Goal: Task Accomplishment & Management: Manage account settings

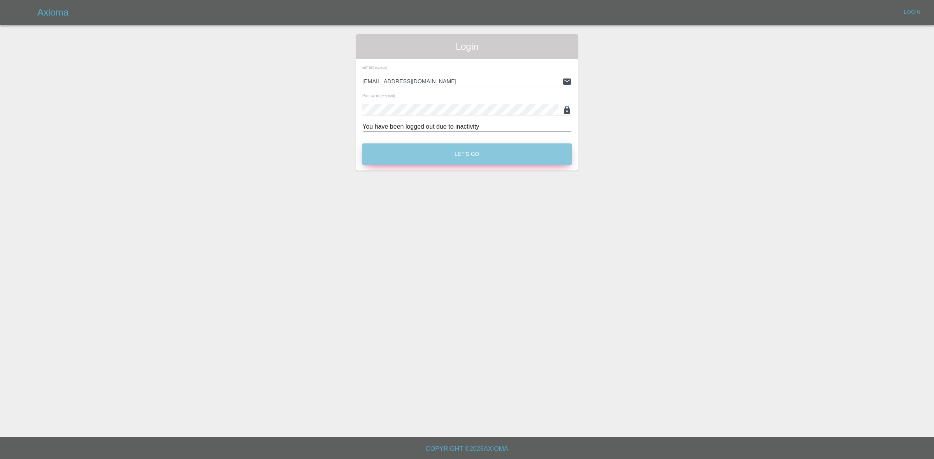
click at [458, 156] on button "Let's Go" at bounding box center [466, 154] width 209 height 21
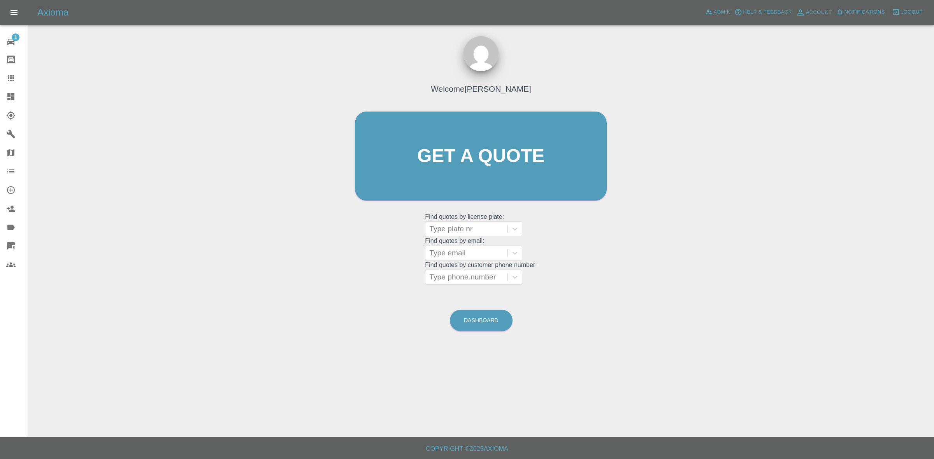
click at [3, 95] on link "Dashboard" at bounding box center [14, 97] width 28 height 19
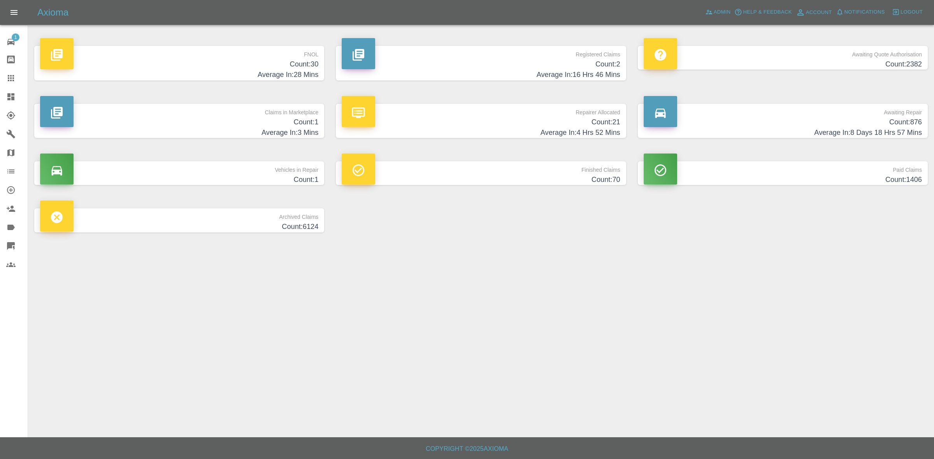
click at [291, 64] on h4 "Count: 30" at bounding box center [179, 64] width 278 height 11
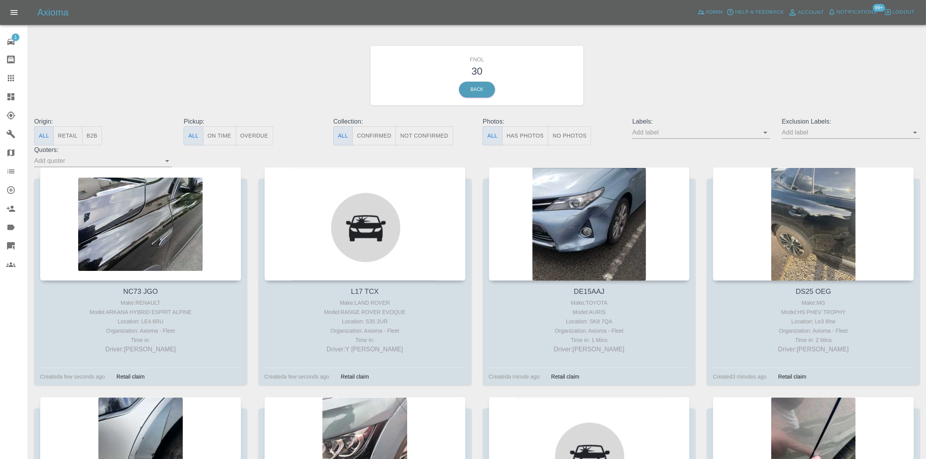
click at [522, 130] on button "Has Photos" at bounding box center [525, 135] width 47 height 19
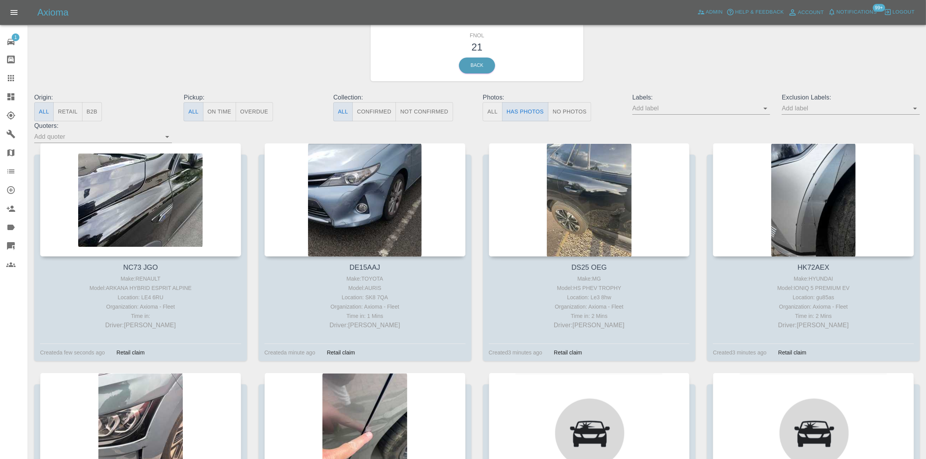
scroll to position [49, 0]
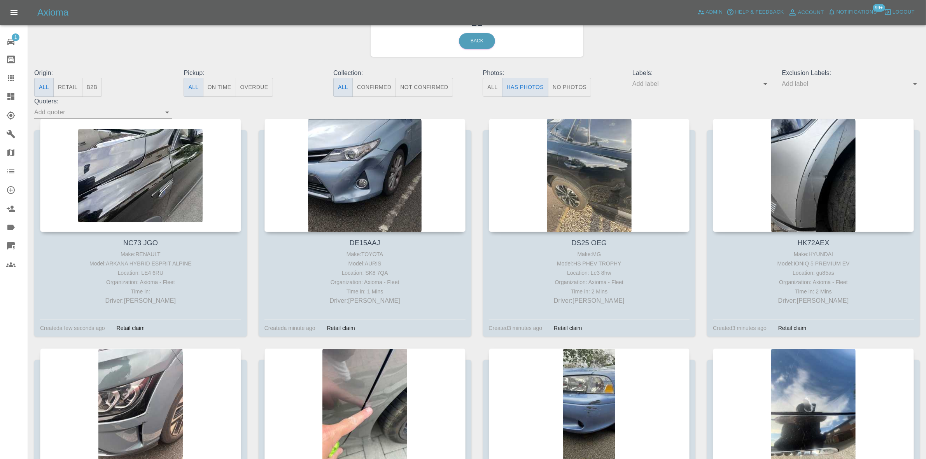
click at [796, 82] on input "text" at bounding box center [845, 84] width 126 height 12
type input "geo"
click at [854, 119] on li "George_Carl_Q" at bounding box center [851, 115] width 57 height 14
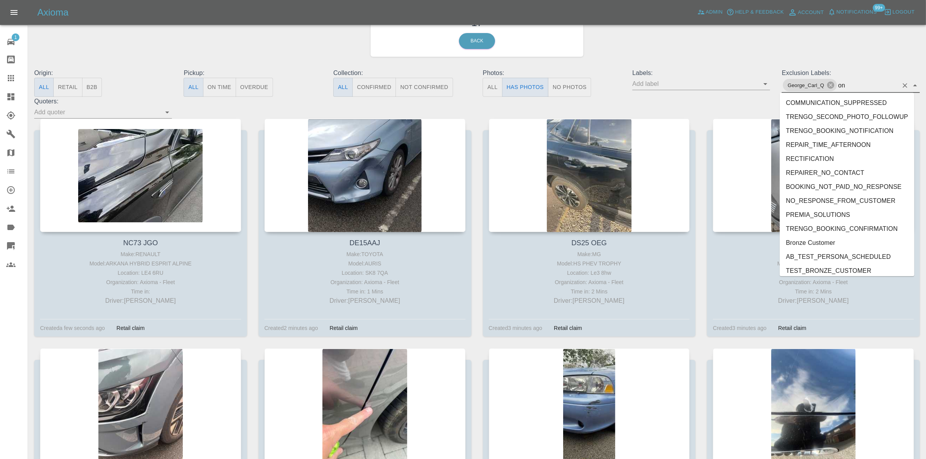
type input "ons"
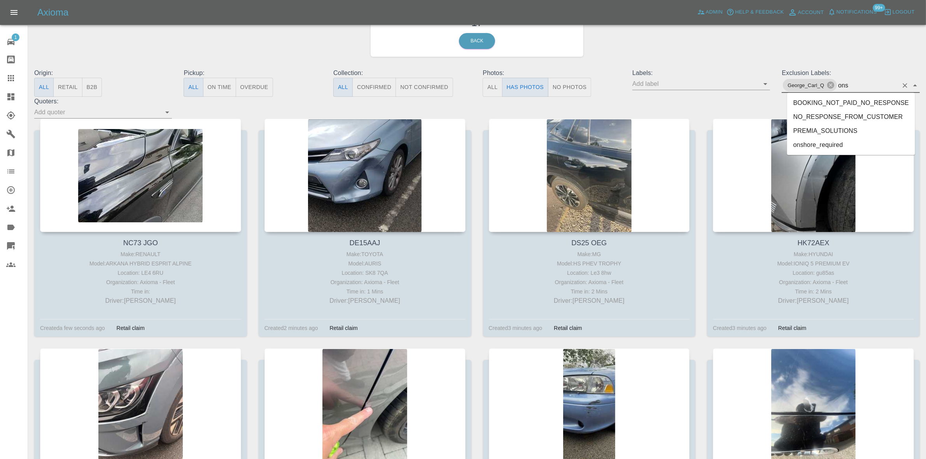
click at [806, 144] on li "onshore_required" at bounding box center [851, 145] width 128 height 14
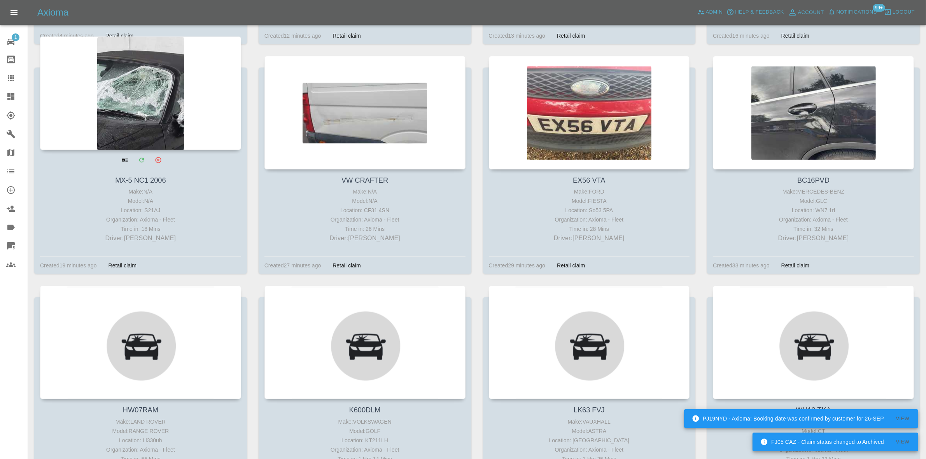
scroll to position [584, 0]
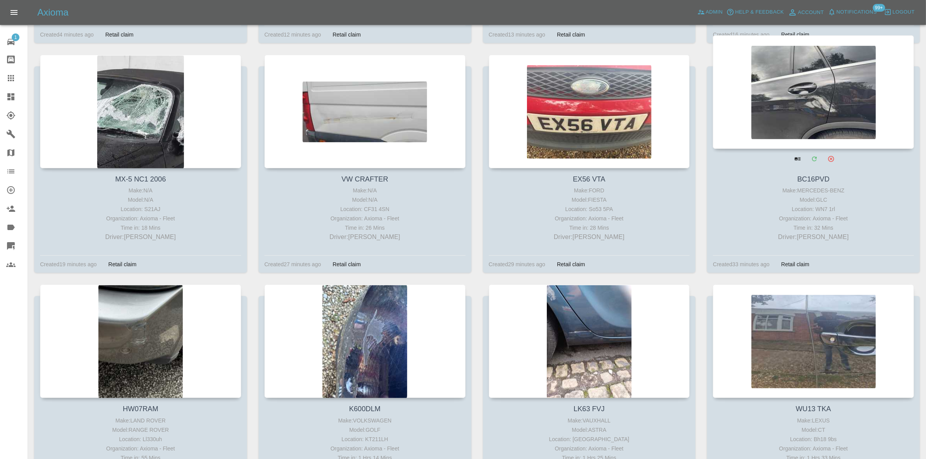
drag, startPoint x: 804, startPoint y: 109, endPoint x: 798, endPoint y: 109, distance: 5.8
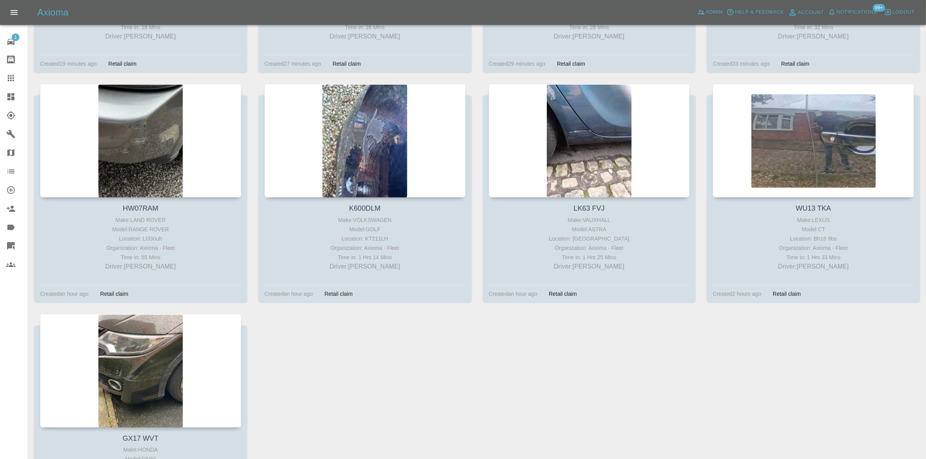
scroll to position [658, 0]
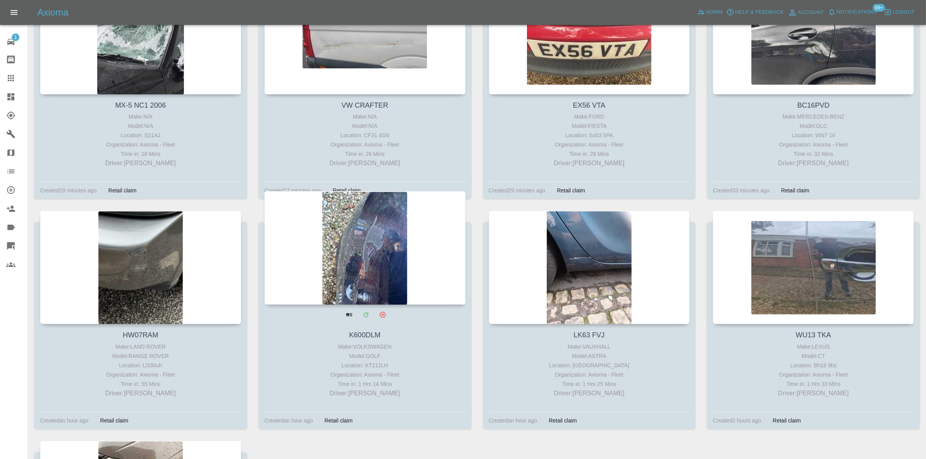
drag, startPoint x: 14, startPoint y: 102, endPoint x: 282, endPoint y: 309, distance: 339.0
click at [14, 102] on link "Dashboard" at bounding box center [14, 97] width 28 height 19
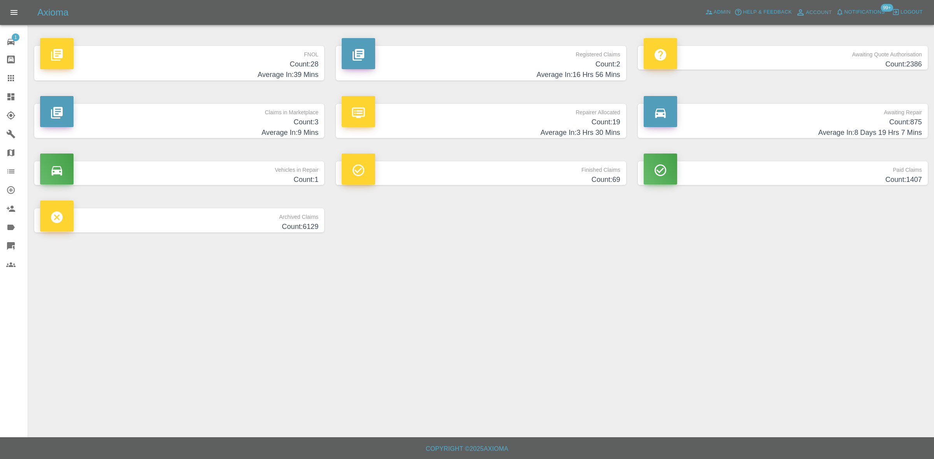
click at [599, 118] on h4 "Count: 19" at bounding box center [481, 122] width 278 height 11
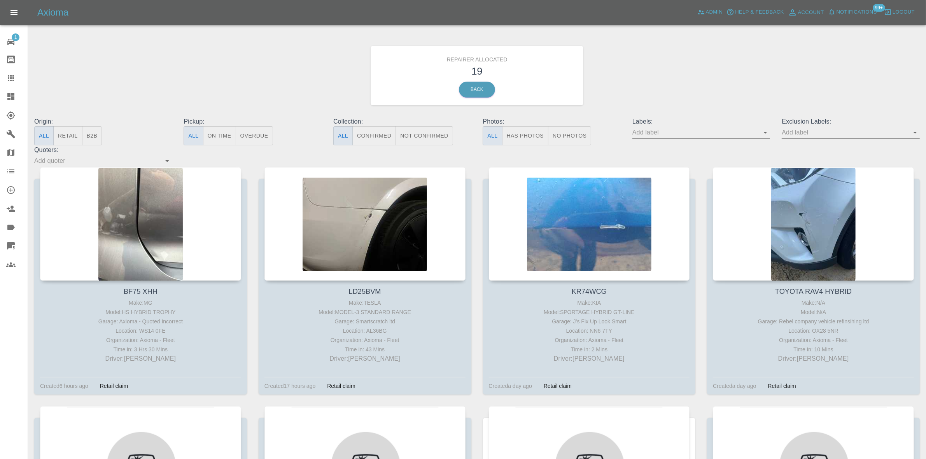
click at [100, 129] on button "B2B" at bounding box center [92, 135] width 20 height 19
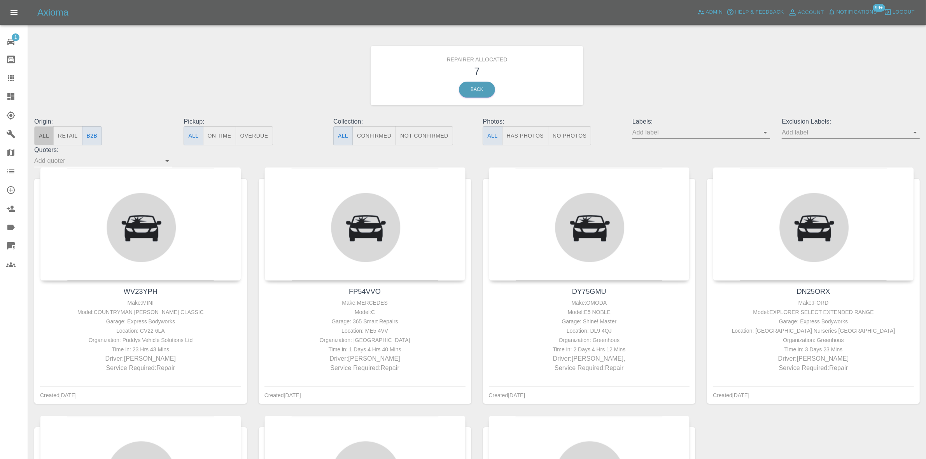
click at [45, 135] on button "All" at bounding box center [43, 135] width 19 height 19
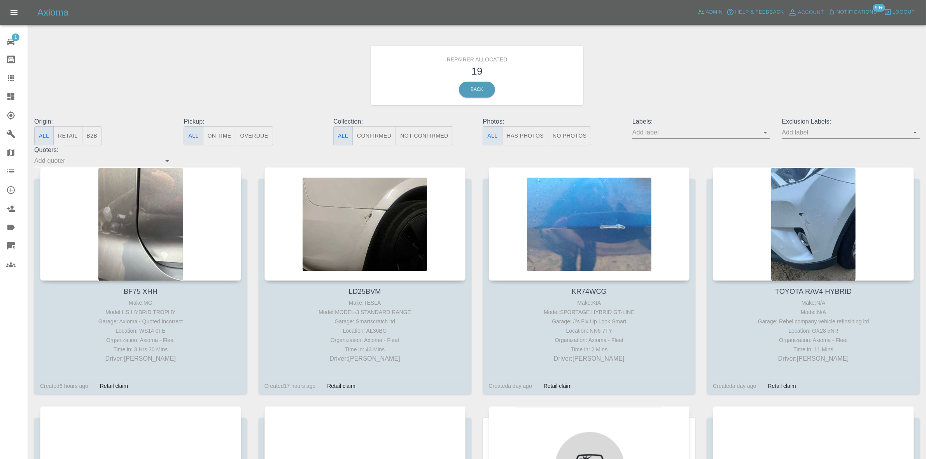
scroll to position [49, 0]
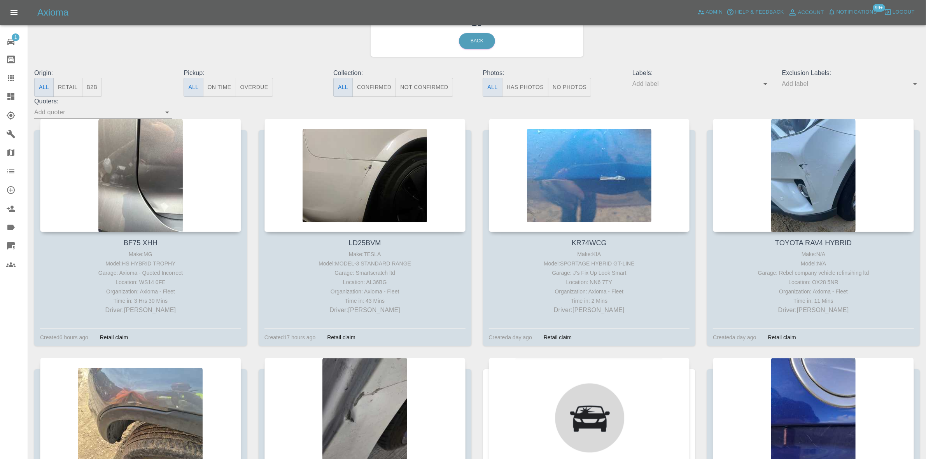
drag, startPoint x: 248, startPoint y: 114, endPoint x: 167, endPoint y: 139, distance: 85.0
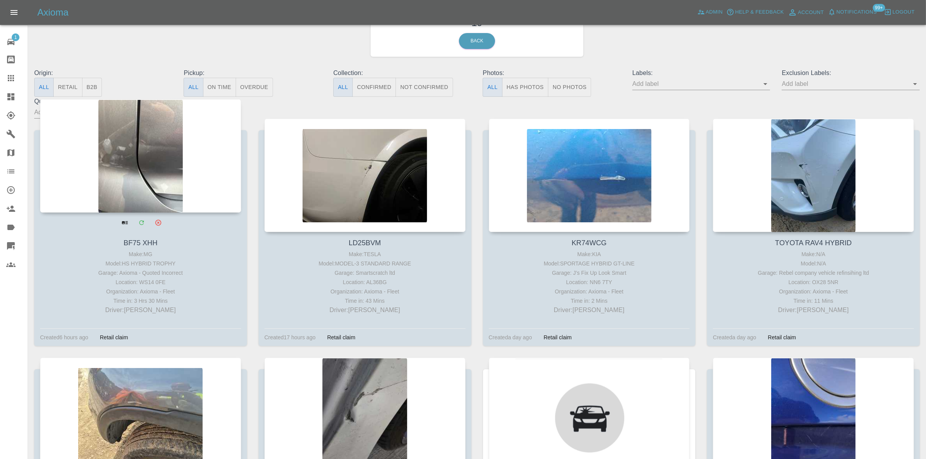
click at [247, 114] on div "Origin: All Retail B2B Pickup: All On Time Overdue Collection: All Confirmed No…" at bounding box center [477, 93] width 898 height 50
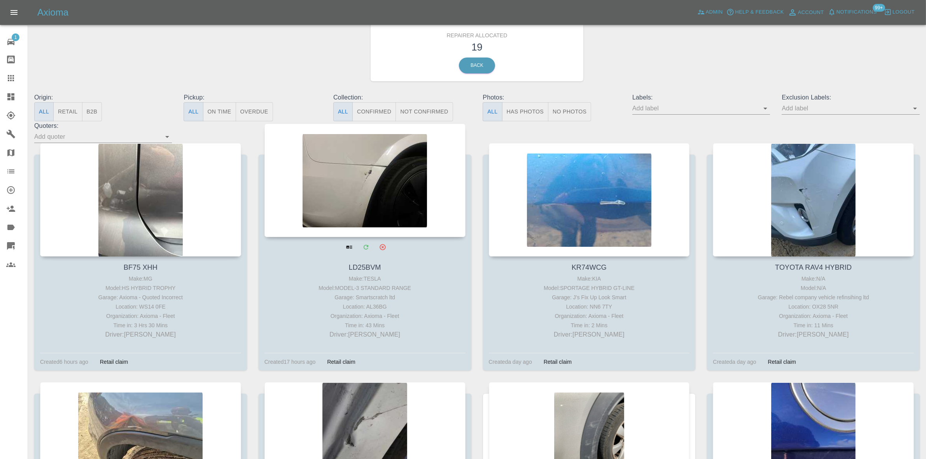
scroll to position [0, 0]
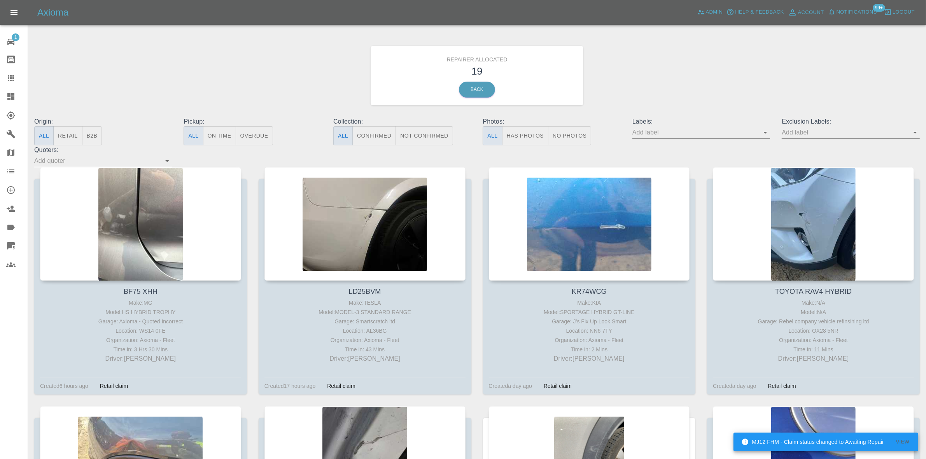
click at [95, 127] on button "B2B" at bounding box center [92, 135] width 20 height 19
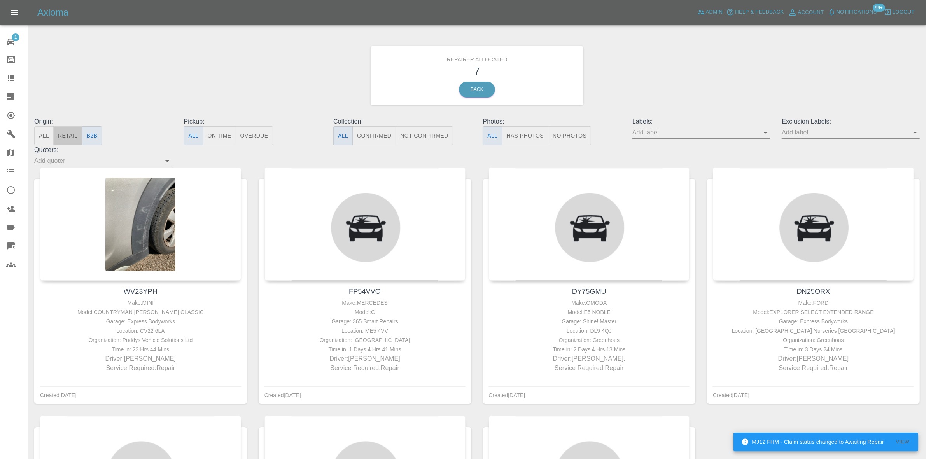
click at [61, 135] on button "Retail" at bounding box center [67, 135] width 29 height 19
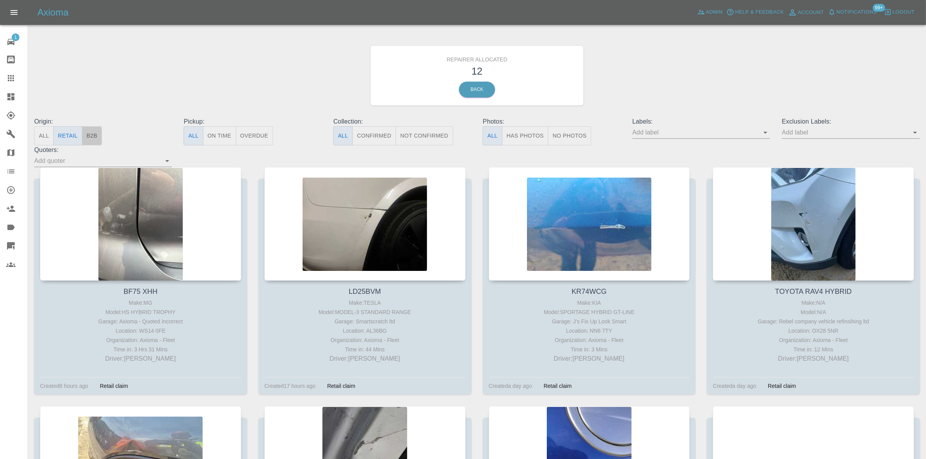
click at [93, 137] on button "B2B" at bounding box center [92, 135] width 20 height 19
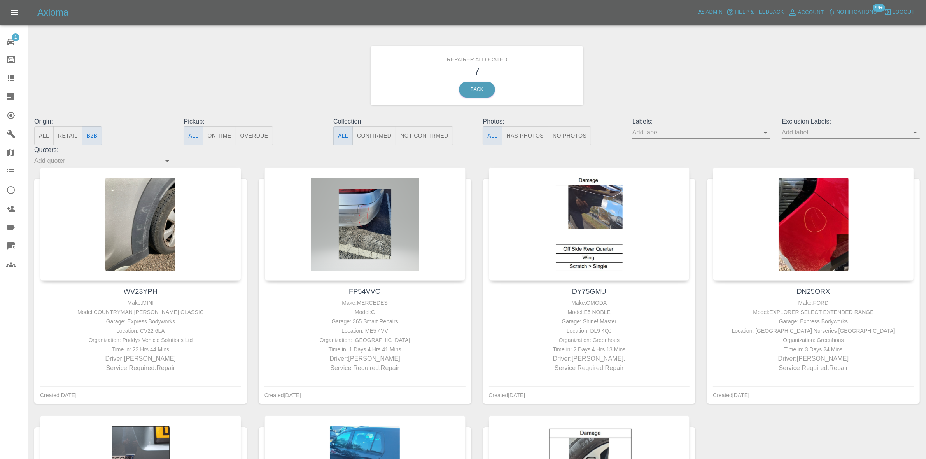
click at [62, 140] on button "Retail" at bounding box center [67, 135] width 29 height 19
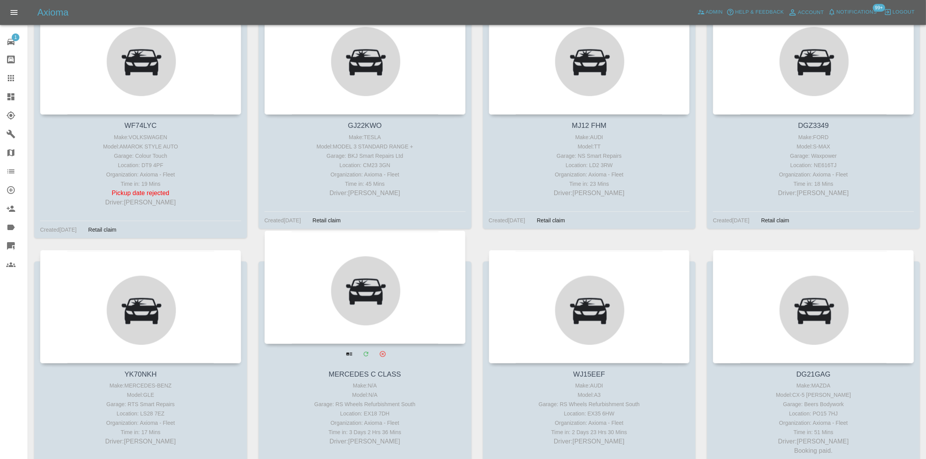
scroll to position [476, 0]
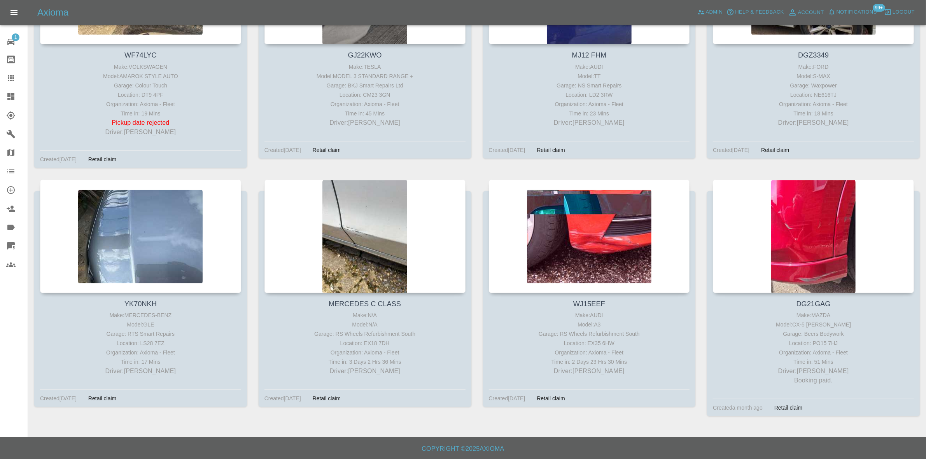
drag, startPoint x: 349, startPoint y: 192, endPoint x: 254, endPoint y: 172, distance: 97.7
click at [254, 172] on div "GJ22KWO Make: TESLA Model: MODEL 3 STANDARD RANGE + Garage: BKJ Smart Repairs L…" at bounding box center [365, 55] width 224 height 249
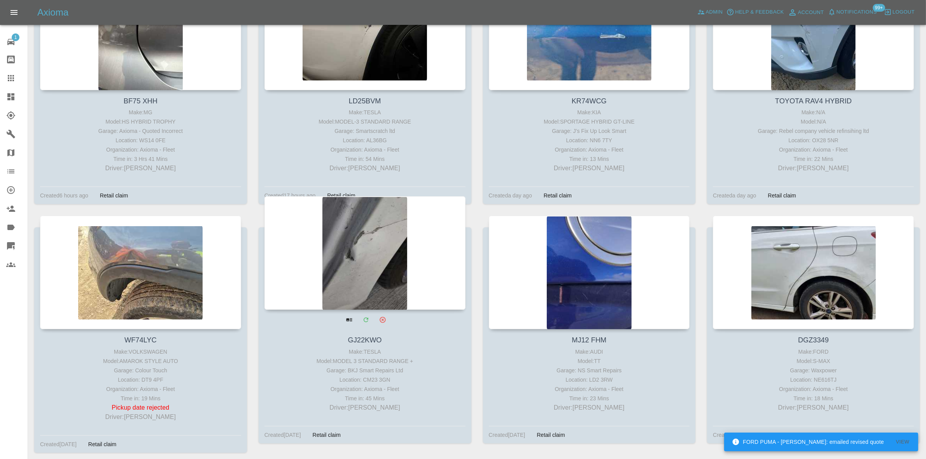
scroll to position [0, 0]
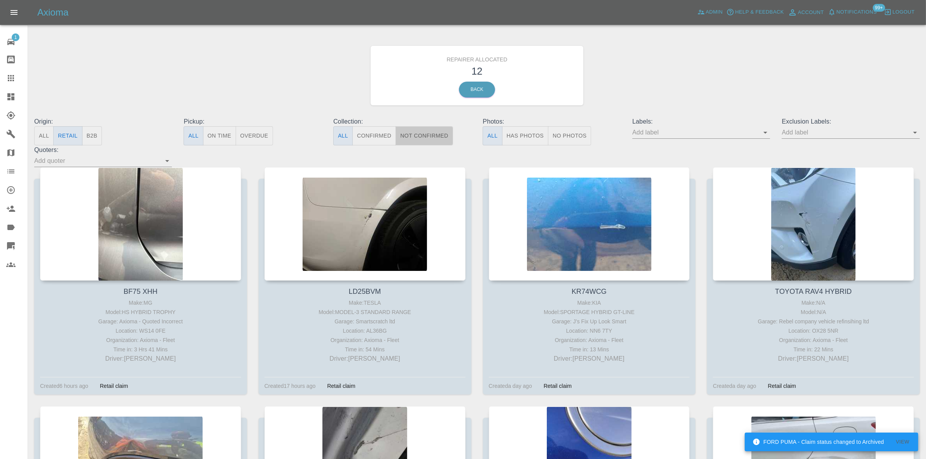
click at [427, 139] on button "Not Confirmed" at bounding box center [424, 135] width 57 height 19
click at [370, 134] on button "Confirmed" at bounding box center [374, 135] width 44 height 19
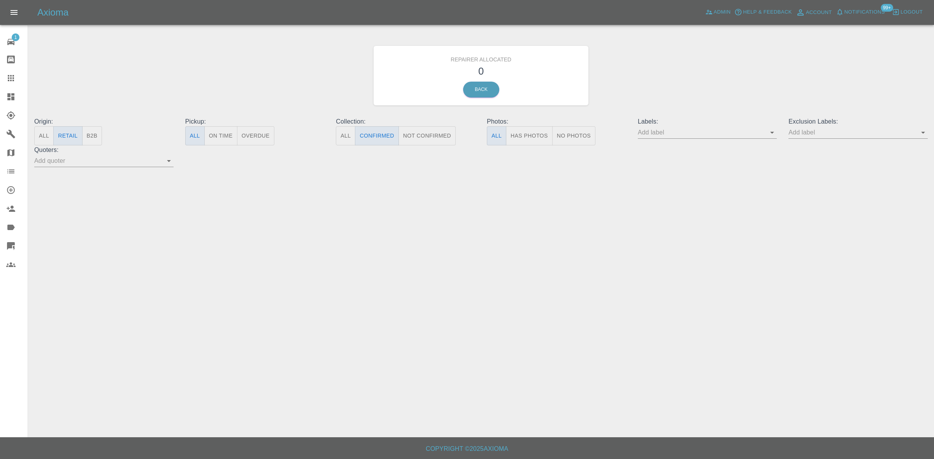
click at [432, 137] on button "Not Confirmed" at bounding box center [426, 135] width 57 height 19
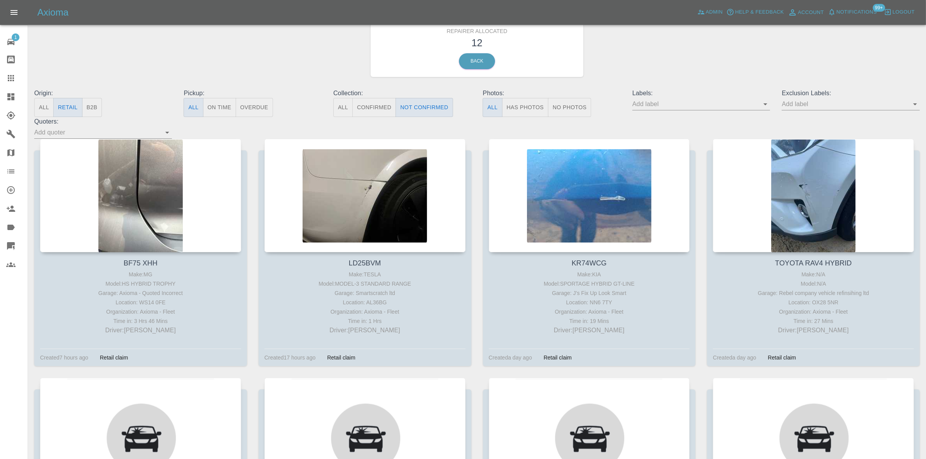
scroll to position [49, 0]
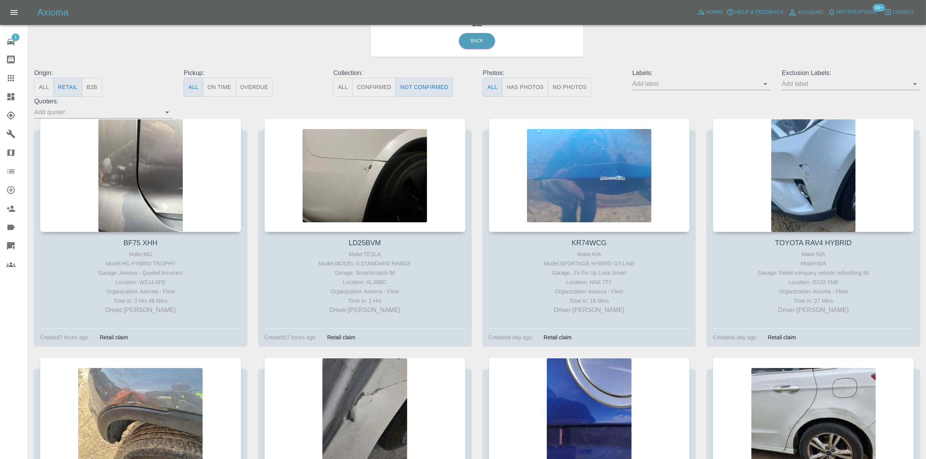
click at [334, 88] on button "All" at bounding box center [342, 87] width 19 height 19
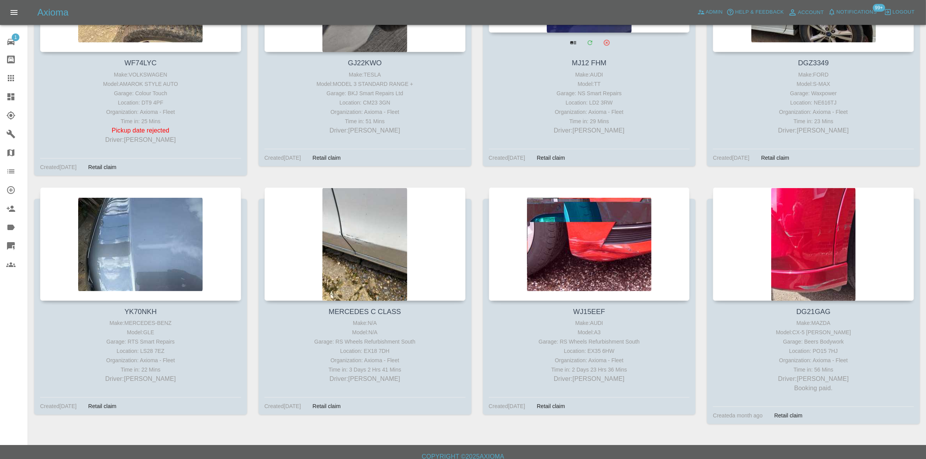
scroll to position [476, 0]
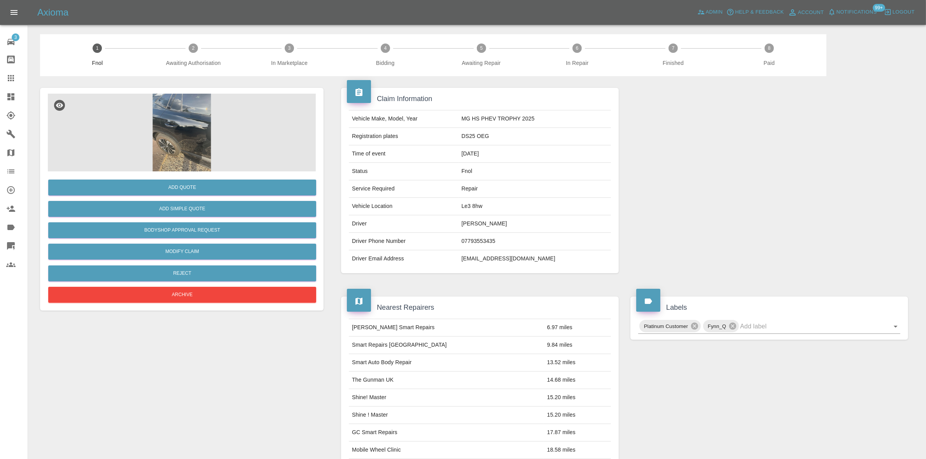
click at [168, 121] on img at bounding box center [182, 133] width 268 height 78
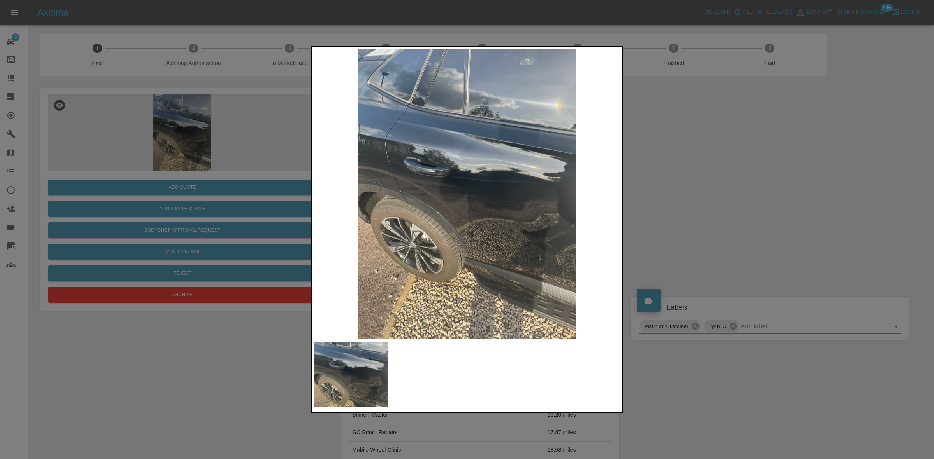
click at [363, 197] on img at bounding box center [467, 193] width 307 height 290
click at [497, 221] on img at bounding box center [467, 193] width 307 height 290
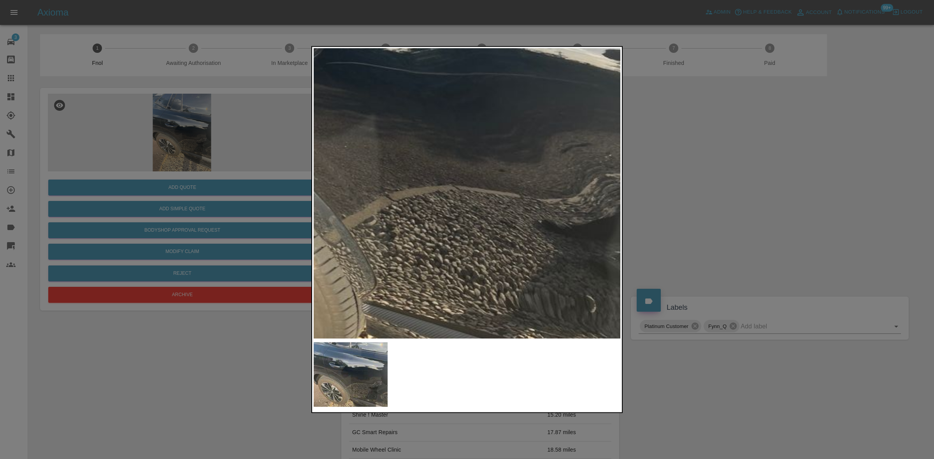
click at [456, 183] on img at bounding box center [375, 111] width 922 height 871
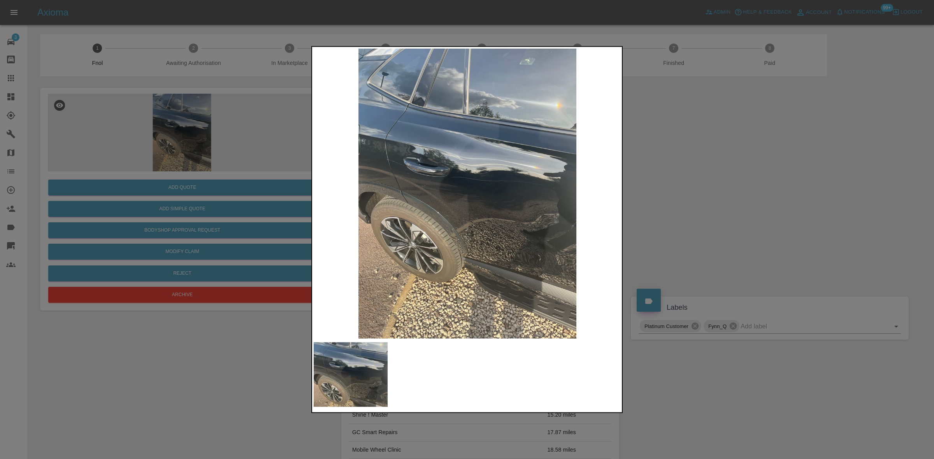
click at [239, 139] on div at bounding box center [467, 229] width 934 height 459
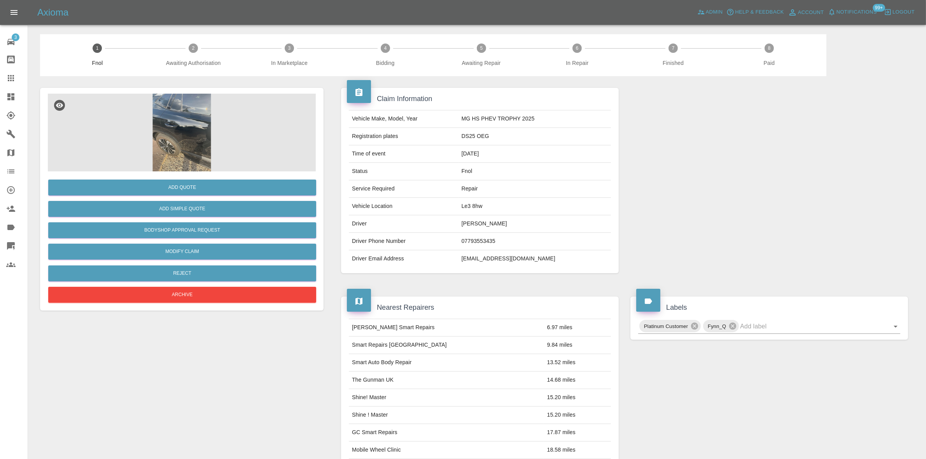
click at [111, 125] on img at bounding box center [182, 133] width 268 height 78
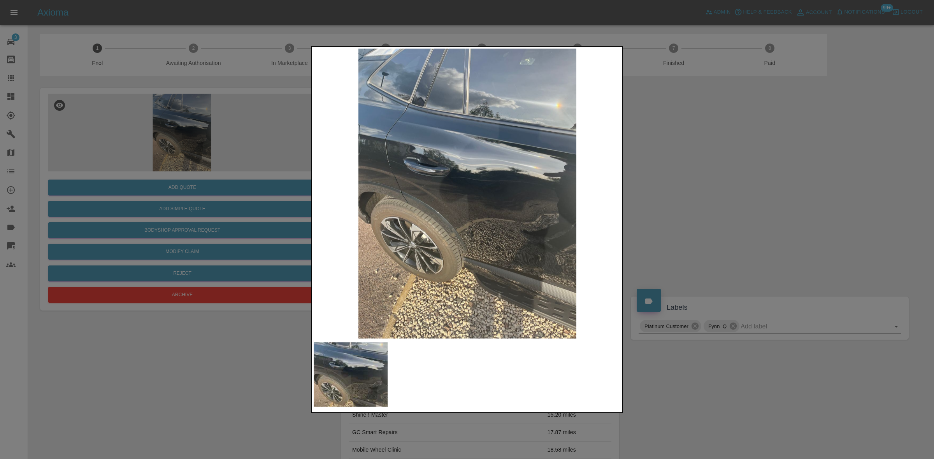
click at [359, 154] on img at bounding box center [467, 193] width 307 height 290
click at [397, 160] on img at bounding box center [467, 193] width 307 height 290
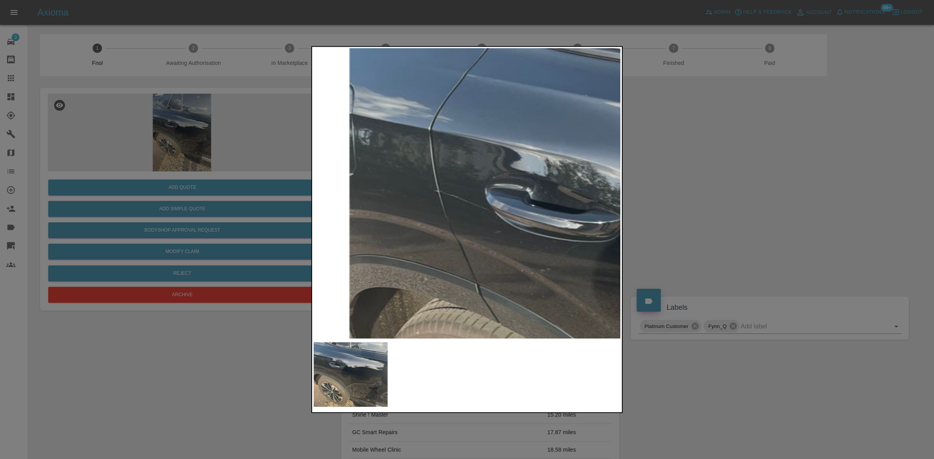
click at [397, 160] on img at bounding box center [676, 292] width 922 height 871
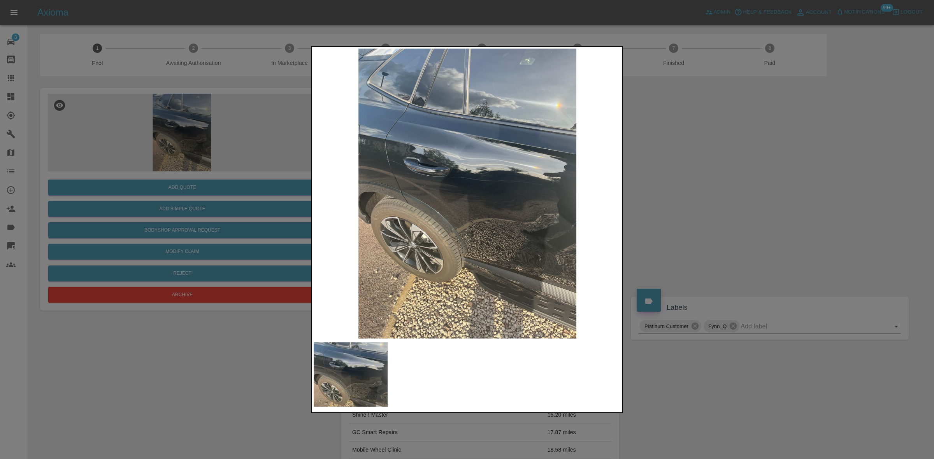
click at [417, 176] on img at bounding box center [467, 193] width 307 height 290
click at [411, 172] on img at bounding box center [467, 193] width 307 height 290
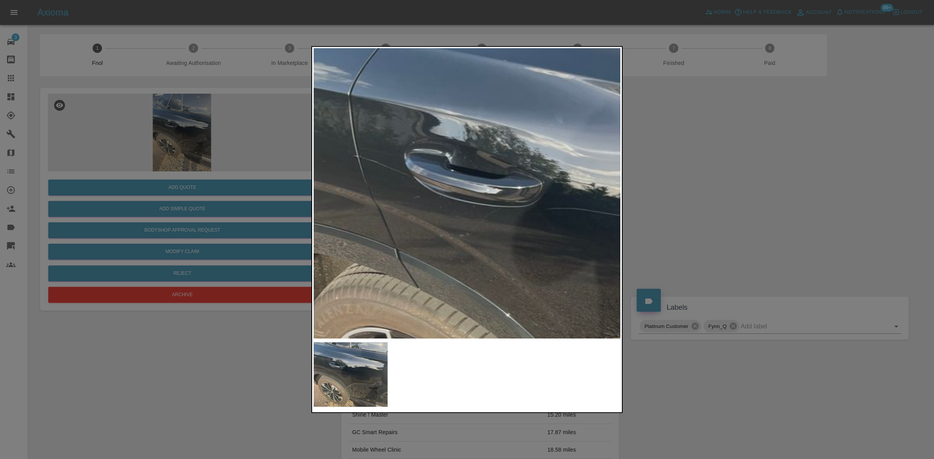
click at [424, 210] on img at bounding box center [595, 257] width 922 height 871
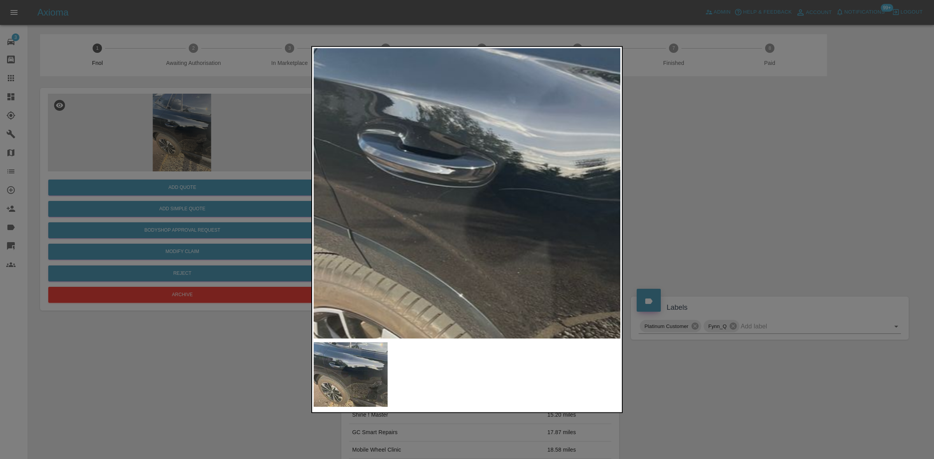
click at [449, 224] on img at bounding box center [549, 237] width 922 height 871
click at [385, 227] on img at bounding box center [549, 237] width 922 height 871
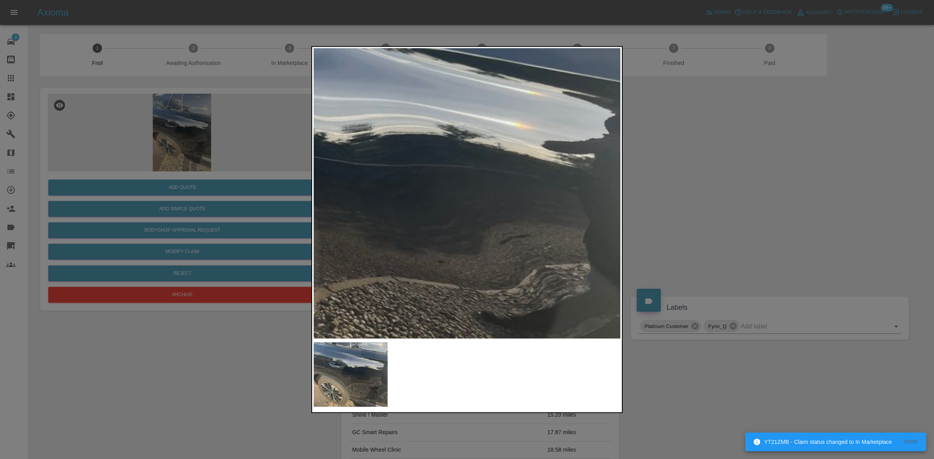
click at [491, 258] on img at bounding box center [315, 202] width 922 height 871
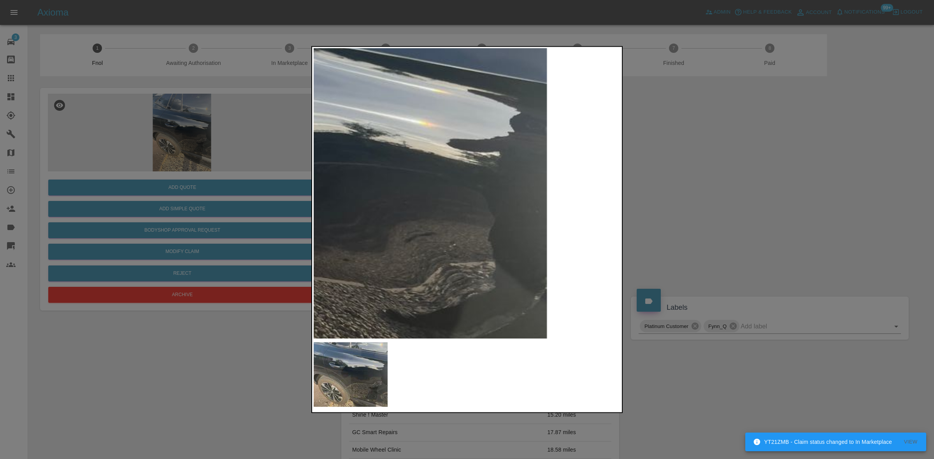
click at [487, 246] on img at bounding box center [220, 200] width 922 height 871
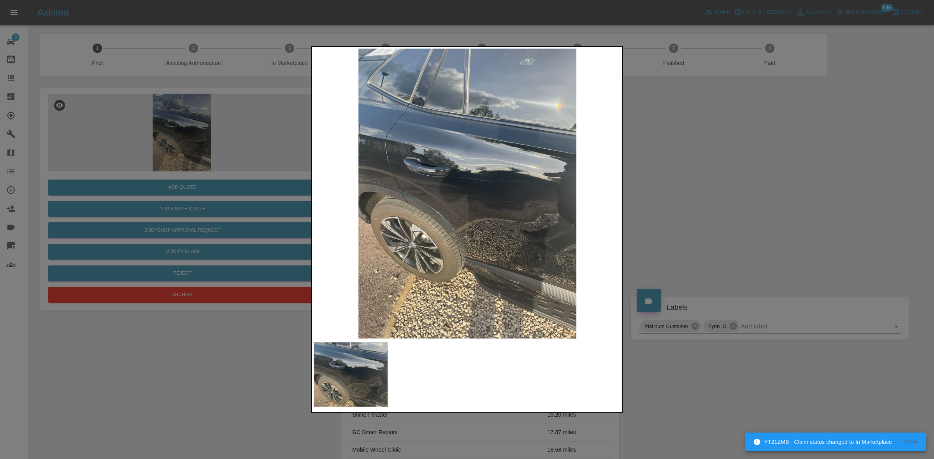
click at [506, 188] on img at bounding box center [467, 193] width 307 height 290
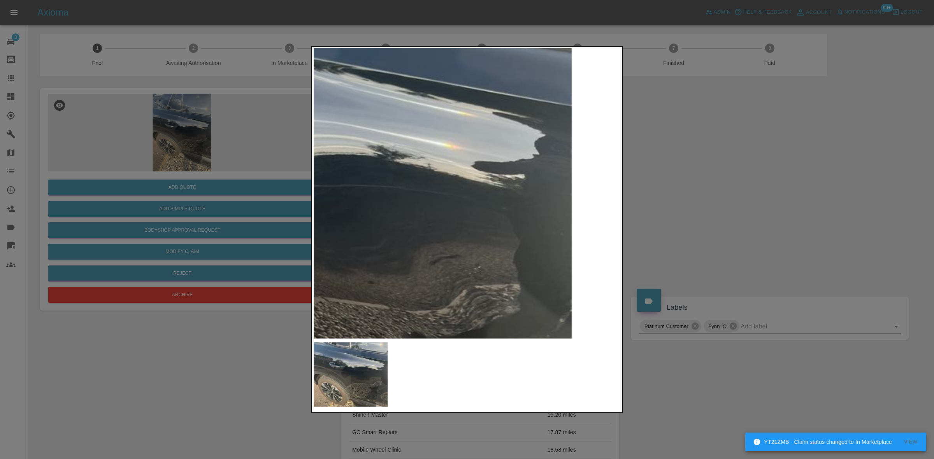
click at [451, 218] on img at bounding box center [245, 223] width 922 height 871
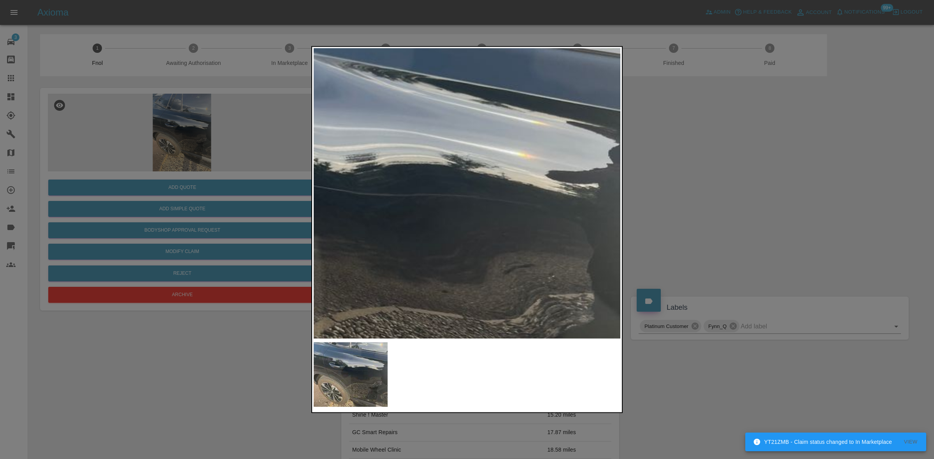
click at [559, 234] on img at bounding box center [319, 232] width 922 height 871
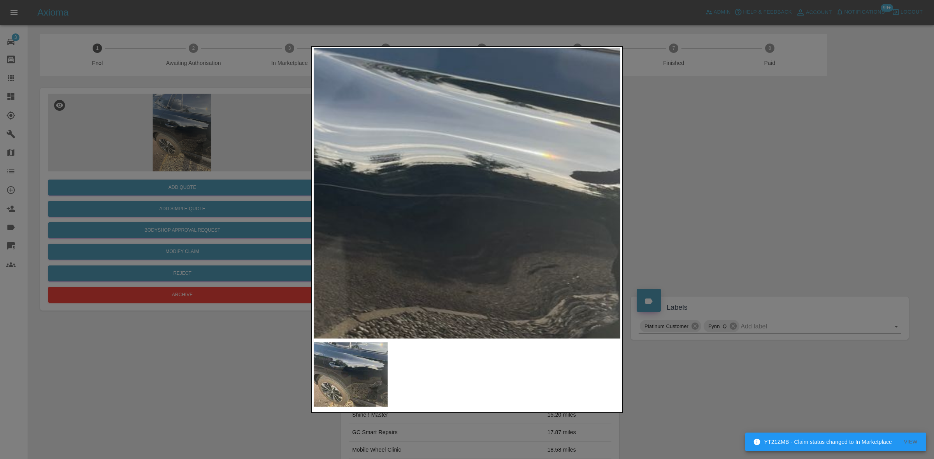
click at [558, 233] on img at bounding box center [343, 233] width 922 height 871
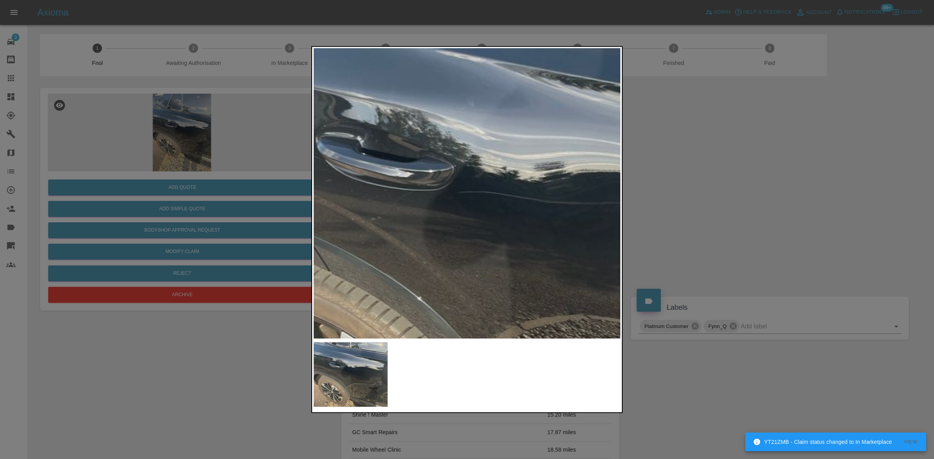
click at [543, 240] on img at bounding box center [507, 240] width 922 height 871
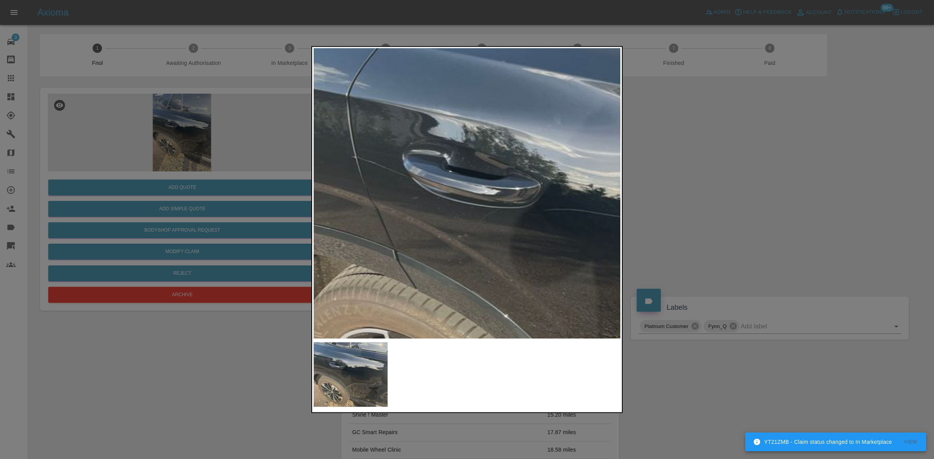
click at [524, 258] on img at bounding box center [594, 258] width 922 height 871
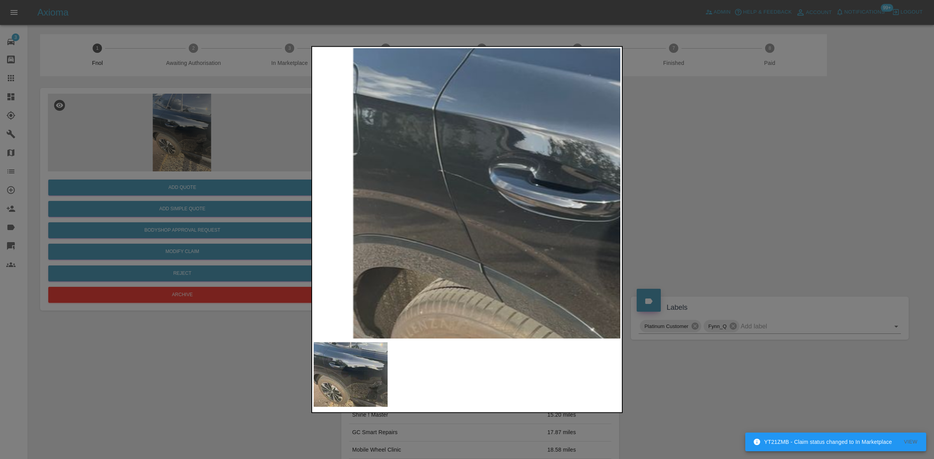
click at [452, 248] on img at bounding box center [680, 272] width 922 height 871
click at [362, 198] on img at bounding box center [680, 272] width 922 height 871
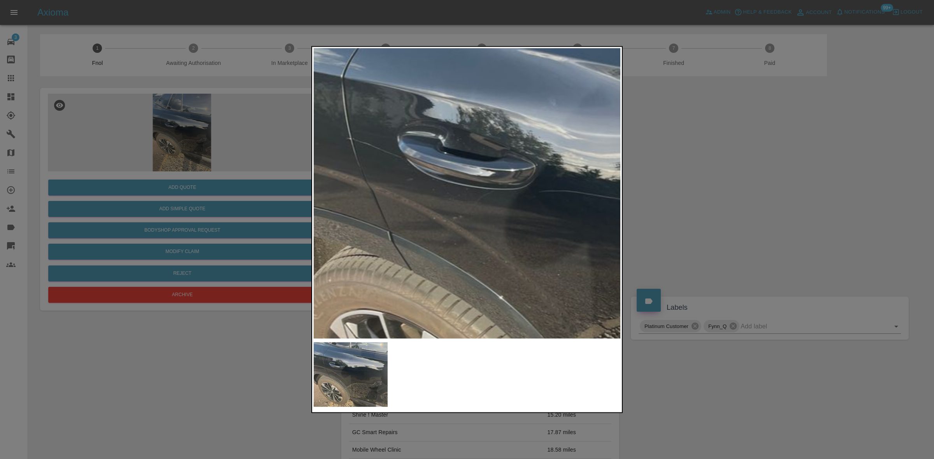
click at [442, 217] on img at bounding box center [589, 239] width 922 height 871
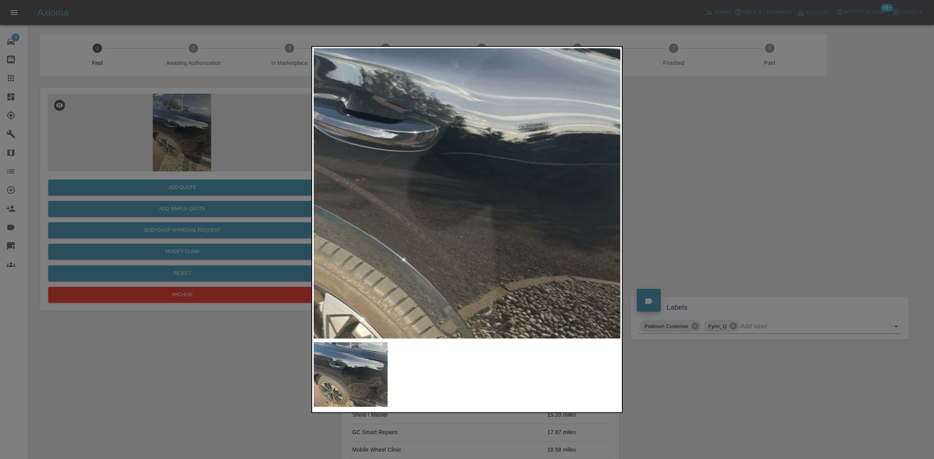
click at [437, 232] on img at bounding box center [491, 202] width 922 height 871
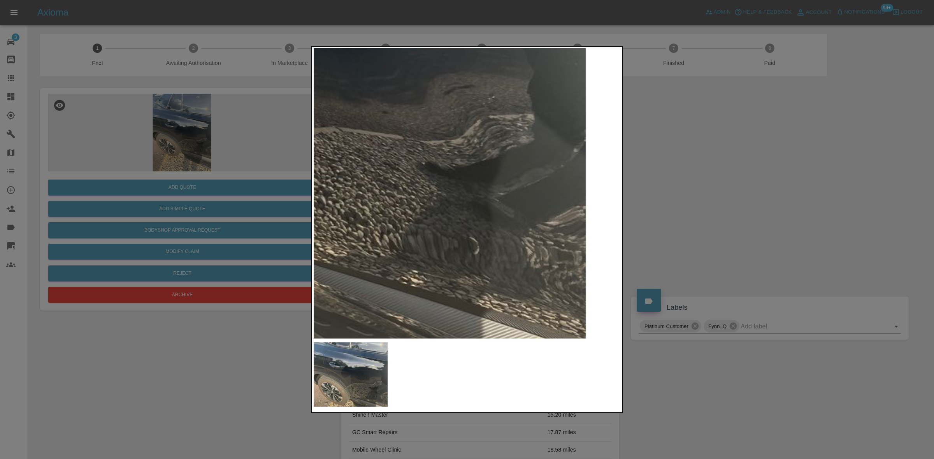
click at [438, 255] on img at bounding box center [259, 53] width 922 height 871
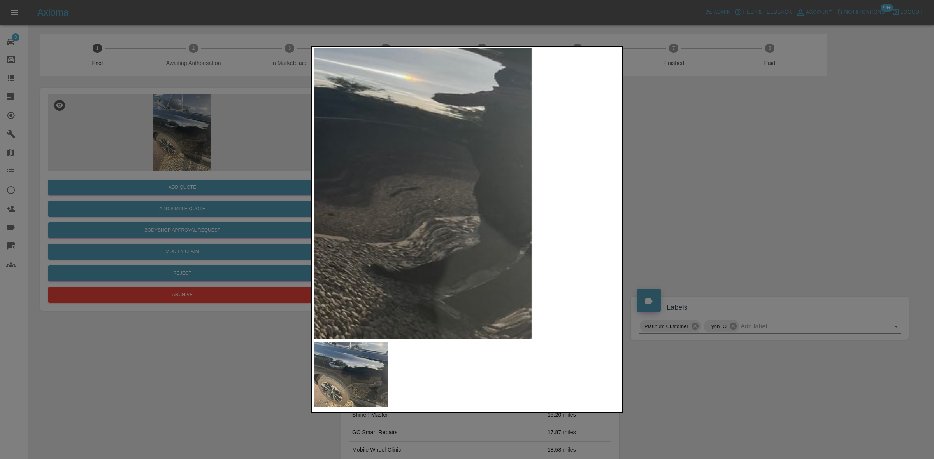
click at [538, 329] on img at bounding box center [205, 155] width 922 height 871
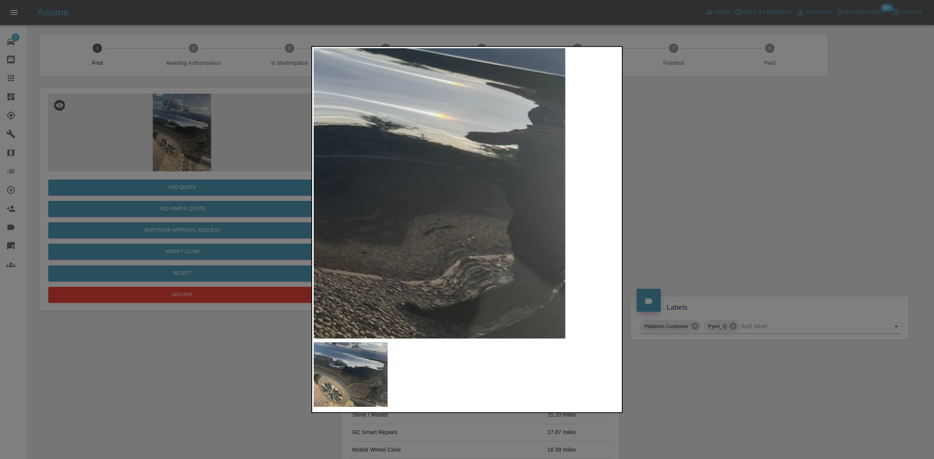
click at [565, 321] on img at bounding box center [238, 193] width 922 height 871
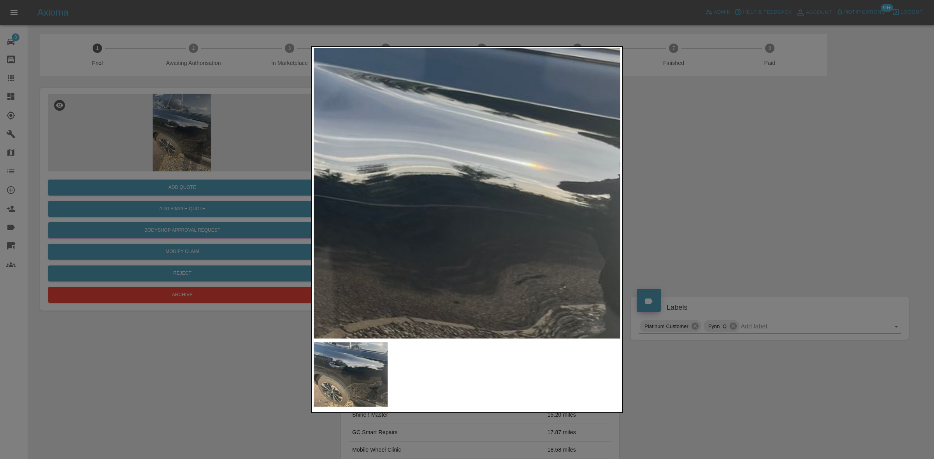
click at [580, 298] on img at bounding box center [330, 243] width 922 height 871
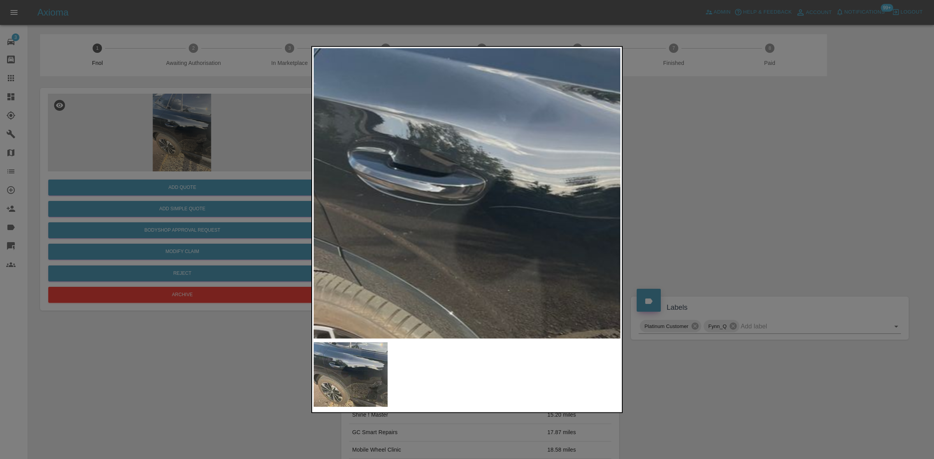
click at [494, 291] on img at bounding box center [538, 255] width 922 height 871
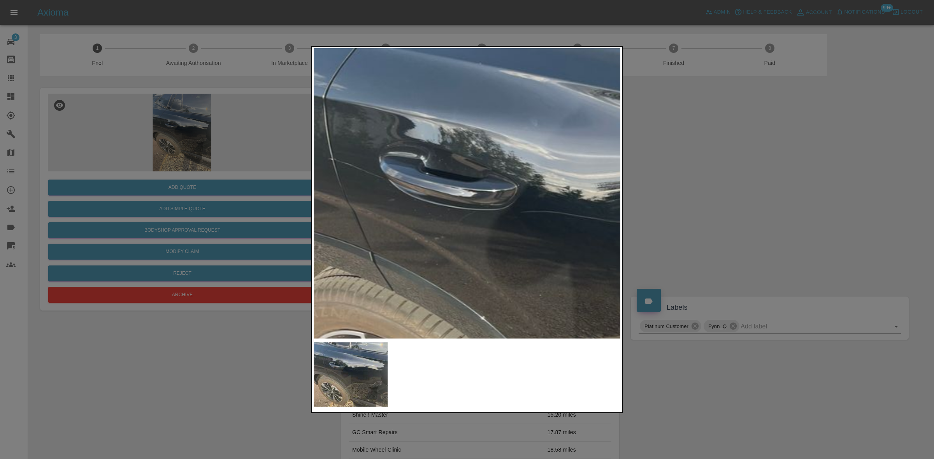
click at [458, 238] on img at bounding box center [570, 260] width 922 height 871
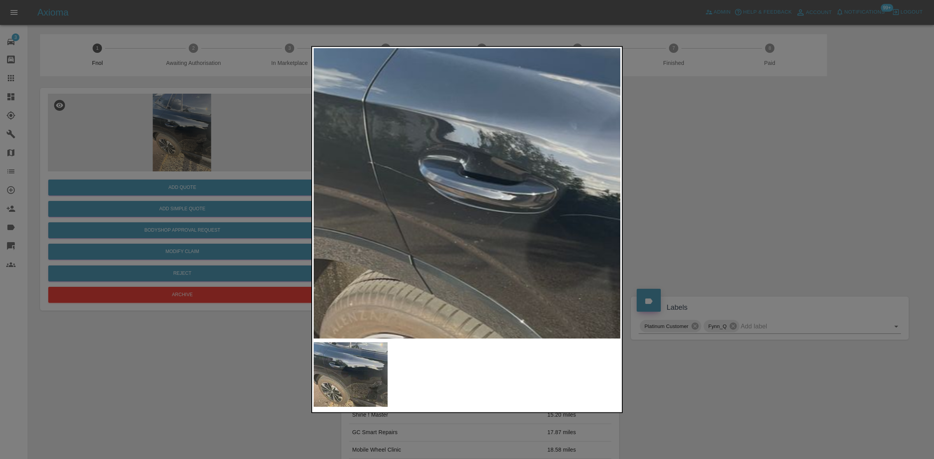
click at [205, 209] on div at bounding box center [467, 229] width 934 height 459
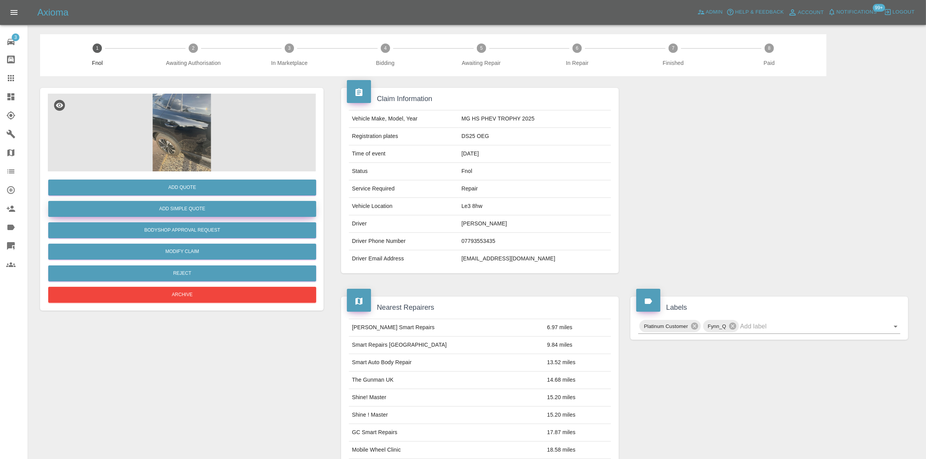
click at [205, 210] on button "Add Simple Quote" at bounding box center [182, 209] width 268 height 16
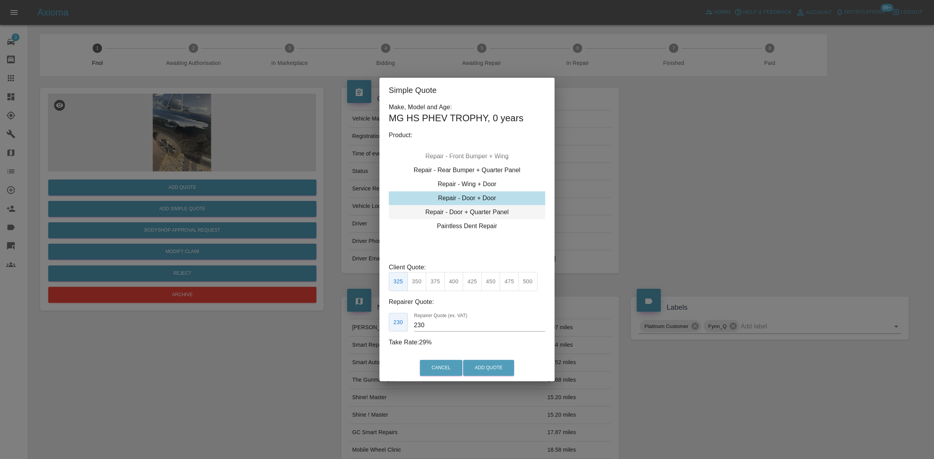
click at [469, 212] on div "Repair - Door + Quarter Panel" at bounding box center [467, 212] width 156 height 14
type input "200"
click at [493, 365] on button "Add Quote" at bounding box center [488, 368] width 51 height 16
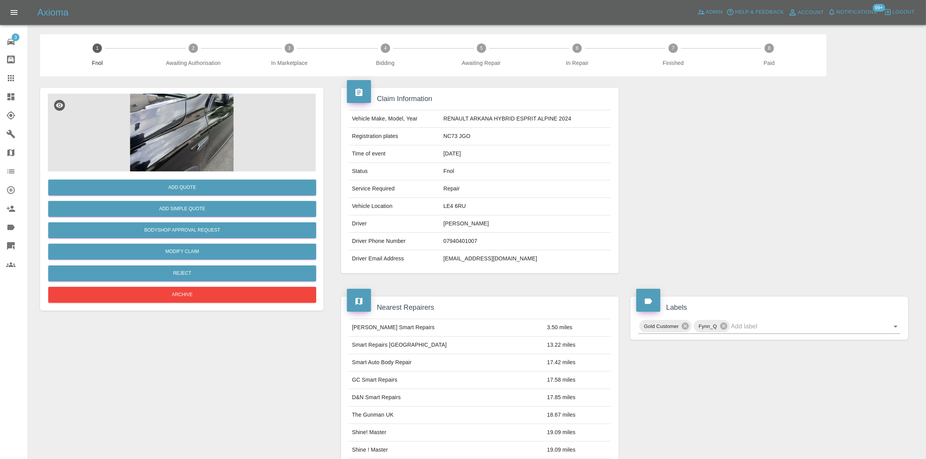
click at [180, 152] on img at bounding box center [182, 133] width 268 height 78
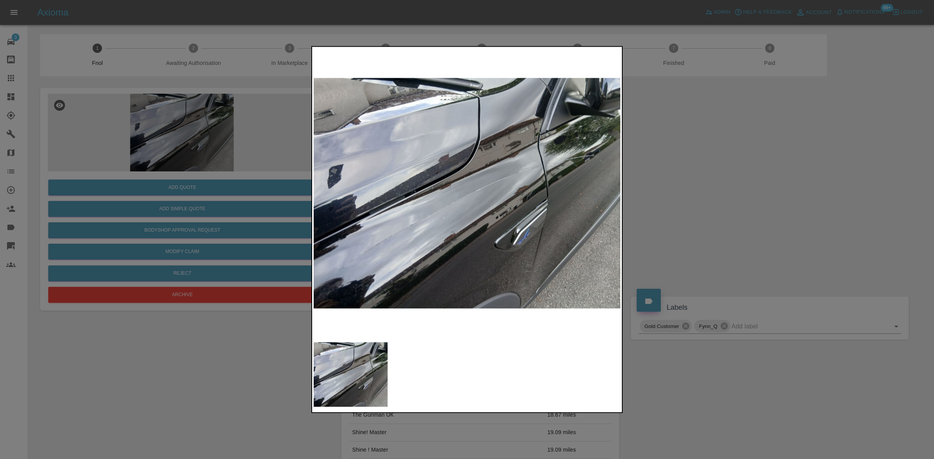
click at [437, 219] on img at bounding box center [467, 193] width 307 height 290
click at [458, 228] on img at bounding box center [467, 193] width 307 height 290
click at [414, 235] on img at bounding box center [467, 193] width 307 height 290
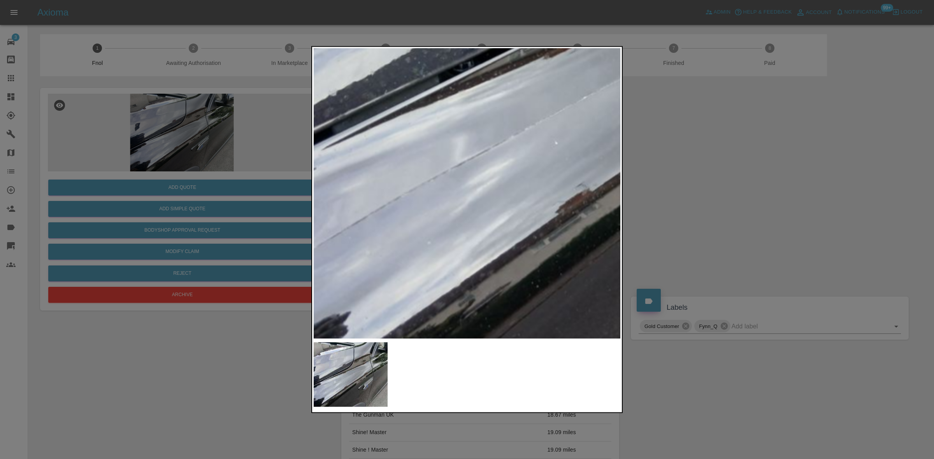
click at [437, 233] on img at bounding box center [626, 69] width 922 height 871
click at [437, 234] on img at bounding box center [626, 69] width 922 height 871
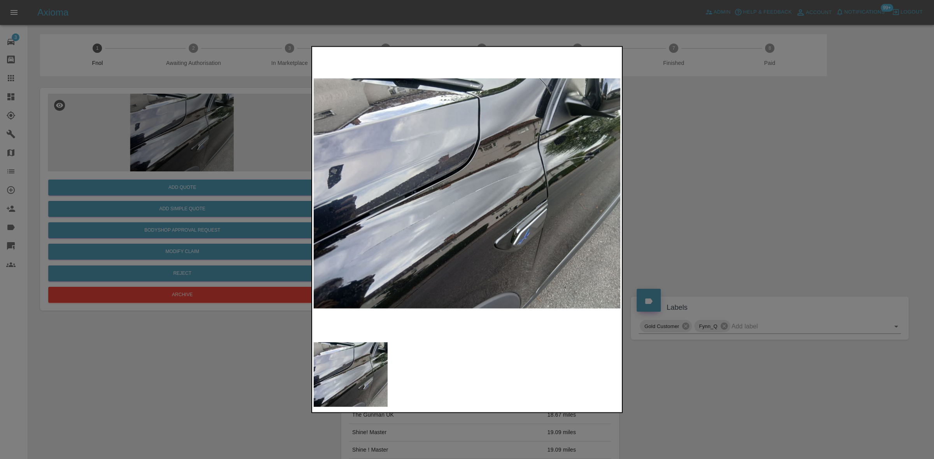
click at [452, 219] on img at bounding box center [467, 193] width 307 height 290
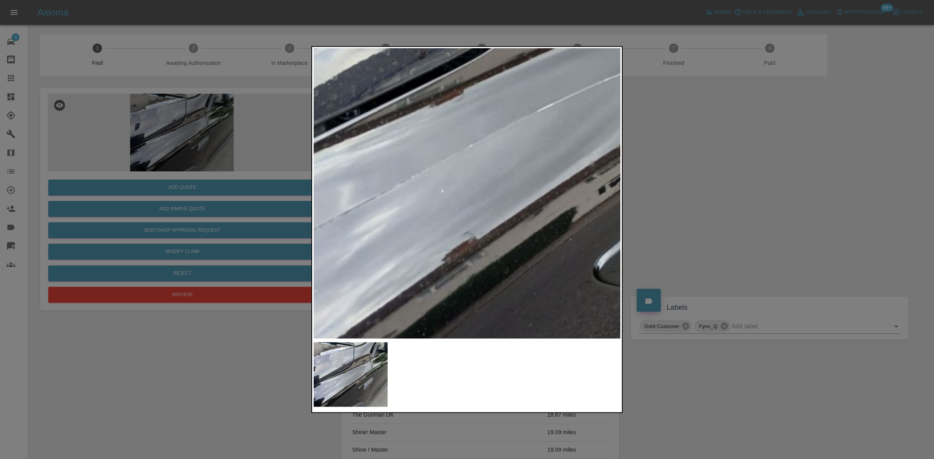
click at [183, 190] on div at bounding box center [467, 229] width 934 height 459
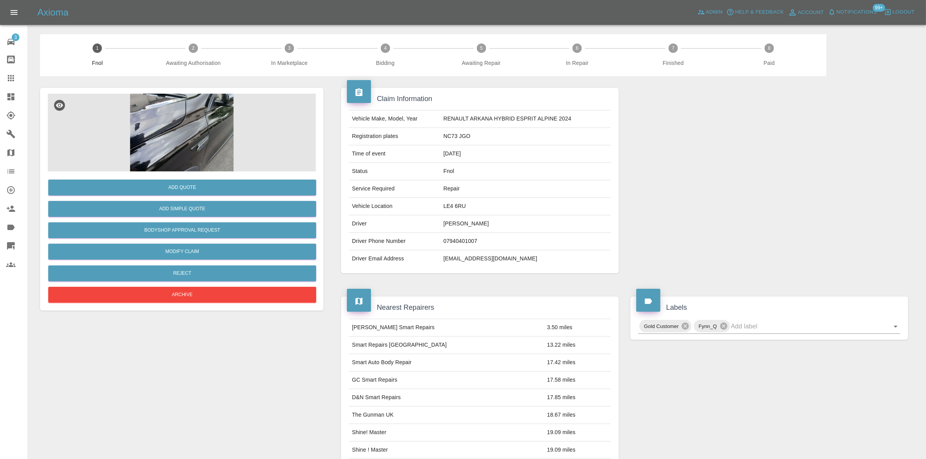
click at [217, 143] on img at bounding box center [182, 133] width 268 height 78
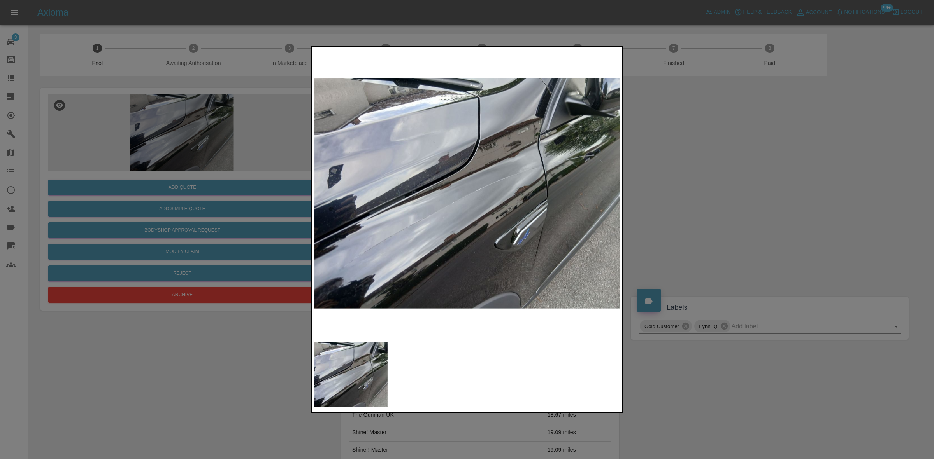
click at [568, 179] on img at bounding box center [467, 193] width 307 height 290
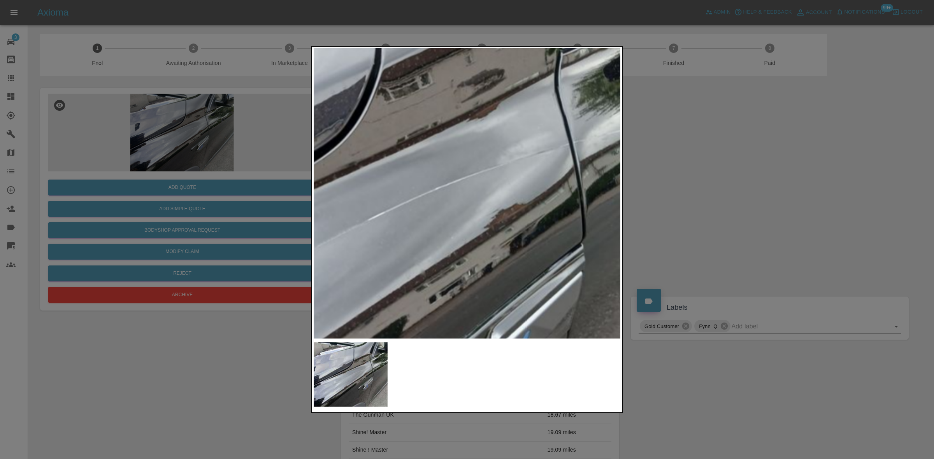
click at [603, 178] on img at bounding box center [344, 226] width 922 height 871
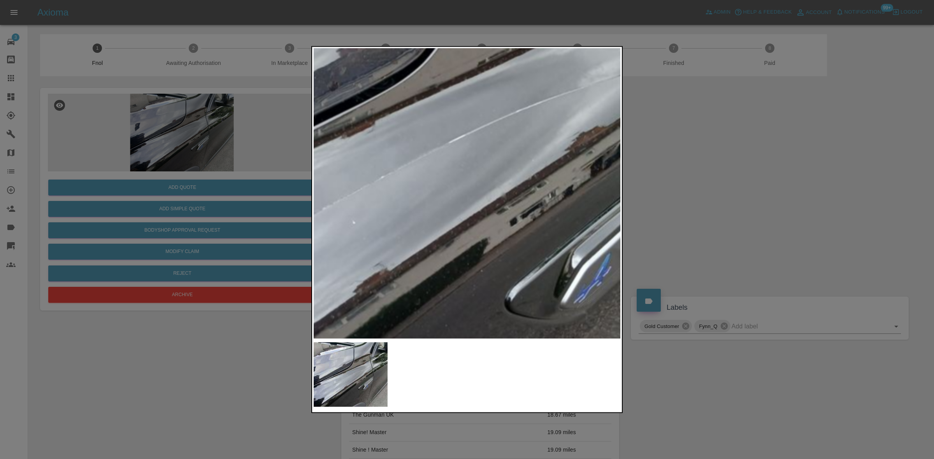
click at [584, 153] on img at bounding box center [424, 148] width 922 height 871
click at [540, 219] on img at bounding box center [425, 148] width 922 height 871
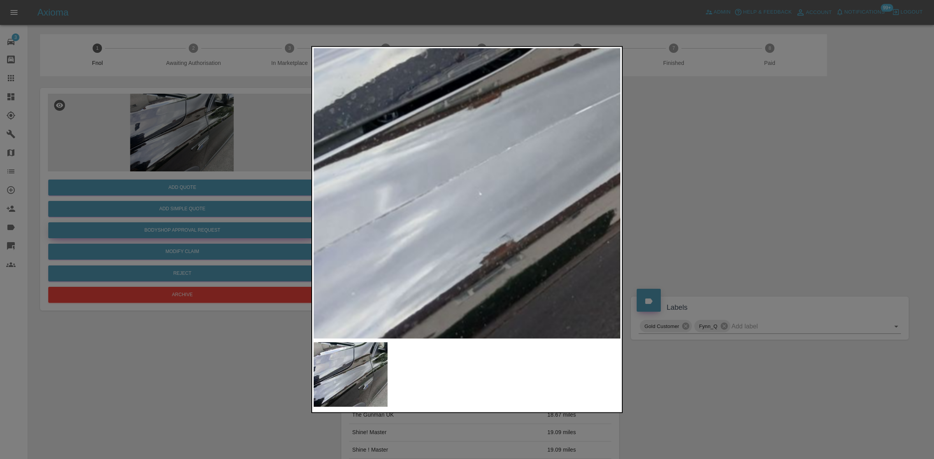
drag, startPoint x: 250, startPoint y: 229, endPoint x: 223, endPoint y: 227, distance: 27.7
click at [238, 229] on div at bounding box center [467, 229] width 934 height 459
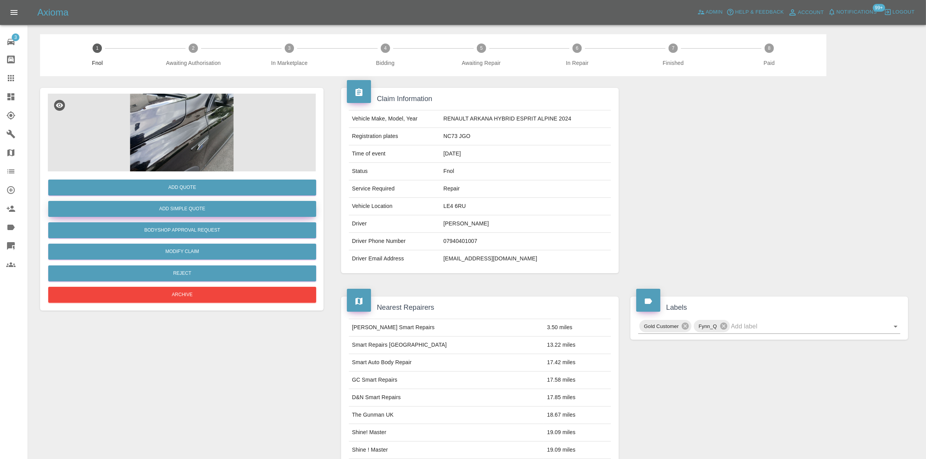
click at [202, 205] on button "Add Simple Quote" at bounding box center [182, 209] width 268 height 16
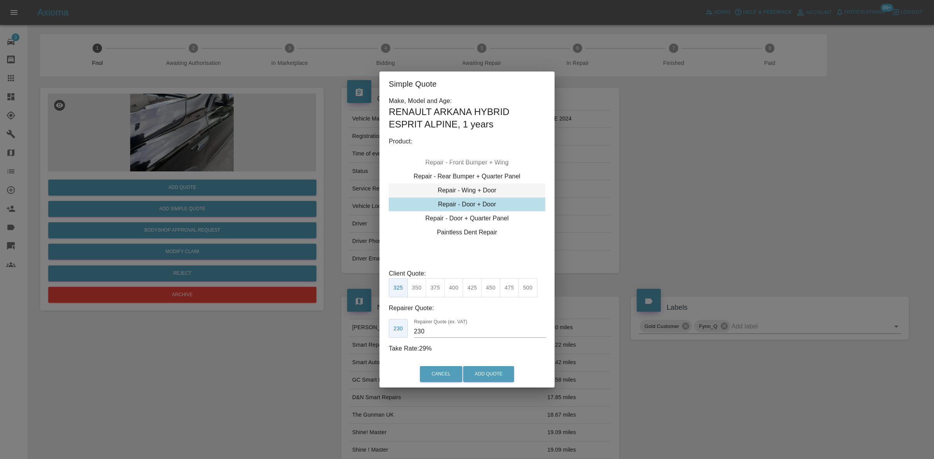
click at [458, 191] on div "Repair - Wing + Door" at bounding box center [467, 191] width 156 height 14
drag, startPoint x: 453, startPoint y: 291, endPoint x: 445, endPoint y: 300, distance: 12.5
click at [453, 291] on button "400" at bounding box center [453, 288] width 19 height 19
drag, startPoint x: 434, startPoint y: 333, endPoint x: 366, endPoint y: 341, distance: 68.1
click at [370, 341] on div "Simple Quote Make, Model and Age: RENAULT ARKANA HYBRID ESPRIT ALPINE , 1 years…" at bounding box center [467, 229] width 934 height 459
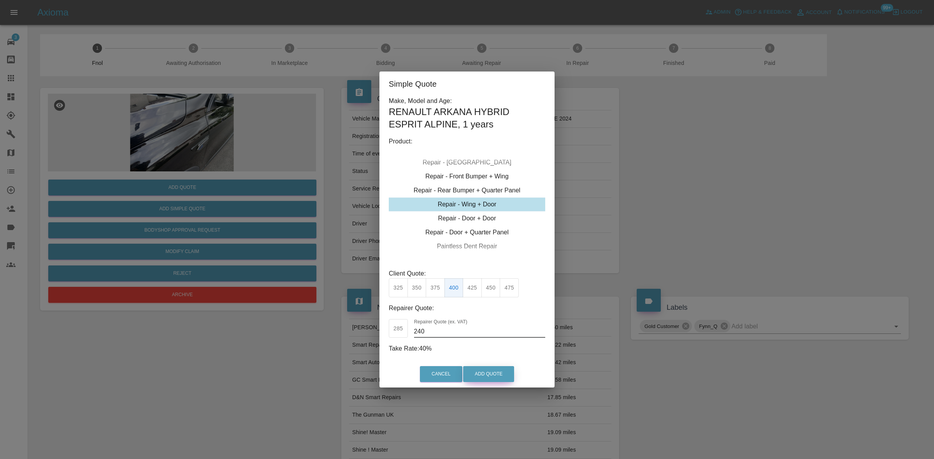
type input "240"
click at [481, 380] on button "Add Quote" at bounding box center [488, 374] width 51 height 16
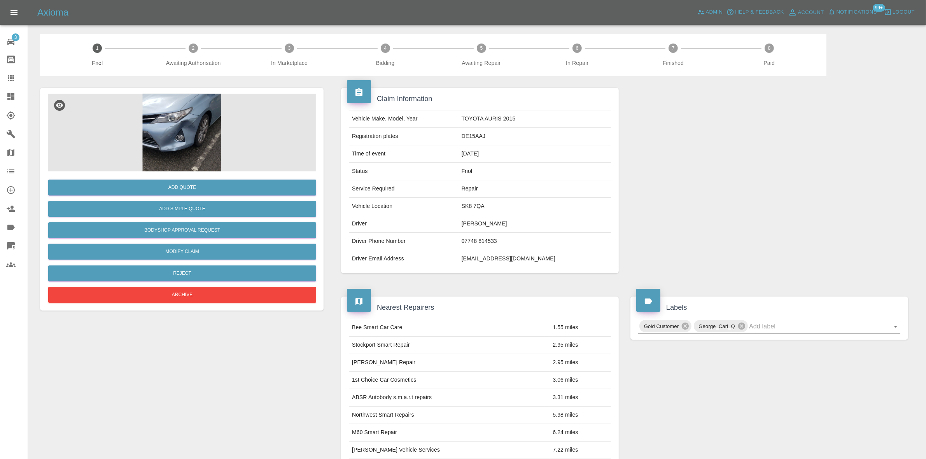
click at [170, 119] on img at bounding box center [182, 133] width 268 height 78
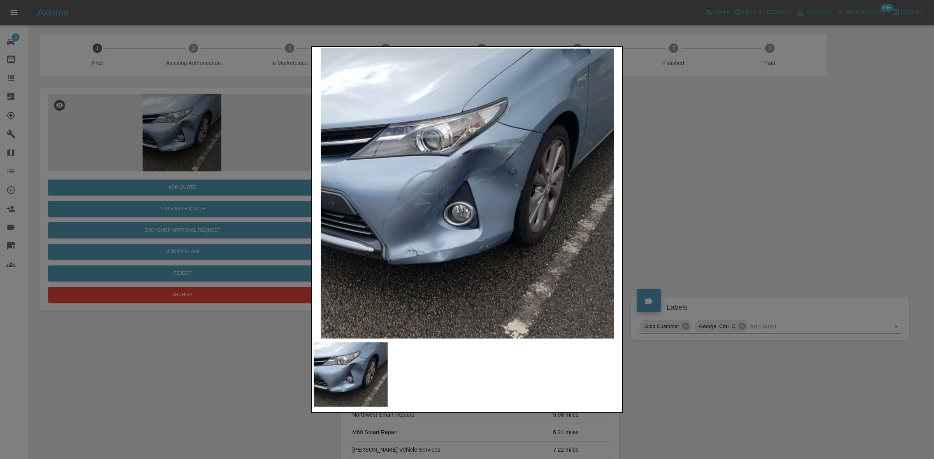
click at [485, 180] on img at bounding box center [467, 193] width 307 height 290
click at [484, 180] on img at bounding box center [467, 193] width 307 height 290
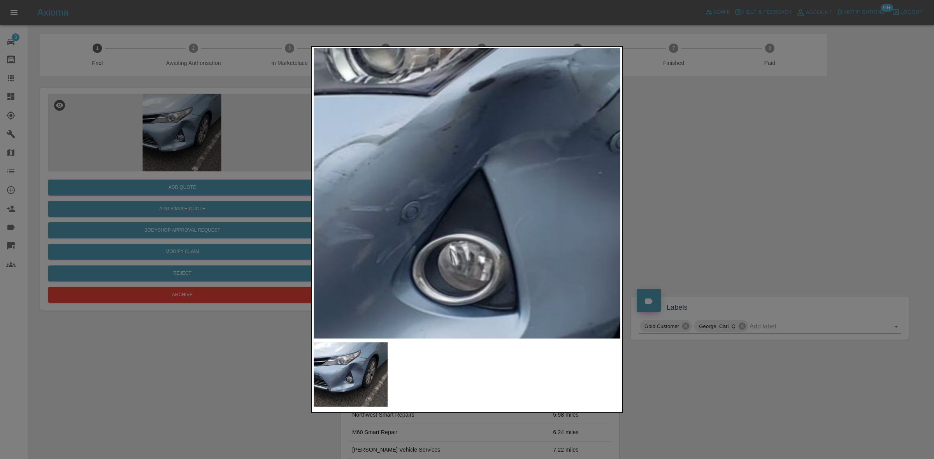
click at [536, 167] on img at bounding box center [484, 207] width 922 height 871
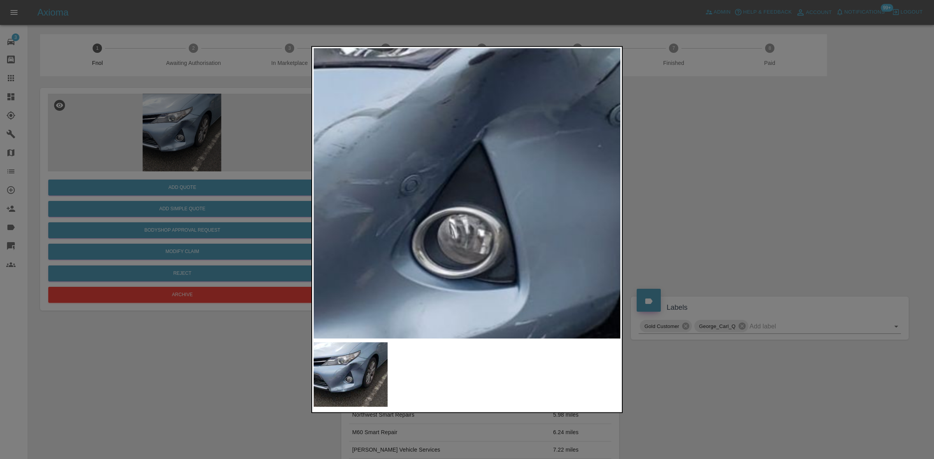
click at [508, 121] on img at bounding box center [483, 181] width 922 height 871
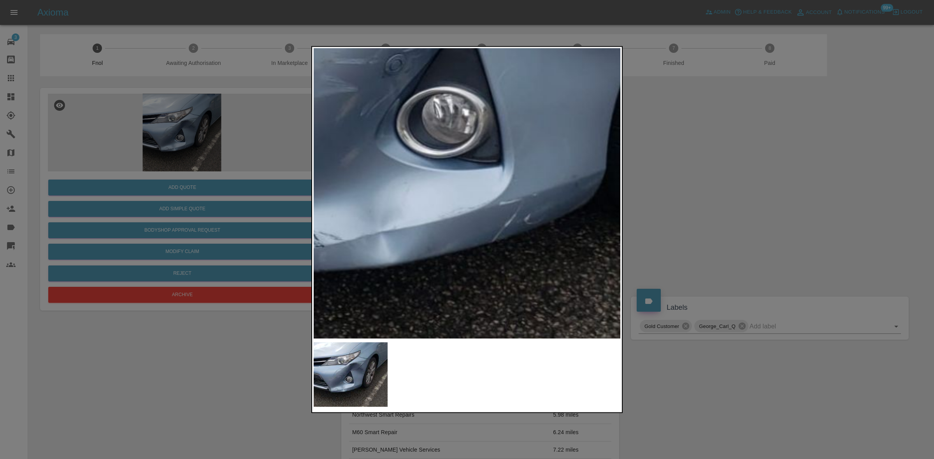
click at [556, 167] on img at bounding box center [468, 60] width 922 height 871
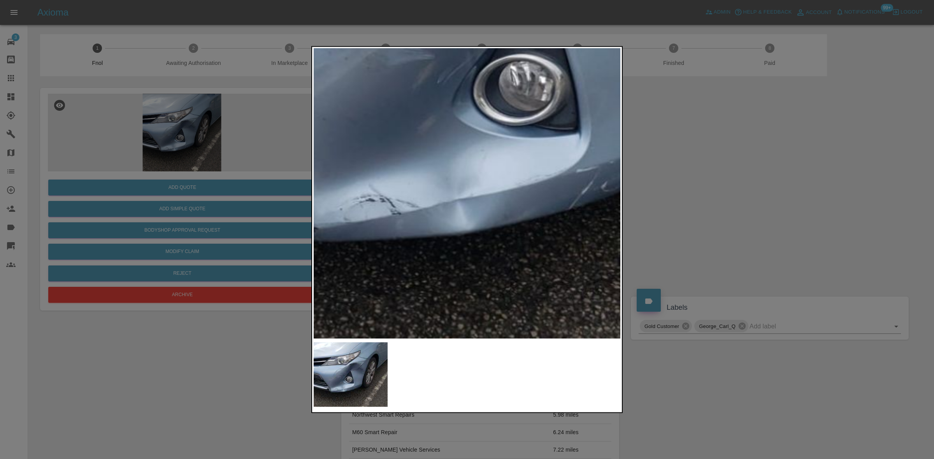
click at [485, 216] on img at bounding box center [544, 27] width 922 height 871
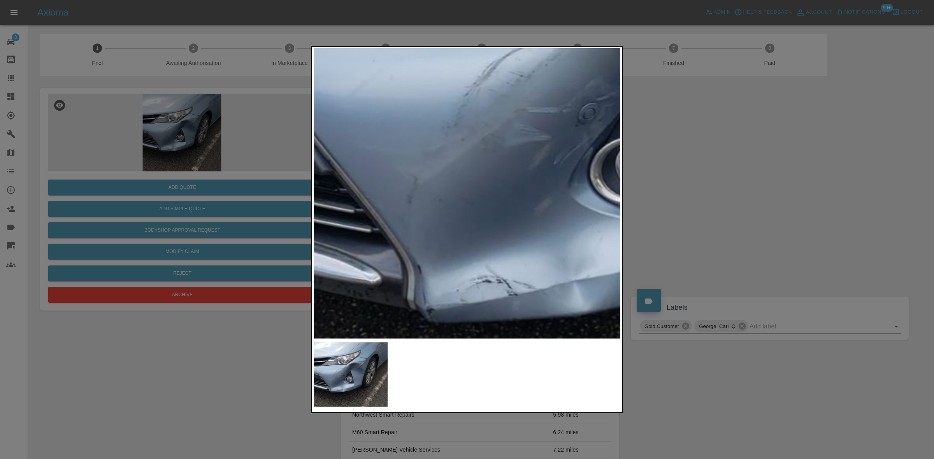
click at [452, 229] on img at bounding box center [661, 109] width 922 height 871
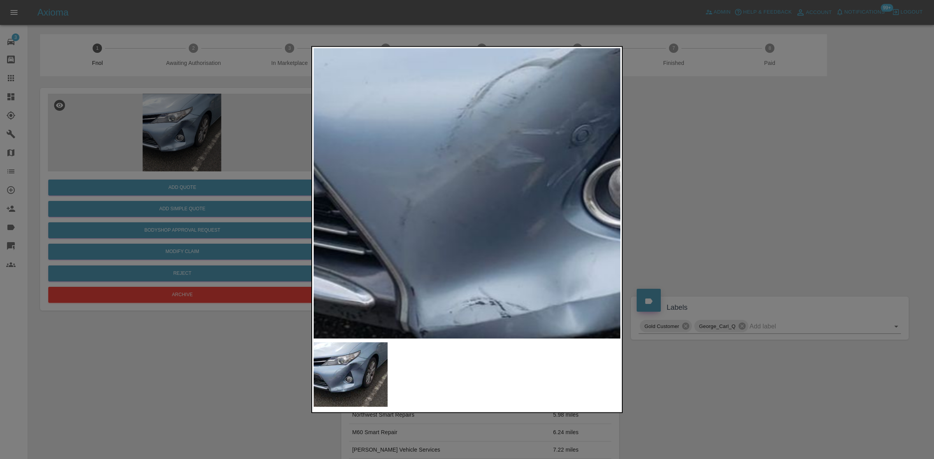
click at [307, 245] on div at bounding box center [467, 229] width 934 height 459
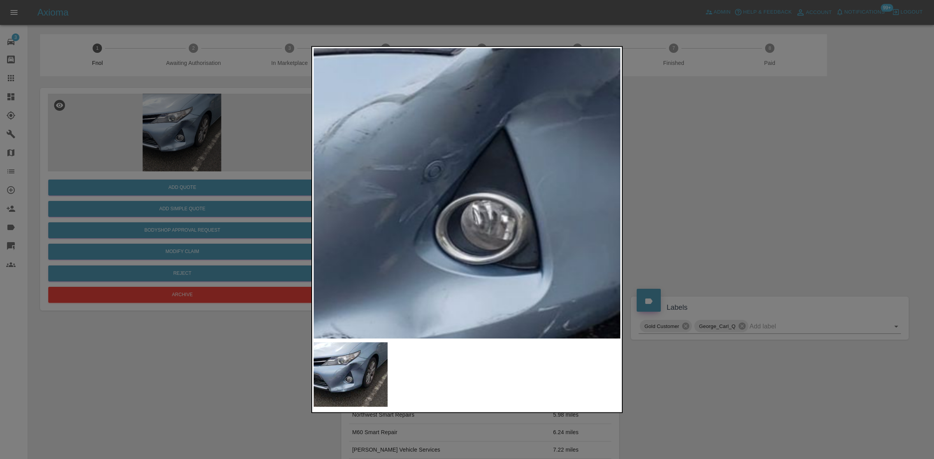
click at [414, 291] on img at bounding box center [507, 167] width 922 height 871
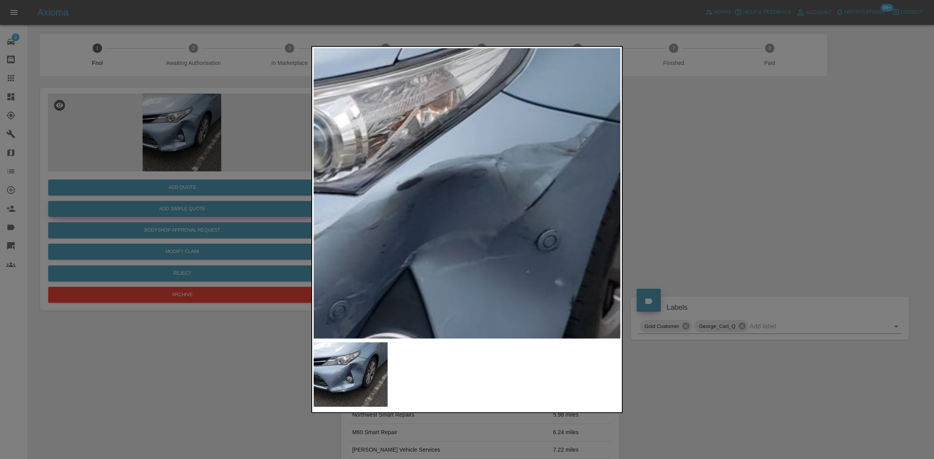
click at [63, 207] on div at bounding box center [467, 229] width 934 height 459
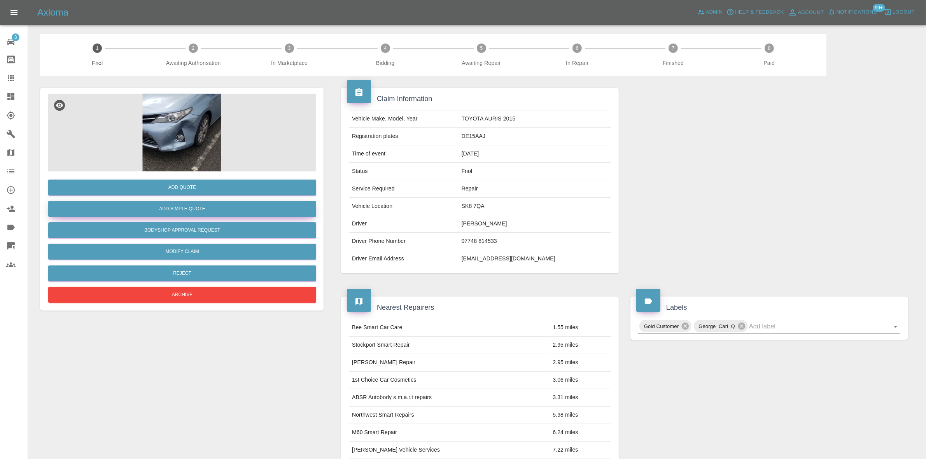
click at [162, 211] on button "Add Simple Quote" at bounding box center [182, 209] width 268 height 16
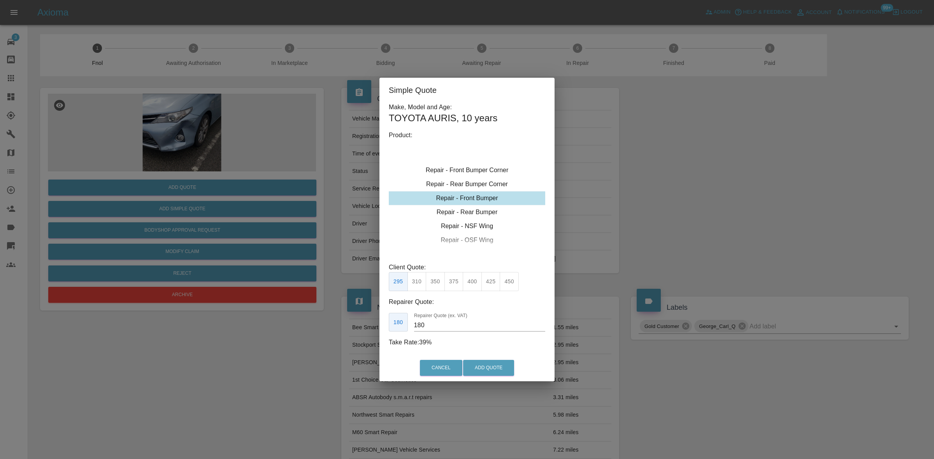
click at [482, 193] on div "Repair - Front Bumper" at bounding box center [467, 198] width 156 height 14
click at [438, 285] on button "350" at bounding box center [435, 281] width 19 height 19
drag, startPoint x: 432, startPoint y: 327, endPoint x: 332, endPoint y: 316, distance: 101.0
click at [340, 316] on div "Simple Quote Make, Model and Age: TOYOTA AURIS , 10 years Product: Repair - Fro…" at bounding box center [467, 229] width 934 height 459
type input "195"
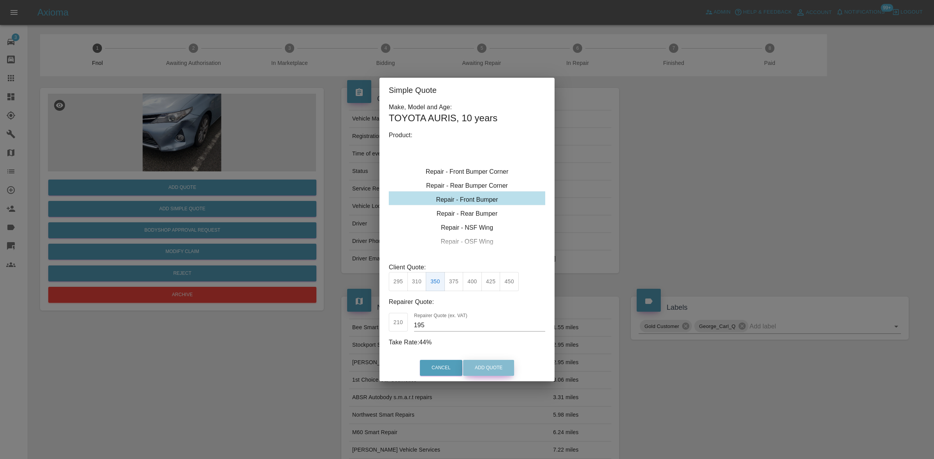
click at [494, 363] on button "Add Quote" at bounding box center [488, 368] width 51 height 16
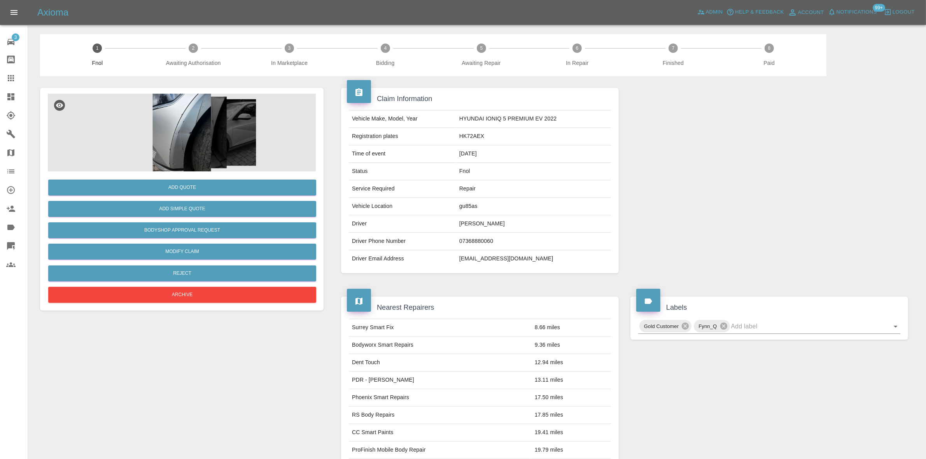
click at [186, 140] on img at bounding box center [182, 133] width 268 height 78
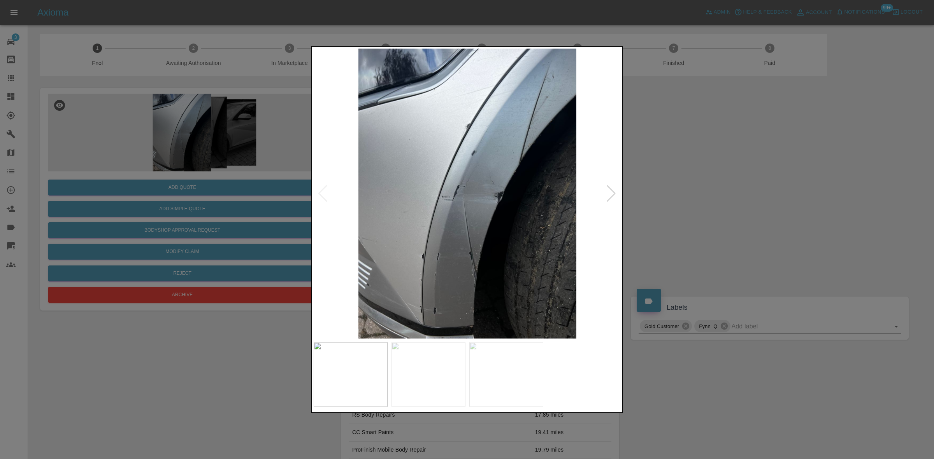
click at [462, 183] on img at bounding box center [467, 193] width 307 height 290
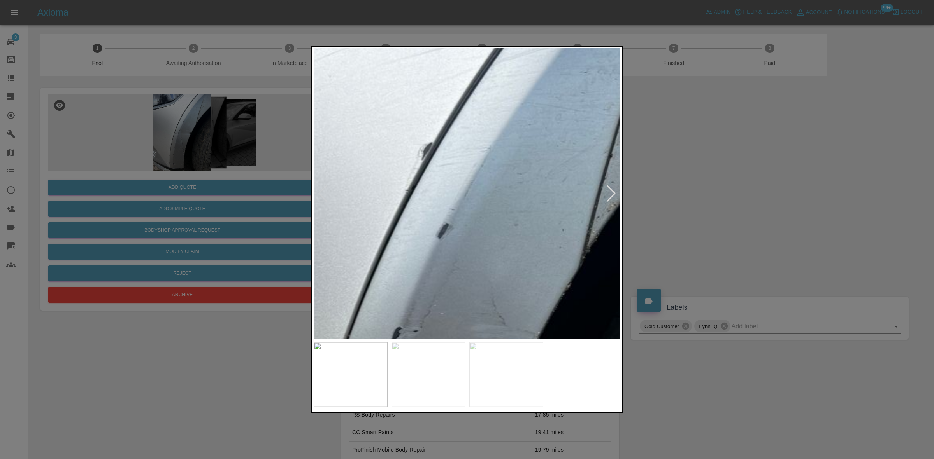
click at [409, 295] on img at bounding box center [425, 352] width 922 height 871
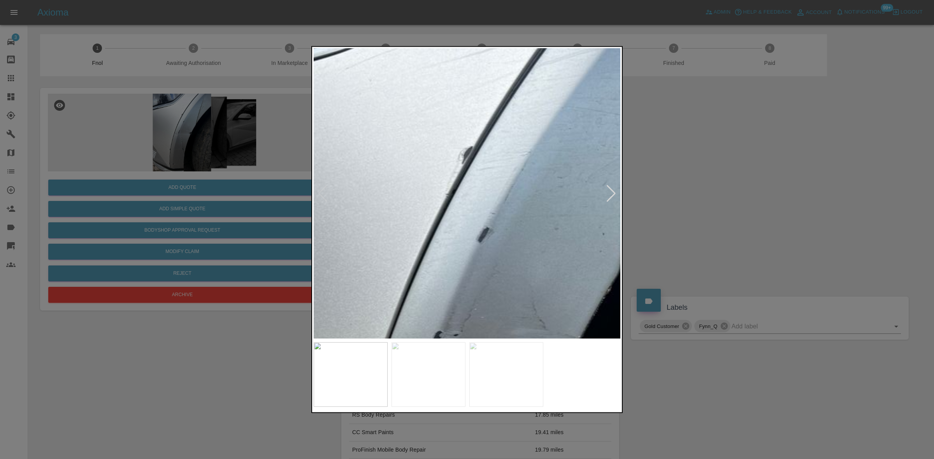
click at [405, 281] on img at bounding box center [465, 356] width 922 height 871
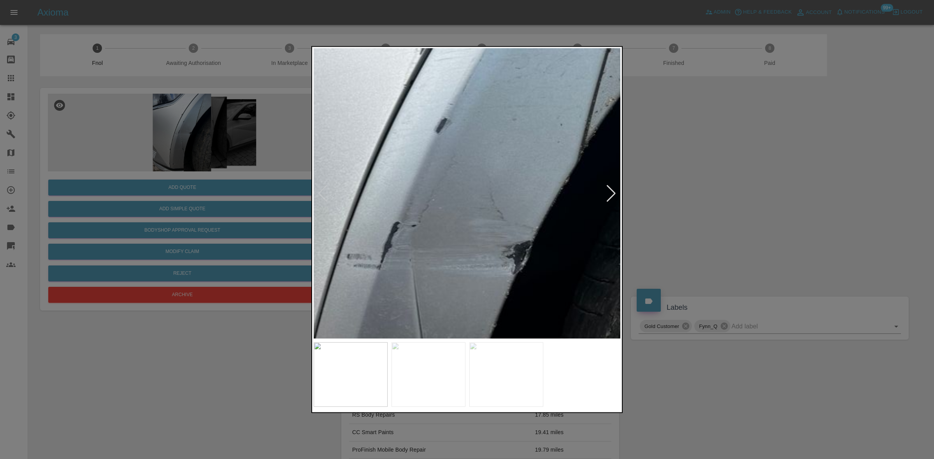
click at [489, 154] on img at bounding box center [423, 246] width 922 height 871
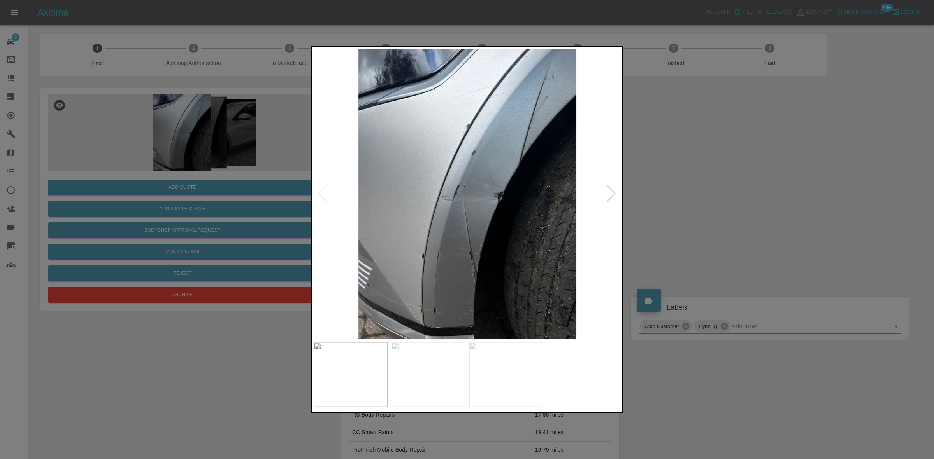
click at [450, 197] on img at bounding box center [467, 193] width 307 height 290
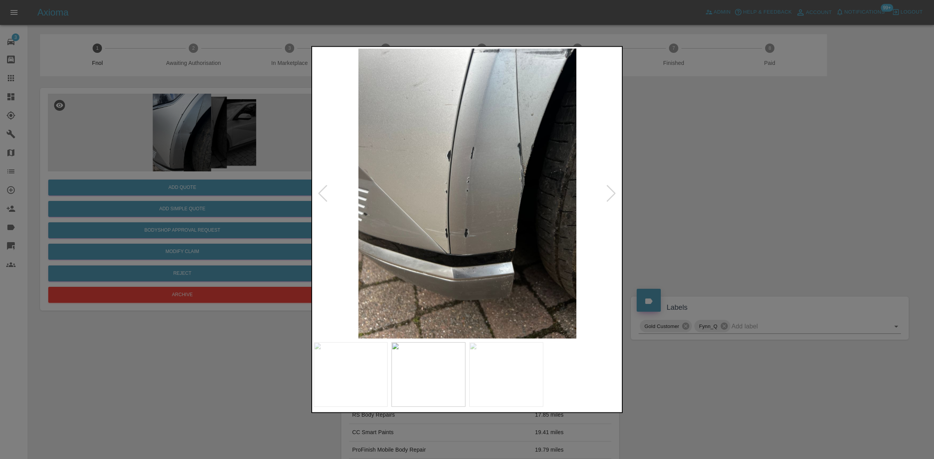
click at [457, 168] on img at bounding box center [467, 193] width 307 height 290
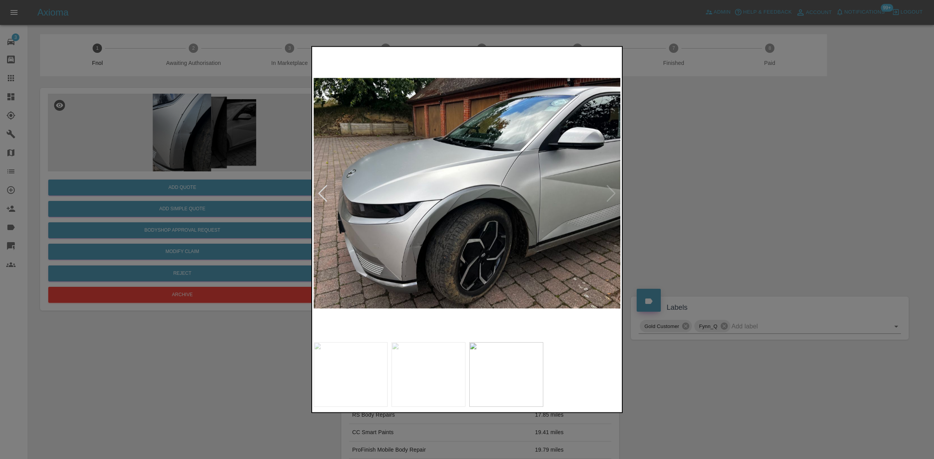
click at [430, 243] on img at bounding box center [467, 193] width 307 height 290
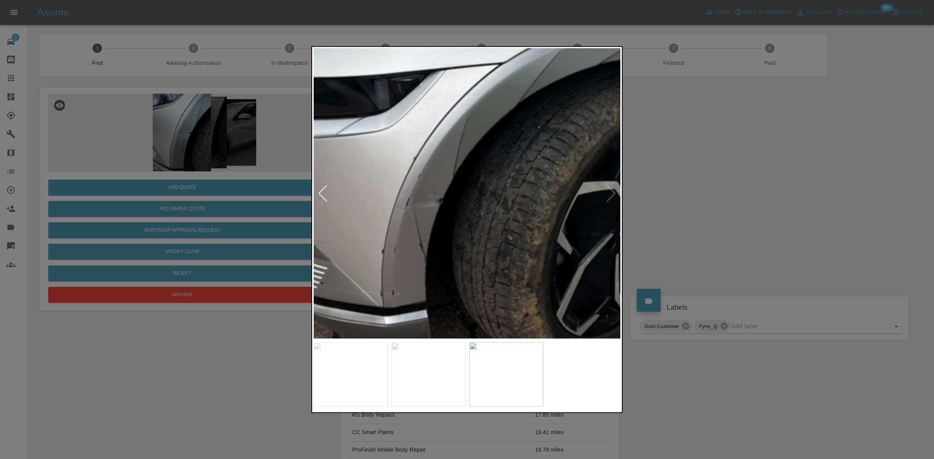
click at [453, 236] on img at bounding box center [578, 44] width 922 height 871
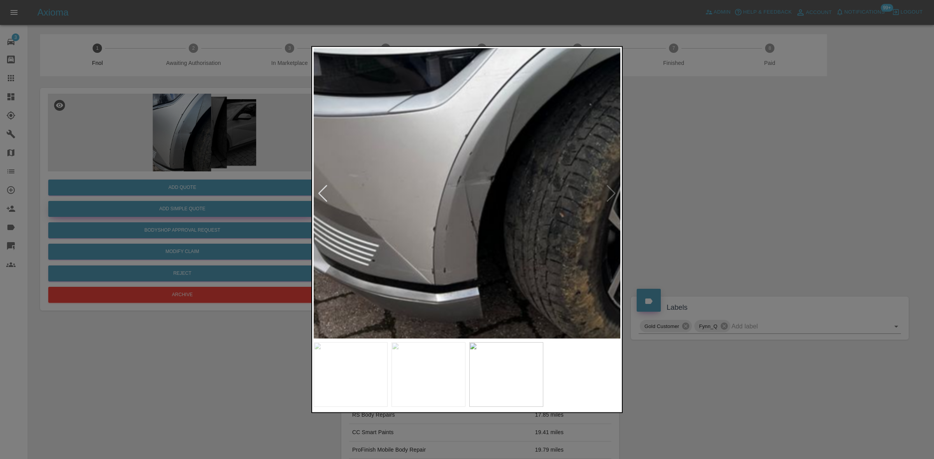
drag, startPoint x: 158, startPoint y: 210, endPoint x: 181, endPoint y: 211, distance: 23.0
click at [170, 210] on div at bounding box center [467, 229] width 934 height 459
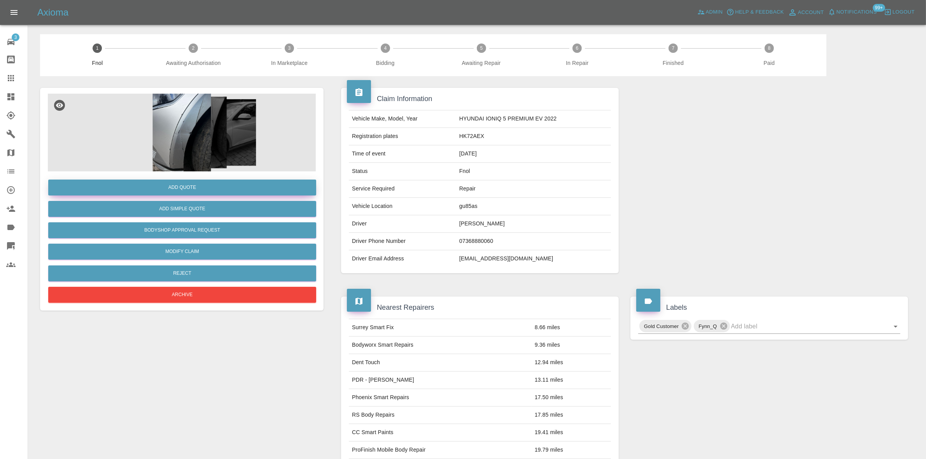
click at [199, 187] on button "Add Quote" at bounding box center [182, 188] width 268 height 16
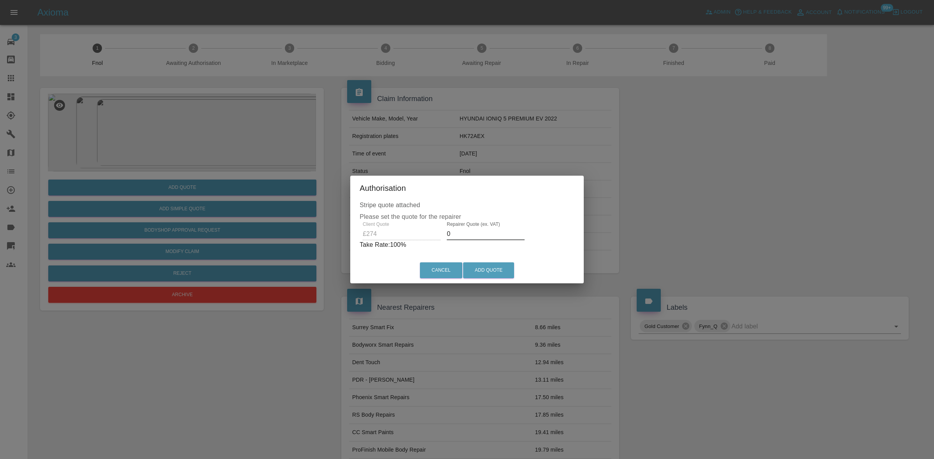
drag, startPoint x: 450, startPoint y: 233, endPoint x: 314, endPoint y: 178, distance: 146.7
click at [350, 209] on div "Stripe quote attached Please set the quote for the repairer Client Quote £274 R…" at bounding box center [466, 229] width 233 height 57
type input "170"
click at [493, 278] on button "Add Quote" at bounding box center [488, 271] width 51 height 16
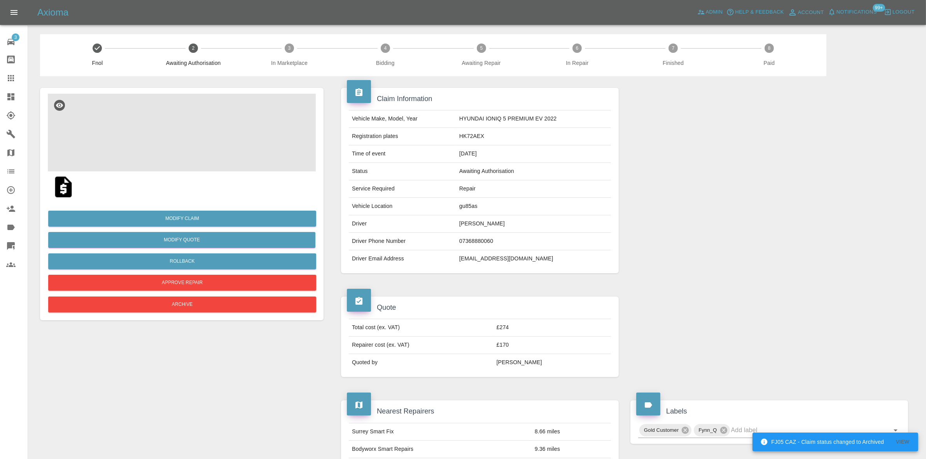
click at [189, 139] on img at bounding box center [182, 133] width 268 height 78
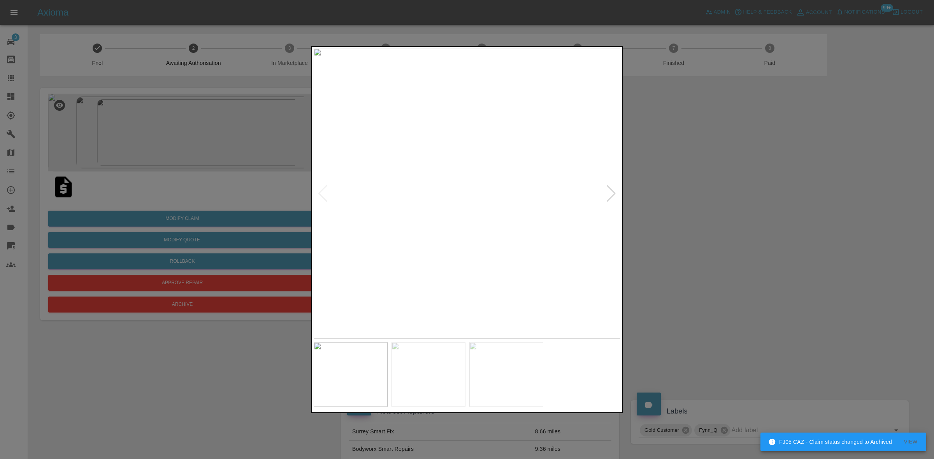
drag, startPoint x: 135, startPoint y: 119, endPoint x: 563, endPoint y: 9, distance: 441.4
click at [181, 110] on div at bounding box center [467, 229] width 934 height 459
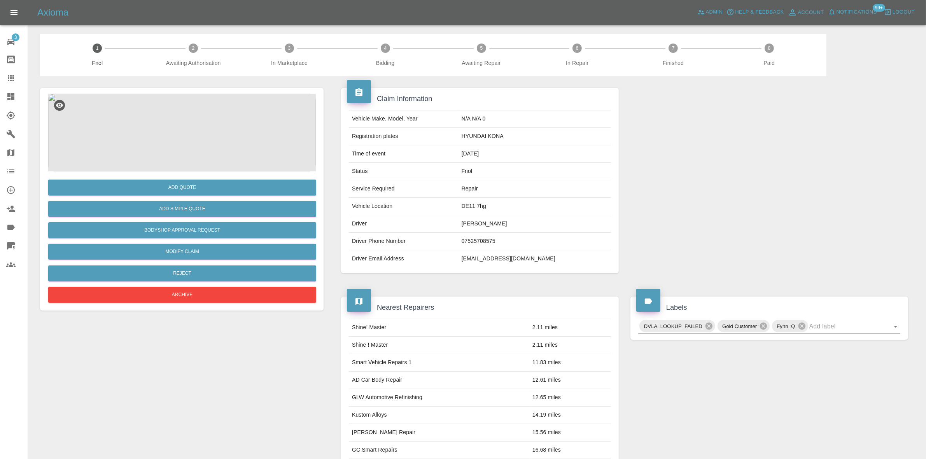
click at [191, 135] on img at bounding box center [182, 133] width 268 height 78
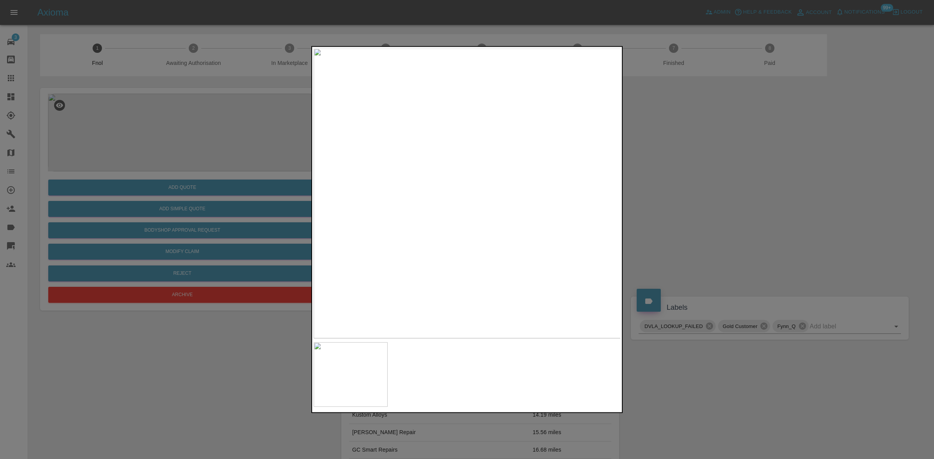
click at [446, 222] on img at bounding box center [467, 193] width 307 height 290
click at [467, 238] on img at bounding box center [467, 193] width 307 height 290
click at [521, 141] on img at bounding box center [467, 193] width 307 height 290
click at [521, 140] on img at bounding box center [467, 193] width 307 height 290
click at [510, 108] on img at bounding box center [272, 337] width 922 height 871
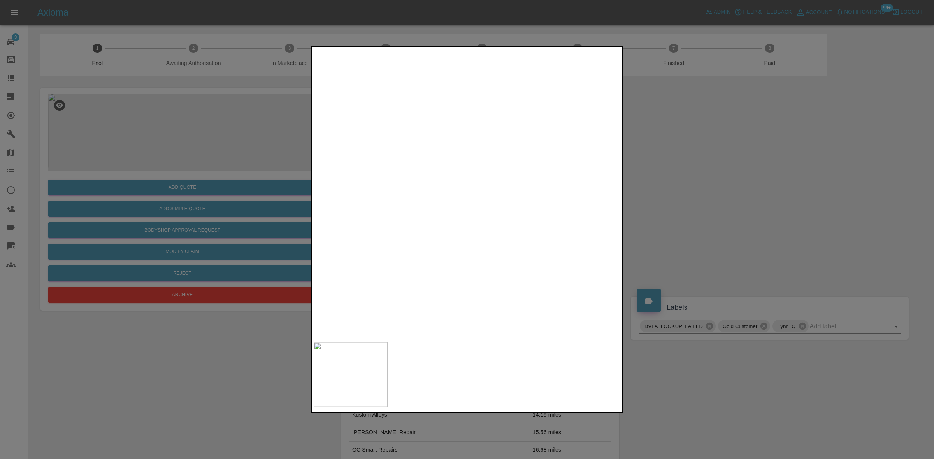
click at [510, 135] on img at bounding box center [338, 213] width 922 height 871
click at [533, 143] on img at bounding box center [347, 187] width 922 height 871
click at [559, 199] on img at bounding box center [413, 56] width 922 height 871
click at [630, 179] on div at bounding box center [467, 229] width 934 height 459
click at [258, 228] on div at bounding box center [467, 229] width 934 height 459
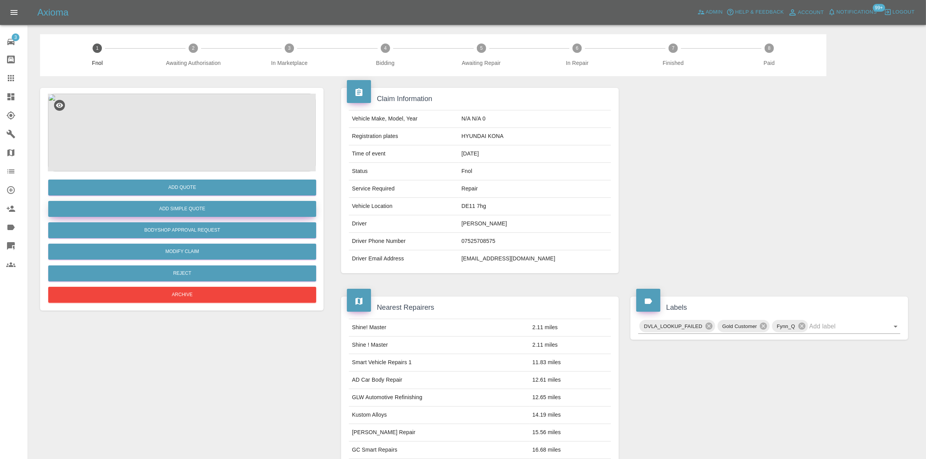
click at [172, 208] on button "Add Simple Quote" at bounding box center [182, 209] width 268 height 16
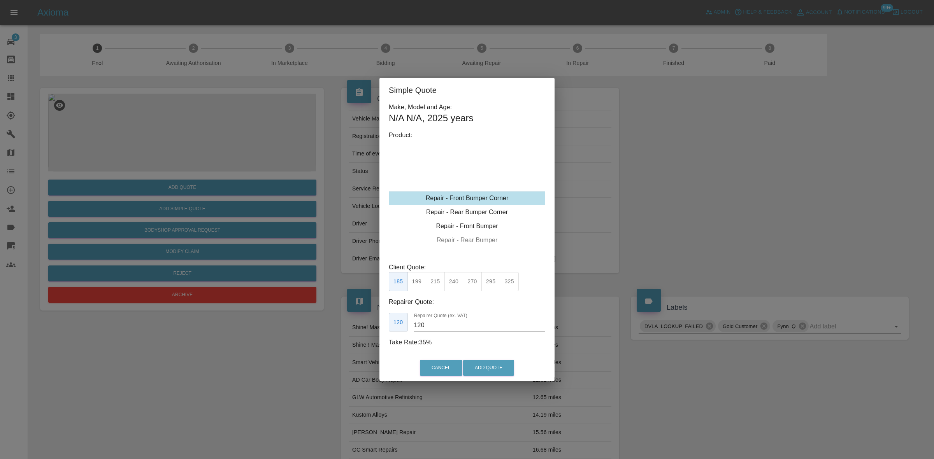
click at [473, 195] on div "Repair - Front Bumper Corner" at bounding box center [467, 198] width 156 height 14
click at [426, 277] on button "215" at bounding box center [435, 281] width 19 height 19
click at [432, 281] on button "215" at bounding box center [435, 281] width 19 height 19
drag, startPoint x: 424, startPoint y: 323, endPoint x: 341, endPoint y: 322, distance: 83.7
click at [355, 325] on div "Simple Quote Make, Model and Age: N/A N/A , 2025 years Product: Repair - Front …" at bounding box center [467, 229] width 934 height 459
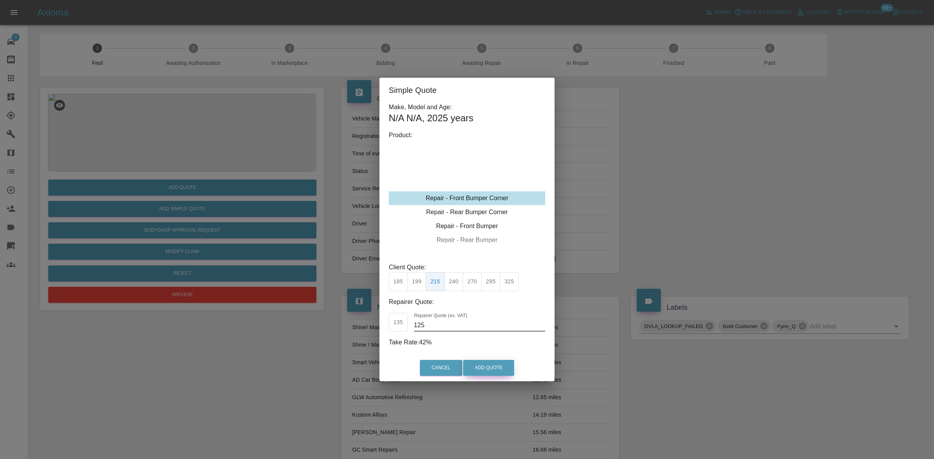
type input "125"
click at [487, 366] on button "Add Quote" at bounding box center [488, 368] width 51 height 16
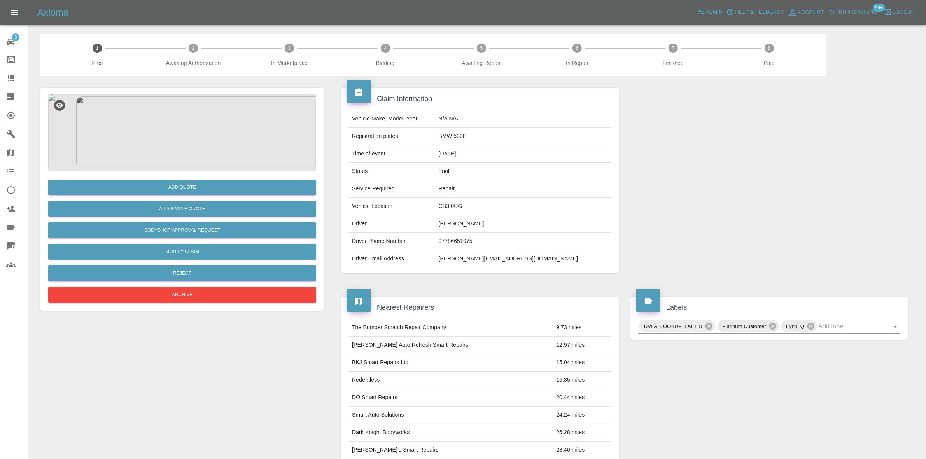
click at [195, 106] on img at bounding box center [182, 133] width 268 height 78
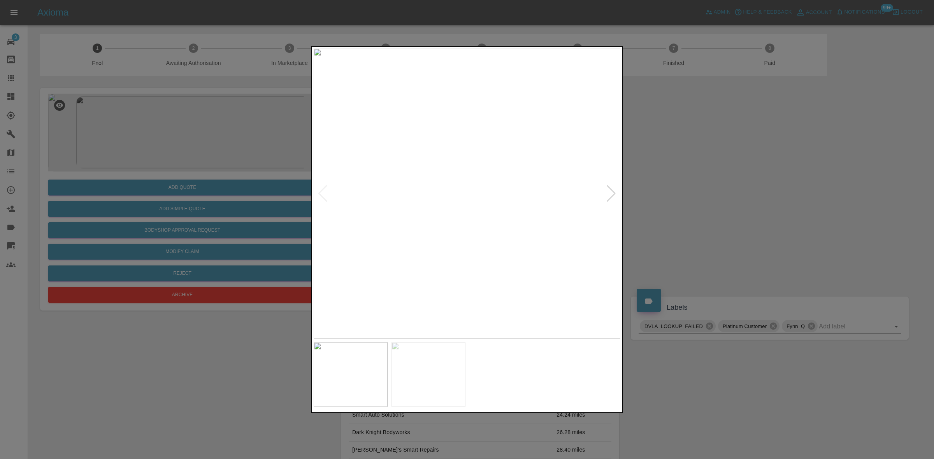
click at [400, 224] on img at bounding box center [467, 193] width 307 height 290
click at [398, 237] on img at bounding box center [467, 193] width 307 height 290
click at [452, 168] on img at bounding box center [467, 193] width 307 height 290
click at [452, 168] on img at bounding box center [513, 267] width 922 height 871
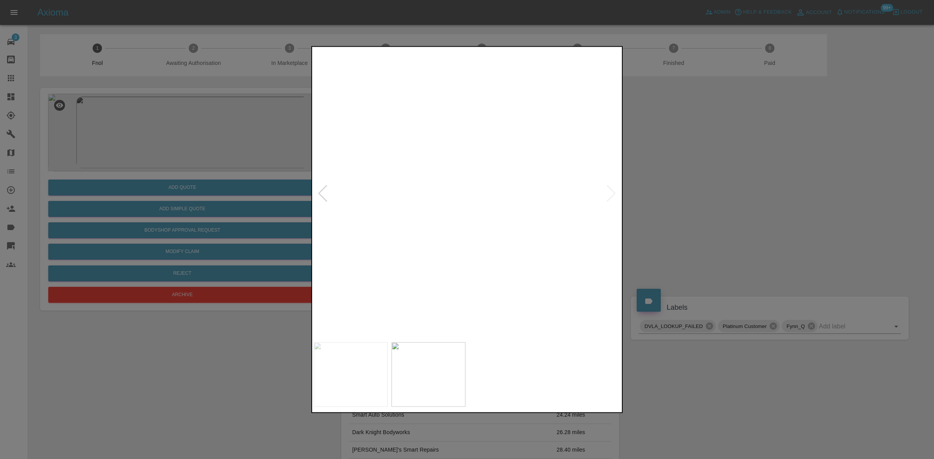
click at [452, 168] on img at bounding box center [513, 267] width 922 height 871
click at [379, 231] on img at bounding box center [467, 193] width 307 height 290
click at [491, 193] on img at bounding box center [467, 193] width 307 height 290
click at [491, 193] on img at bounding box center [393, 194] width 922 height 871
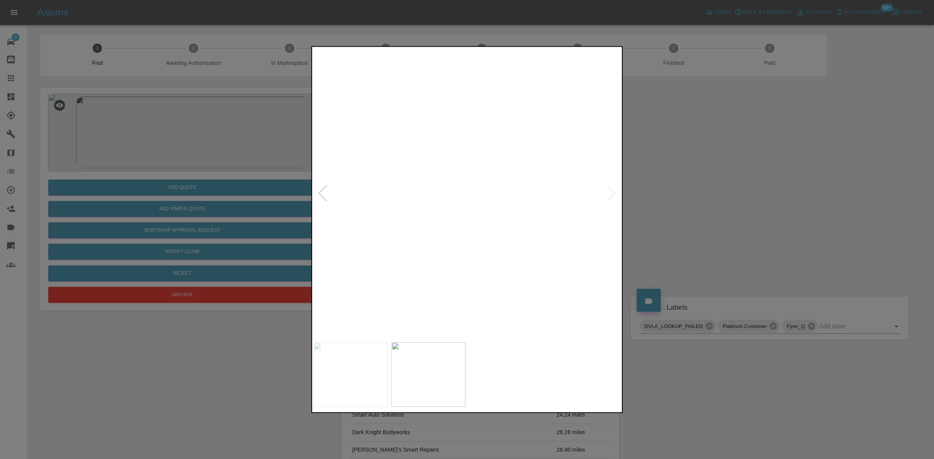
click at [491, 193] on img at bounding box center [393, 194] width 922 height 871
click at [361, 209] on img at bounding box center [467, 193] width 307 height 290
click at [233, 228] on div at bounding box center [467, 229] width 934 height 459
drag, startPoint x: 124, startPoint y: 212, endPoint x: 189, endPoint y: 212, distance: 65.8
click at [129, 212] on div at bounding box center [467, 229] width 934 height 459
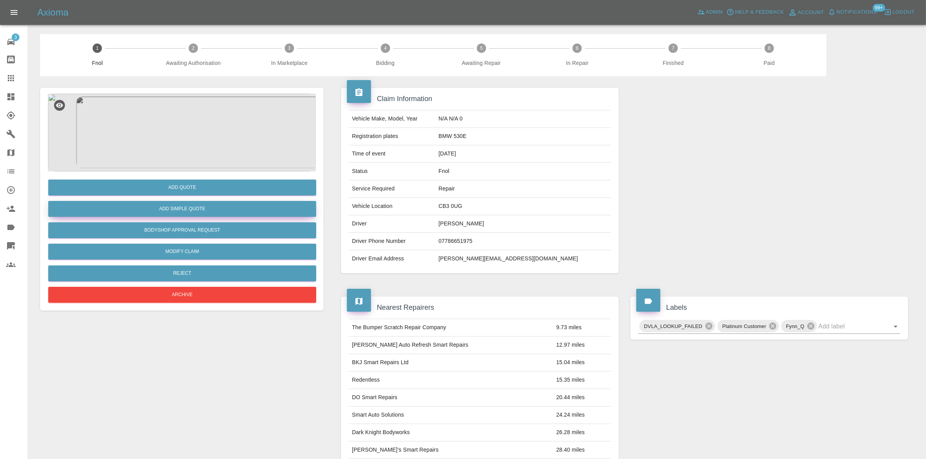
click at [197, 207] on button "Add Simple Quote" at bounding box center [182, 209] width 268 height 16
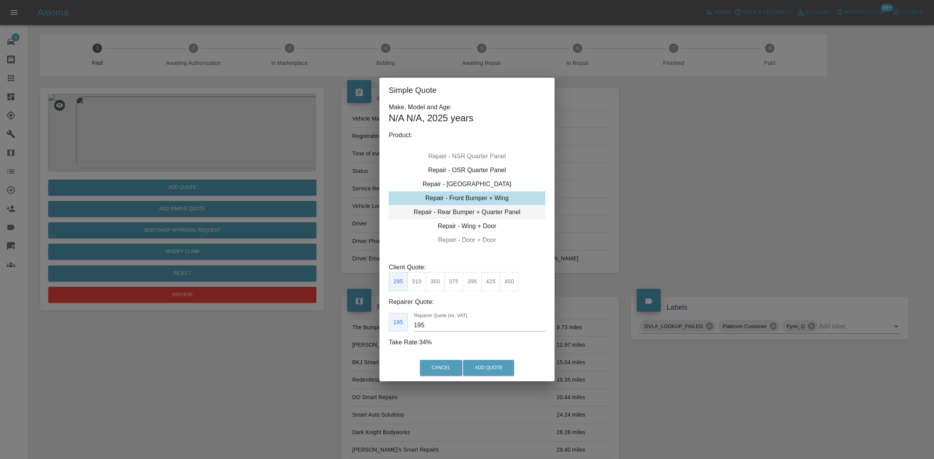
click at [470, 209] on div "Repair - Rear Bumper + Quarter Panel" at bounding box center [467, 212] width 156 height 14
click at [469, 223] on div "Repair - Door + Door" at bounding box center [467, 226] width 156 height 14
click at [467, 210] on div "Repair - Door + Quarter Panel" at bounding box center [467, 212] width 156 height 14
click at [491, 281] on button "450" at bounding box center [490, 281] width 19 height 19
drag, startPoint x: 451, startPoint y: 327, endPoint x: 328, endPoint y: 302, distance: 125.0
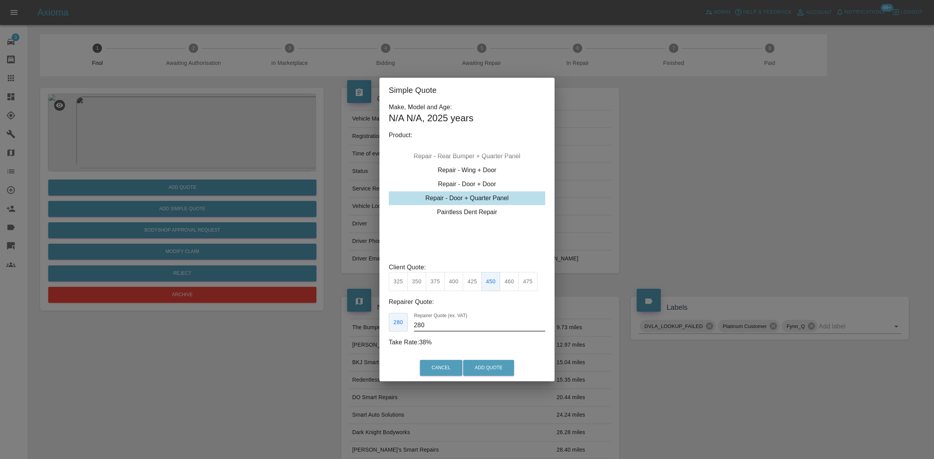
click at [354, 317] on div "Simple Quote Make, Model and Age: N/A N/A , 2025 years Product: Repair - Front …" at bounding box center [467, 229] width 934 height 459
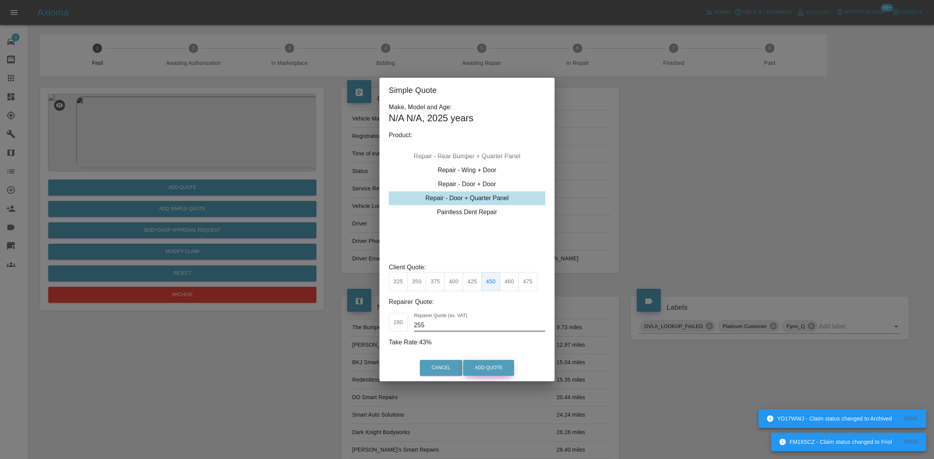
type input "255"
drag, startPoint x: 484, startPoint y: 364, endPoint x: 501, endPoint y: 376, distance: 21.0
click at [484, 365] on button "Add Quote" at bounding box center [488, 368] width 51 height 16
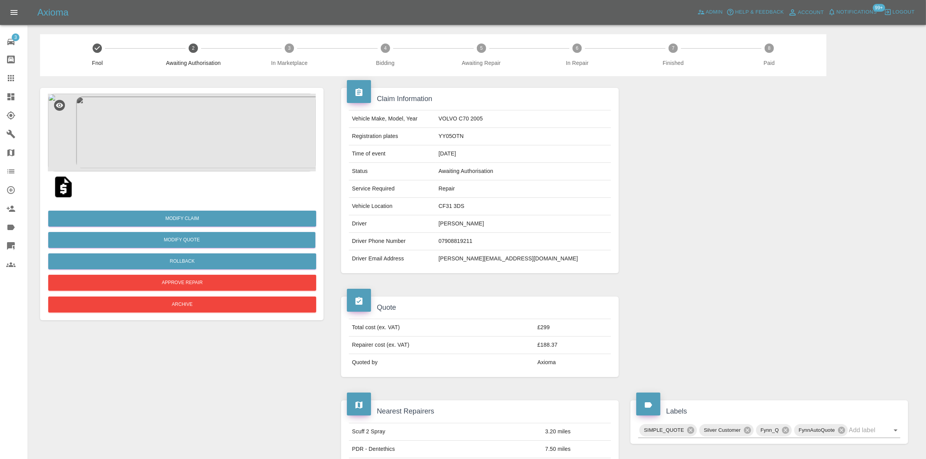
click at [182, 121] on img at bounding box center [182, 133] width 268 height 78
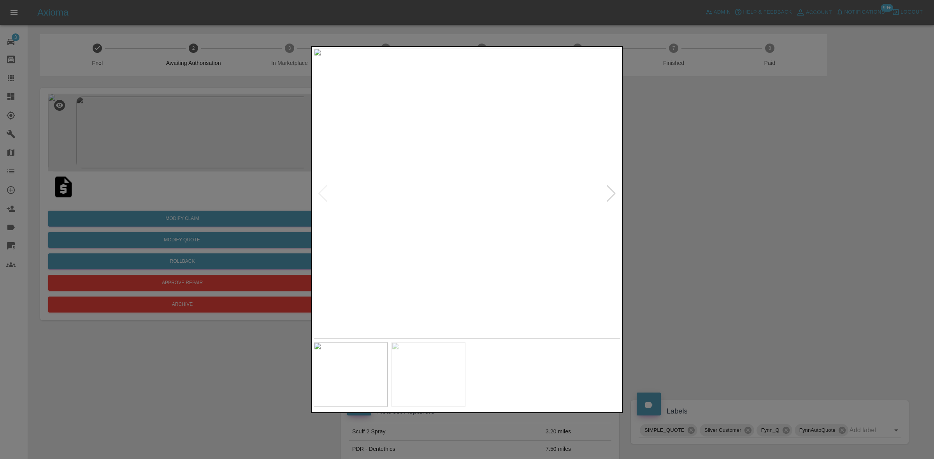
click at [464, 194] on img at bounding box center [467, 193] width 307 height 290
click at [466, 195] on img at bounding box center [476, 191] width 922 height 871
click at [421, 223] on img at bounding box center [467, 193] width 307 height 290
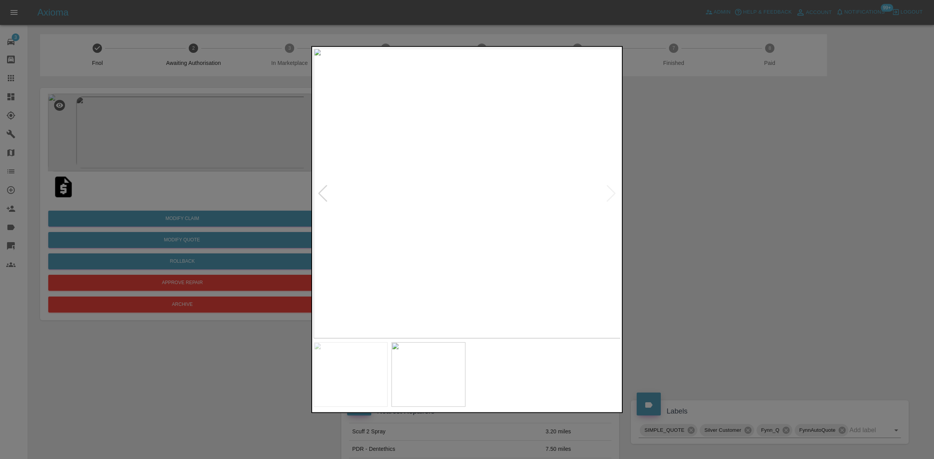
click at [447, 191] on img at bounding box center [467, 193] width 307 height 290
click at [447, 189] on img at bounding box center [467, 193] width 307 height 290
click at [438, 203] on img at bounding box center [499, 161] width 922 height 871
click at [440, 202] on img at bounding box center [499, 161] width 922 height 871
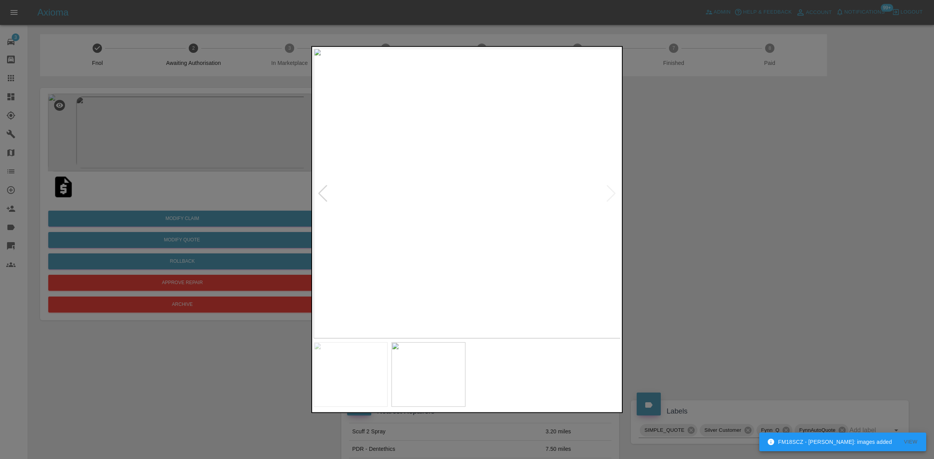
click at [808, 235] on div at bounding box center [467, 229] width 934 height 459
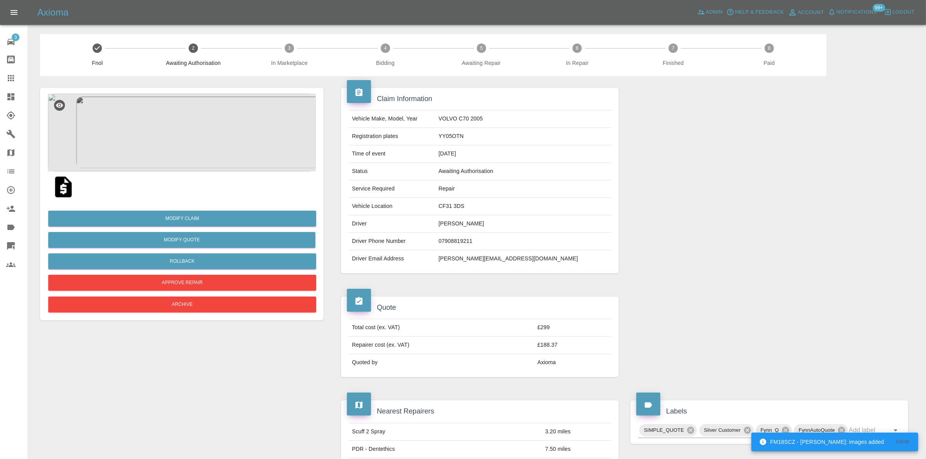
click at [186, 143] on img at bounding box center [182, 133] width 268 height 78
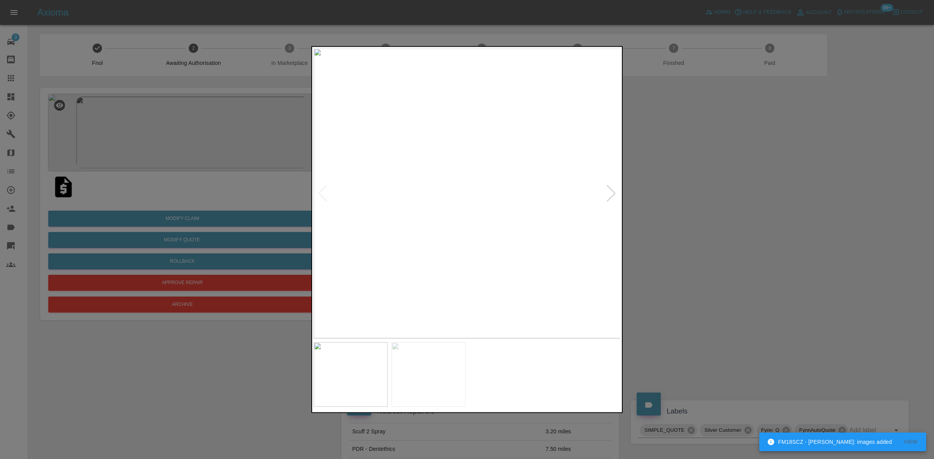
click at [465, 216] on img at bounding box center [467, 193] width 307 height 290
click at [465, 216] on img at bounding box center [473, 124] width 922 height 871
click at [386, 232] on img at bounding box center [467, 193] width 307 height 290
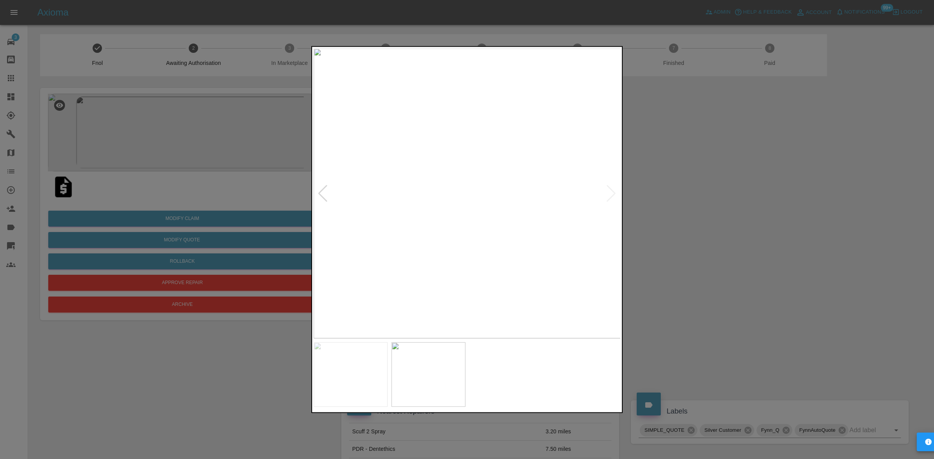
click at [419, 220] on img at bounding box center [467, 193] width 307 height 290
click at [468, 220] on img at bounding box center [467, 193] width 307 height 290
click at [468, 220] on img at bounding box center [463, 114] width 922 height 871
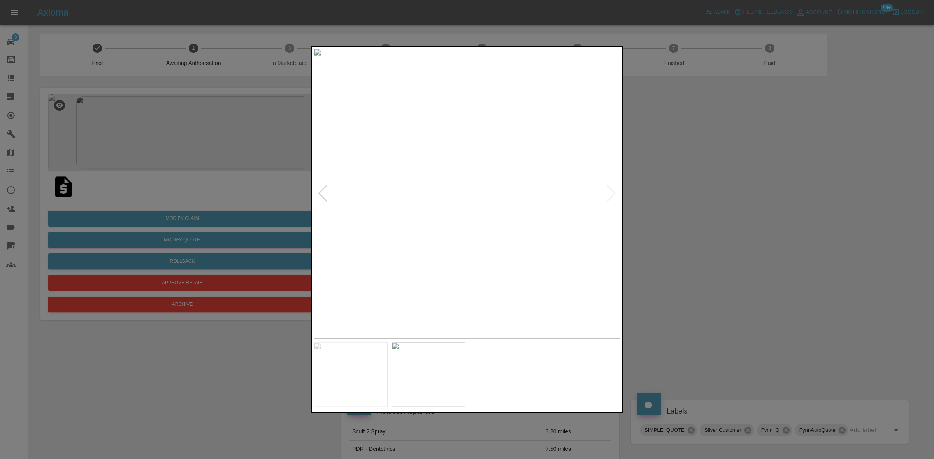
click at [709, 233] on div at bounding box center [467, 229] width 934 height 459
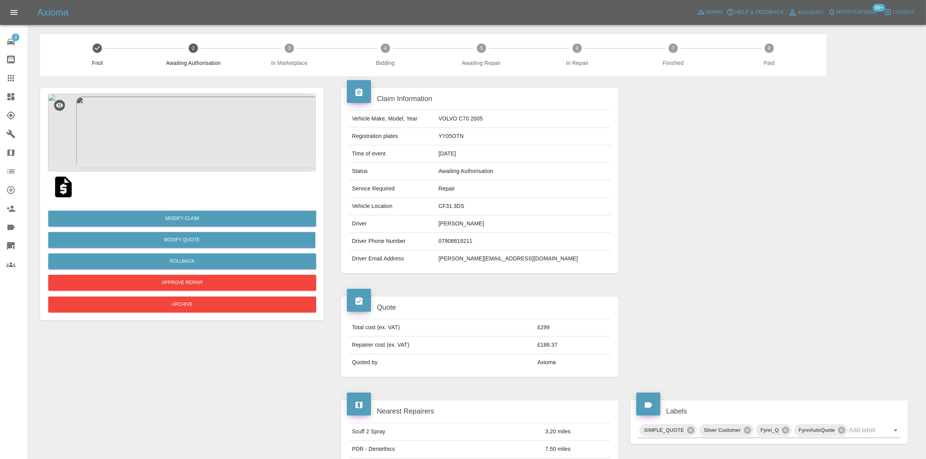
click at [184, 147] on img at bounding box center [182, 133] width 268 height 78
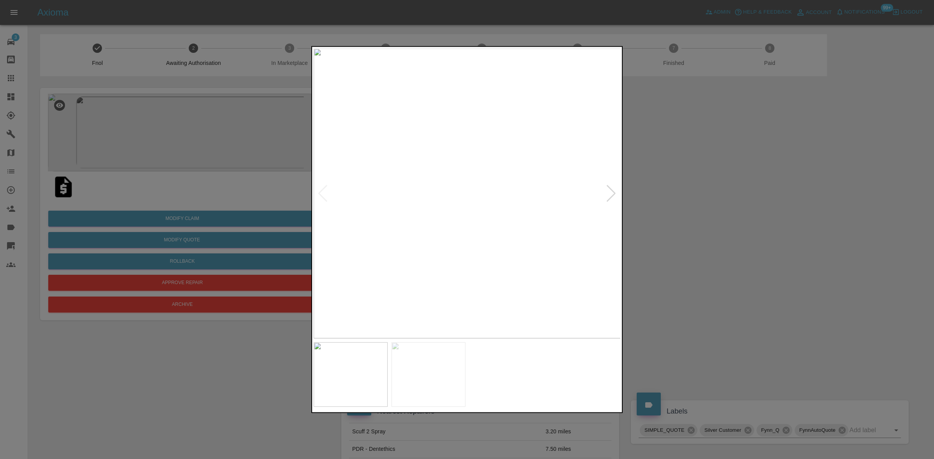
click at [480, 196] on img at bounding box center [467, 193] width 307 height 290
click at [151, 154] on div at bounding box center [467, 229] width 934 height 459
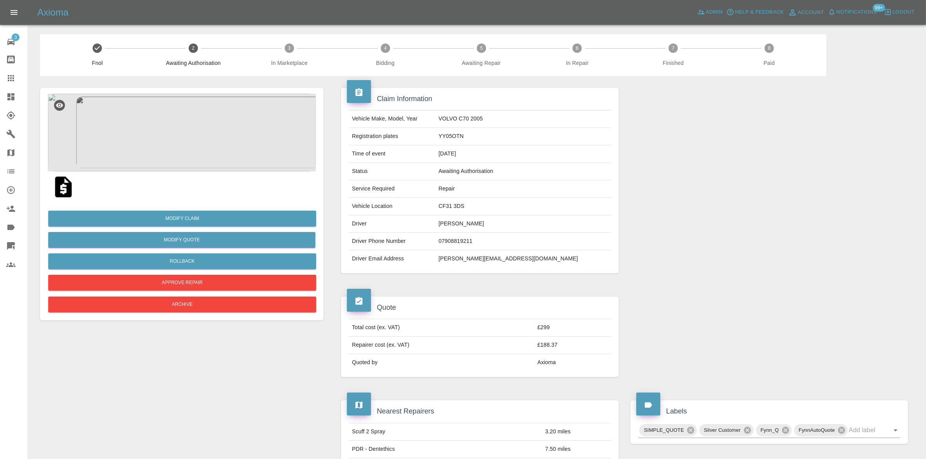
click at [151, 154] on img at bounding box center [182, 133] width 268 height 78
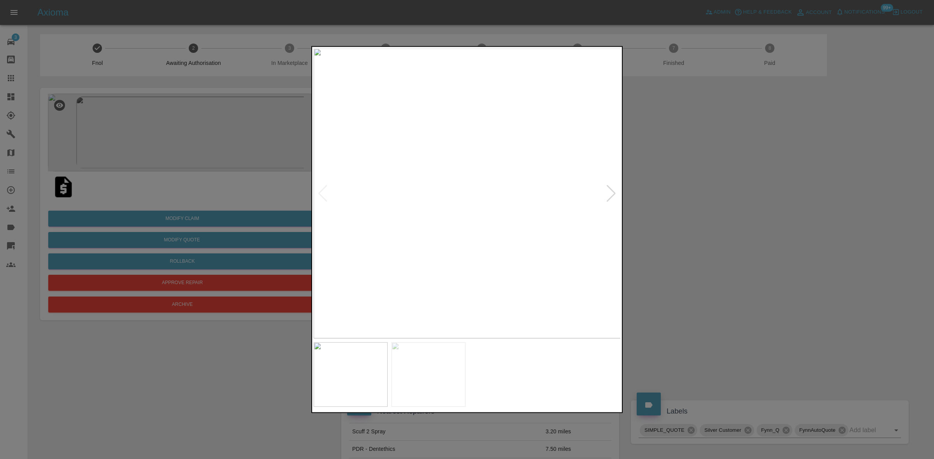
click at [176, 125] on div at bounding box center [467, 229] width 934 height 459
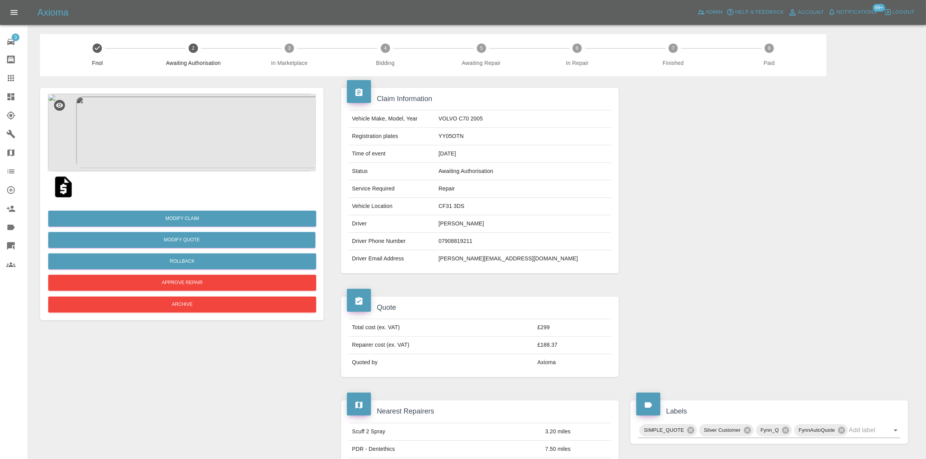
click at [179, 128] on img at bounding box center [182, 133] width 268 height 78
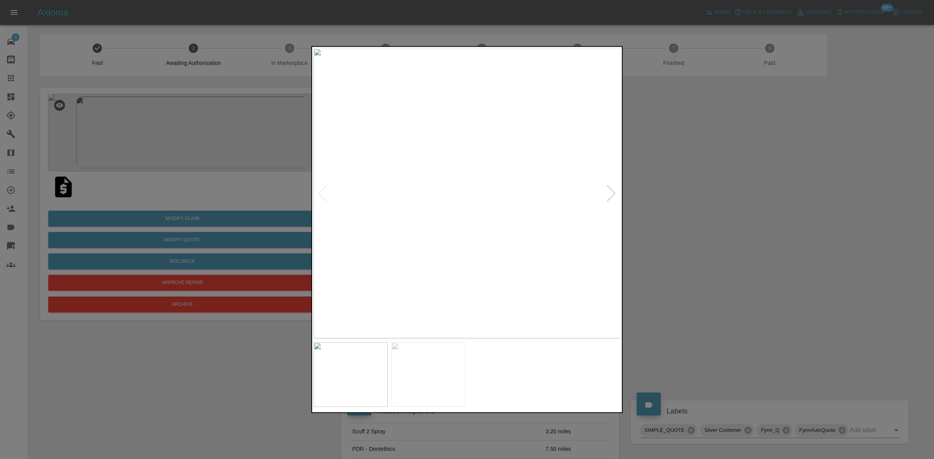
click at [466, 175] on img at bounding box center [467, 193] width 307 height 290
click at [466, 194] on img at bounding box center [469, 248] width 922 height 871
click at [464, 235] on img at bounding box center [467, 193] width 307 height 290
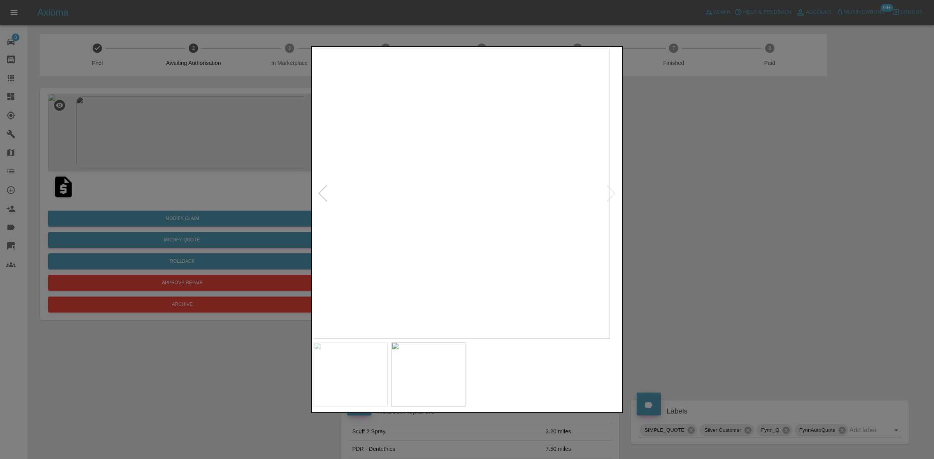
click at [409, 214] on img at bounding box center [455, 193] width 307 height 290
click at [403, 222] on img at bounding box center [467, 193] width 307 height 290
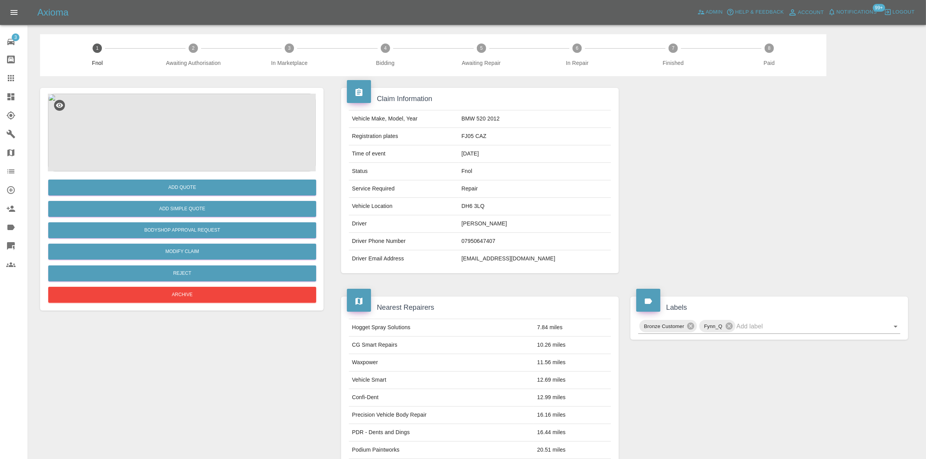
click at [196, 116] on img at bounding box center [182, 133] width 268 height 78
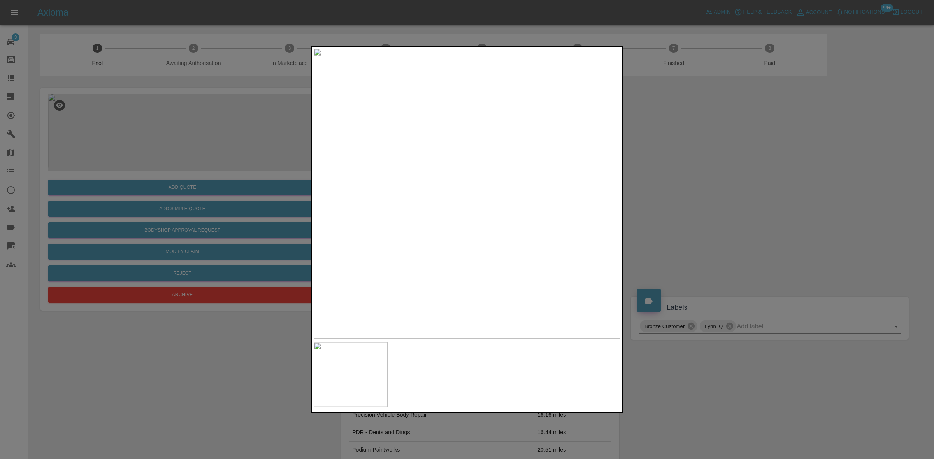
click at [468, 197] on img at bounding box center [467, 193] width 307 height 290
click at [403, 216] on img at bounding box center [467, 193] width 307 height 290
click at [359, 184] on img at bounding box center [467, 193] width 307 height 290
click at [165, 145] on div at bounding box center [467, 229] width 934 height 459
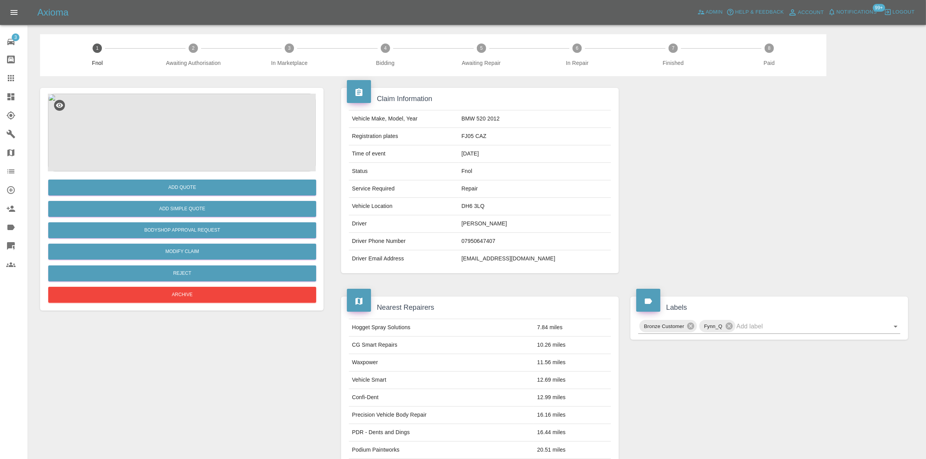
click at [174, 138] on img at bounding box center [182, 133] width 268 height 78
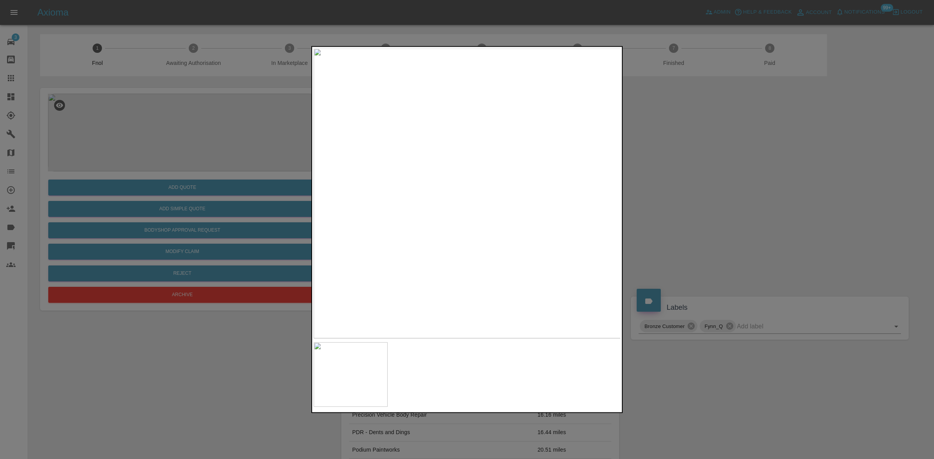
click at [420, 177] on img at bounding box center [467, 193] width 307 height 290
click at [434, 184] on img at bounding box center [608, 242] width 922 height 871
click at [417, 204] on img at bounding box center [467, 193] width 307 height 290
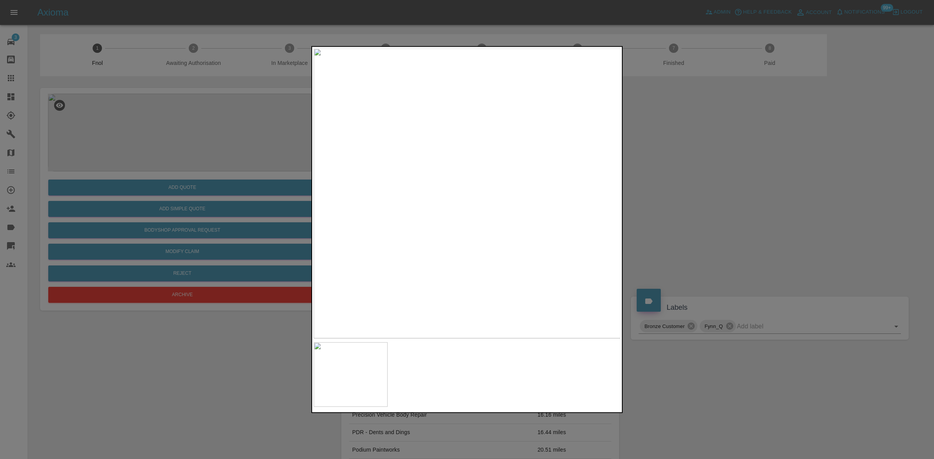
click at [279, 209] on div at bounding box center [467, 229] width 934 height 459
click at [198, 194] on div at bounding box center [467, 229] width 934 height 459
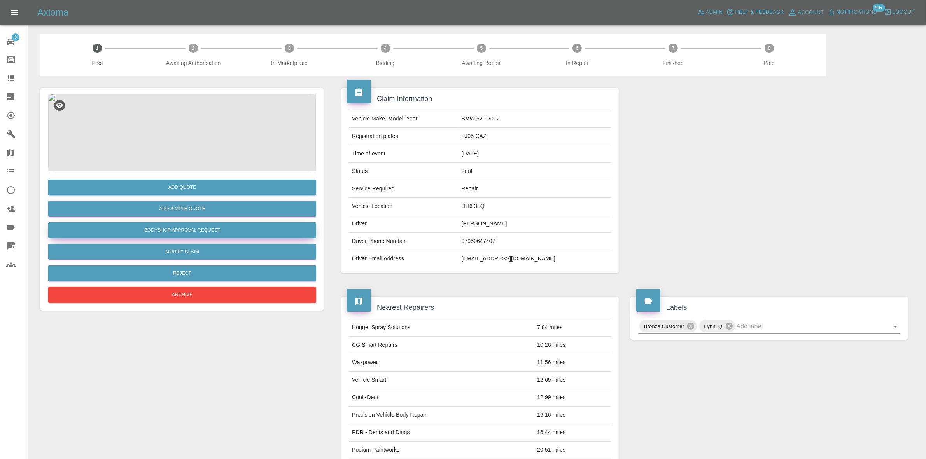
click at [196, 230] on button "Bodyshop Approval Request" at bounding box center [182, 231] width 268 height 16
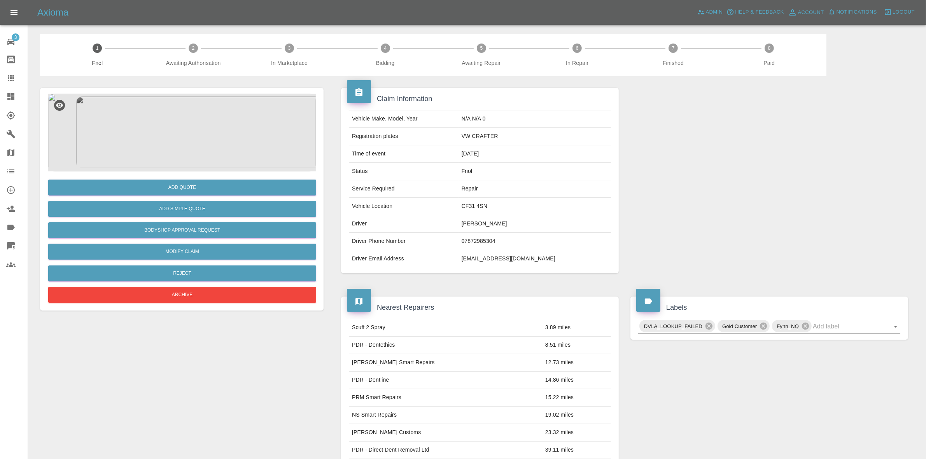
click at [168, 134] on img at bounding box center [182, 133] width 268 height 78
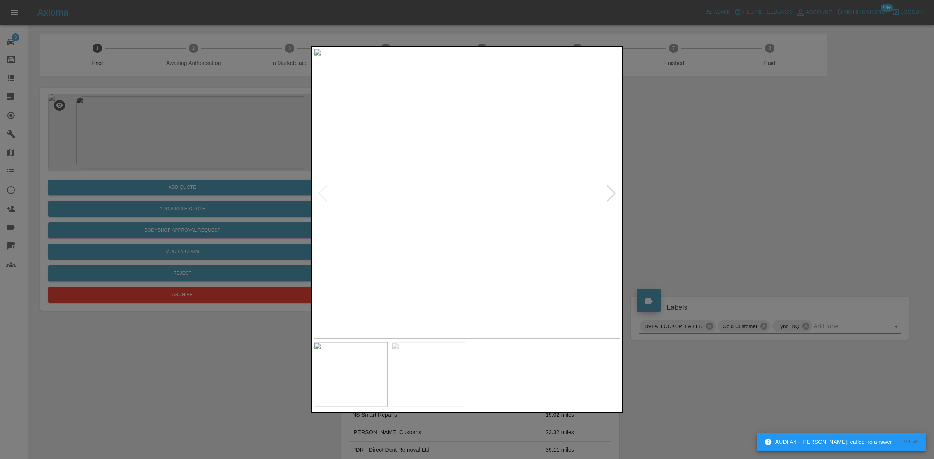
click at [438, 230] on img at bounding box center [467, 193] width 307 height 290
click at [413, 238] on img at bounding box center [467, 193] width 307 height 290
click at [170, 230] on div at bounding box center [467, 229] width 934 height 459
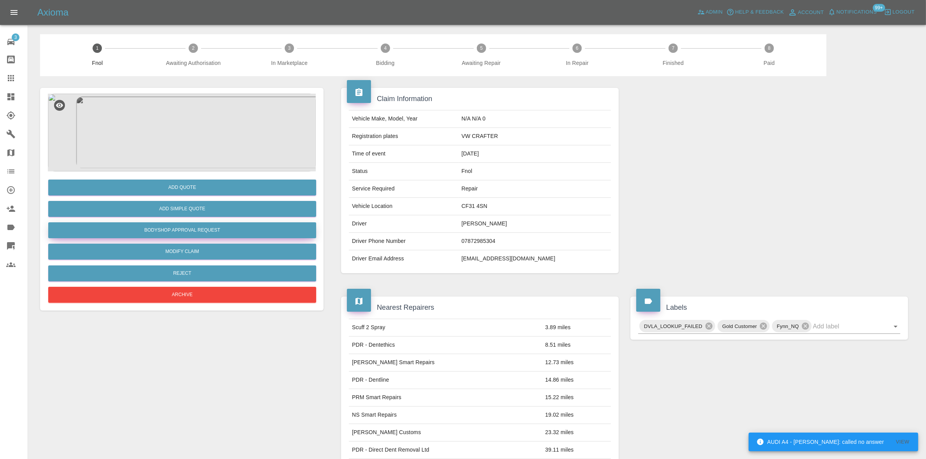
drag, startPoint x: 197, startPoint y: 238, endPoint x: 202, endPoint y: 234, distance: 5.8
click at [197, 238] on button "Bodyshop Approval Request" at bounding box center [182, 231] width 268 height 16
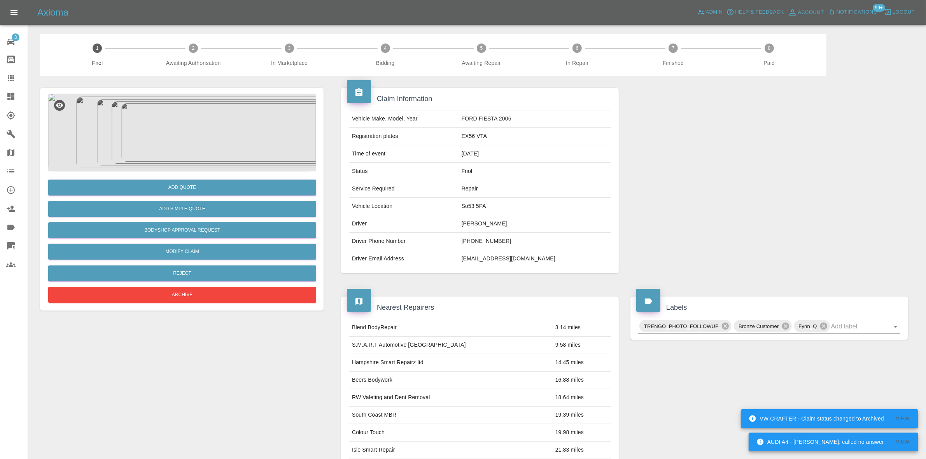
click at [185, 129] on img at bounding box center [182, 133] width 268 height 78
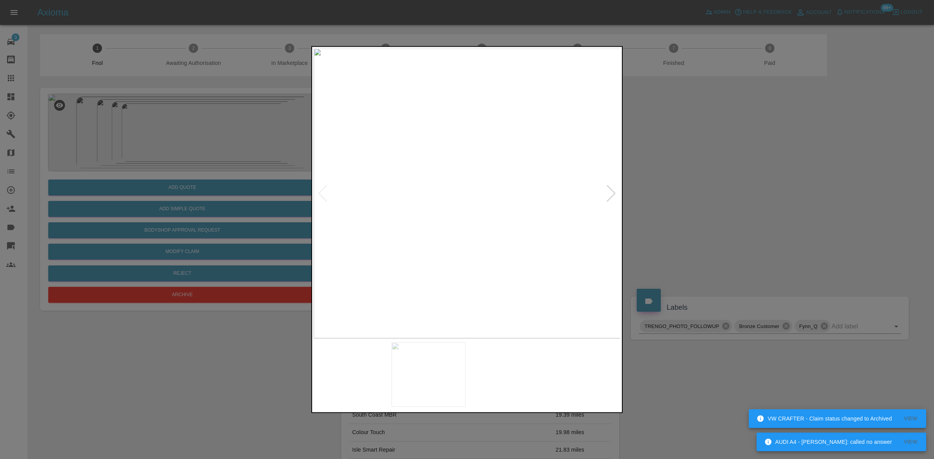
click at [366, 175] on img at bounding box center [467, 193] width 307 height 290
click at [341, 187] on img at bounding box center [467, 193] width 307 height 290
click at [341, 193] on img at bounding box center [467, 193] width 307 height 290
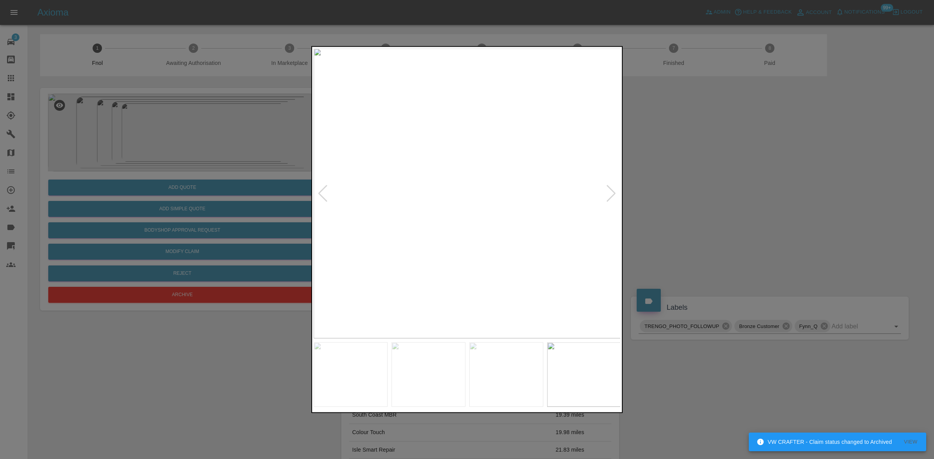
click at [299, 214] on div at bounding box center [467, 229] width 934 height 459
click at [228, 180] on div at bounding box center [467, 229] width 934 height 459
click at [304, 72] on div at bounding box center [467, 229] width 934 height 459
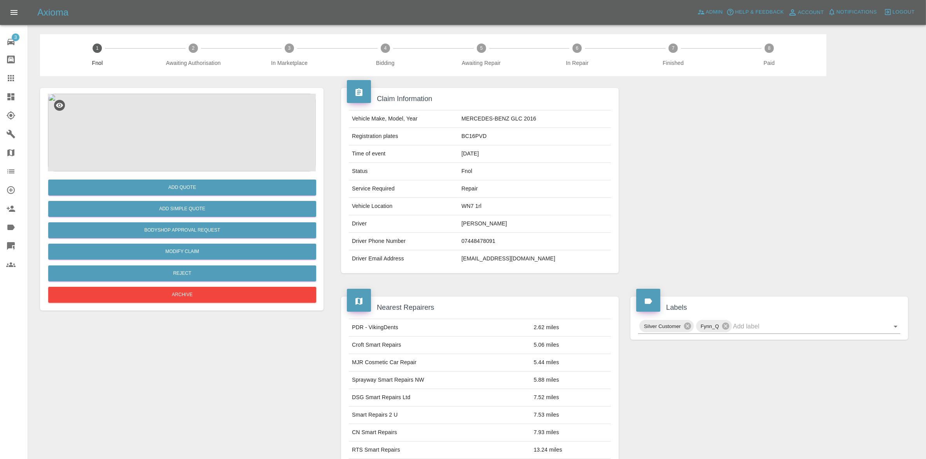
click at [169, 148] on img at bounding box center [182, 133] width 268 height 78
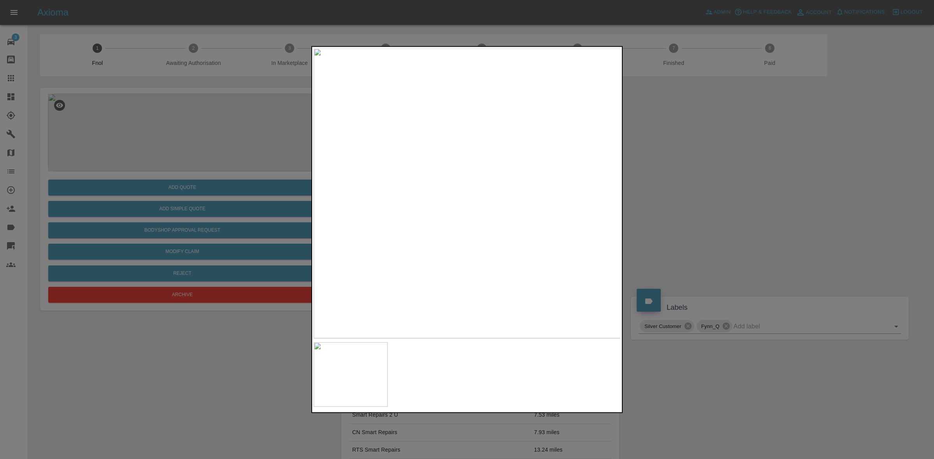
click at [349, 245] on img at bounding box center [467, 193] width 307 height 290
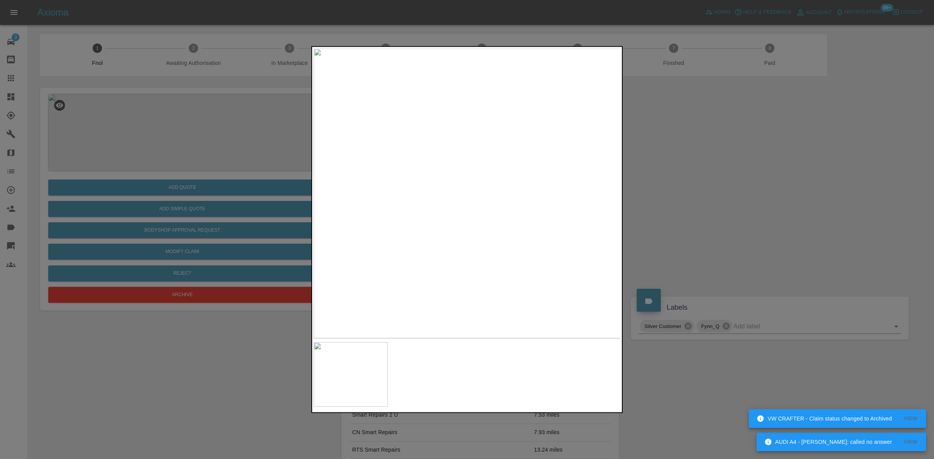
click at [386, 237] on img at bounding box center [467, 193] width 307 height 290
click at [495, 235] on img at bounding box center [467, 193] width 307 height 290
click at [378, 235] on img at bounding box center [467, 193] width 307 height 290
click at [328, 238] on img at bounding box center [789, 65] width 922 height 871
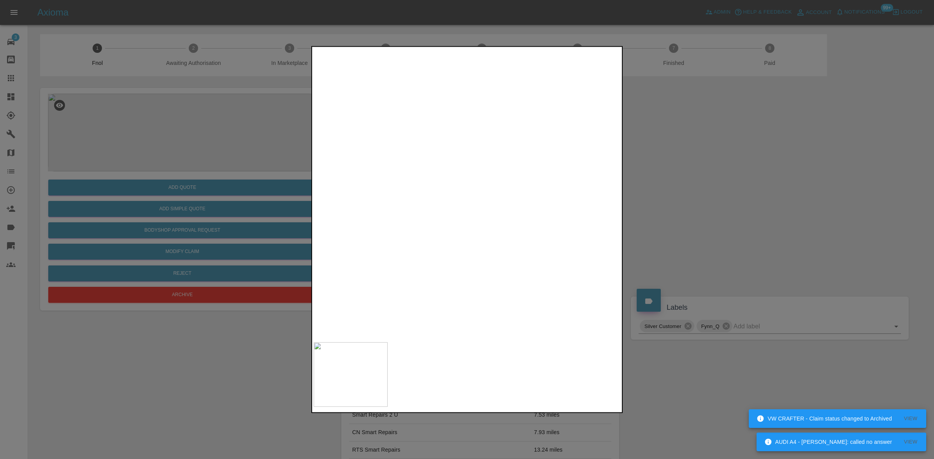
click at [353, 244] on img at bounding box center [688, 66] width 922 height 871
click at [327, 244] on img at bounding box center [545, 66] width 922 height 871
click at [391, 257] on img at bounding box center [250, 66] width 922 height 871
click at [334, 244] on img at bounding box center [160, 64] width 922 height 871
click at [474, 243] on img at bounding box center [160, 64] width 922 height 871
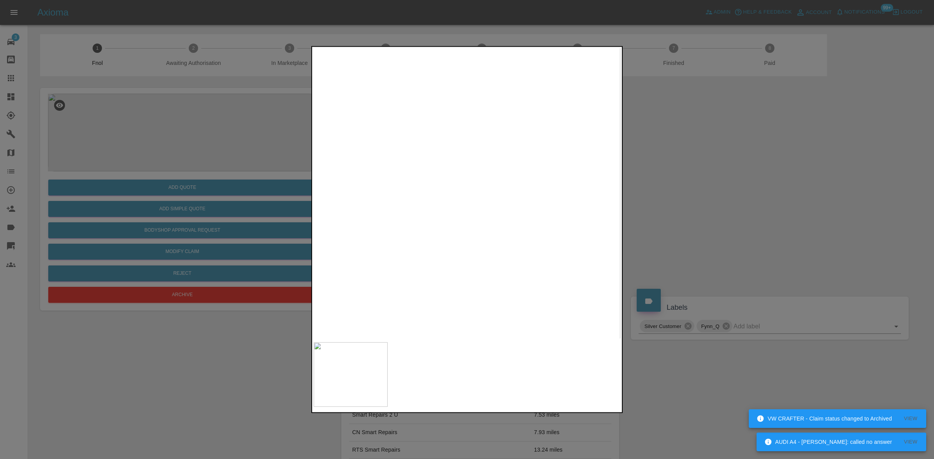
click at [474, 243] on img at bounding box center [160, 64] width 922 height 871
click at [360, 230] on img at bounding box center [467, 193] width 307 height 290
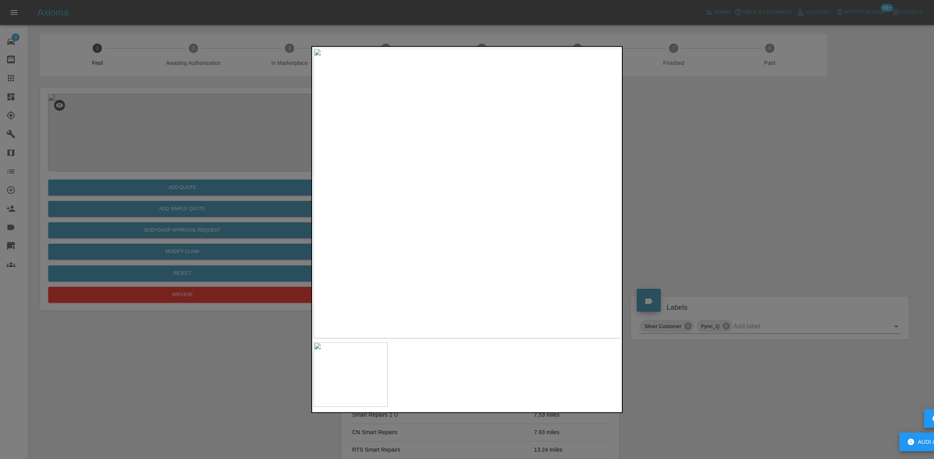
click at [360, 230] on img at bounding box center [467, 193] width 307 height 290
click at [347, 245] on img at bounding box center [775, 85] width 922 height 871
click at [389, 243] on img at bounding box center [510, 87] width 922 height 871
click at [402, 242] on img at bounding box center [206, 47] width 922 height 871
click at [489, 219] on img at bounding box center [160, 48] width 922 height 871
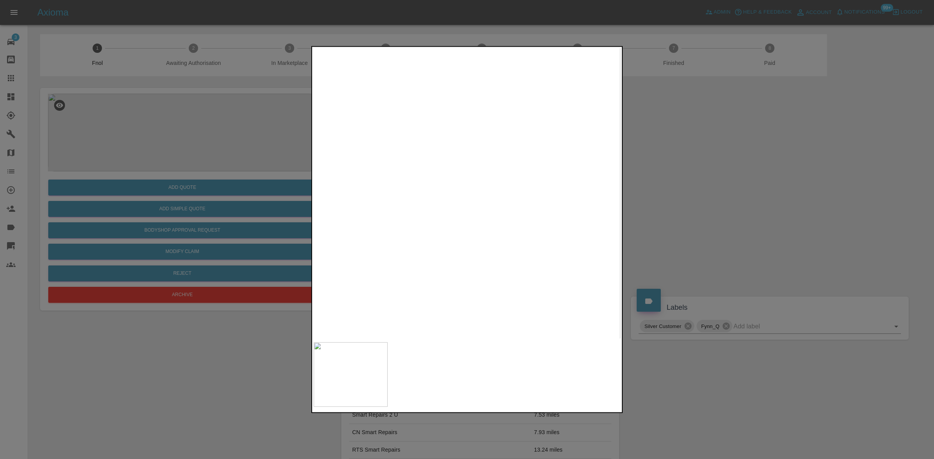
click at [480, 217] on img at bounding box center [160, 48] width 922 height 871
click at [79, 168] on div at bounding box center [467, 229] width 934 height 459
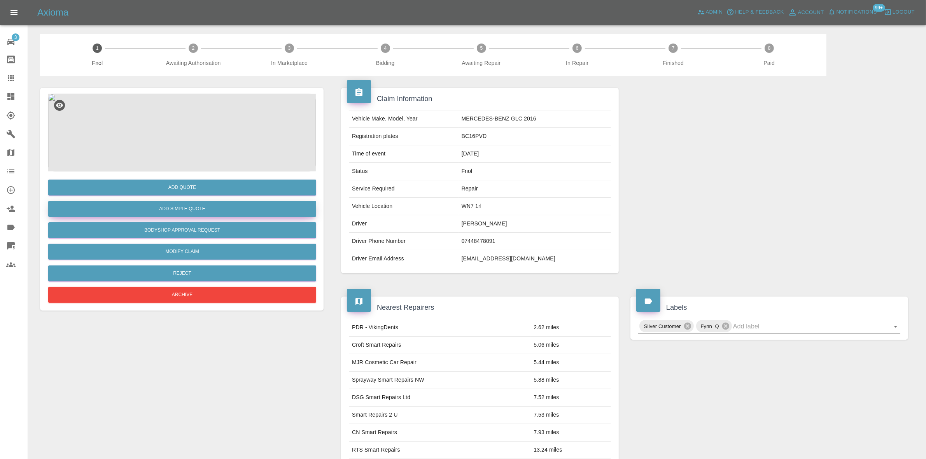
click at [163, 210] on button "Add Simple Quote" at bounding box center [182, 209] width 268 height 16
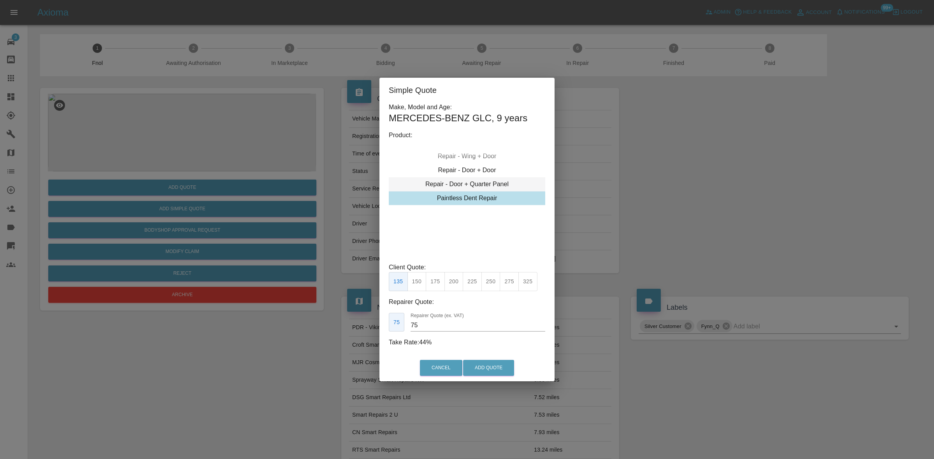
click at [450, 180] on div "Repair - Door + Quarter Panel" at bounding box center [467, 184] width 156 height 14
click at [456, 184] on div "Repair - Door + Quarter Panel" at bounding box center [467, 184] width 156 height 14
click at [418, 281] on button "350" at bounding box center [416, 281] width 19 height 19
type input "210"
click at [491, 364] on button "Add Quote" at bounding box center [488, 368] width 51 height 16
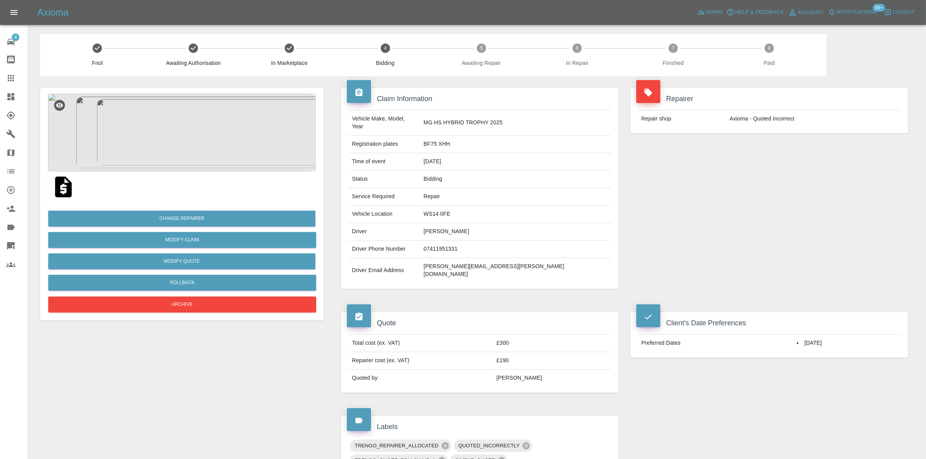
click at [195, 148] on img at bounding box center [182, 133] width 268 height 78
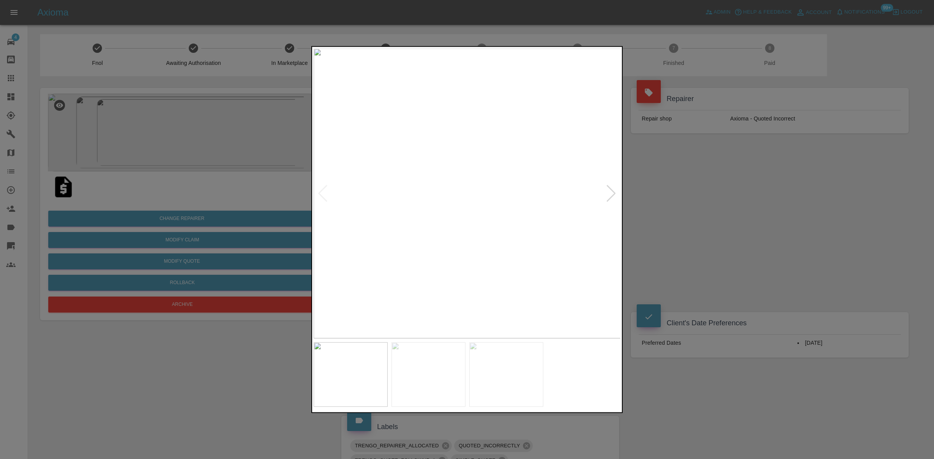
click at [442, 195] on img at bounding box center [467, 193] width 307 height 290
click at [430, 188] on img at bounding box center [467, 193] width 307 height 290
click at [429, 186] on img at bounding box center [578, 210] width 922 height 871
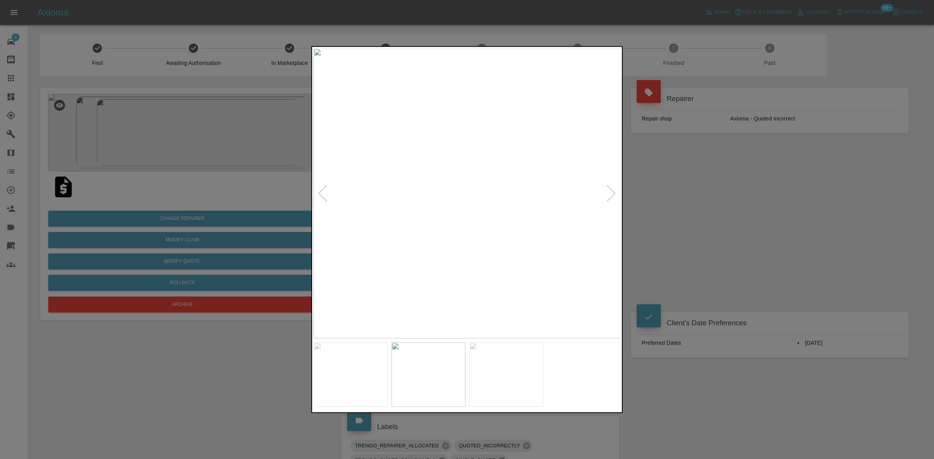
click at [432, 206] on img at bounding box center [467, 193] width 307 height 290
click at [397, 211] on img at bounding box center [467, 193] width 307 height 290
click at [441, 183] on img at bounding box center [467, 193] width 307 height 290
click at [441, 183] on img at bounding box center [545, 225] width 922 height 871
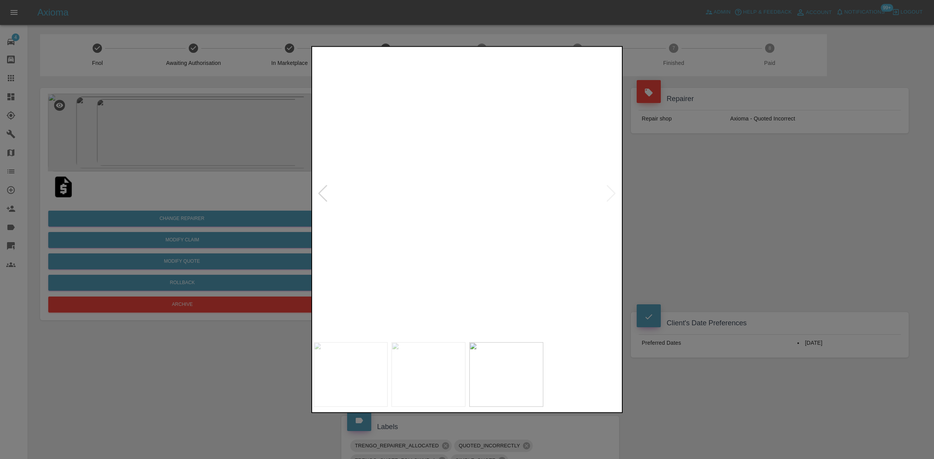
click at [441, 183] on img at bounding box center [545, 225] width 922 height 871
click at [720, 205] on div at bounding box center [467, 229] width 934 height 459
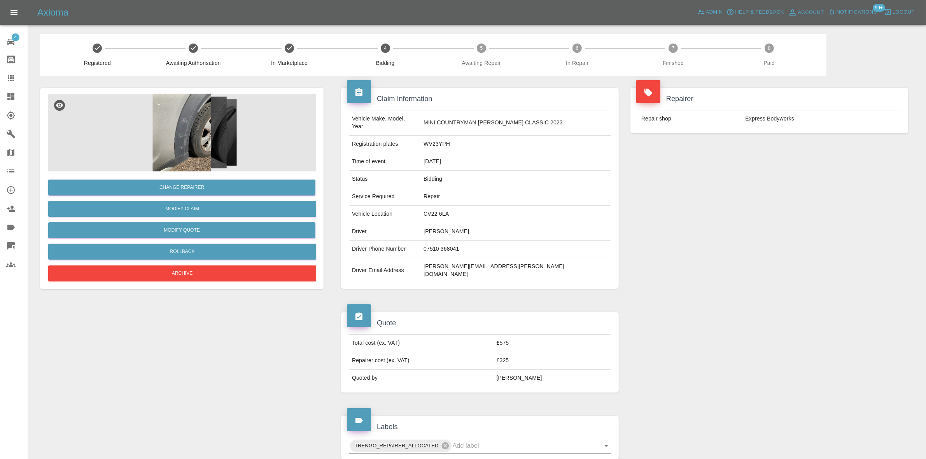
click at [179, 132] on img at bounding box center [182, 133] width 268 height 78
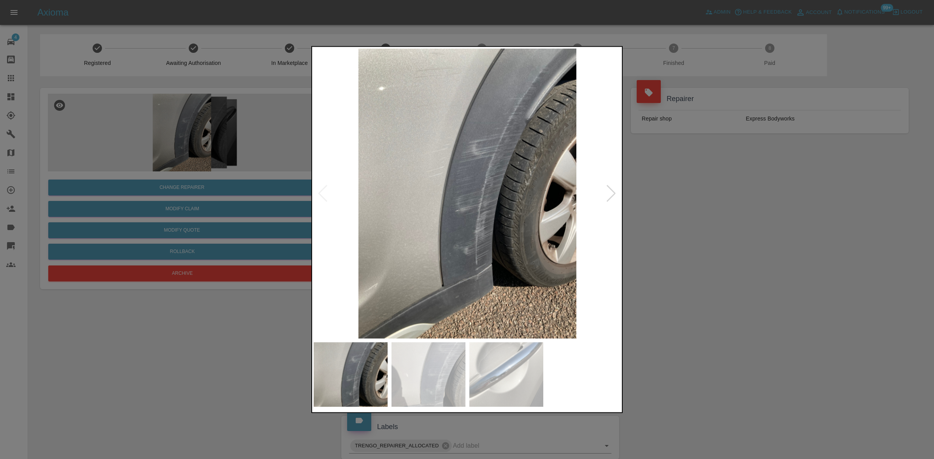
click at [466, 211] on img at bounding box center [467, 193] width 307 height 290
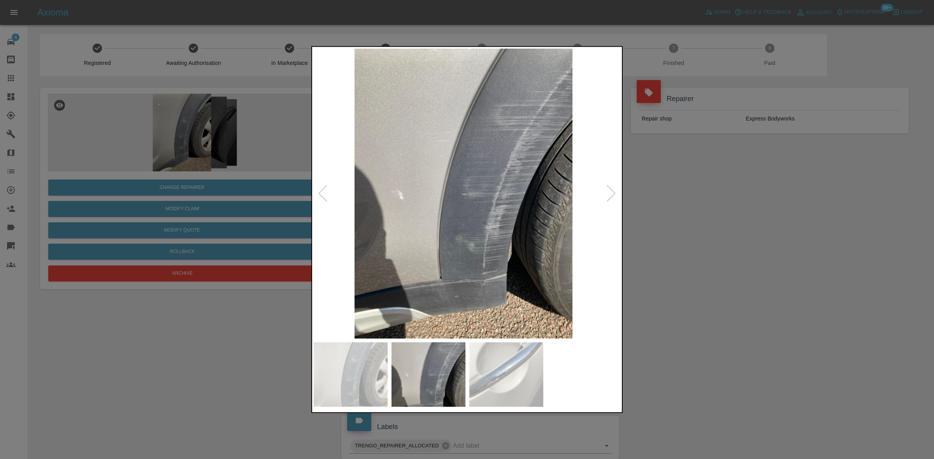
click at [398, 222] on img at bounding box center [463, 193] width 307 height 290
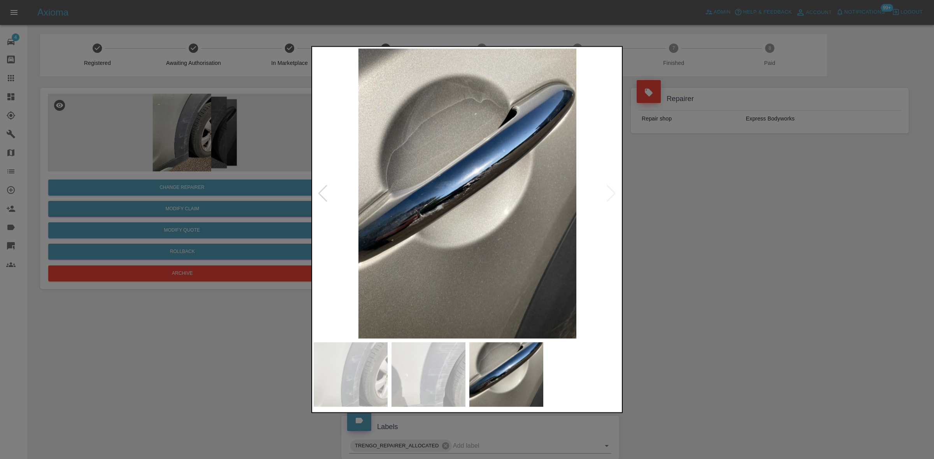
click at [464, 215] on img at bounding box center [467, 193] width 307 height 290
click at [450, 199] on img at bounding box center [467, 193] width 307 height 290
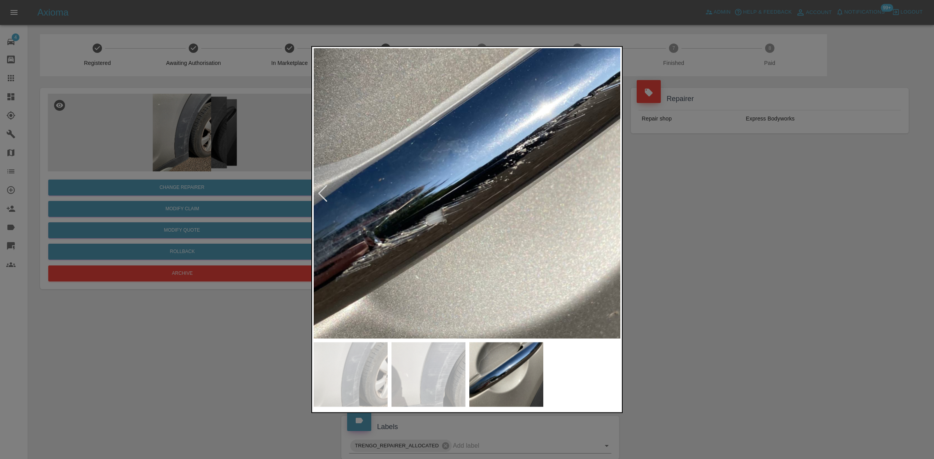
click at [450, 199] on img at bounding box center [517, 177] width 922 height 871
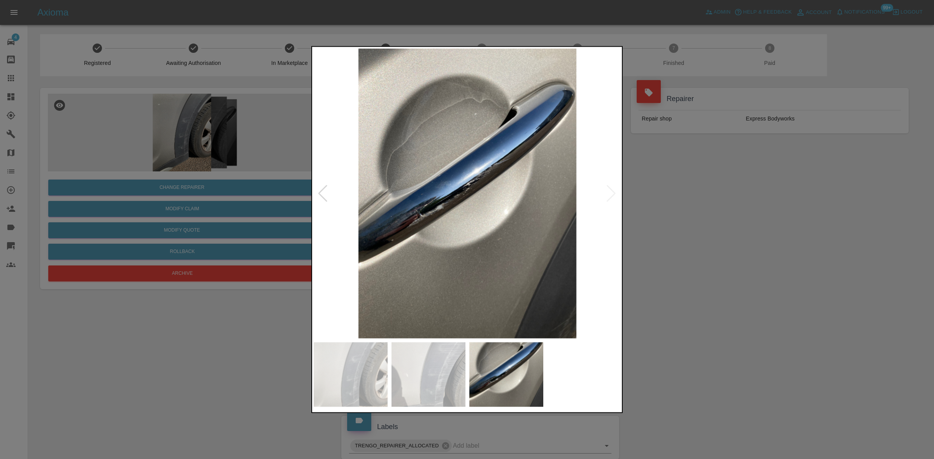
click at [455, 203] on img at bounding box center [467, 193] width 307 height 290
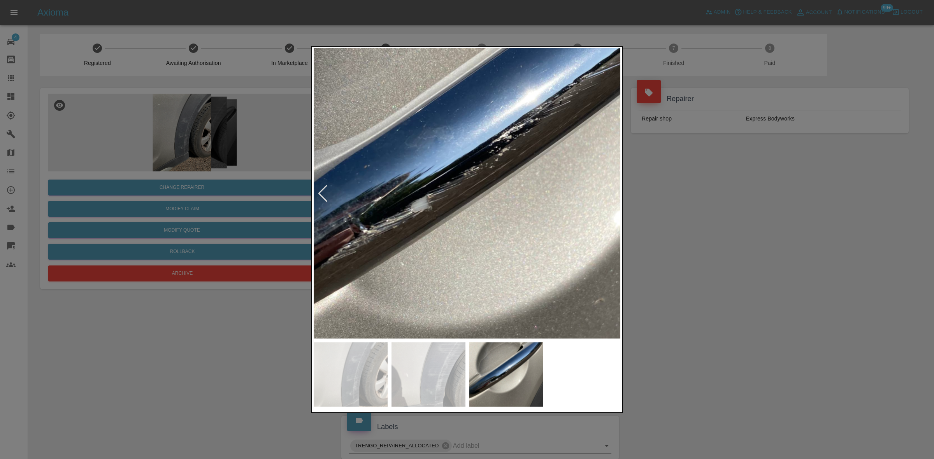
click at [455, 203] on img at bounding box center [503, 163] width 922 height 871
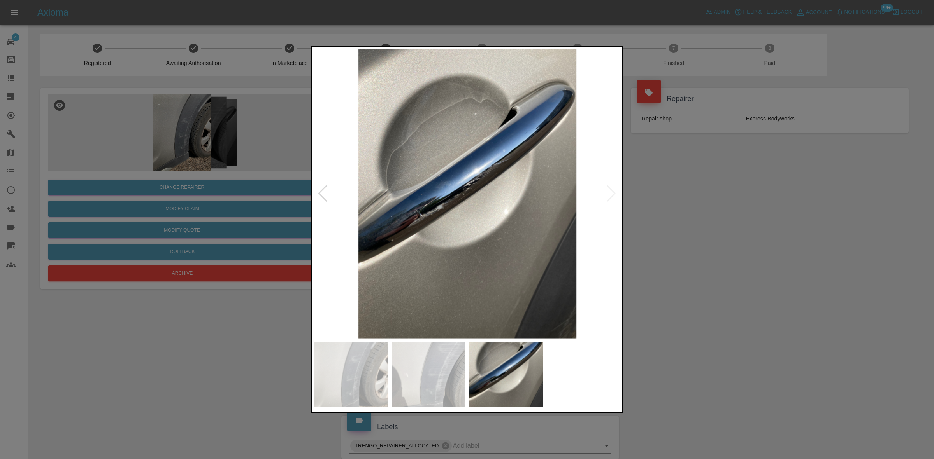
click at [460, 232] on img at bounding box center [467, 193] width 307 height 290
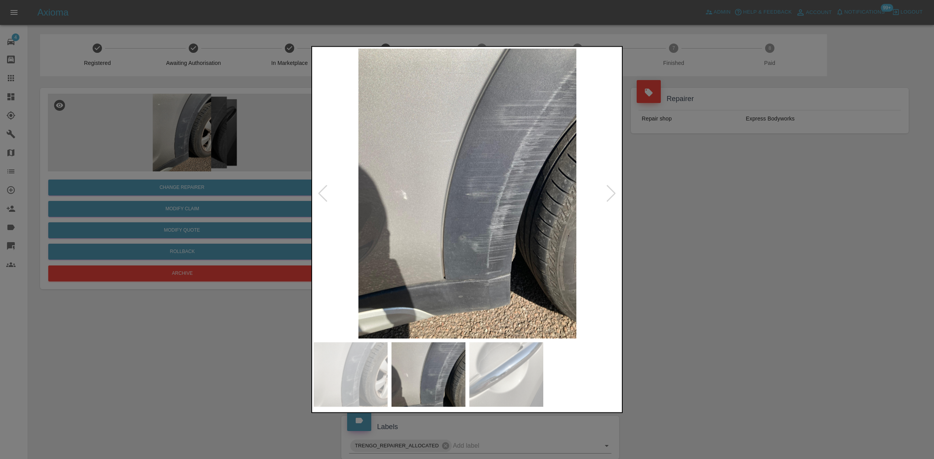
click at [488, 239] on img at bounding box center [467, 193] width 307 height 290
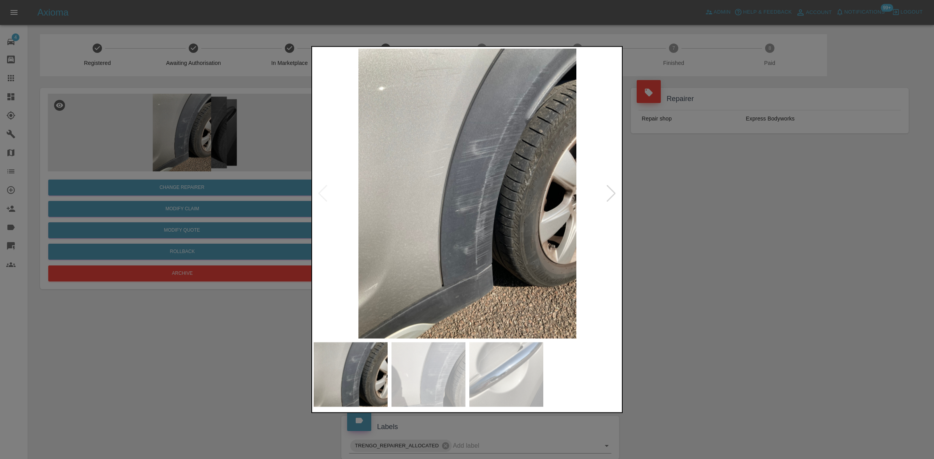
click at [520, 253] on img at bounding box center [467, 193] width 307 height 290
click at [487, 268] on img at bounding box center [467, 193] width 307 height 290
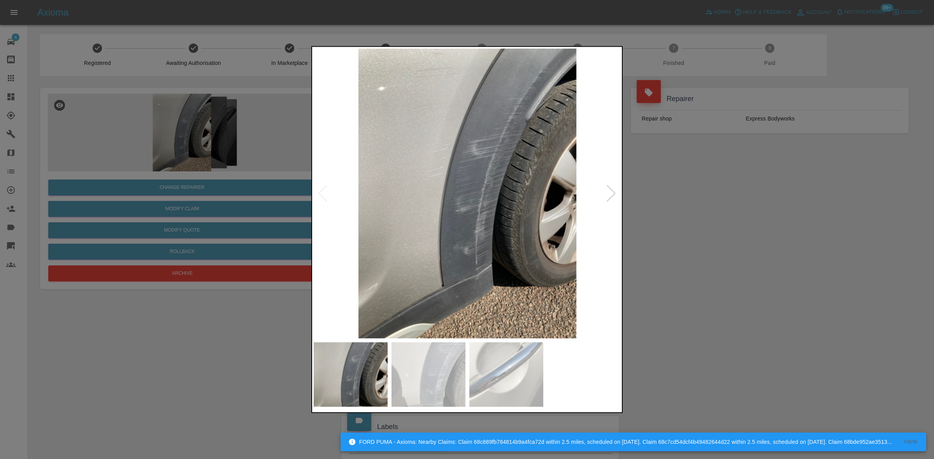
click at [430, 263] on img at bounding box center [467, 193] width 307 height 290
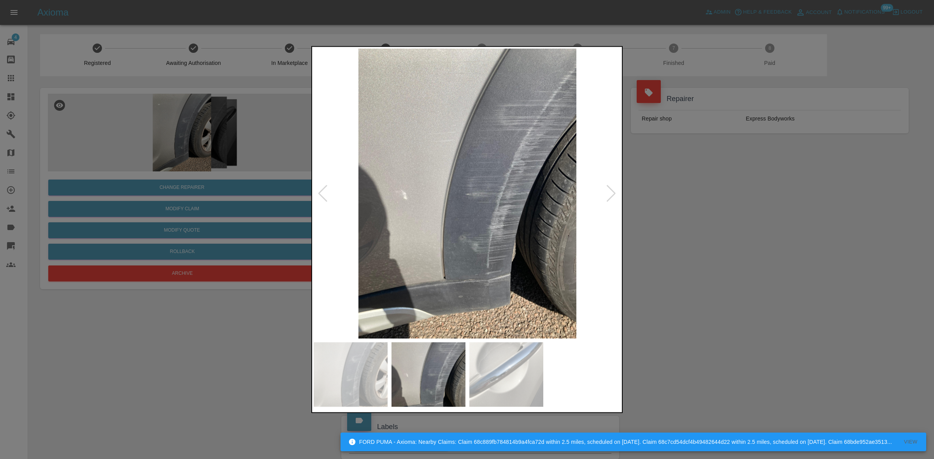
click at [435, 258] on img at bounding box center [467, 193] width 307 height 290
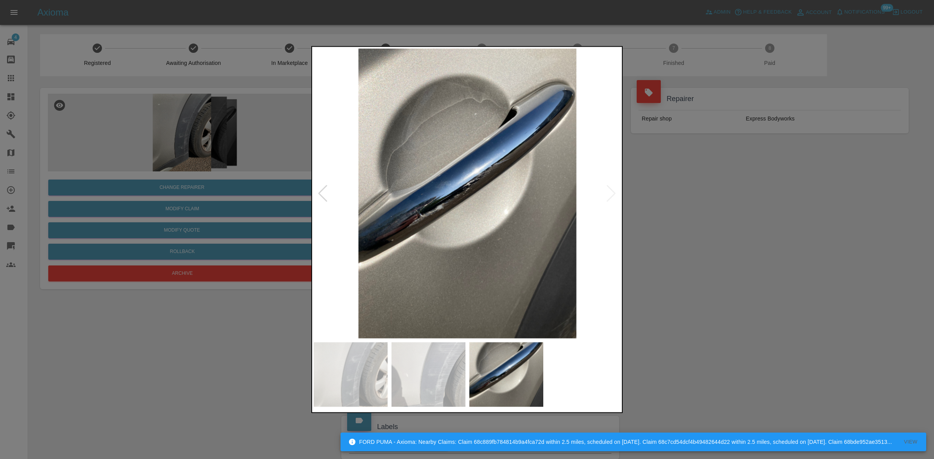
click at [368, 227] on img at bounding box center [467, 193] width 307 height 290
click at [407, 218] on img at bounding box center [467, 193] width 307 height 290
drag, startPoint x: 736, startPoint y: 224, endPoint x: 725, endPoint y: 224, distance: 10.9
click at [732, 224] on div at bounding box center [467, 229] width 934 height 459
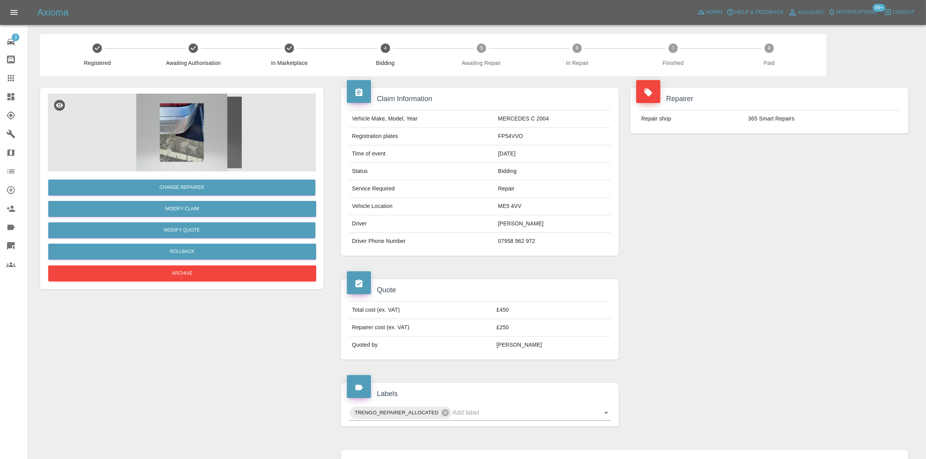
click at [505, 133] on td "FP54VVO" at bounding box center [553, 137] width 116 height 18
copy td "FP54VVO"
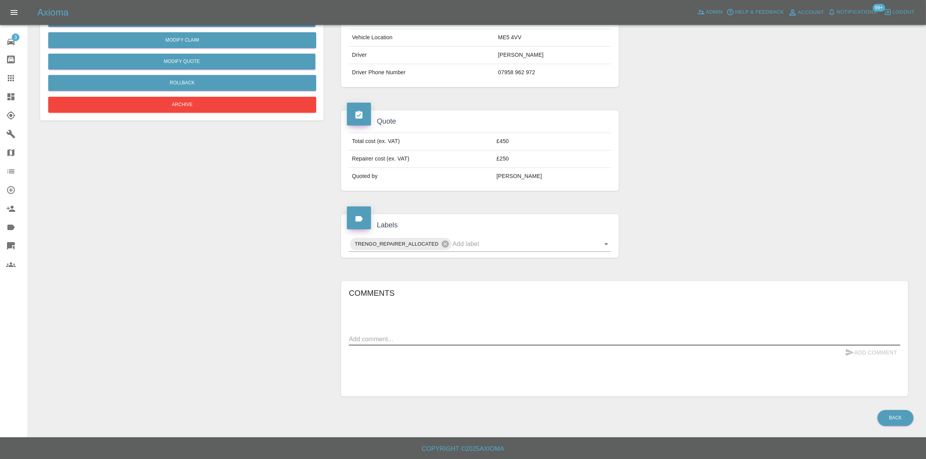
click at [400, 337] on textarea at bounding box center [625, 339] width 552 height 9
type textarea "chased 365"
click at [866, 352] on button "Add Comment" at bounding box center [871, 353] width 58 height 14
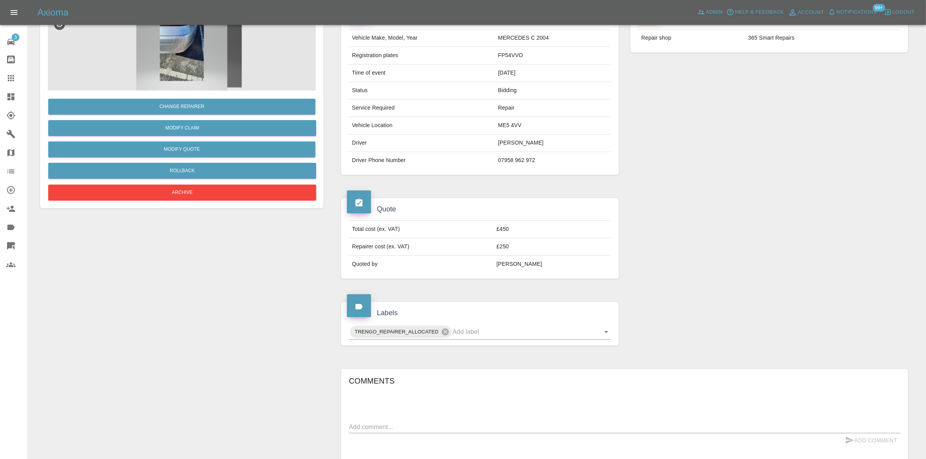
scroll to position [0, 0]
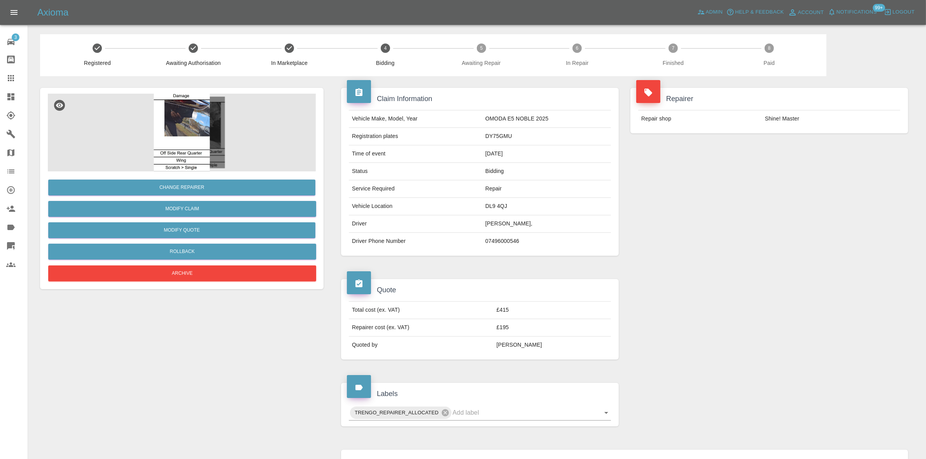
click at [197, 115] on div at bounding box center [182, 133] width 268 height 78
click at [203, 134] on img at bounding box center [182, 133] width 268 height 78
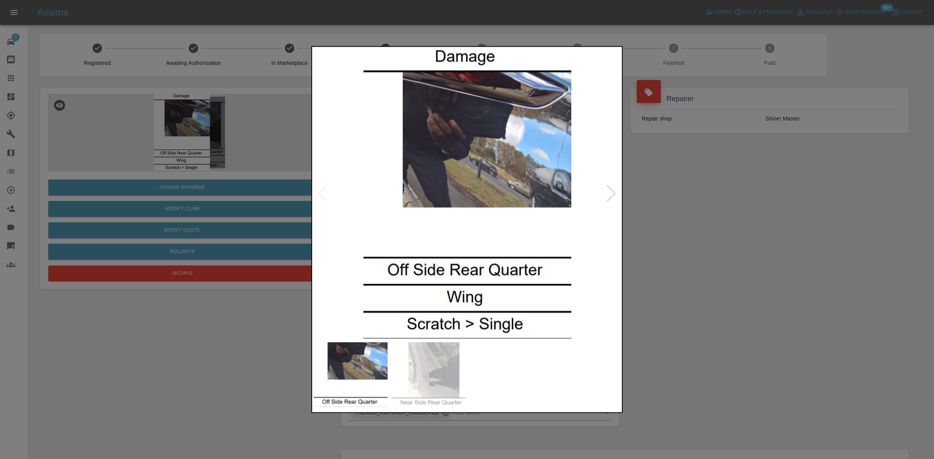
click at [435, 164] on img at bounding box center [467, 193] width 307 height 290
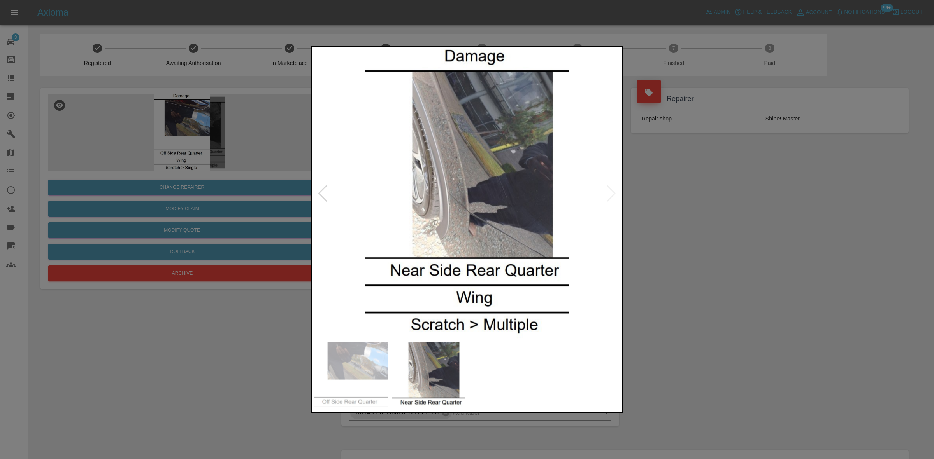
click at [399, 177] on img at bounding box center [467, 193] width 307 height 290
drag, startPoint x: 224, startPoint y: 153, endPoint x: 193, endPoint y: 182, distance: 42.6
click at [224, 152] on div at bounding box center [467, 229] width 934 height 459
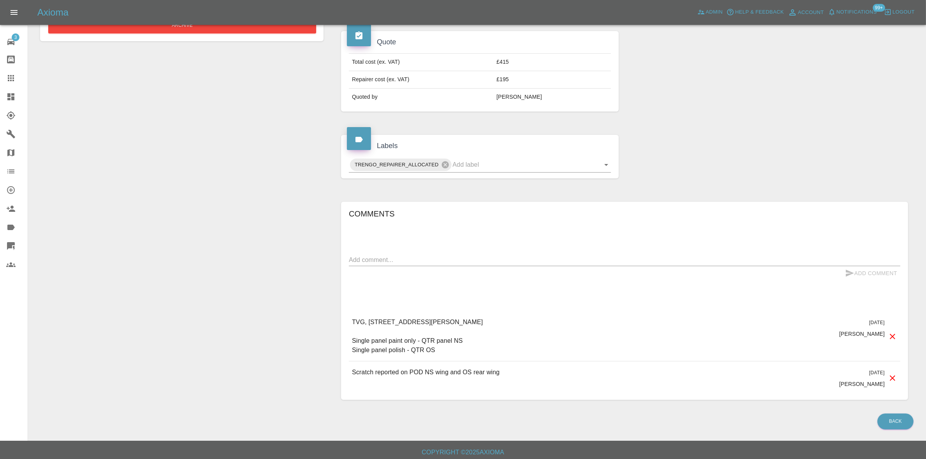
scroll to position [253, 0]
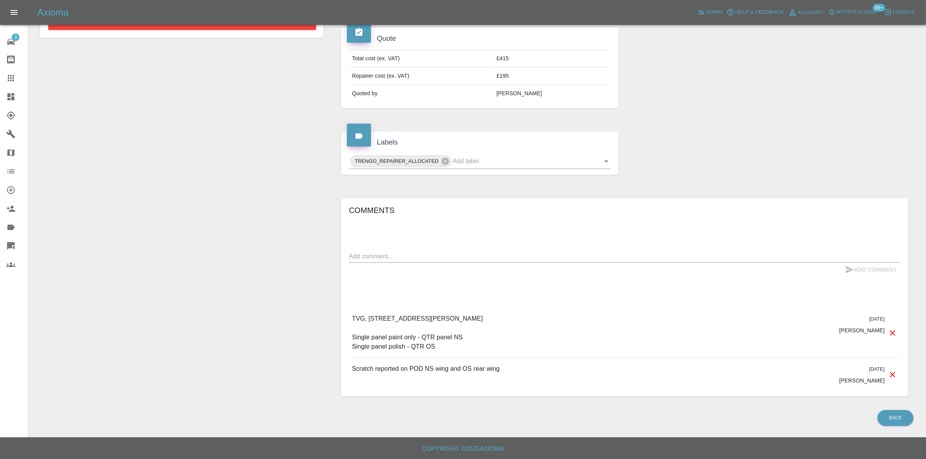
click at [380, 257] on textarea at bounding box center [625, 256] width 552 height 9
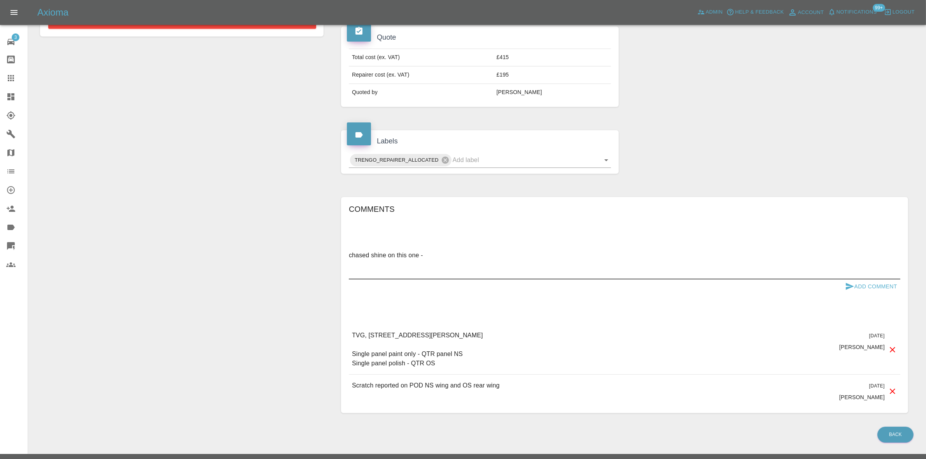
paste textarea "We have contacted the customer and are waiting on them sending over the authori…"
type textarea "chased shine on this one - We have contacted the customer and are waiting on th…"
click at [876, 295] on div "Comments chased shine on this one - We have contacted the customer and are wait…" at bounding box center [625, 305] width 552 height 205
click at [877, 288] on button "Add Comment" at bounding box center [871, 287] width 58 height 14
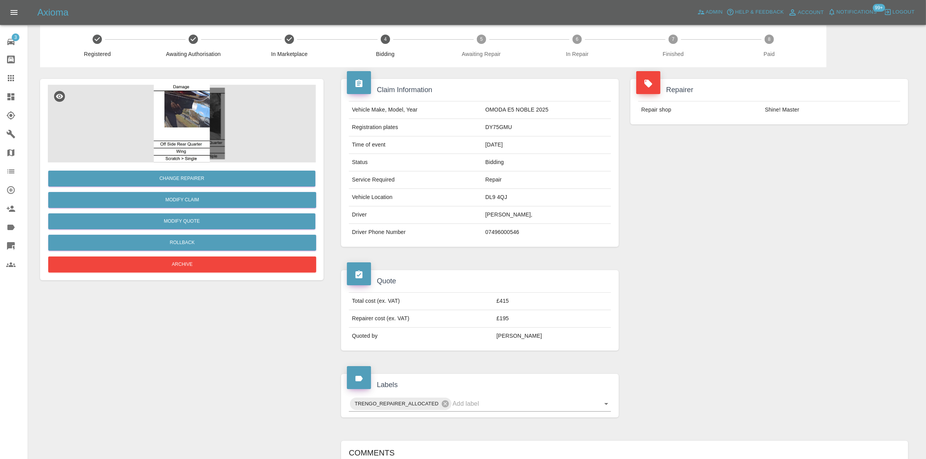
scroll to position [0, 0]
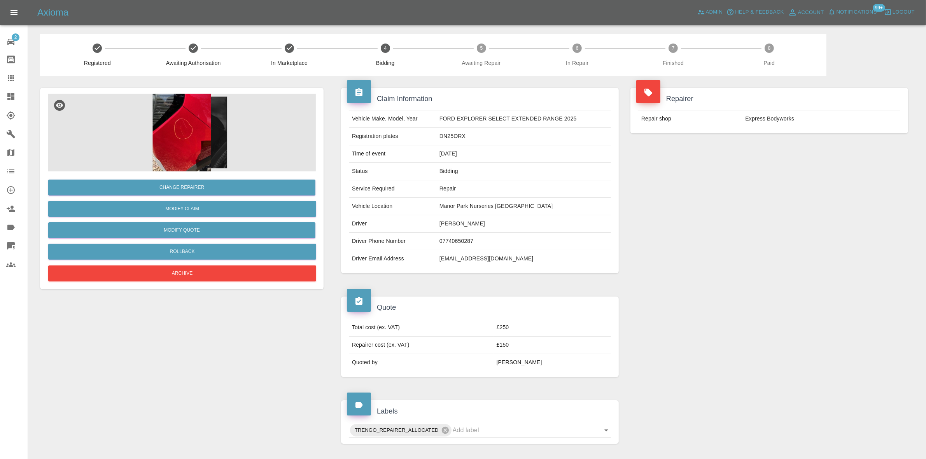
scroll to position [253, 0]
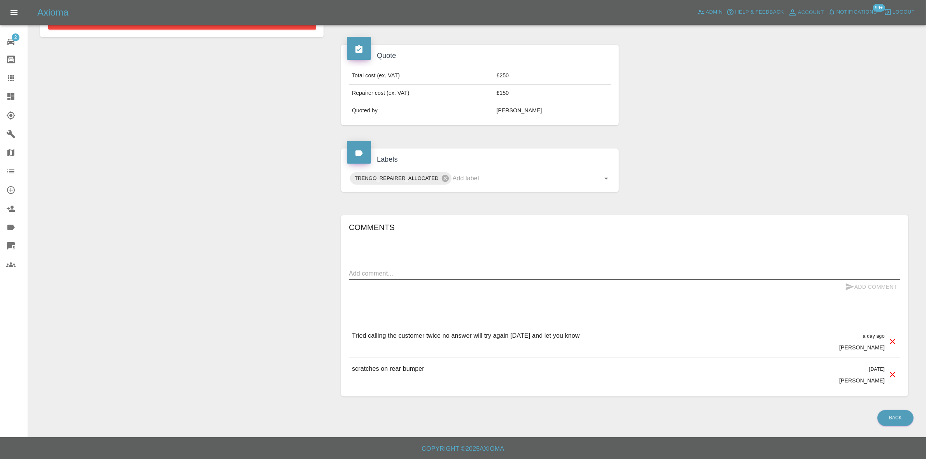
click at [389, 273] on textarea at bounding box center [625, 273] width 552 height 9
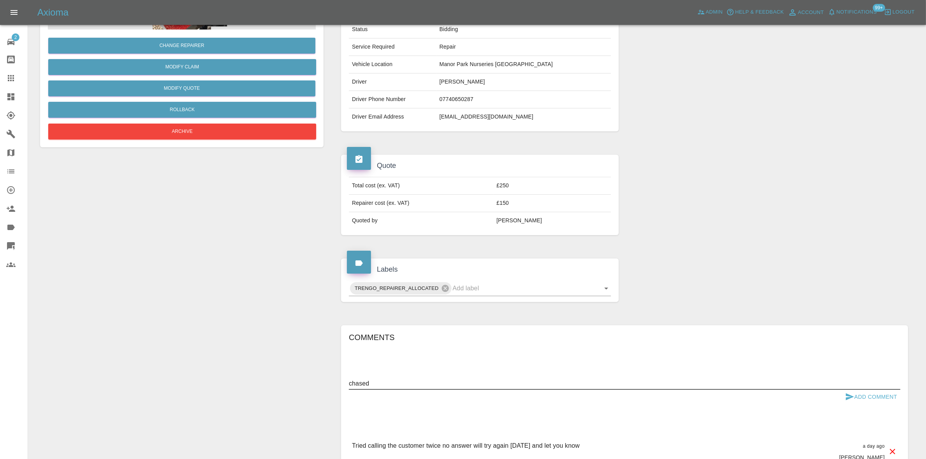
scroll to position [0, 0]
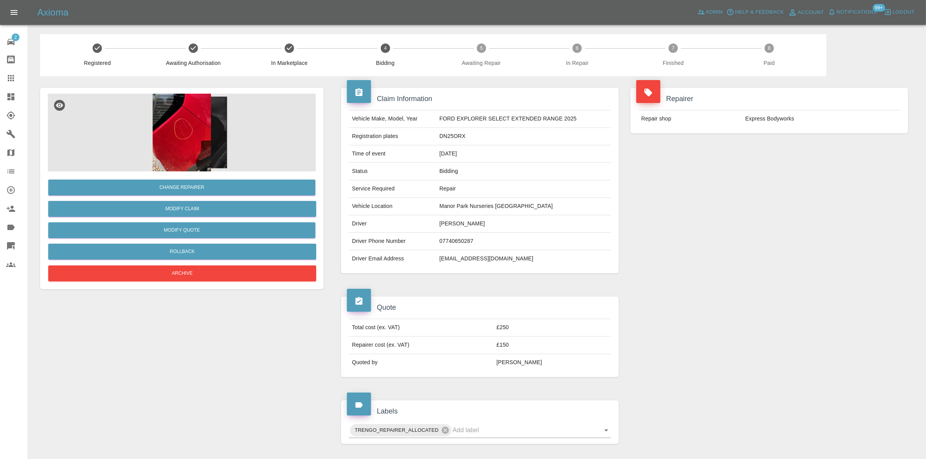
click at [750, 121] on td "Express Bodyworks" at bounding box center [822, 118] width 158 height 17
copy td "Express"
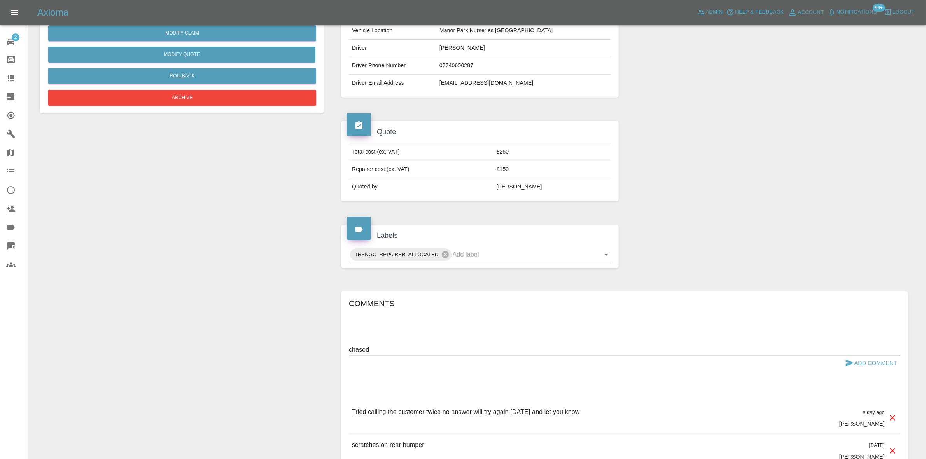
scroll to position [253, 0]
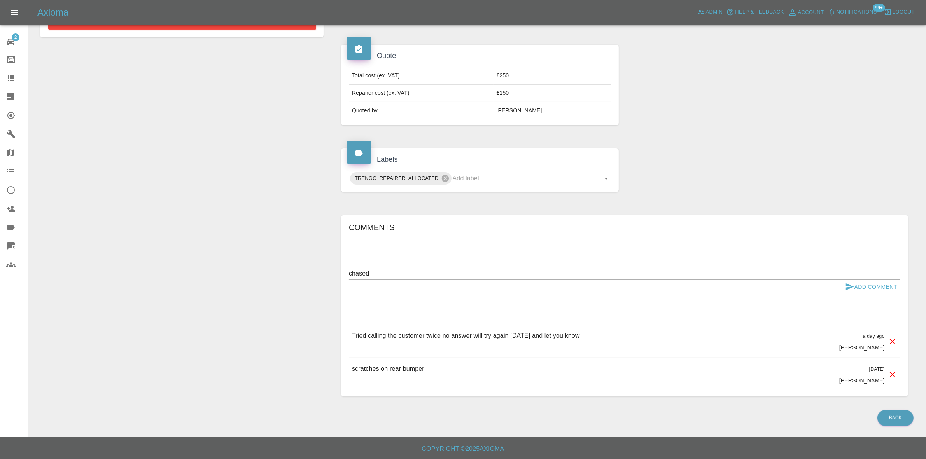
click at [392, 277] on textarea "chased" at bounding box center [625, 273] width 552 height 9
paste textarea "Express"
type textarea "chased Express"
click at [882, 284] on button "Add Comment" at bounding box center [871, 287] width 58 height 14
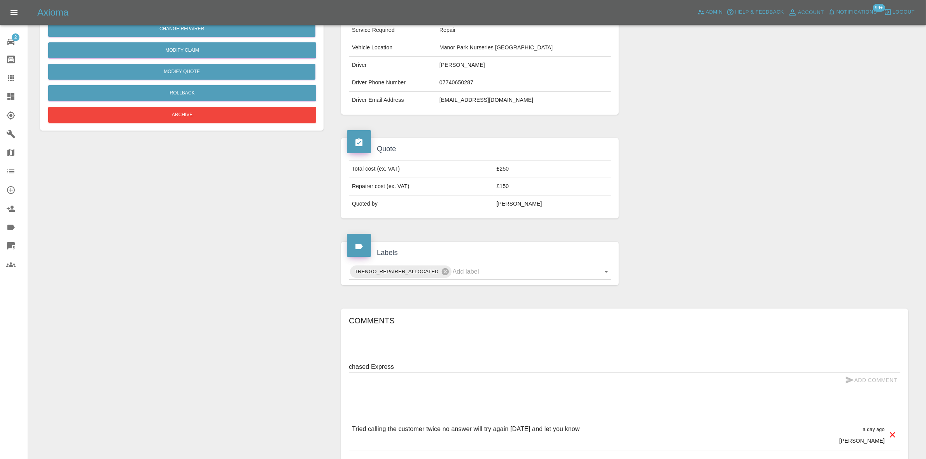
scroll to position [0, 0]
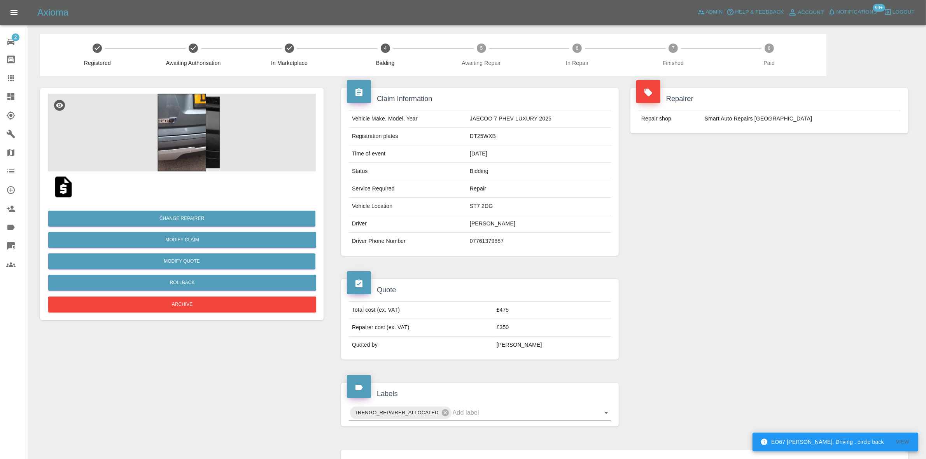
click at [184, 120] on img at bounding box center [182, 133] width 268 height 78
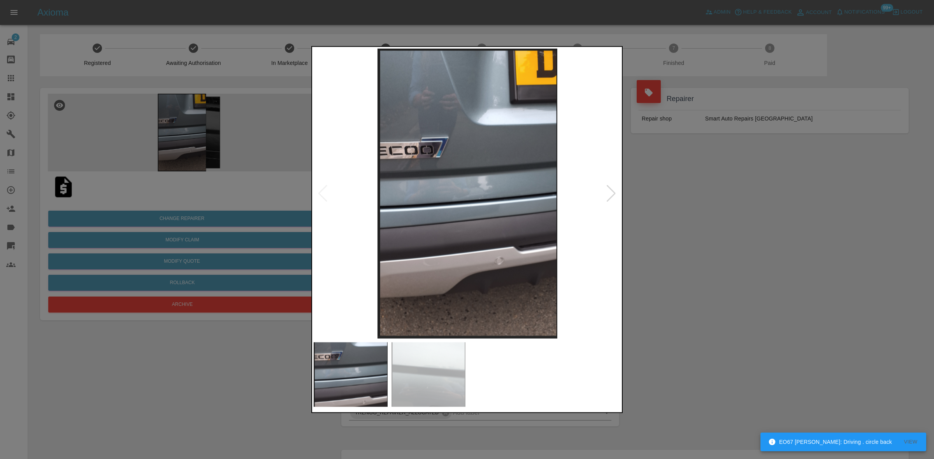
click at [388, 156] on img at bounding box center [467, 193] width 307 height 290
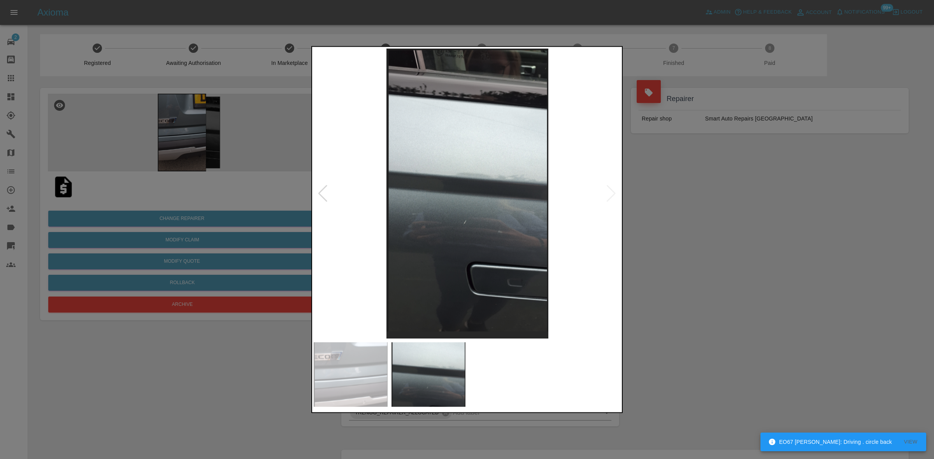
click at [347, 175] on img at bounding box center [467, 193] width 307 height 290
click at [123, 137] on div at bounding box center [467, 229] width 934 height 459
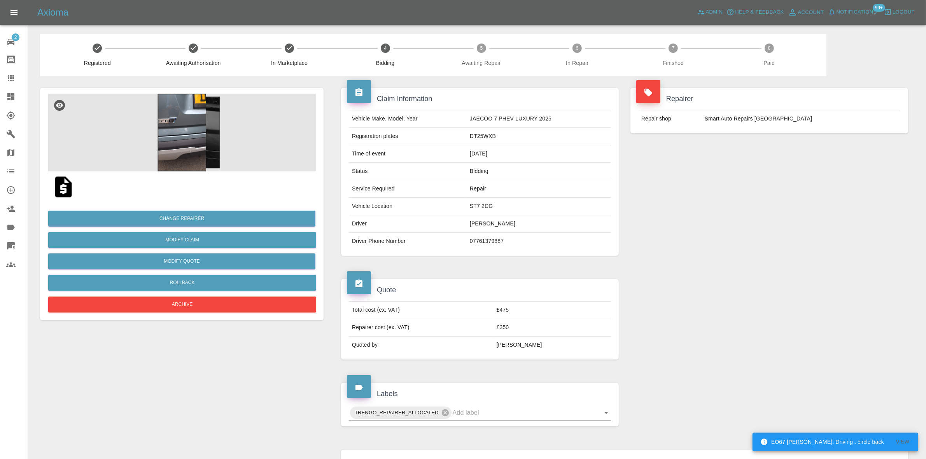
click at [484, 133] on td "DT25WXB" at bounding box center [539, 137] width 144 height 18
copy td "DT25WXB"
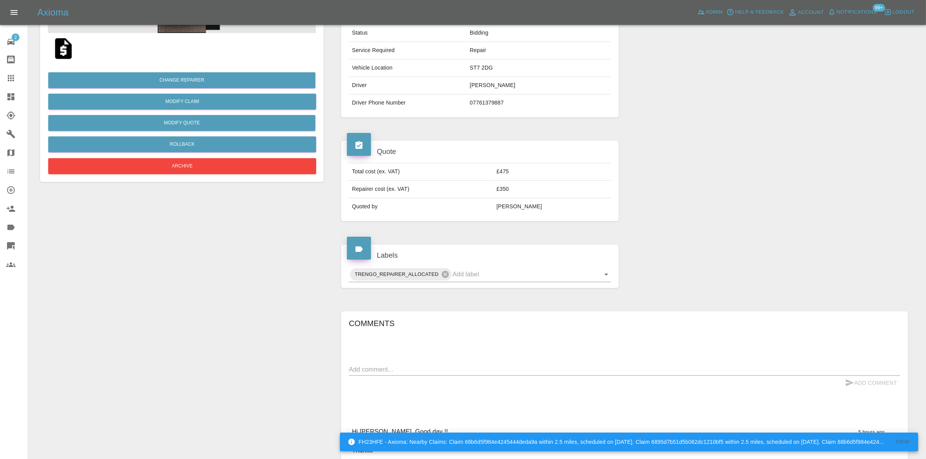
scroll to position [384, 0]
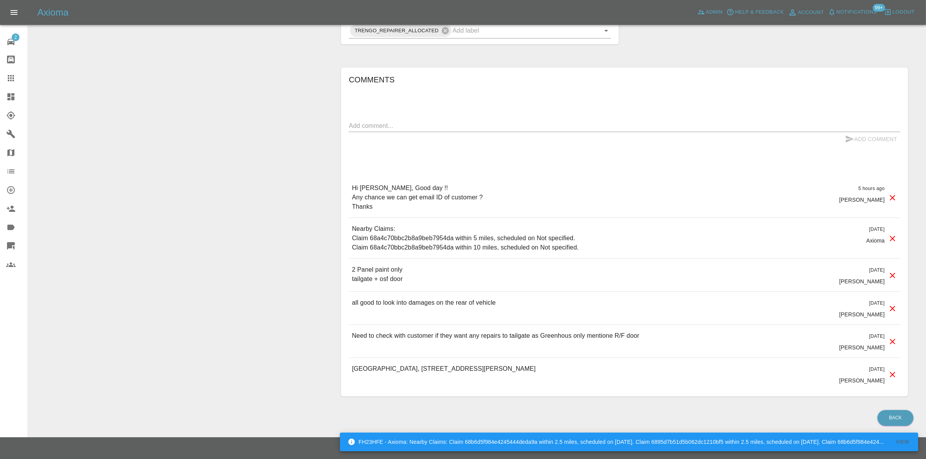
click at [396, 127] on textarea at bounding box center [625, 125] width 552 height 9
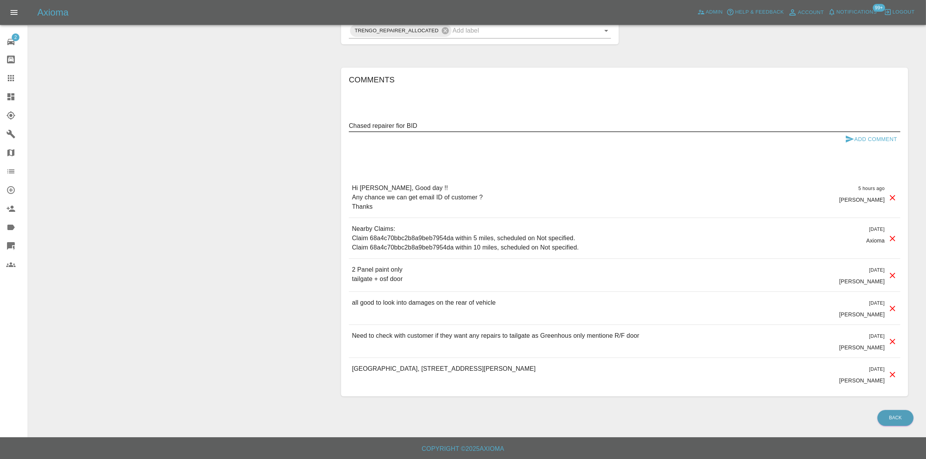
type textarea "Chased repairer fior BID"
click at [868, 135] on button "Add Comment" at bounding box center [871, 139] width 58 height 14
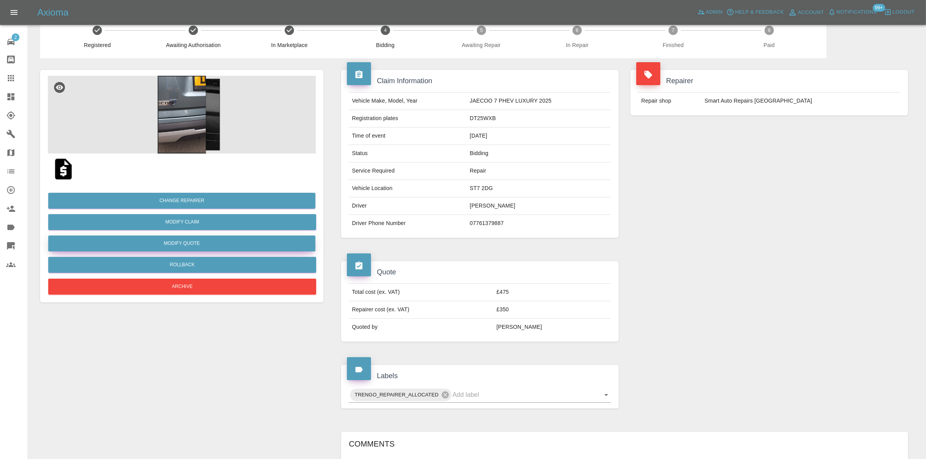
scroll to position [0, 0]
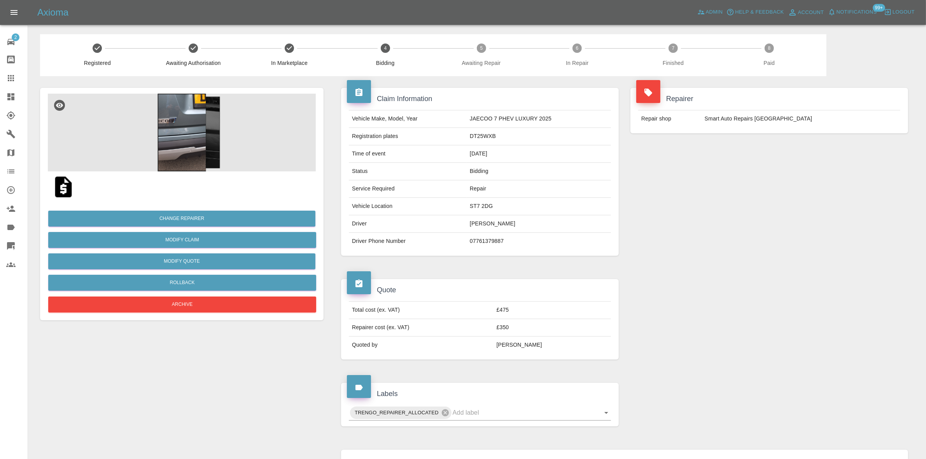
click at [196, 127] on img at bounding box center [182, 133] width 268 height 78
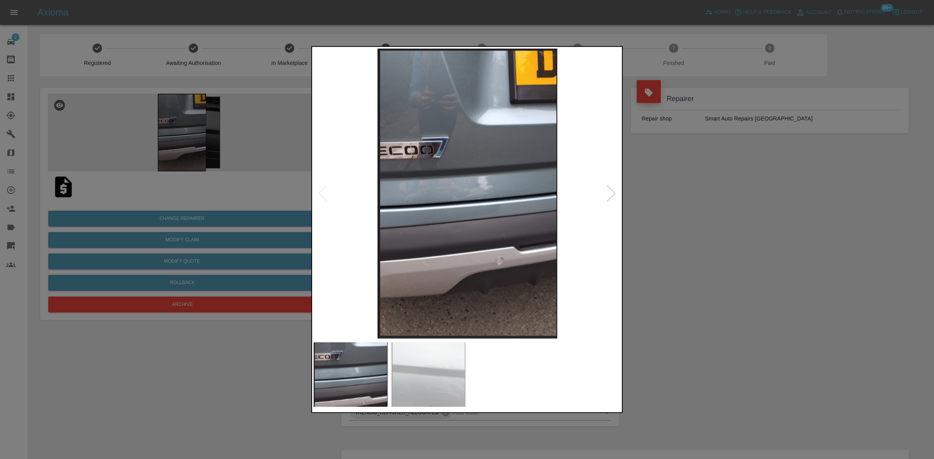
click at [434, 175] on img at bounding box center [467, 193] width 307 height 290
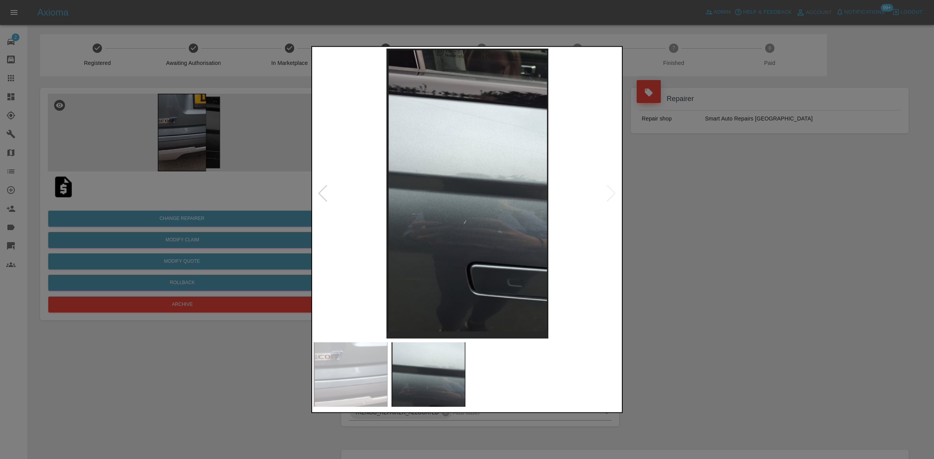
click at [412, 190] on img at bounding box center [467, 193] width 307 height 290
click at [277, 179] on div at bounding box center [467, 229] width 934 height 459
drag, startPoint x: 179, startPoint y: 145, endPoint x: 335, endPoint y: 12, distance: 205.0
click at [187, 145] on div at bounding box center [467, 229] width 934 height 459
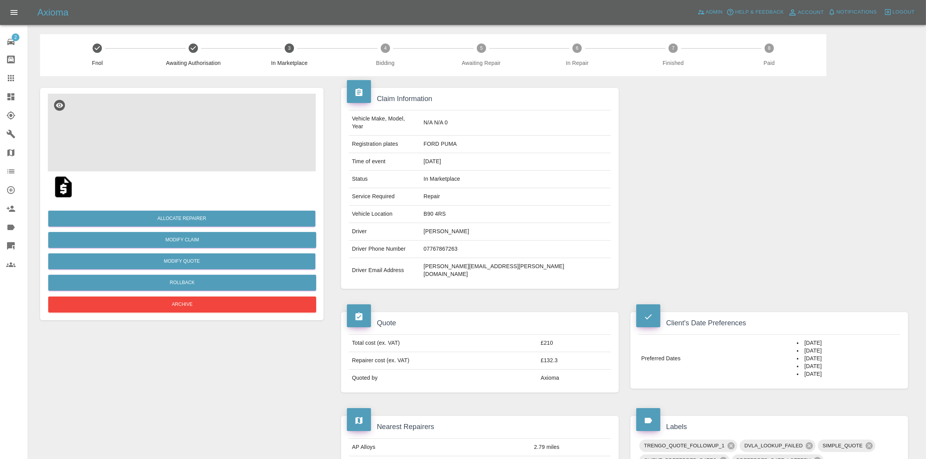
click at [191, 127] on img at bounding box center [182, 133] width 268 height 78
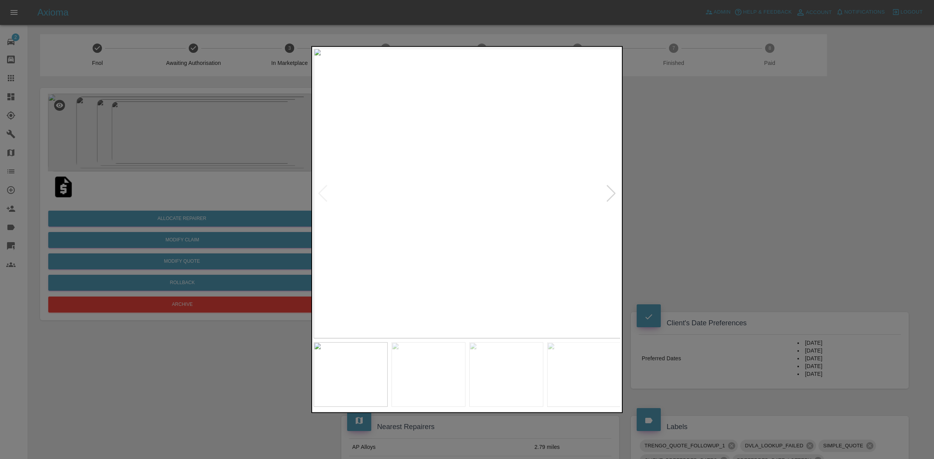
click at [395, 205] on img at bounding box center [467, 193] width 307 height 290
click at [409, 224] on img at bounding box center [467, 193] width 307 height 290
click at [386, 222] on img at bounding box center [467, 193] width 307 height 290
click at [337, 212] on img at bounding box center [467, 193] width 307 height 290
click at [343, 223] on img at bounding box center [467, 193] width 307 height 290
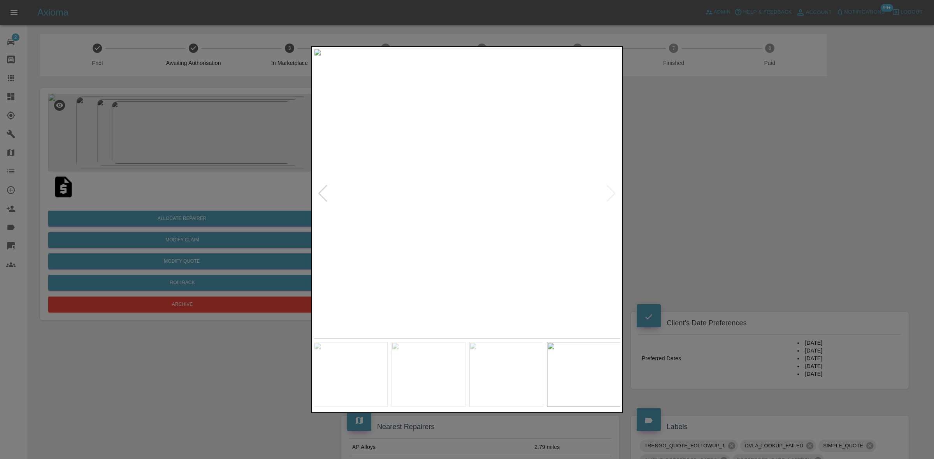
click at [349, 215] on img at bounding box center [467, 193] width 307 height 290
click at [341, 212] on img at bounding box center [467, 193] width 307 height 290
click at [322, 201] on div at bounding box center [467, 193] width 307 height 290
click at [205, 165] on div at bounding box center [467, 229] width 934 height 459
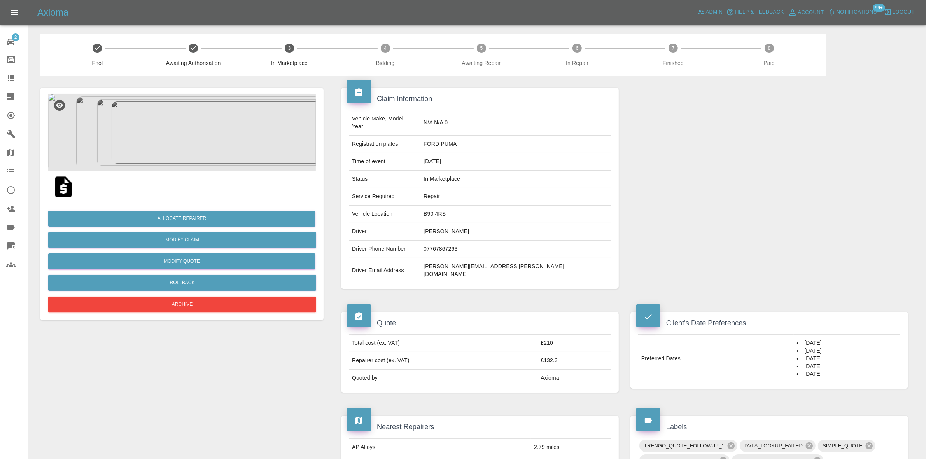
click at [209, 129] on img at bounding box center [182, 133] width 268 height 78
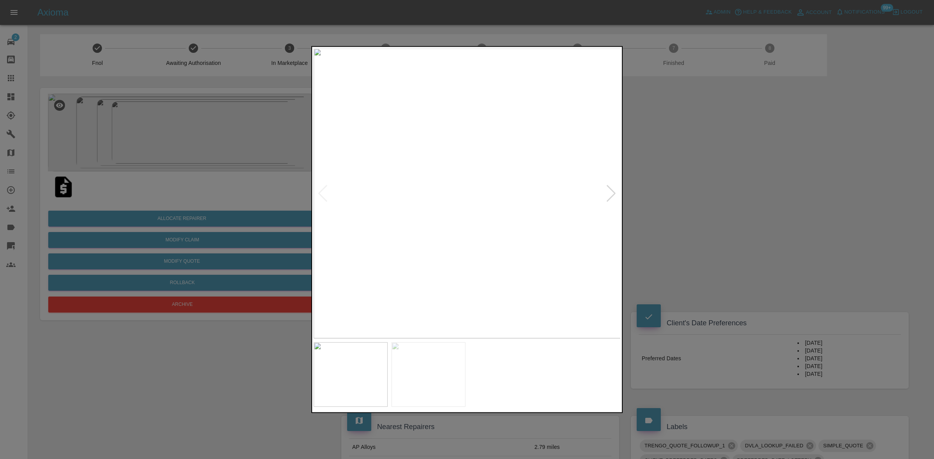
click at [479, 211] on img at bounding box center [467, 193] width 307 height 290
click at [463, 218] on img at bounding box center [467, 193] width 307 height 290
click at [479, 202] on img at bounding box center [467, 193] width 307 height 290
click at [438, 197] on img at bounding box center [467, 193] width 307 height 290
click at [402, 182] on img at bounding box center [435, 193] width 307 height 290
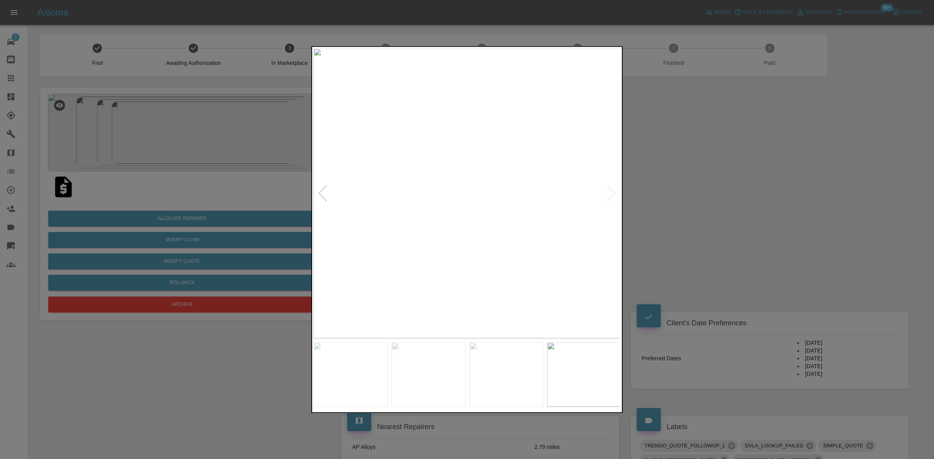
click at [493, 209] on img at bounding box center [467, 193] width 307 height 290
click at [489, 204] on img at bounding box center [467, 193] width 307 height 290
click at [489, 211] on img at bounding box center [467, 193] width 307 height 290
click at [538, 209] on img at bounding box center [467, 193] width 307 height 290
click at [531, 206] on img at bounding box center [486, 193] width 307 height 290
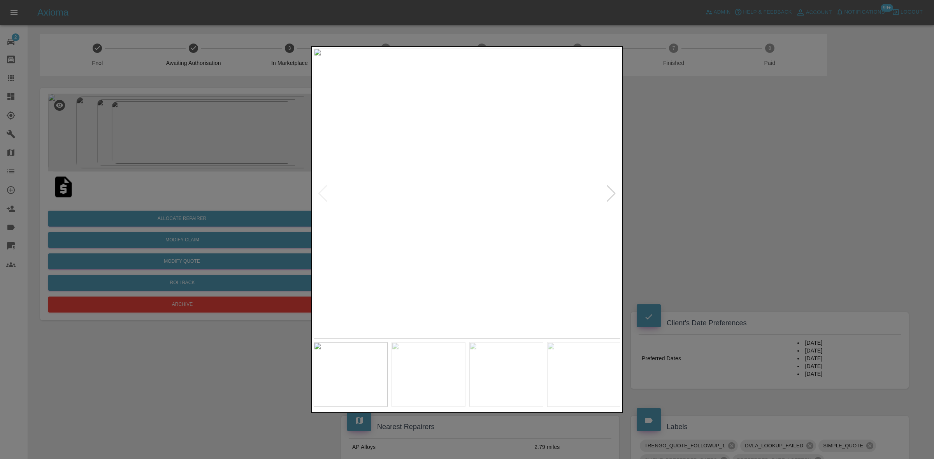
click at [211, 111] on div at bounding box center [467, 229] width 934 height 459
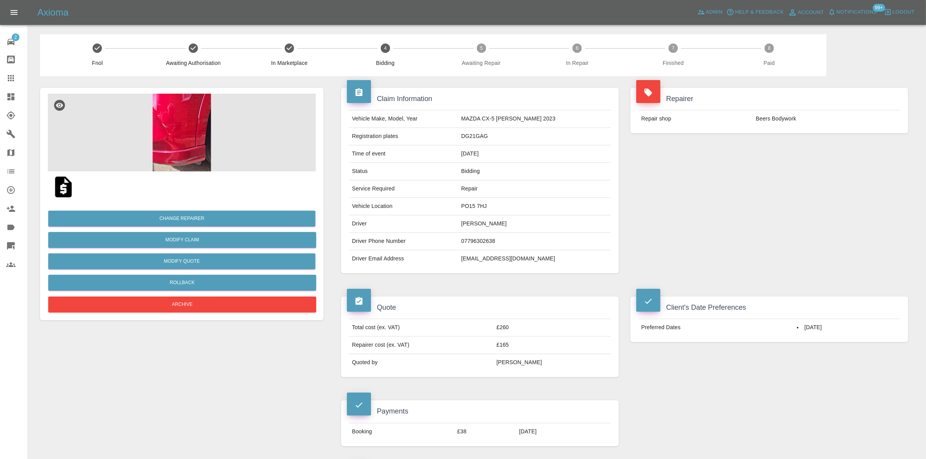
click at [195, 117] on img at bounding box center [182, 133] width 268 height 78
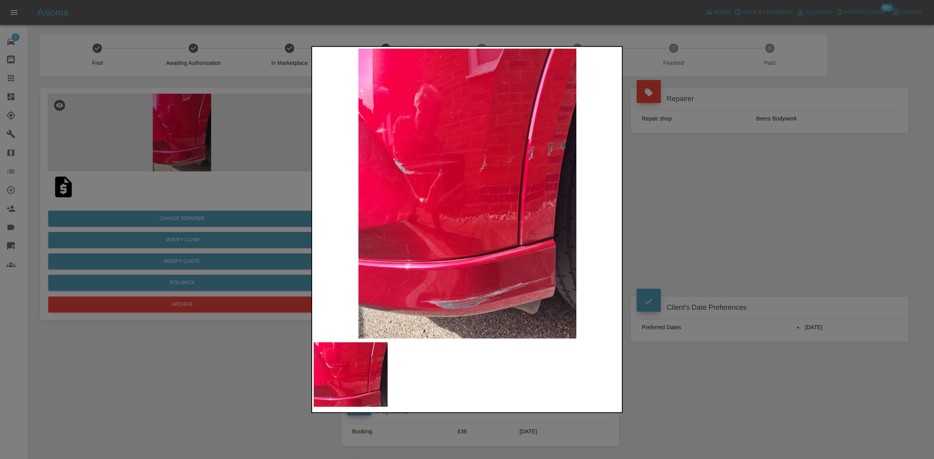
click at [452, 197] on img at bounding box center [467, 193] width 307 height 290
click at [455, 200] on img at bounding box center [467, 193] width 307 height 290
click at [531, 185] on img at bounding box center [467, 193] width 307 height 290
click at [531, 184] on img at bounding box center [467, 193] width 307 height 290
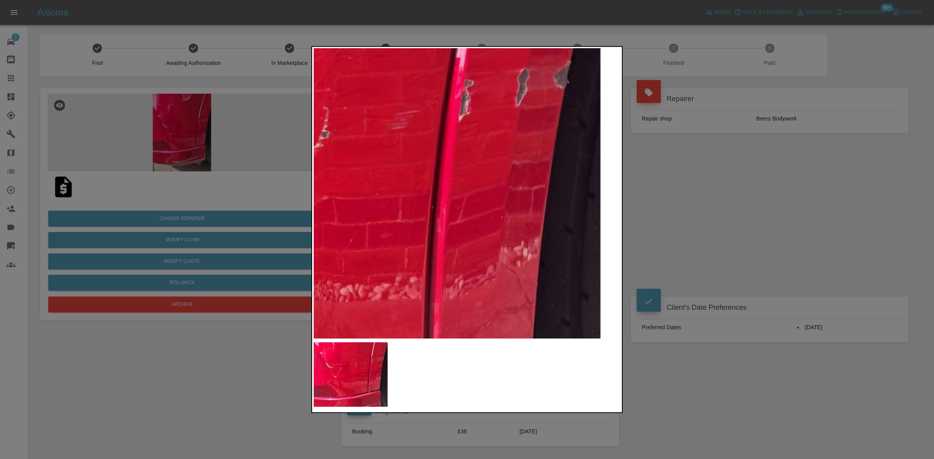
click at [509, 188] on img at bounding box center [273, 221] width 922 height 871
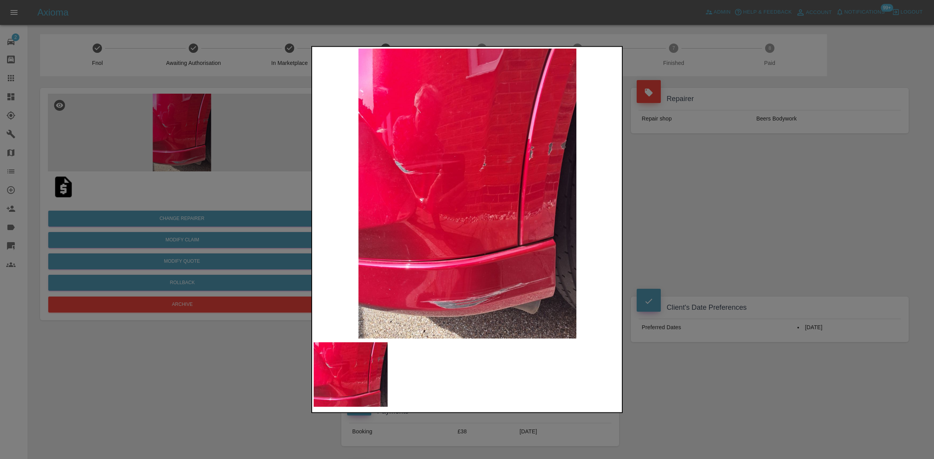
click at [432, 189] on img at bounding box center [467, 193] width 307 height 290
click at [482, 191] on img at bounding box center [467, 193] width 307 height 290
click at [470, 202] on img at bounding box center [467, 193] width 307 height 290
click at [223, 190] on div at bounding box center [467, 229] width 934 height 459
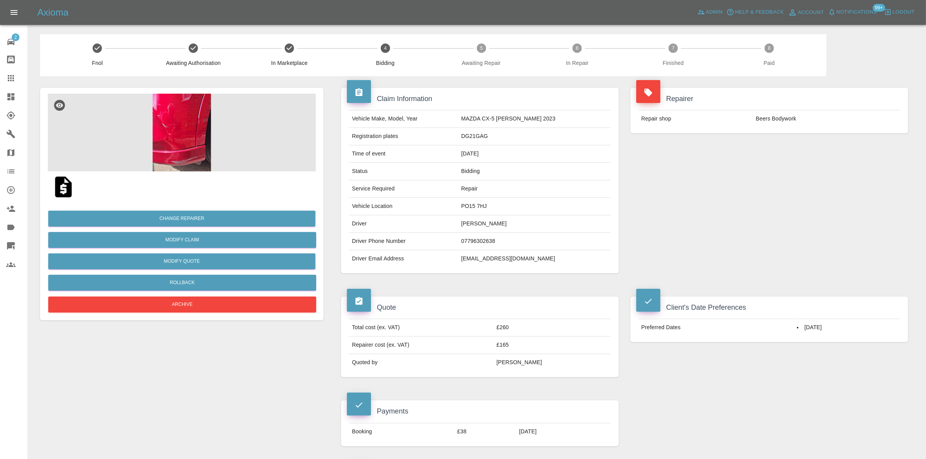
click at [761, 117] on td "Beers Bodywork" at bounding box center [827, 118] width 148 height 17
copy td "Beers"
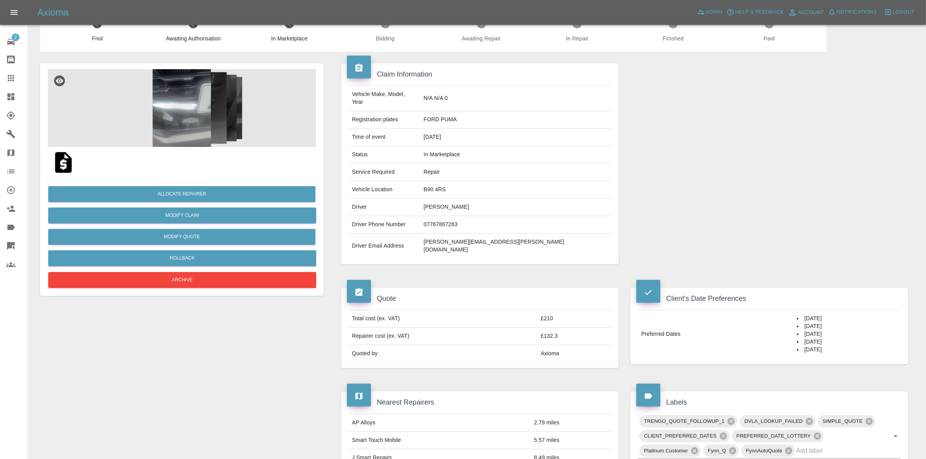
scroll to position [97, 0]
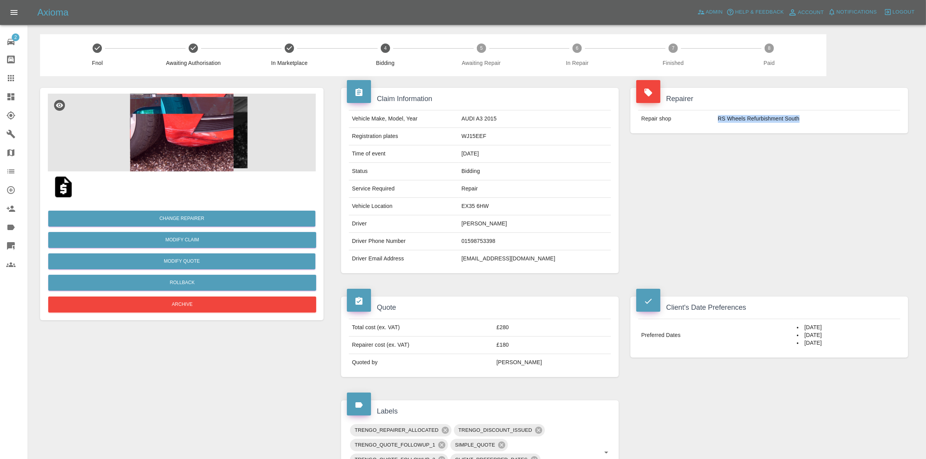
drag, startPoint x: 718, startPoint y: 121, endPoint x: 806, endPoint y: 125, distance: 88.4
click at [806, 125] on td "RS Wheels Refurbishment South" at bounding box center [808, 118] width 186 height 17
copy td "RS Wheels Refurbishment South"
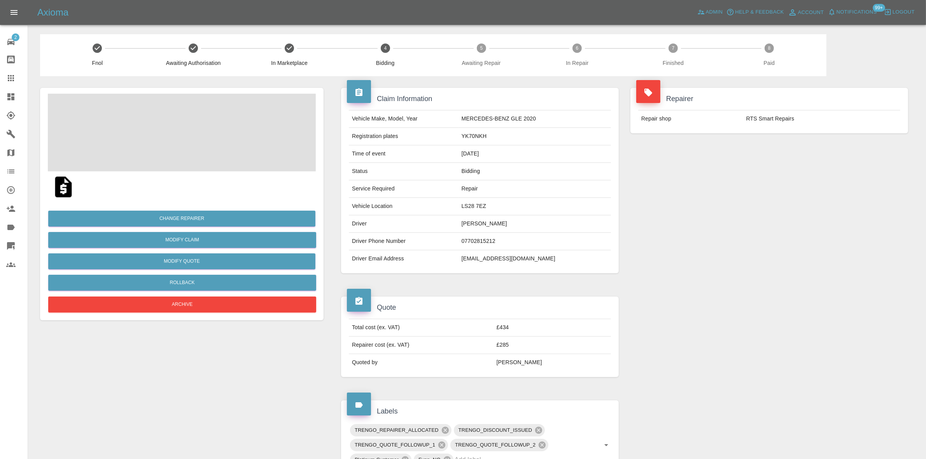
click at [752, 119] on td "RTS Smart Repairs" at bounding box center [821, 118] width 157 height 17
copy td "RTS"
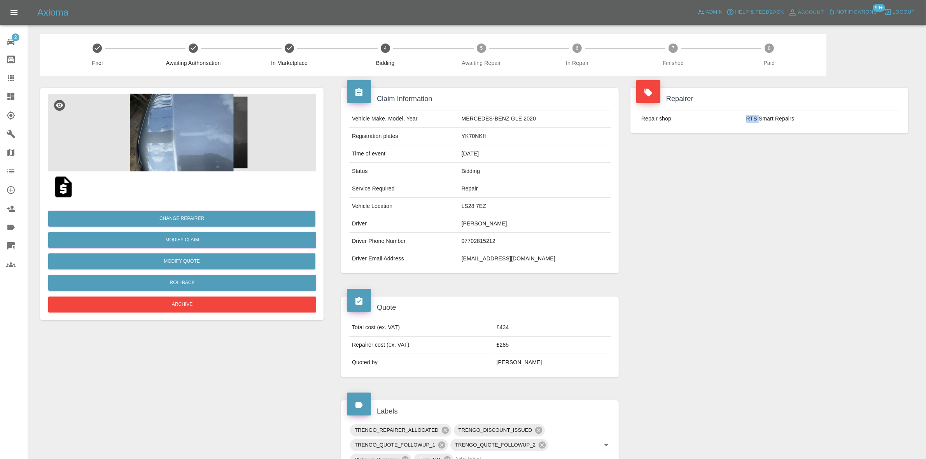
click at [149, 120] on img at bounding box center [182, 133] width 268 height 78
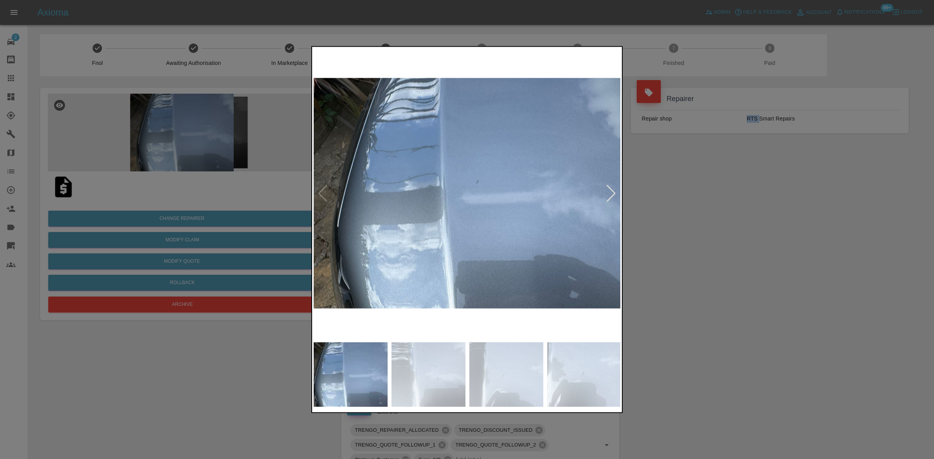
click at [451, 182] on img at bounding box center [467, 193] width 307 height 290
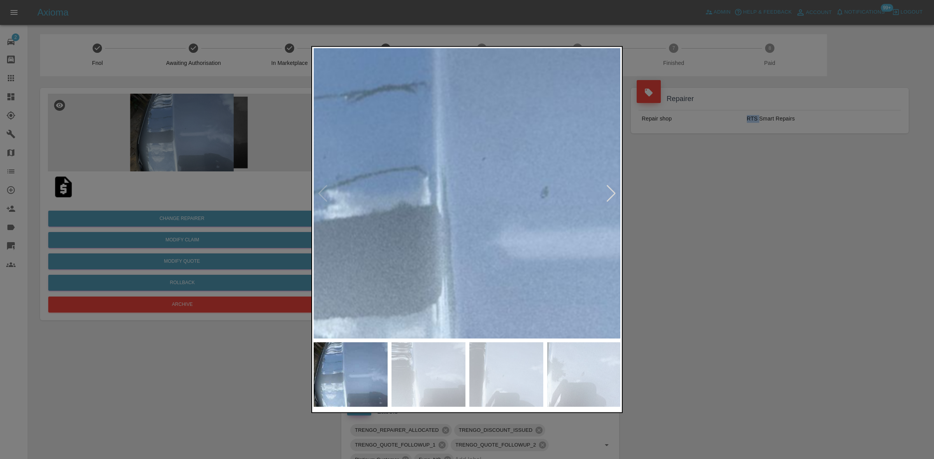
click at [441, 188] on img at bounding box center [514, 226] width 922 height 871
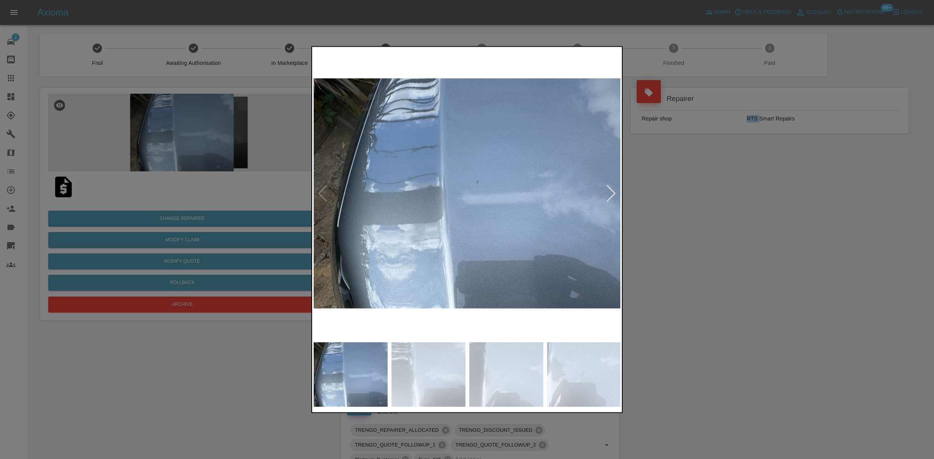
click at [414, 213] on img at bounding box center [467, 193] width 307 height 290
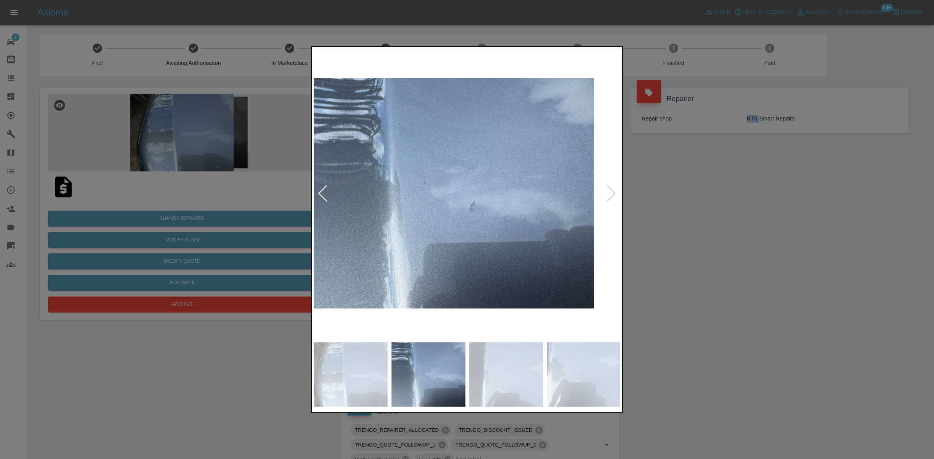
click at [443, 214] on img at bounding box center [440, 193] width 307 height 290
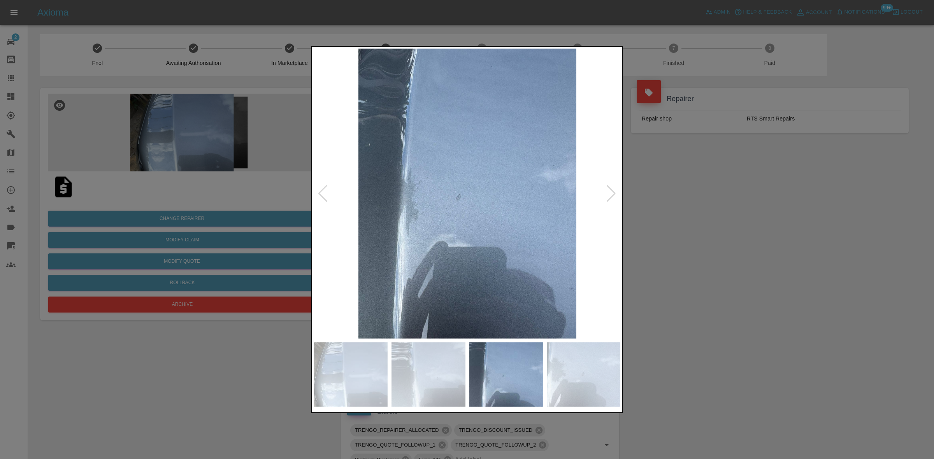
drag, startPoint x: 790, startPoint y: 231, endPoint x: 775, endPoint y: 233, distance: 14.4
click at [786, 231] on div at bounding box center [467, 229] width 934 height 459
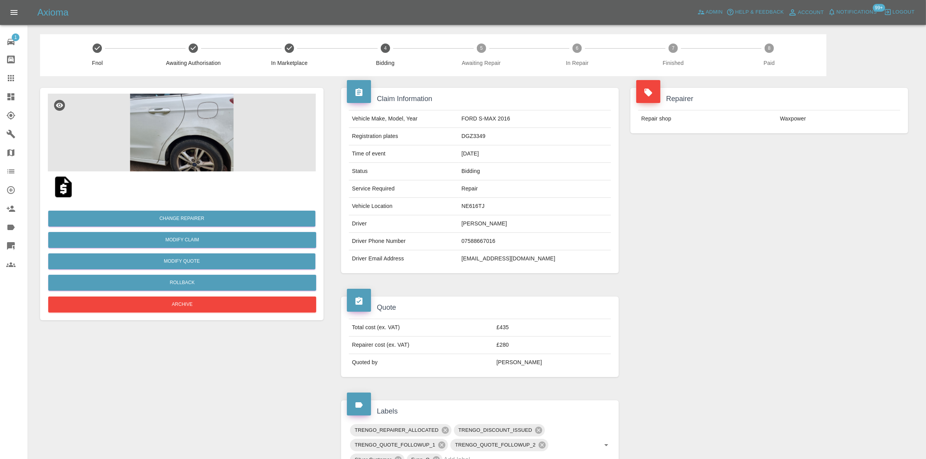
click at [793, 115] on td "Waxpower" at bounding box center [838, 118] width 123 height 17
click at [792, 115] on td "Waxpower" at bounding box center [838, 118] width 123 height 17
copy td "Waxpower"
click at [15, 77] on icon at bounding box center [10, 78] width 9 height 9
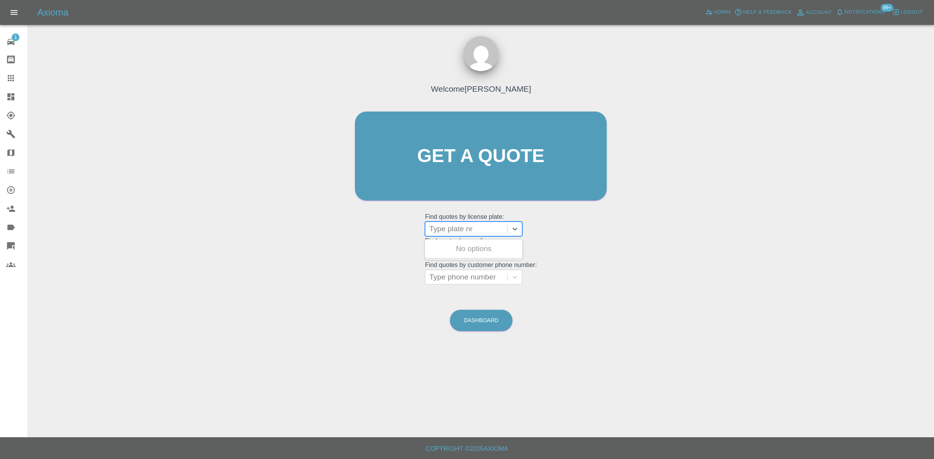
click at [460, 230] on div at bounding box center [466, 229] width 74 height 11
paste input "DT25WXB"
type input "DT25WXB"
click at [458, 245] on div "DT25WXB, Bidding" at bounding box center [473, 249] width 97 height 16
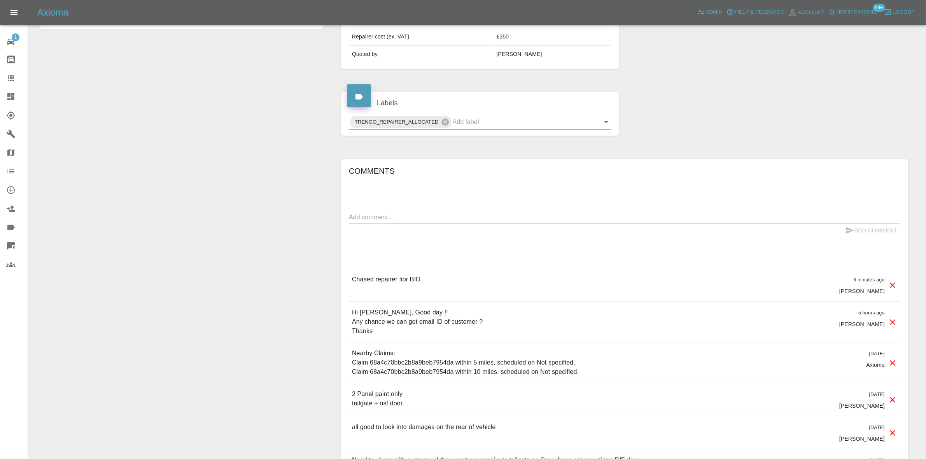
scroll to position [292, 0]
click at [386, 215] on textarea at bounding box center [625, 216] width 552 height 9
paste textarea "Left whats app messages for her – she’s in our follow up list. Will update once…"
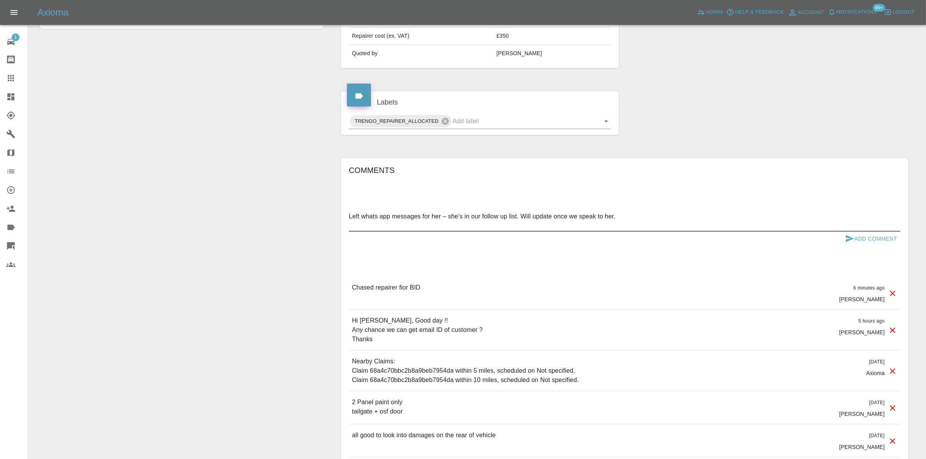
type textarea "Left whats app messages for her – she’s in our follow up list. Will update once…"
click at [856, 235] on button "Add Comment" at bounding box center [871, 239] width 58 height 14
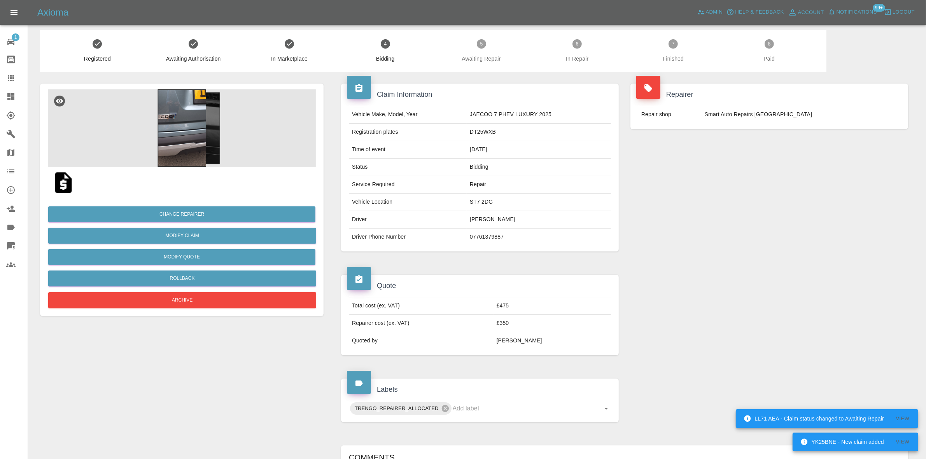
scroll to position [0, 0]
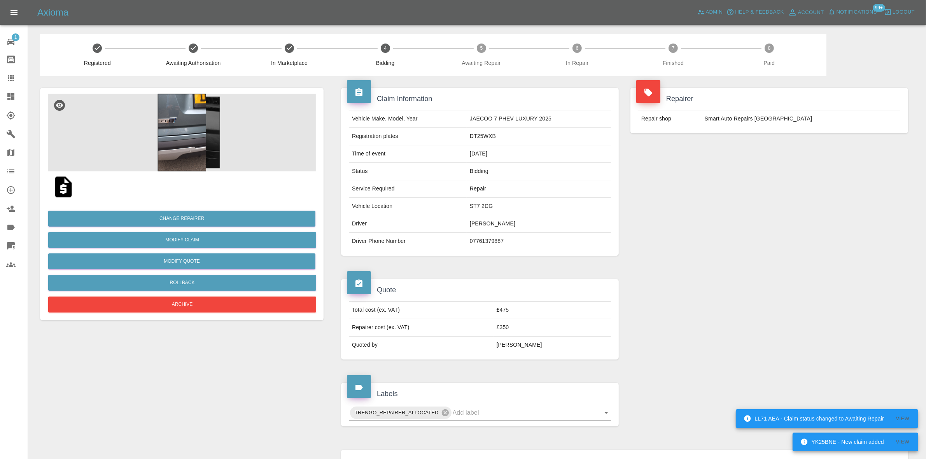
click at [193, 131] on img at bounding box center [182, 133] width 268 height 78
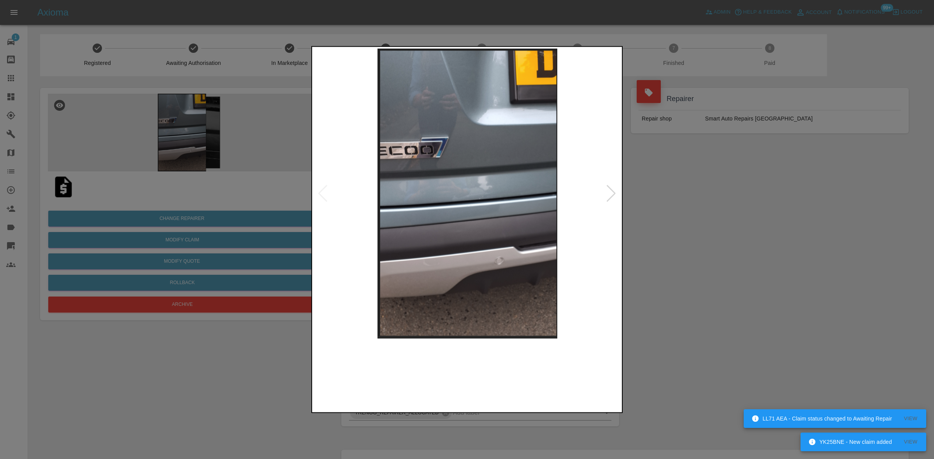
click at [411, 175] on img at bounding box center [467, 193] width 307 height 290
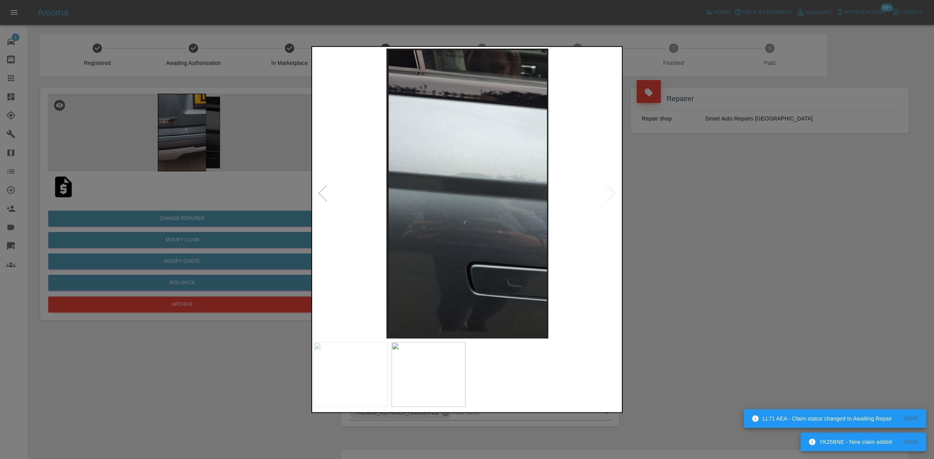
click at [464, 193] on img at bounding box center [467, 193] width 307 height 290
click at [310, 199] on div at bounding box center [467, 229] width 934 height 459
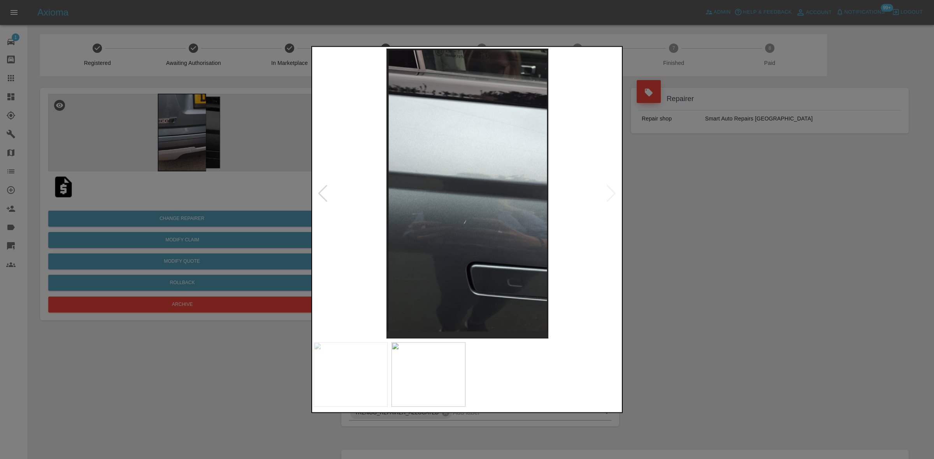
drag, startPoint x: 103, startPoint y: 90, endPoint x: 395, endPoint y: 4, distance: 304.1
click at [107, 89] on div at bounding box center [467, 229] width 934 height 459
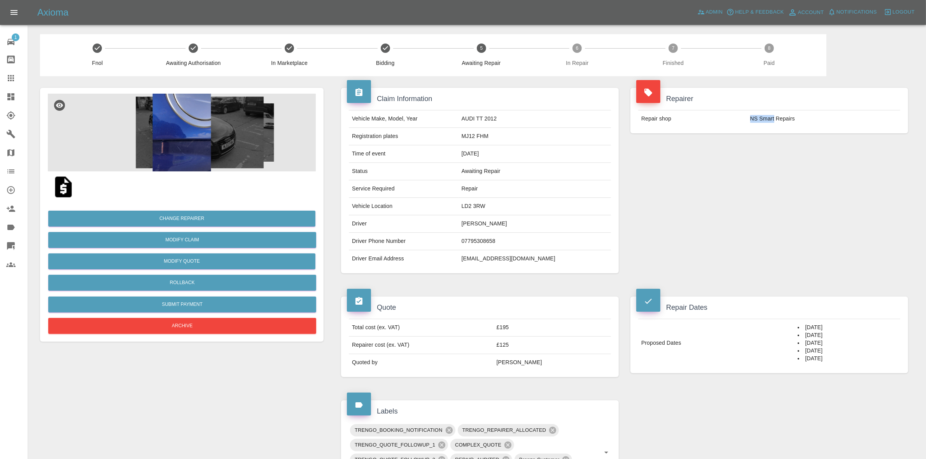
drag, startPoint x: 775, startPoint y: 118, endPoint x: 751, endPoint y: 125, distance: 24.9
click at [751, 125] on td "NS Smart Repairs" at bounding box center [823, 118] width 153 height 17
copy td "NS Smart"
click at [774, 168] on div "Repairer Repair shop NS Smart Repairs" at bounding box center [769, 180] width 289 height 209
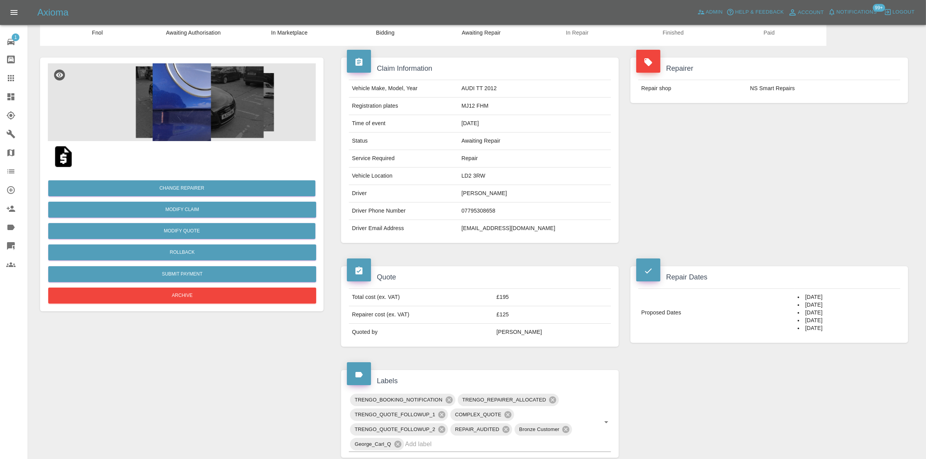
scroll to position [206, 0]
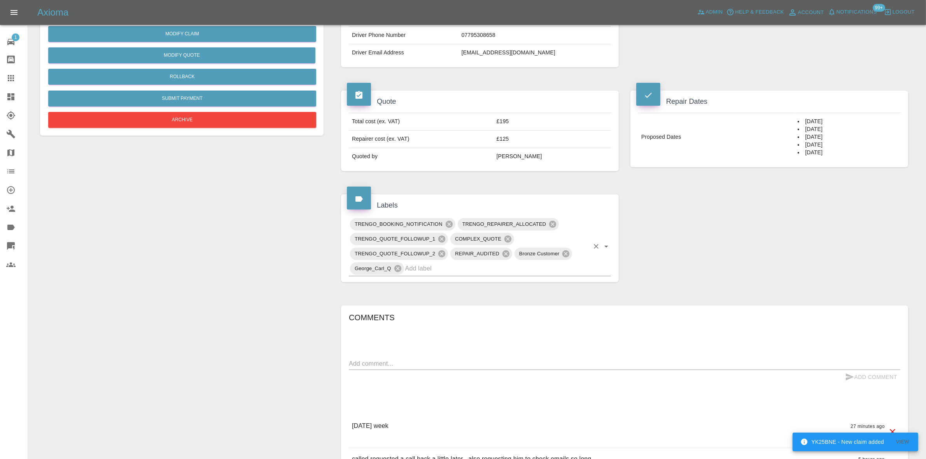
drag, startPoint x: 10, startPoint y: 77, endPoint x: 550, endPoint y: 249, distance: 566.8
click at [10, 77] on icon at bounding box center [10, 78] width 9 height 9
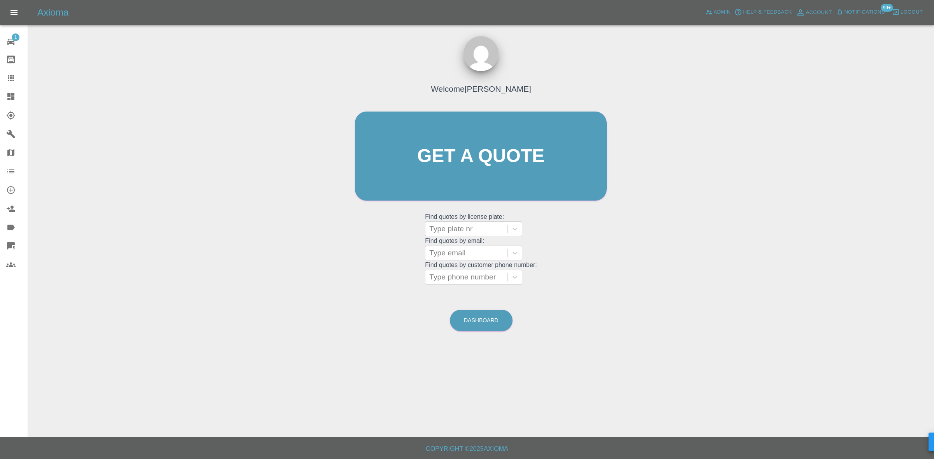
click at [449, 231] on div at bounding box center [466, 229] width 74 height 11
paste input "EG02Cal"
type input "EG02Cal"
click at [472, 248] on div "EG02CAL, Paid" at bounding box center [473, 249] width 97 height 16
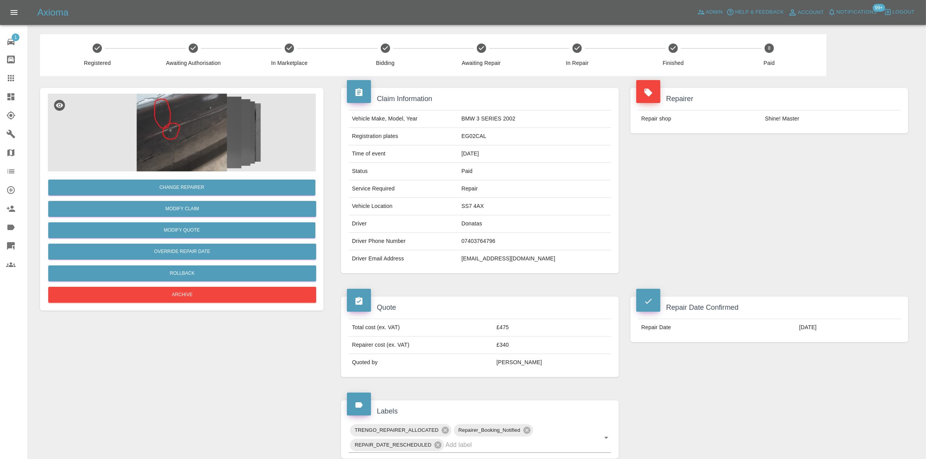
click at [188, 135] on img at bounding box center [182, 133] width 268 height 78
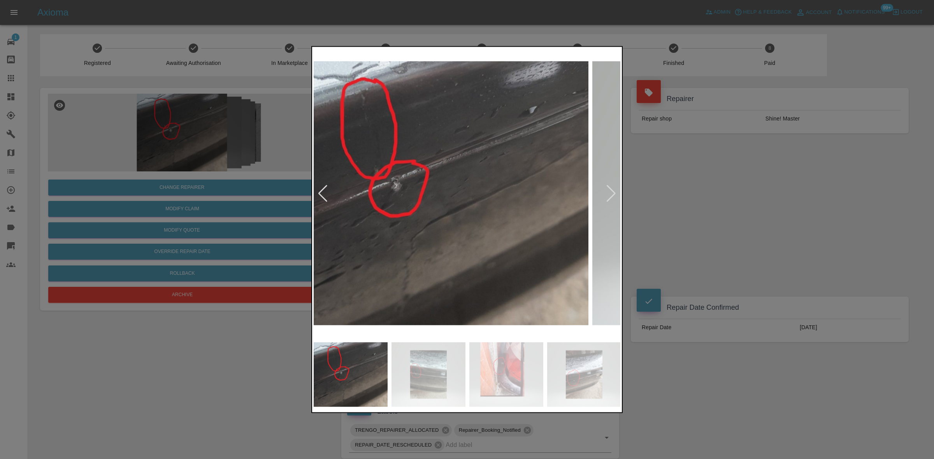
click at [413, 202] on img at bounding box center [434, 193] width 307 height 290
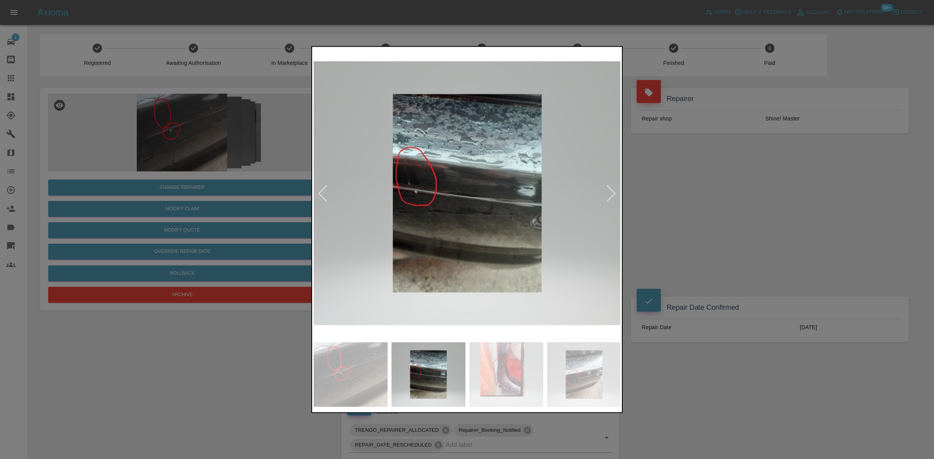
click at [276, 205] on div at bounding box center [467, 229] width 934 height 459
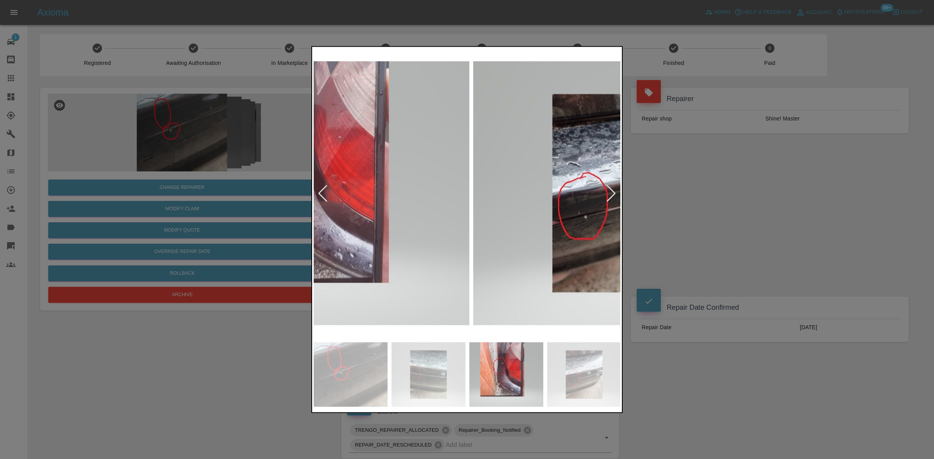
click at [311, 238] on div at bounding box center [466, 230] width 311 height 368
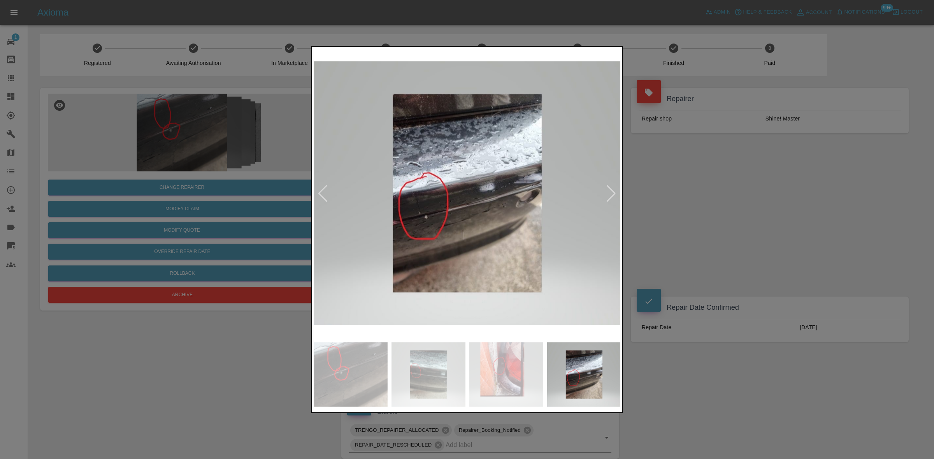
click at [349, 256] on img at bounding box center [467, 193] width 307 height 290
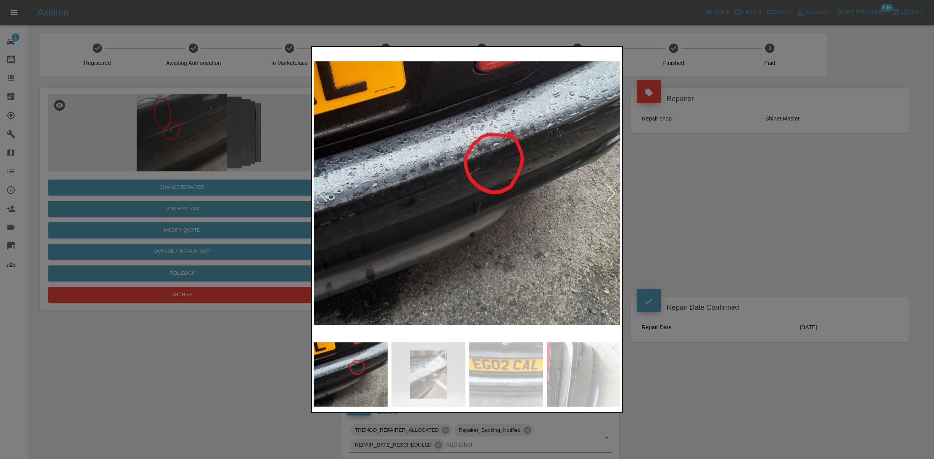
click at [443, 247] on img at bounding box center [467, 193] width 307 height 290
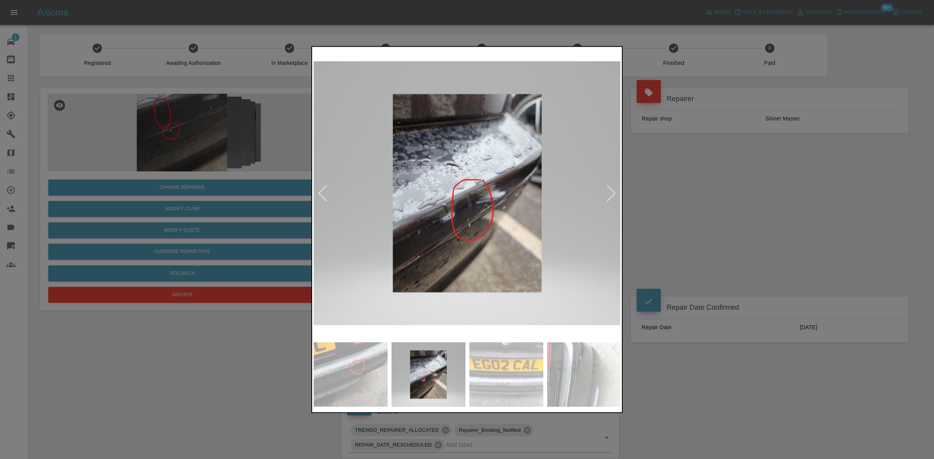
drag, startPoint x: 733, startPoint y: 232, endPoint x: 704, endPoint y: 232, distance: 28.4
click at [733, 231] on div at bounding box center [467, 229] width 934 height 459
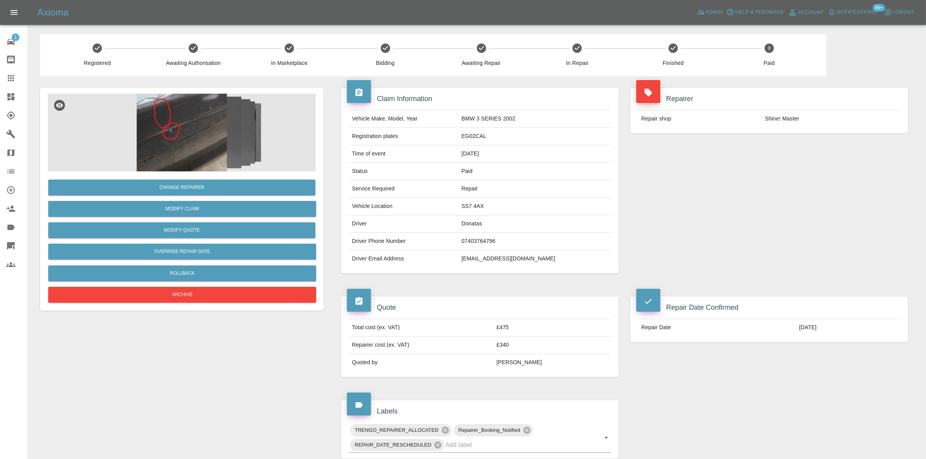
click at [179, 148] on img at bounding box center [182, 133] width 268 height 78
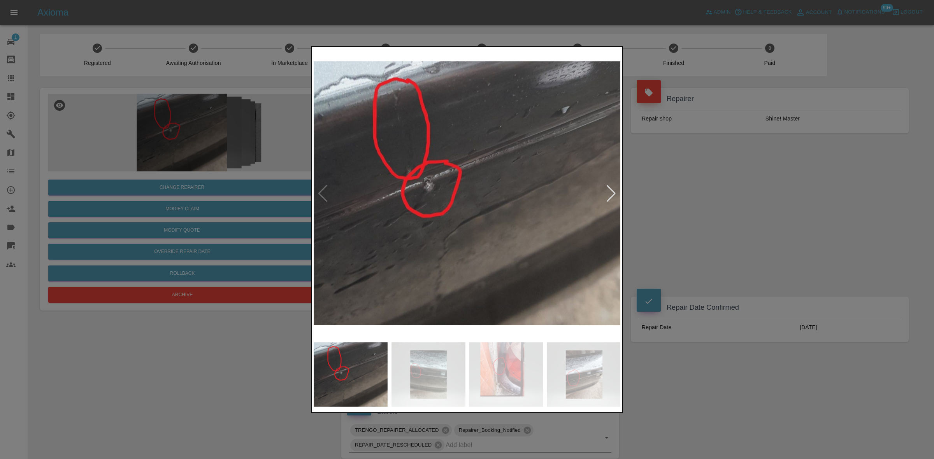
click at [412, 215] on img at bounding box center [467, 193] width 307 height 290
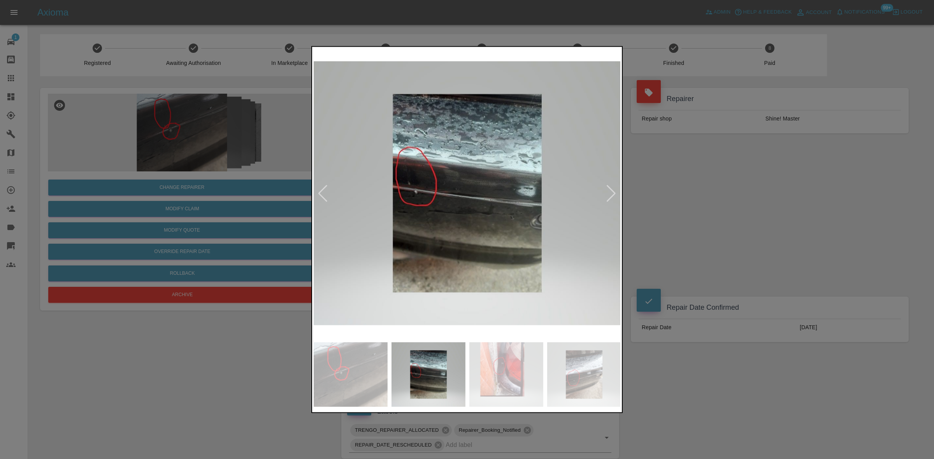
click at [423, 220] on img at bounding box center [467, 193] width 307 height 290
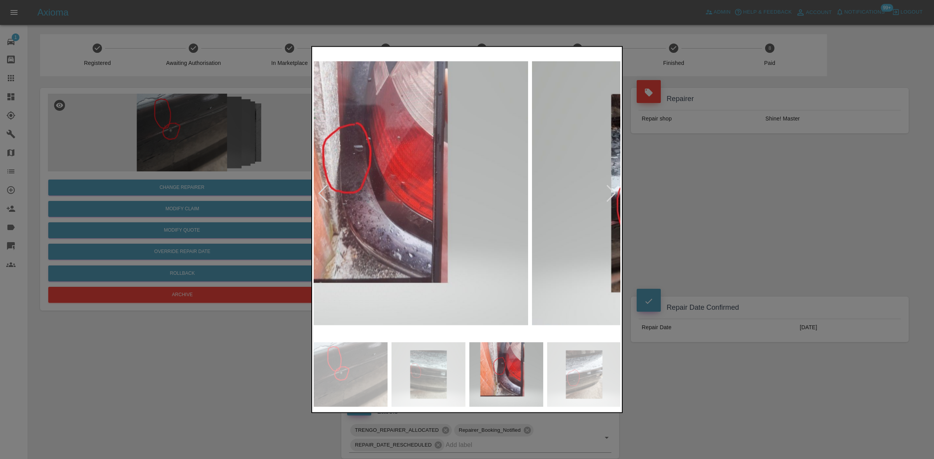
click at [365, 206] on img at bounding box center [374, 193] width 307 height 290
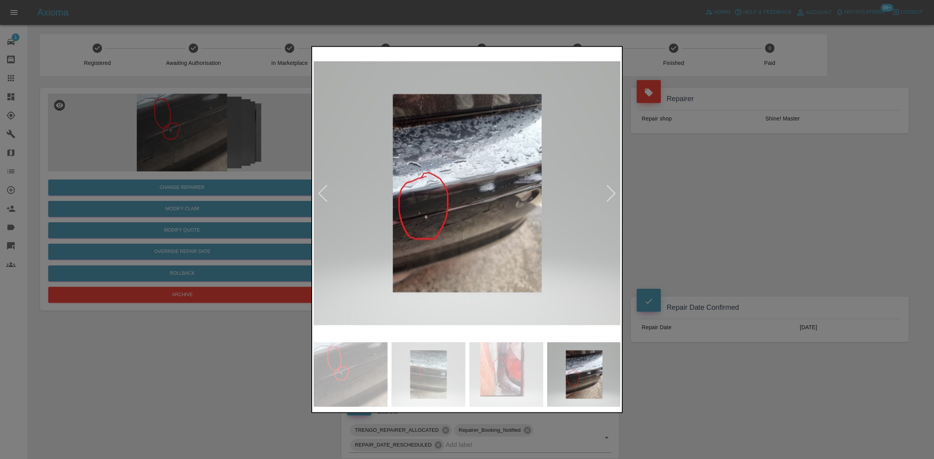
click at [353, 214] on img at bounding box center [467, 193] width 307 height 290
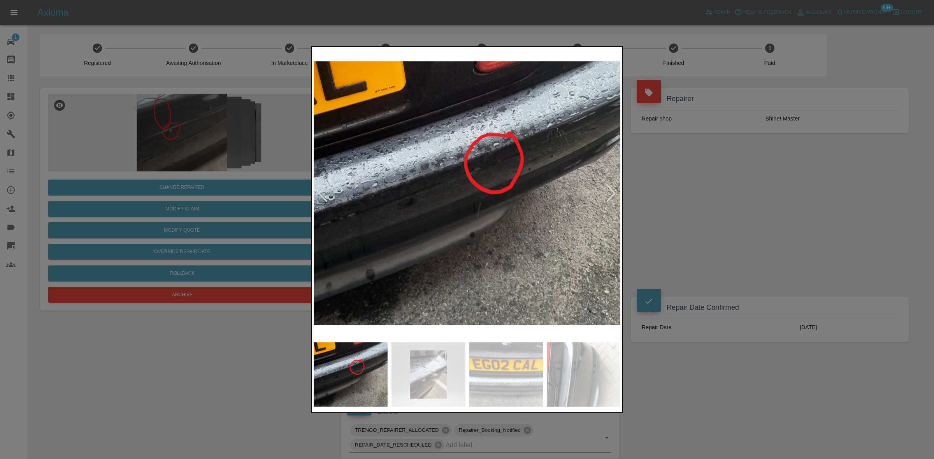
click at [343, 200] on img at bounding box center [467, 193] width 307 height 290
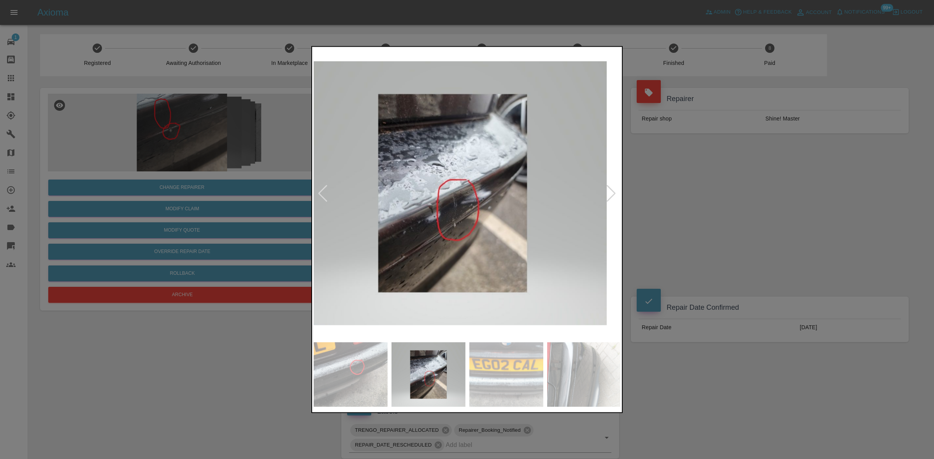
click at [325, 189] on div at bounding box center [467, 193] width 307 height 290
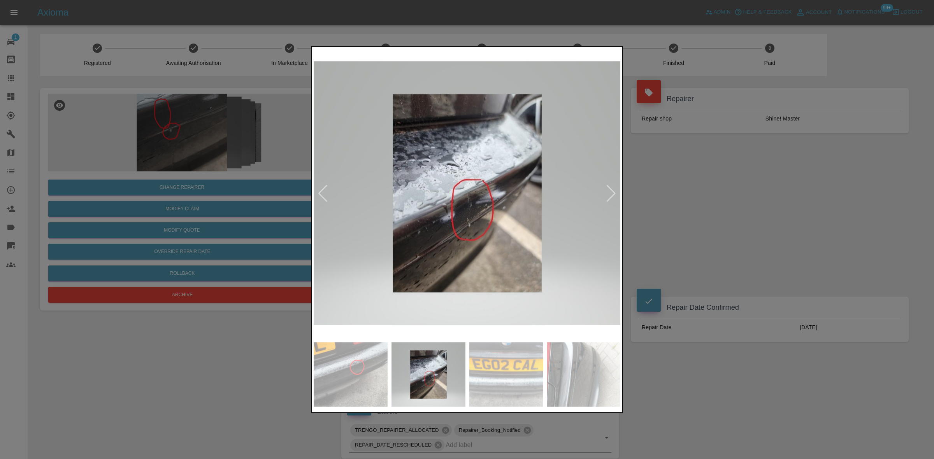
click at [375, 218] on img at bounding box center [467, 193] width 307 height 290
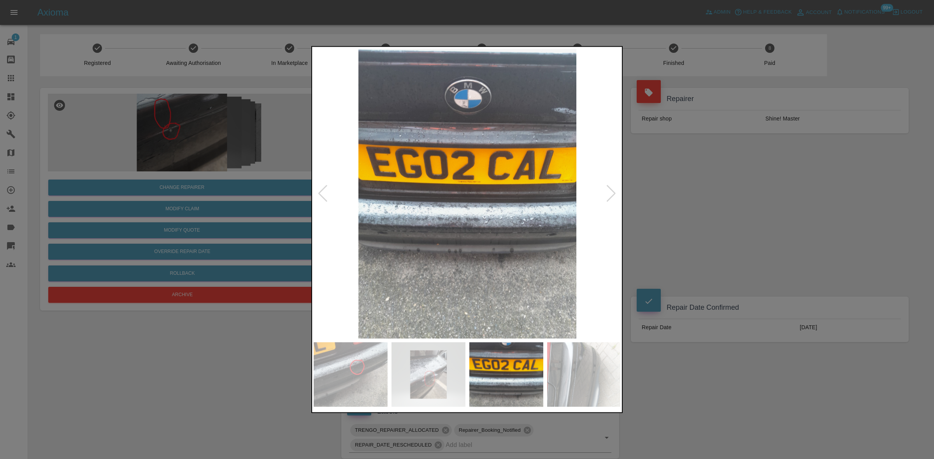
click at [339, 215] on img at bounding box center [467, 193] width 307 height 290
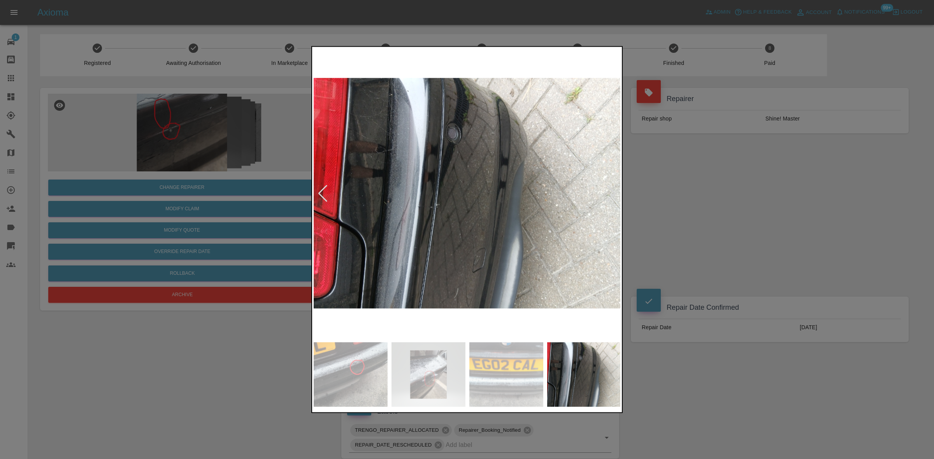
click at [296, 218] on div at bounding box center [467, 229] width 934 height 459
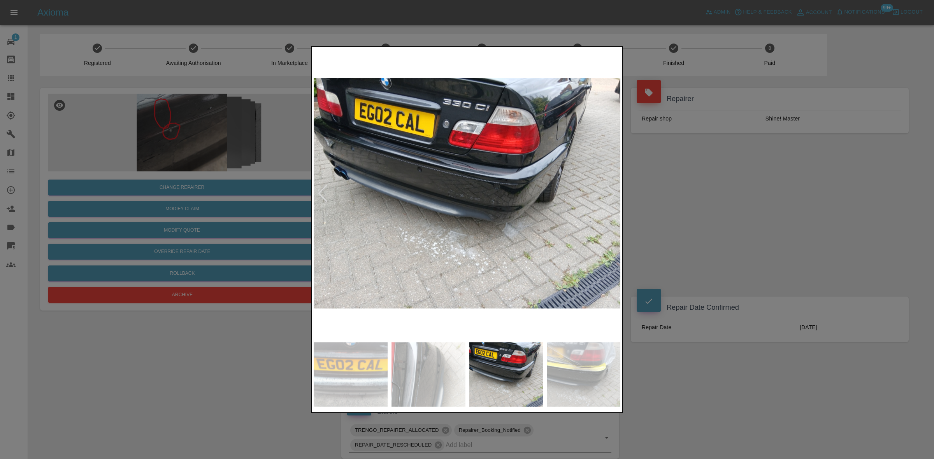
click at [277, 223] on div at bounding box center [467, 229] width 934 height 459
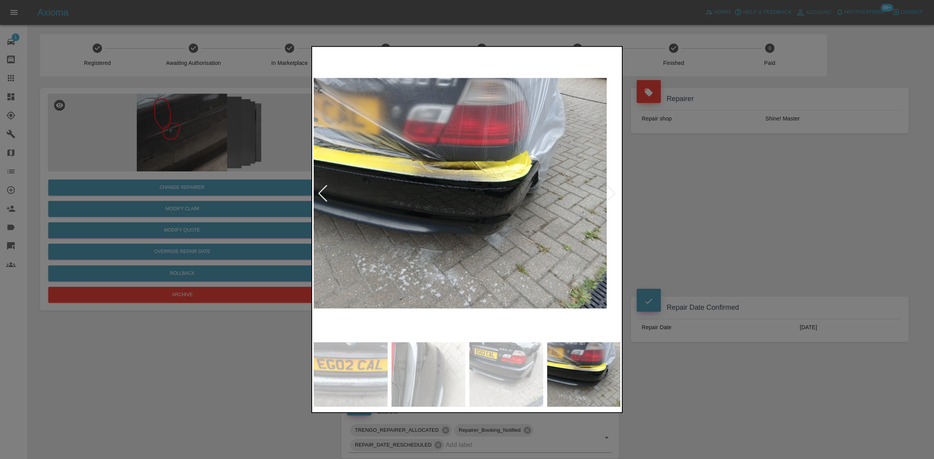
click at [386, 220] on img at bounding box center [452, 193] width 307 height 290
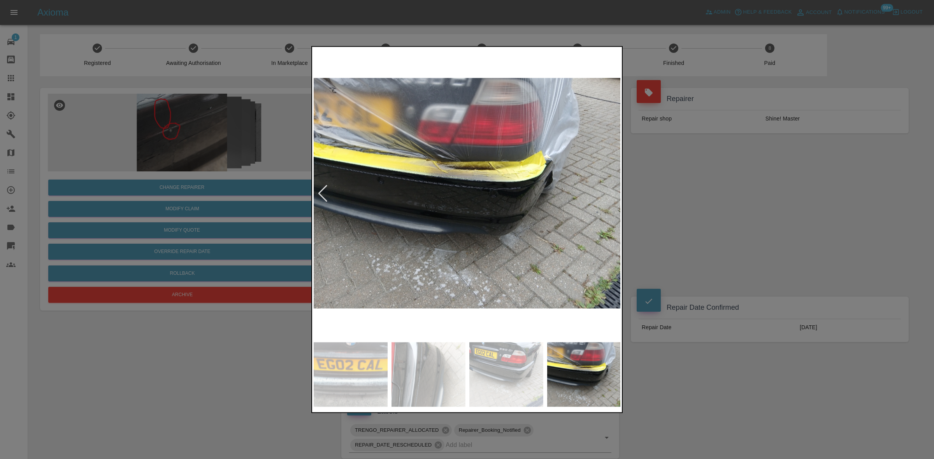
click at [323, 198] on div at bounding box center [467, 193] width 307 height 290
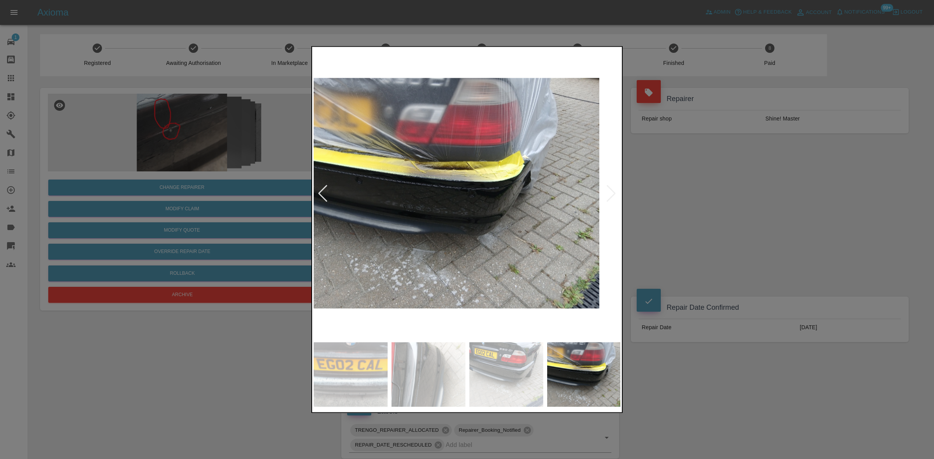
click at [361, 208] on img at bounding box center [445, 193] width 307 height 290
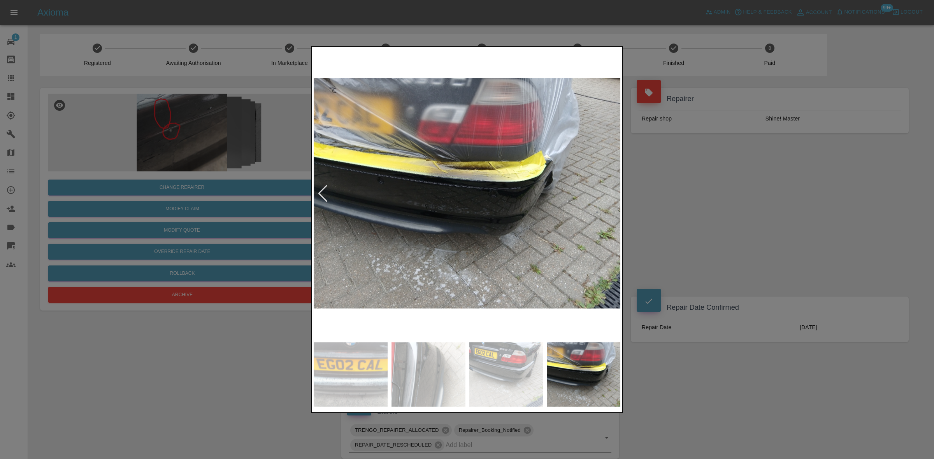
click at [722, 209] on div at bounding box center [467, 229] width 934 height 459
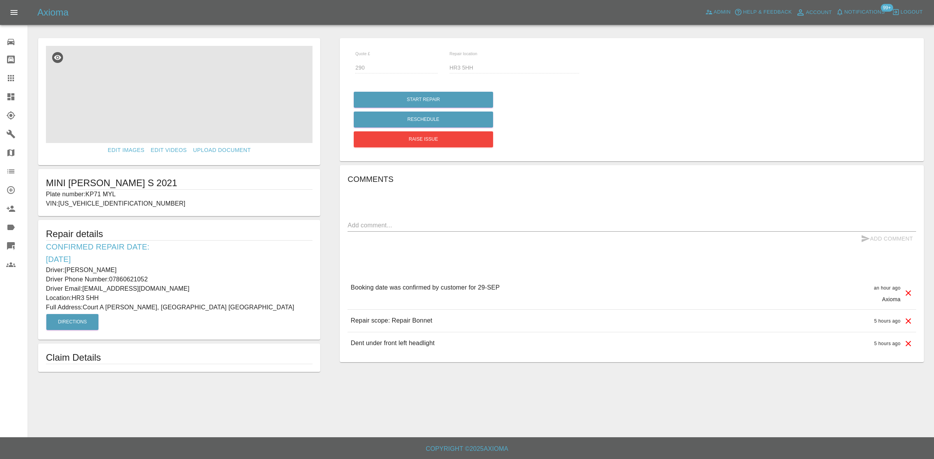
click at [170, 102] on img at bounding box center [179, 94] width 267 height 97
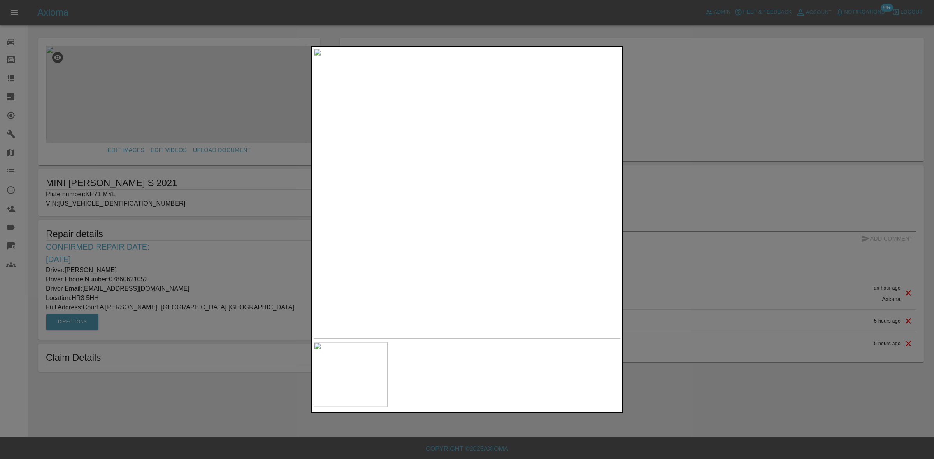
click at [395, 160] on img at bounding box center [467, 193] width 307 height 290
click at [349, 181] on img at bounding box center [467, 193] width 307 height 290
click at [254, 193] on div at bounding box center [467, 229] width 934 height 459
click at [133, 121] on div at bounding box center [467, 229] width 934 height 459
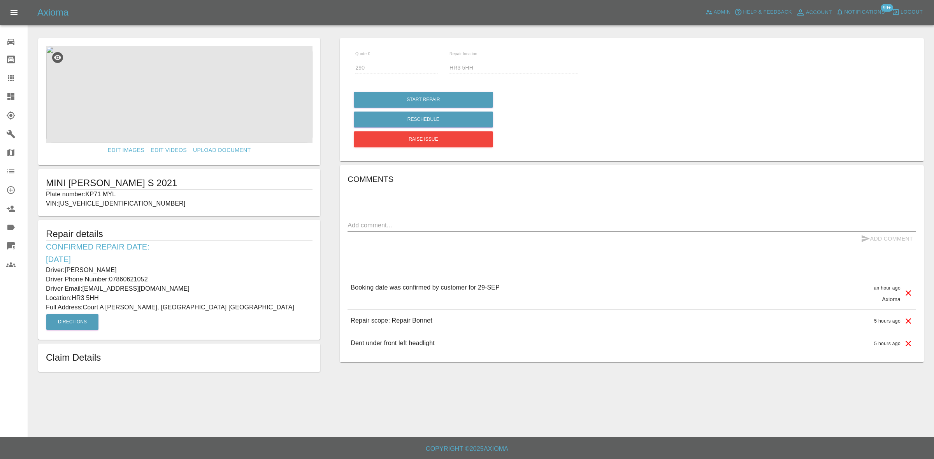
click at [101, 195] on p "Plate number: KP71 MYL" at bounding box center [179, 194] width 267 height 9
click at [127, 196] on p "Plate number: KP71 MYL" at bounding box center [179, 194] width 267 height 9
drag, startPoint x: 121, startPoint y: 195, endPoint x: 86, endPoint y: 197, distance: 34.7
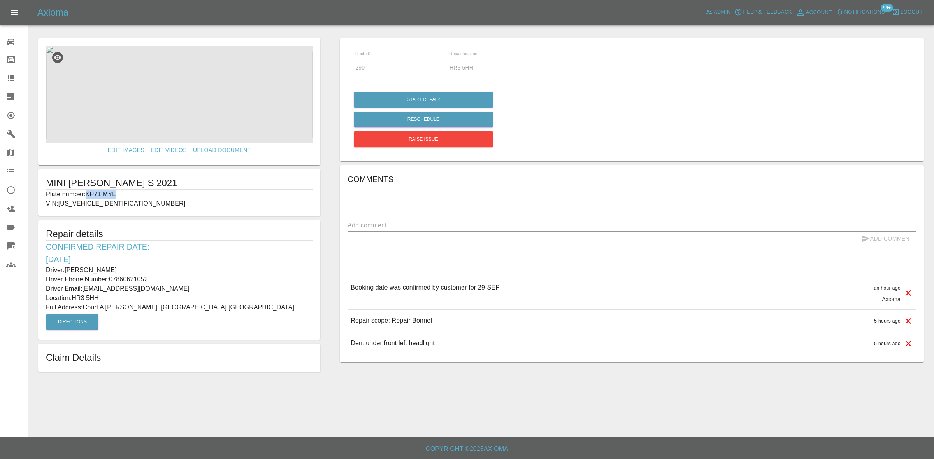
click at [86, 197] on p "Plate number: KP71 MYL" at bounding box center [179, 194] width 267 height 9
copy p "KP71 MYL"
click at [16, 81] on div at bounding box center [17, 78] width 22 height 9
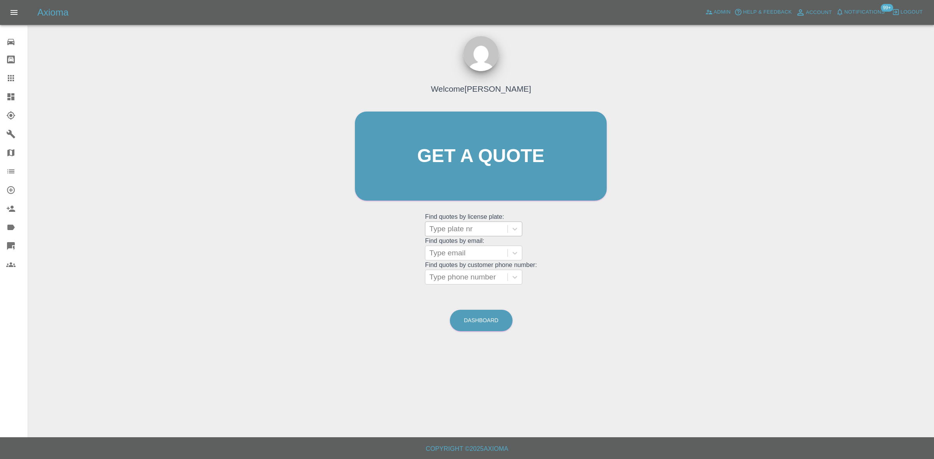
click at [446, 228] on div at bounding box center [466, 229] width 74 height 11
paste input "KP71 MYL"
type input "KP71 MYL"
click at [468, 253] on div "KP71 MYL, Awaiting Repair" at bounding box center [473, 253] width 97 height 25
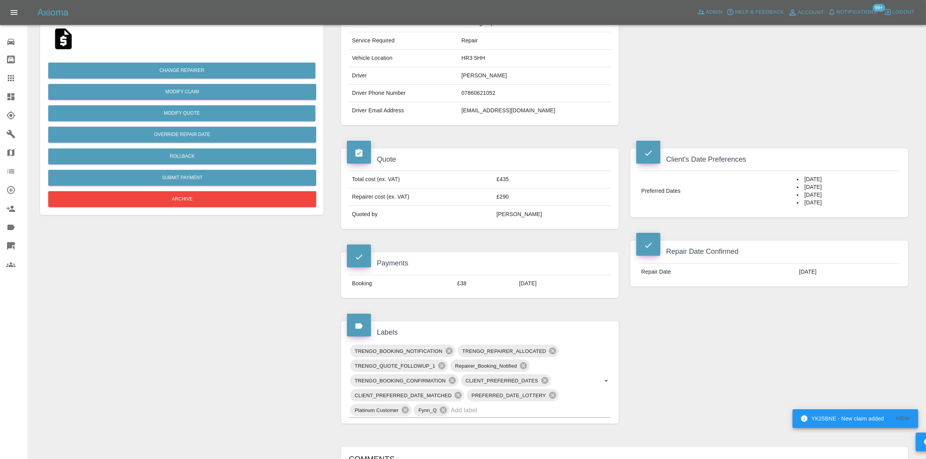
scroll to position [292, 0]
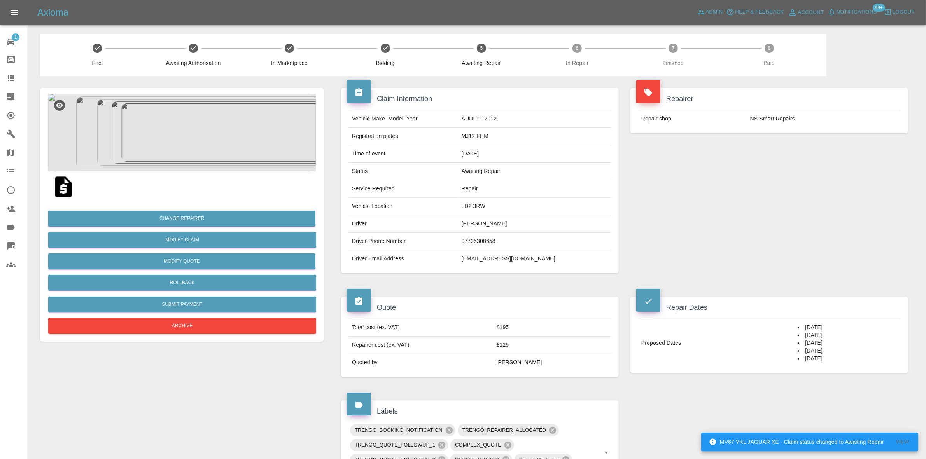
drag, startPoint x: 8, startPoint y: 78, endPoint x: 401, endPoint y: 186, distance: 407.5
click at [8, 78] on icon at bounding box center [11, 78] width 6 height 6
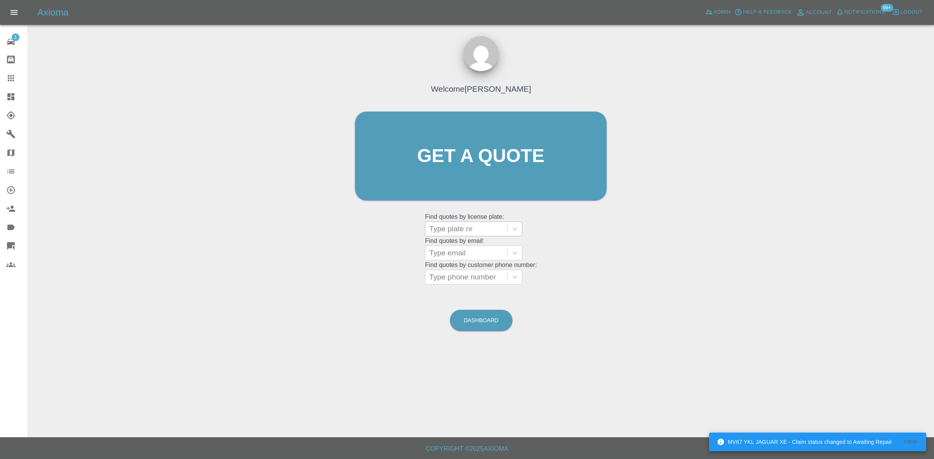
click at [459, 233] on div at bounding box center [466, 229] width 74 height 11
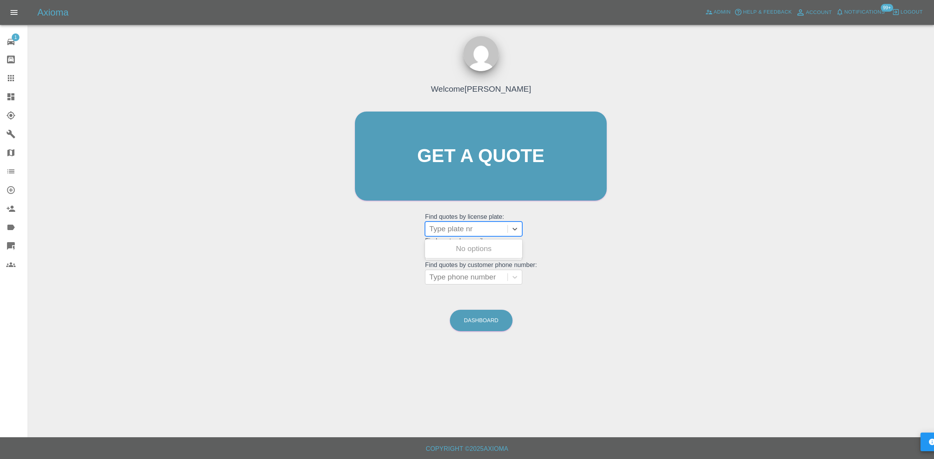
paste input "LC25VOV"
type input "LC25VOV"
click at [468, 255] on div "LC25VOV, Paid" at bounding box center [473, 249] width 97 height 16
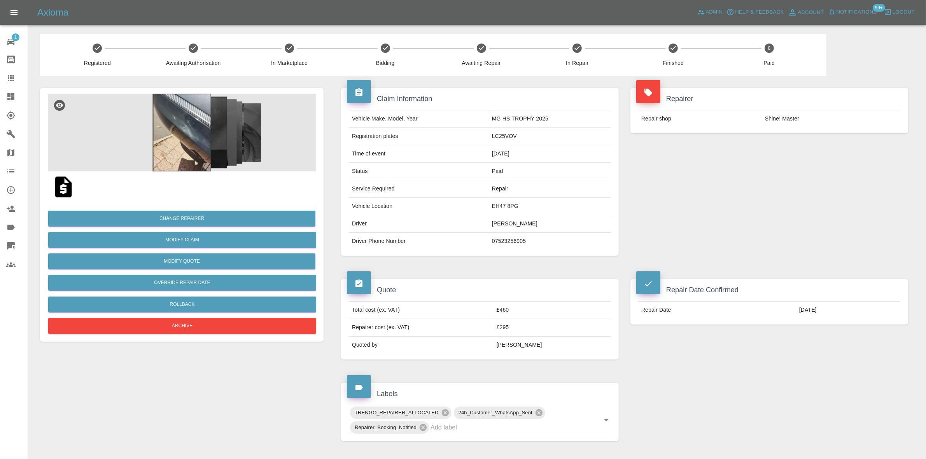
click at [195, 135] on img at bounding box center [182, 133] width 268 height 78
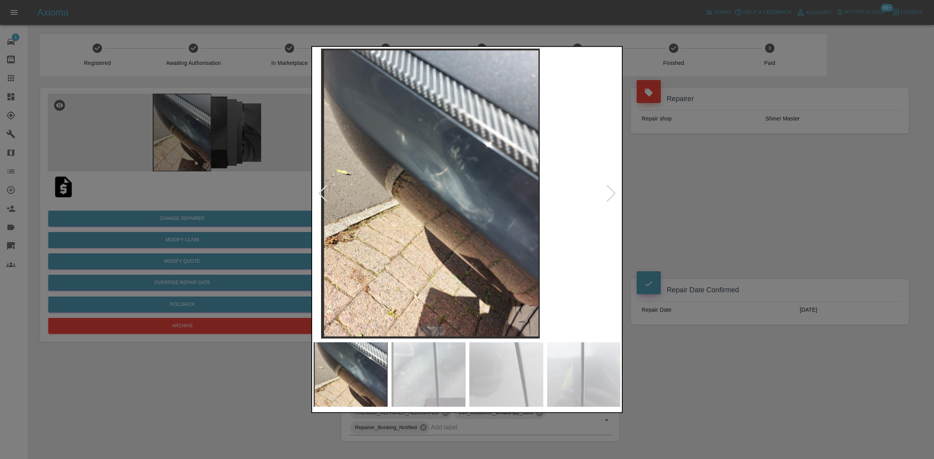
click at [458, 197] on img at bounding box center [430, 193] width 307 height 290
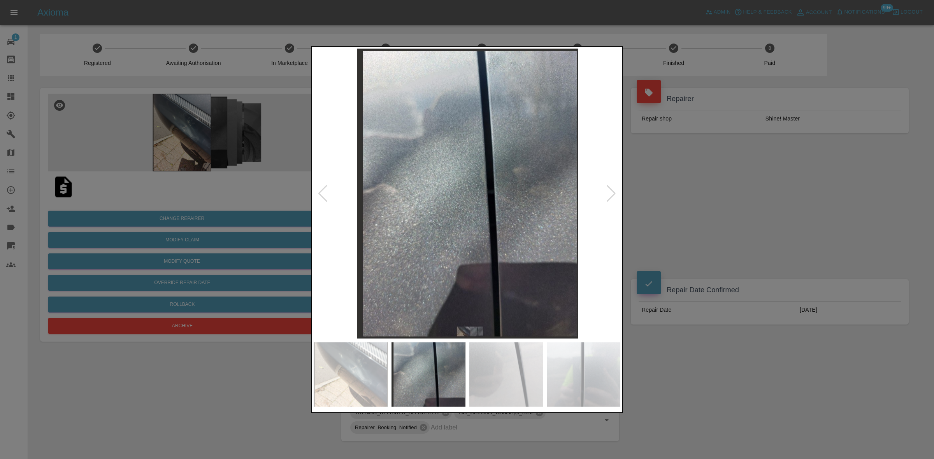
click at [446, 197] on img at bounding box center [467, 193] width 307 height 290
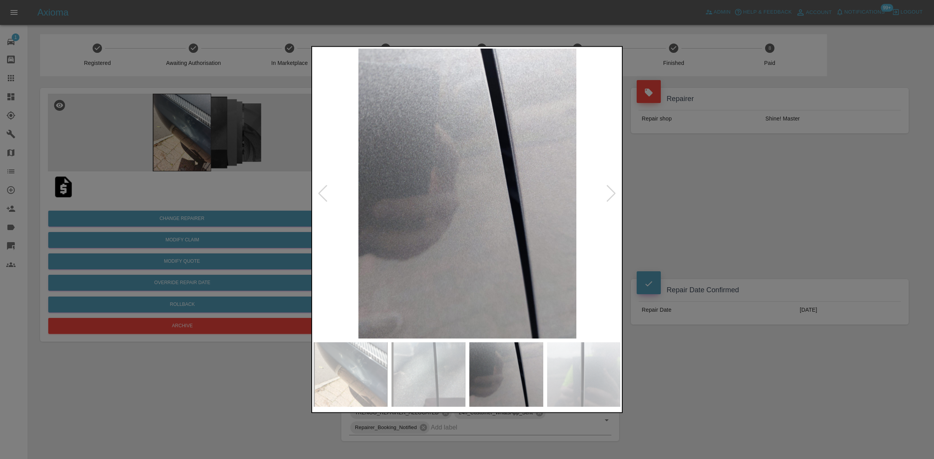
click at [378, 190] on img at bounding box center [467, 193] width 307 height 290
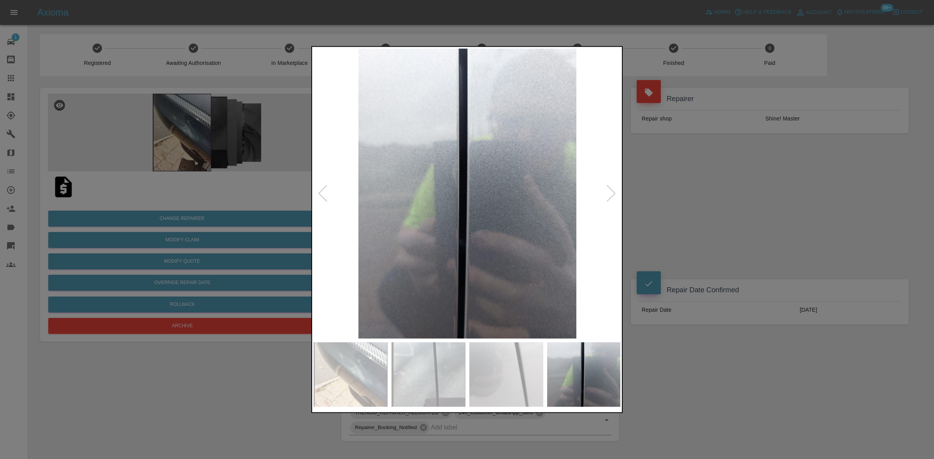
click at [301, 218] on div at bounding box center [467, 229] width 934 height 459
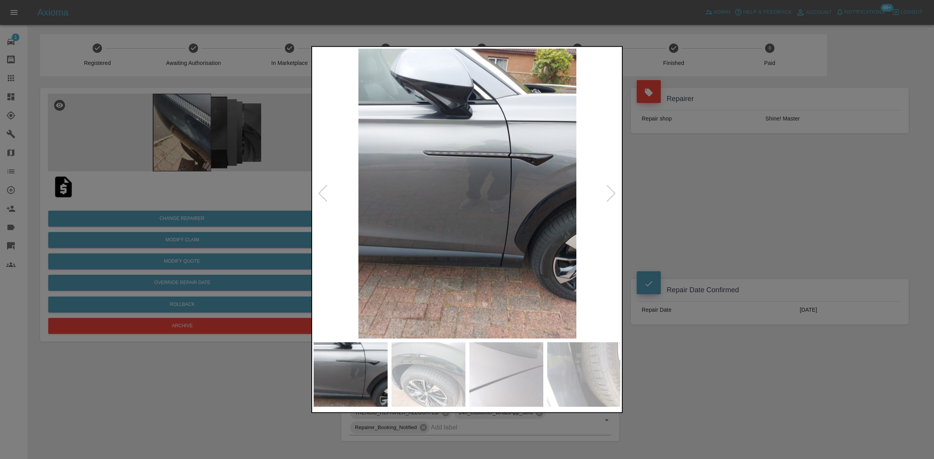
click at [340, 230] on img at bounding box center [467, 193] width 307 height 290
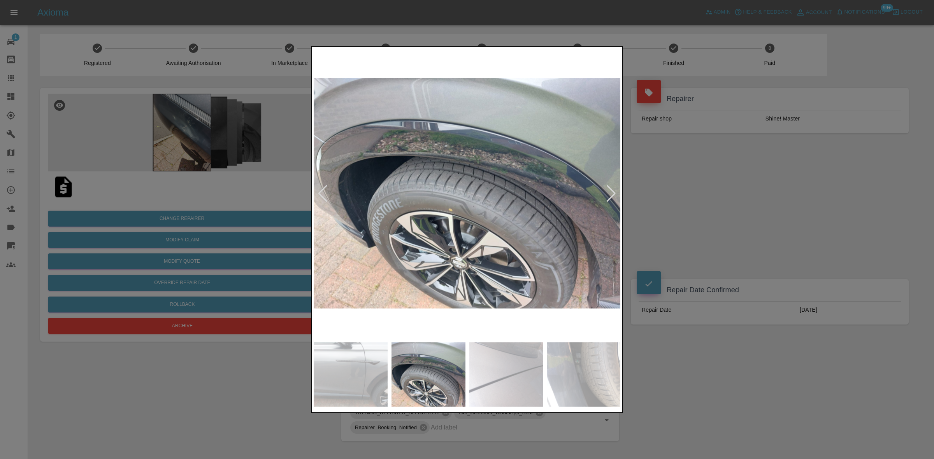
click at [417, 158] on img at bounding box center [467, 193] width 307 height 290
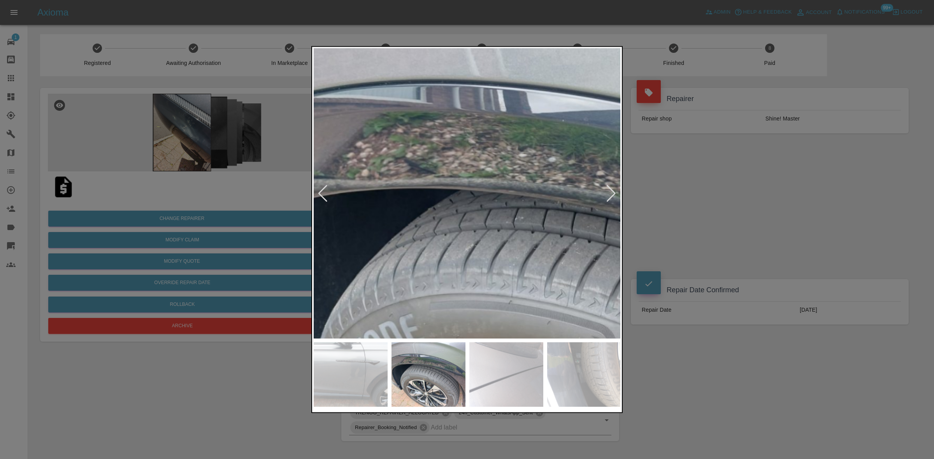
click at [419, 158] on img at bounding box center [616, 301] width 922 height 871
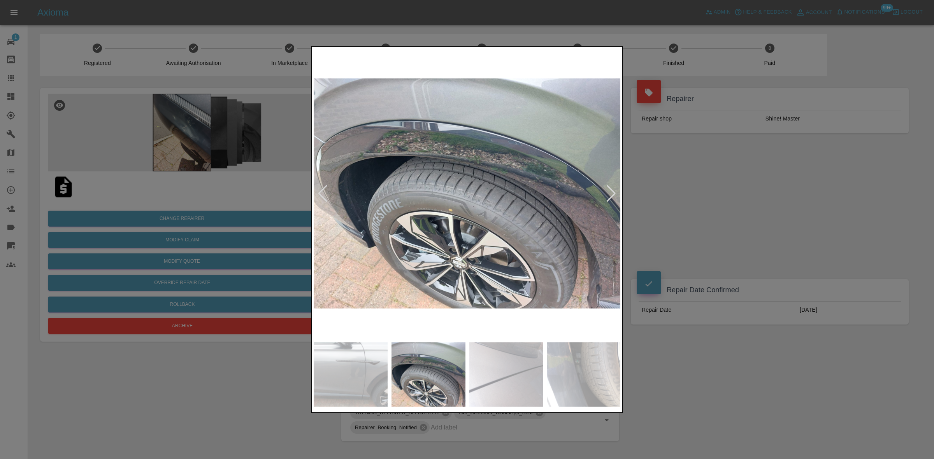
click at [354, 200] on img at bounding box center [467, 193] width 307 height 290
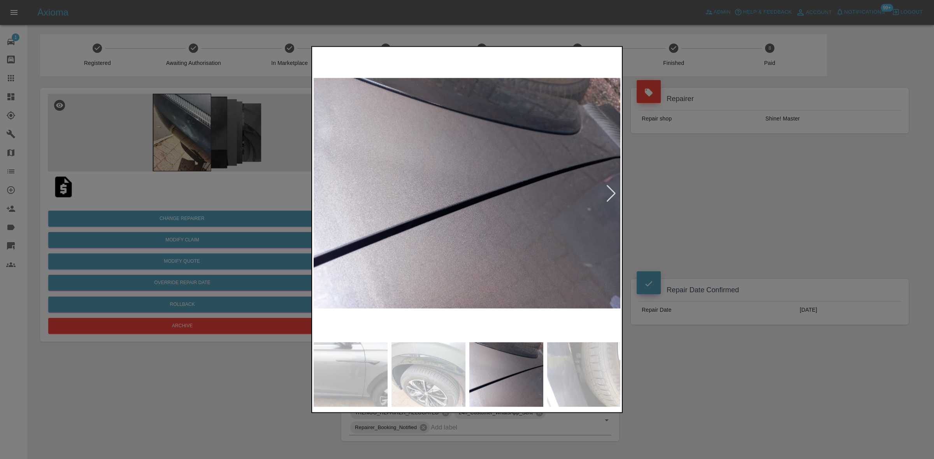
click at [392, 210] on img at bounding box center [467, 193] width 307 height 290
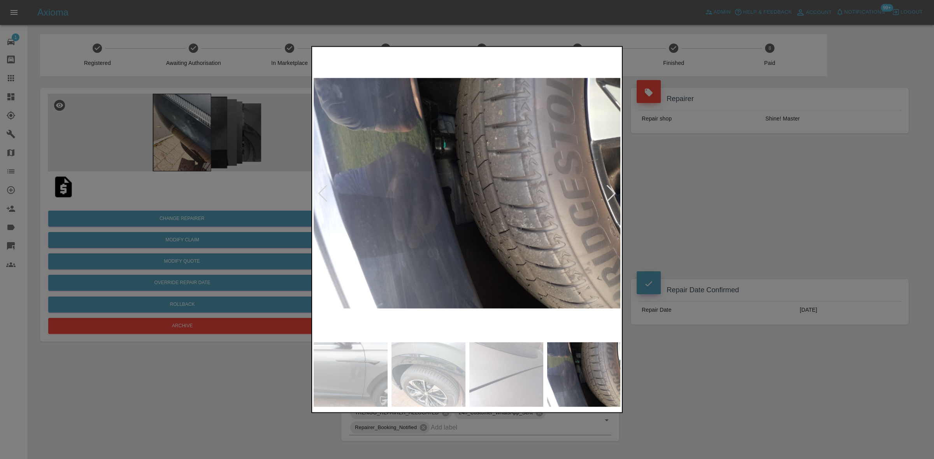
click at [409, 218] on img at bounding box center [467, 193] width 307 height 290
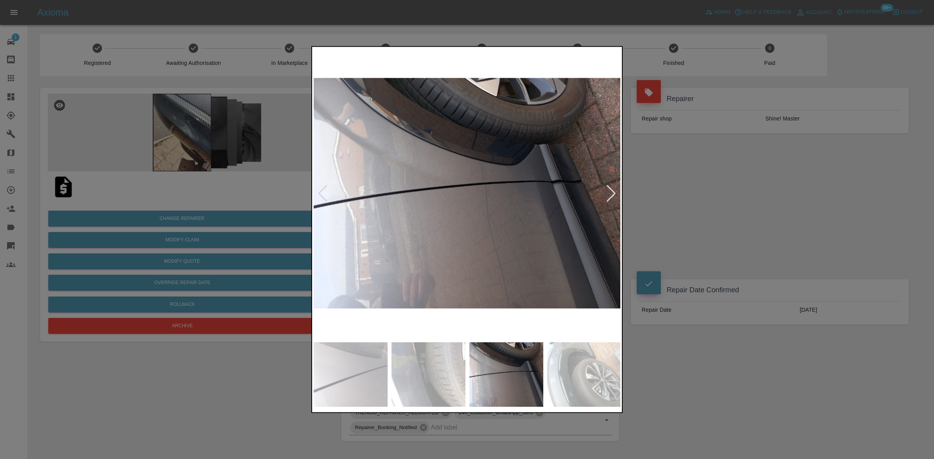
click at [341, 209] on img at bounding box center [467, 193] width 307 height 290
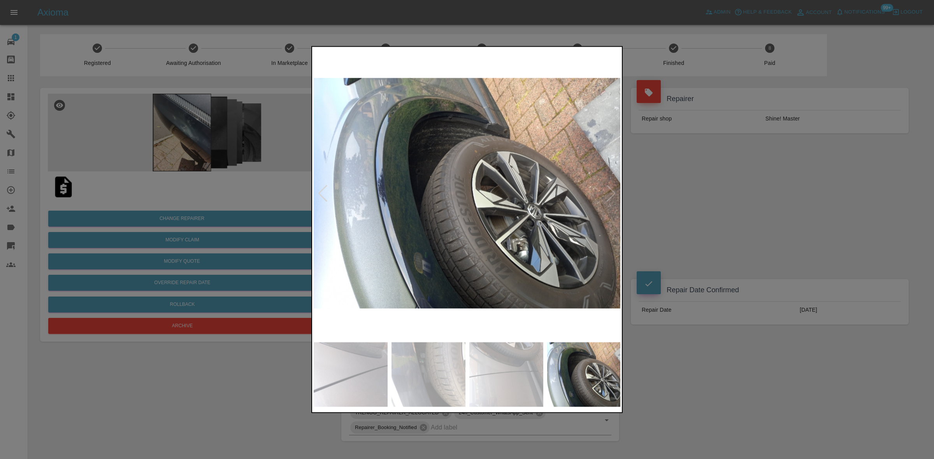
click at [372, 210] on img at bounding box center [467, 193] width 307 height 290
click at [412, 186] on img at bounding box center [467, 193] width 307 height 290
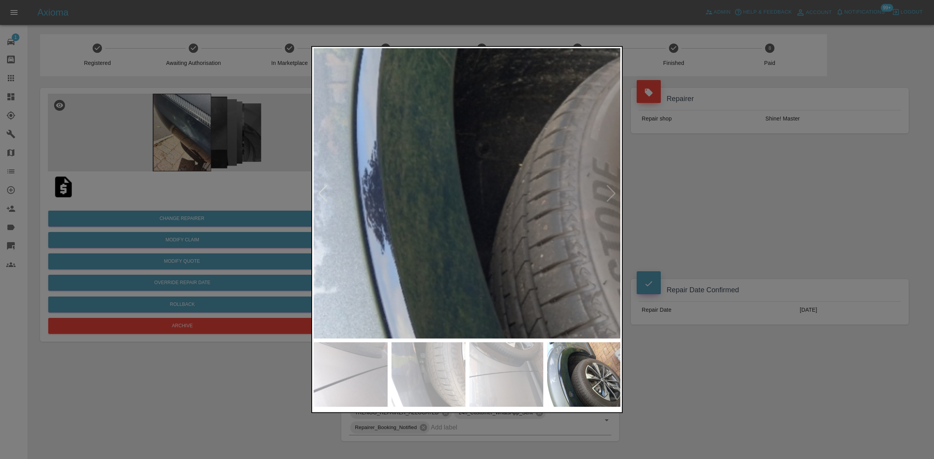
click at [412, 186] on img at bounding box center [631, 215] width 922 height 871
click at [412, 186] on img at bounding box center [630, 215] width 922 height 871
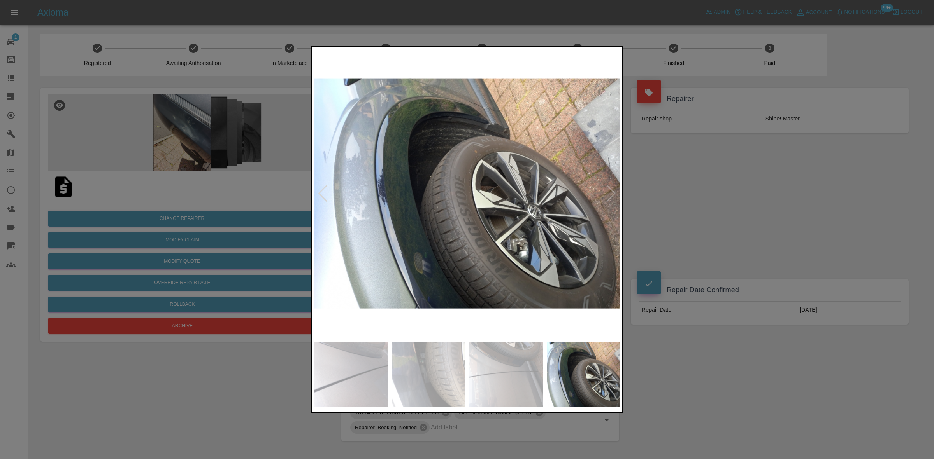
click at [396, 233] on img at bounding box center [467, 193] width 307 height 290
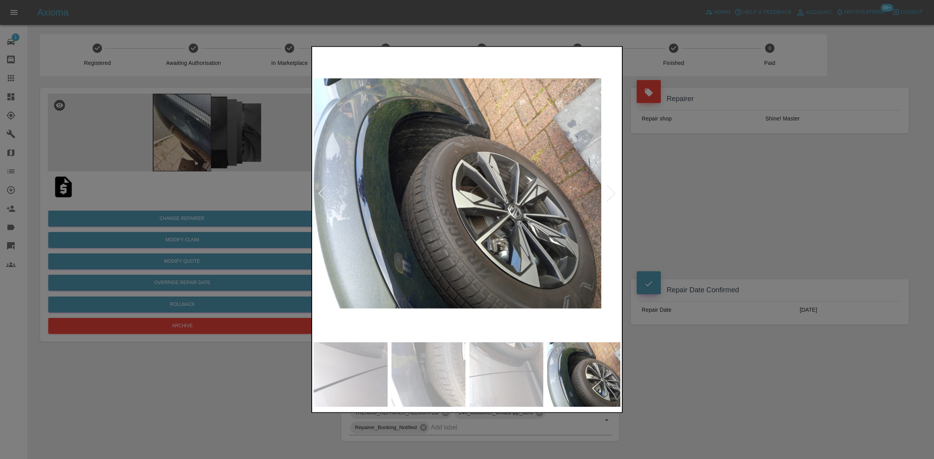
click at [409, 240] on img at bounding box center [447, 193] width 307 height 290
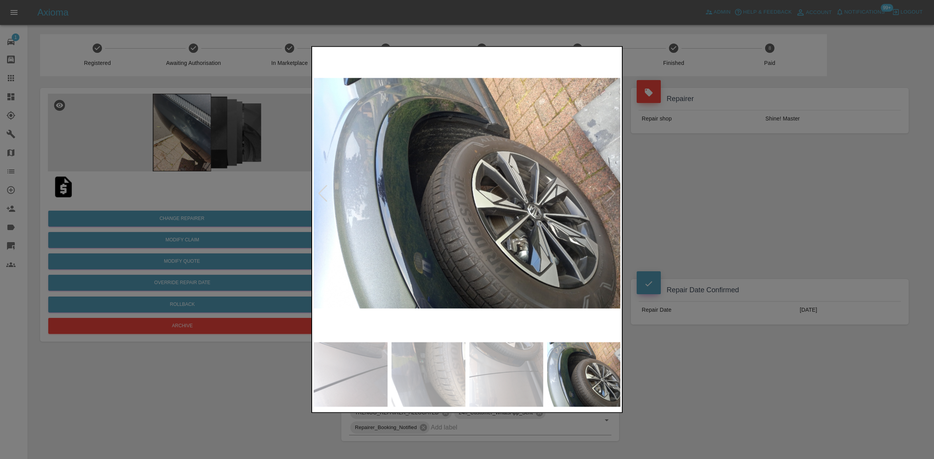
click at [463, 205] on img at bounding box center [467, 193] width 307 height 290
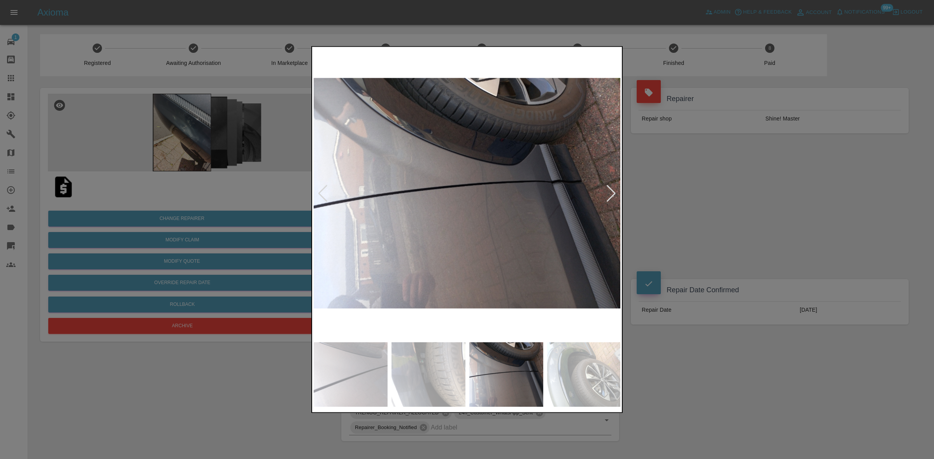
click at [434, 211] on img at bounding box center [467, 193] width 307 height 290
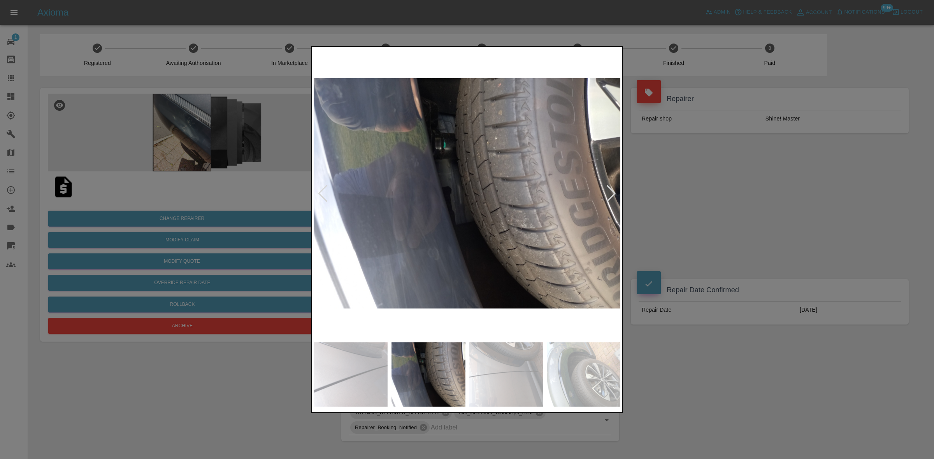
click at [447, 215] on img at bounding box center [467, 193] width 307 height 290
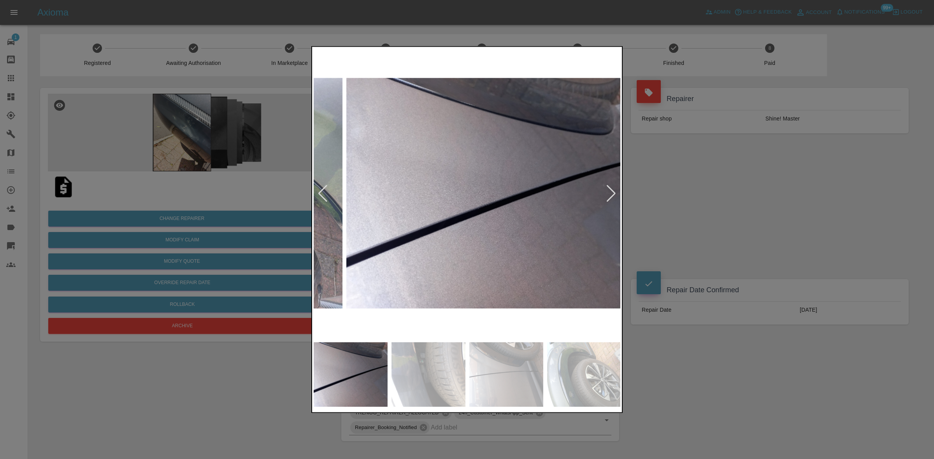
click at [468, 217] on img at bounding box center [499, 193] width 307 height 290
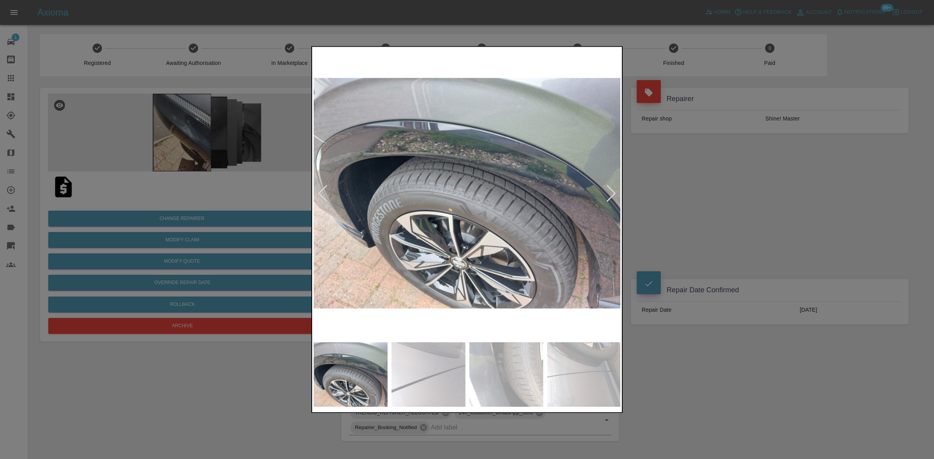
click at [452, 225] on img at bounding box center [467, 193] width 307 height 290
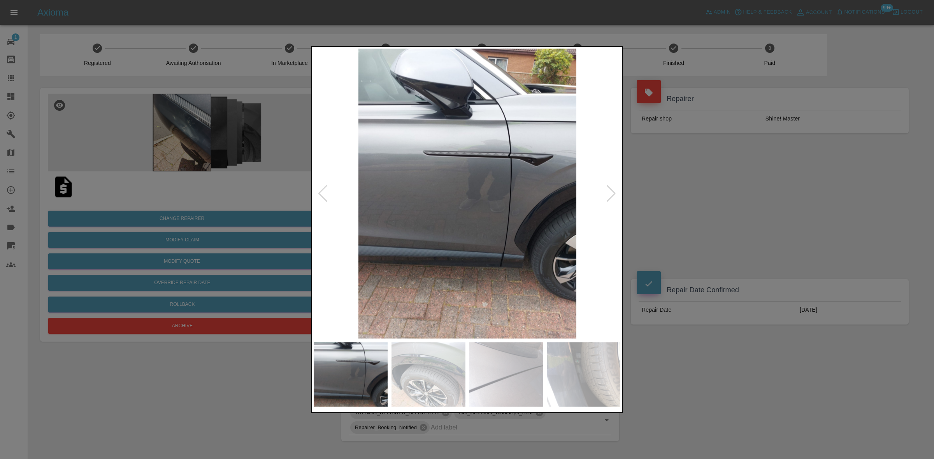
click at [475, 189] on img at bounding box center [467, 193] width 307 height 290
drag, startPoint x: 166, startPoint y: 100, endPoint x: 214, endPoint y: 19, distance: 94.4
click at [175, 92] on div at bounding box center [467, 229] width 934 height 459
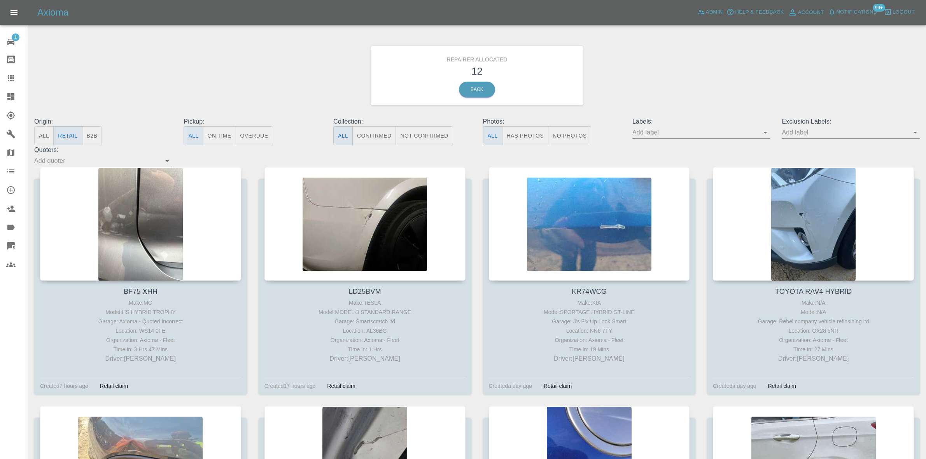
scroll to position [476, 0]
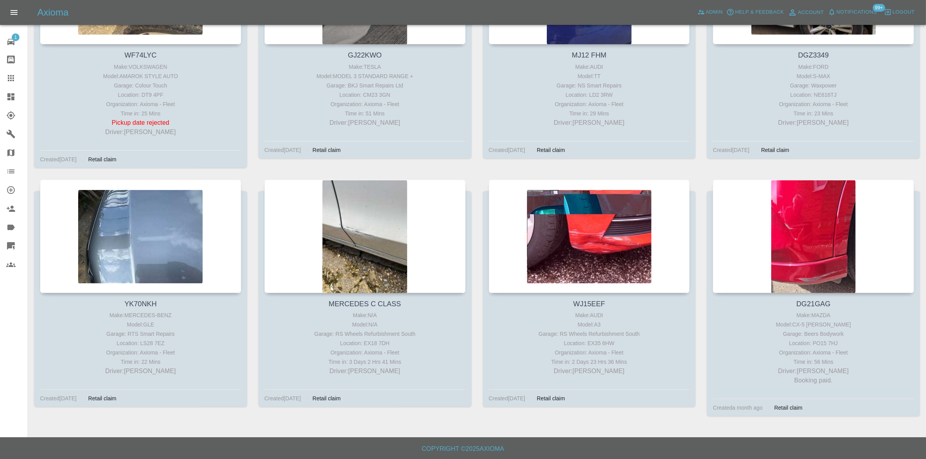
click at [9, 97] on icon at bounding box center [10, 96] width 9 height 9
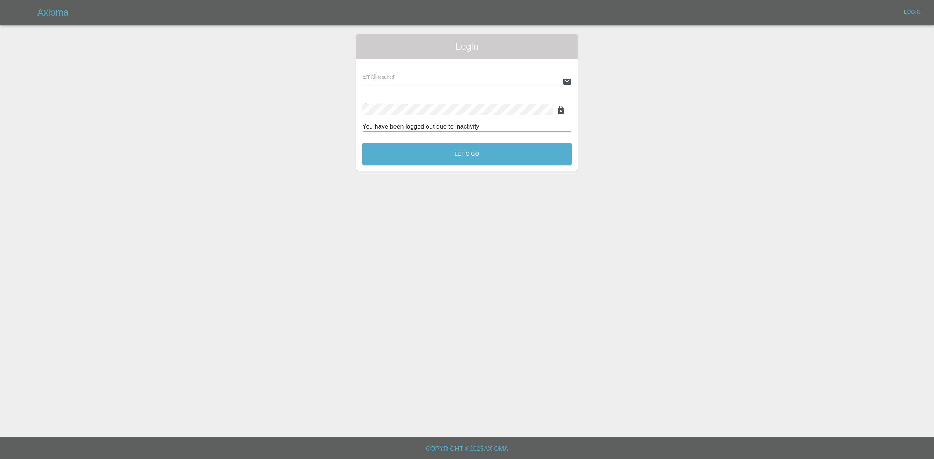
type input "ankur.mehta@axioma.co.uk"
click at [431, 156] on button "Let's Go" at bounding box center [466, 154] width 209 height 21
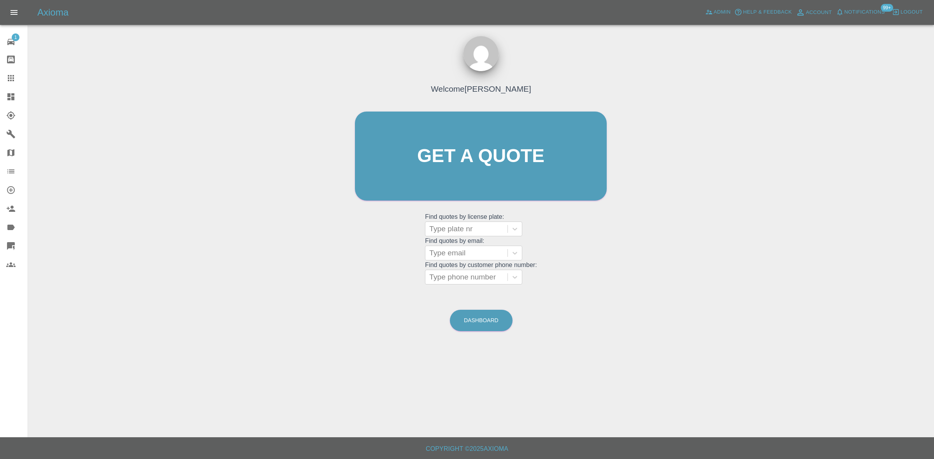
drag, startPoint x: 11, startPoint y: 96, endPoint x: 119, endPoint y: 201, distance: 151.1
click at [11, 96] on icon at bounding box center [10, 96] width 9 height 9
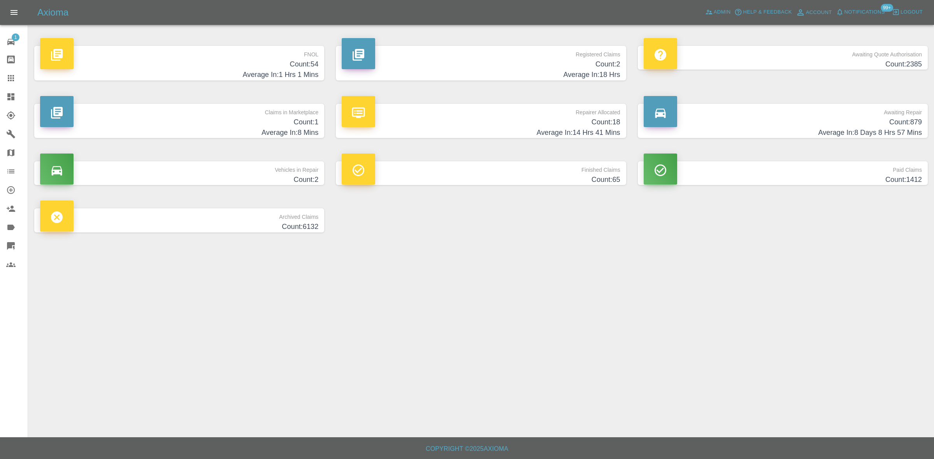
click at [302, 69] on h4 "Count: 54" at bounding box center [179, 64] width 278 height 11
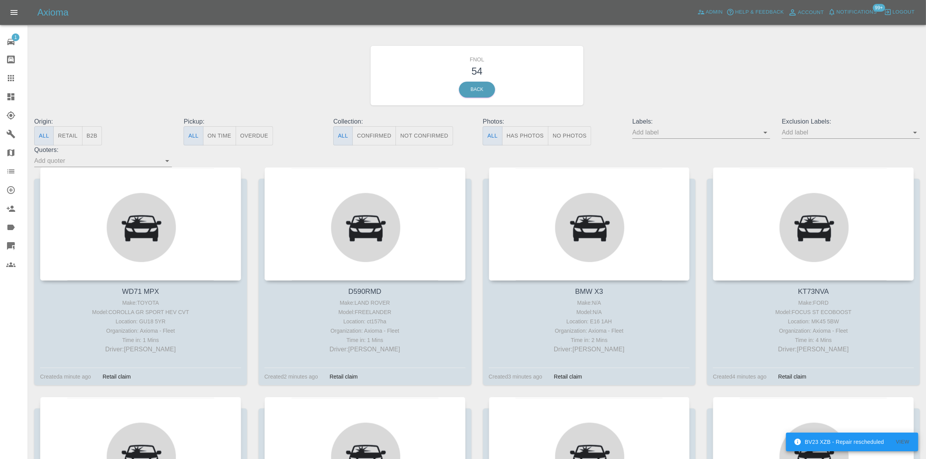
click at [530, 133] on button "Has Photos" at bounding box center [525, 135] width 47 height 19
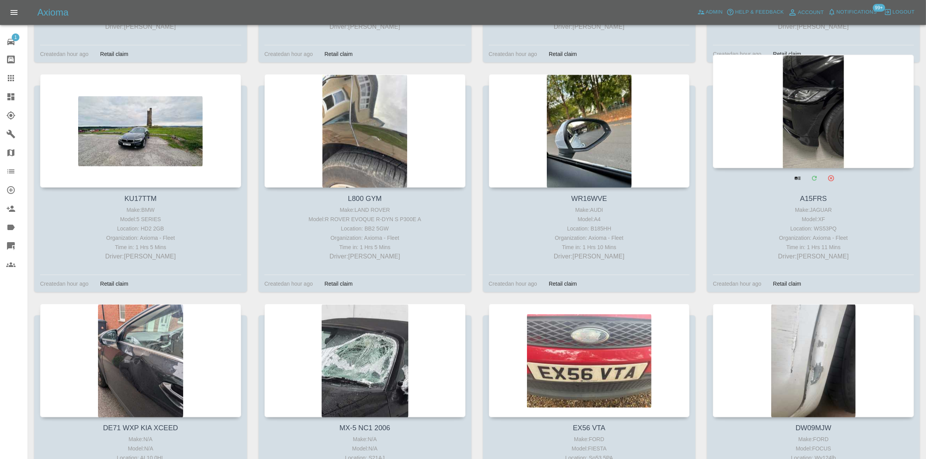
scroll to position [1508, 0]
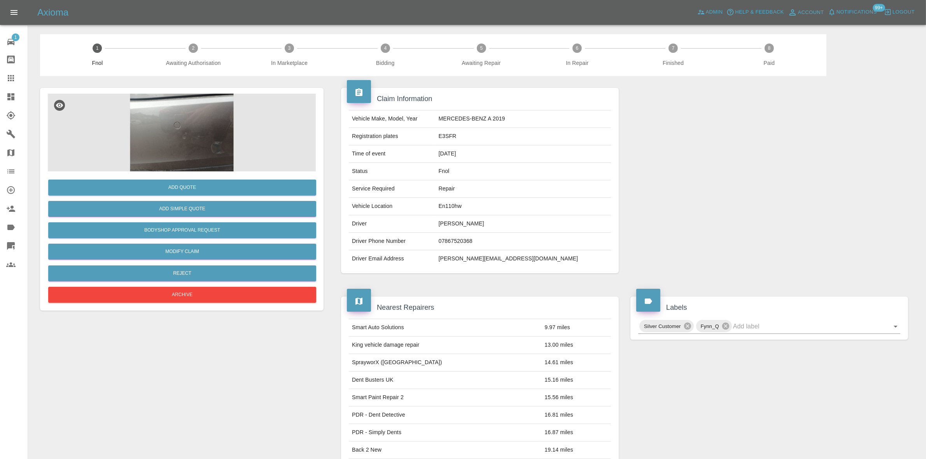
click at [199, 143] on img at bounding box center [182, 133] width 268 height 78
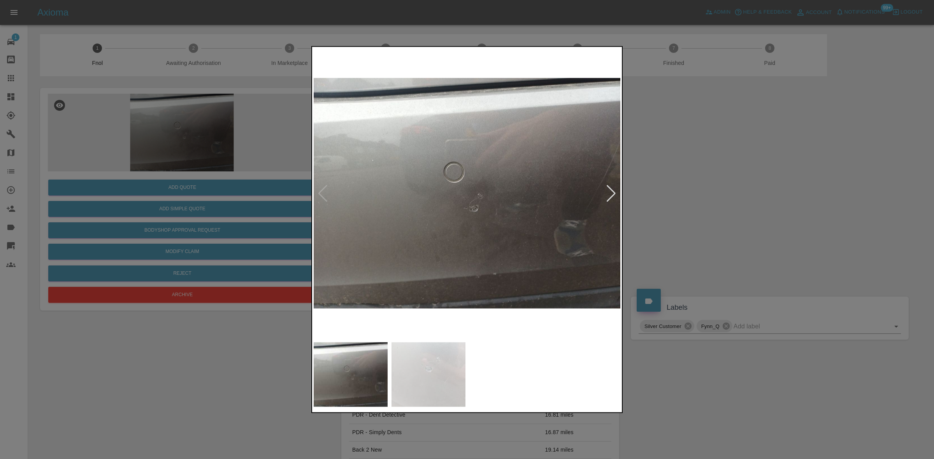
click at [437, 218] on img at bounding box center [467, 193] width 307 height 290
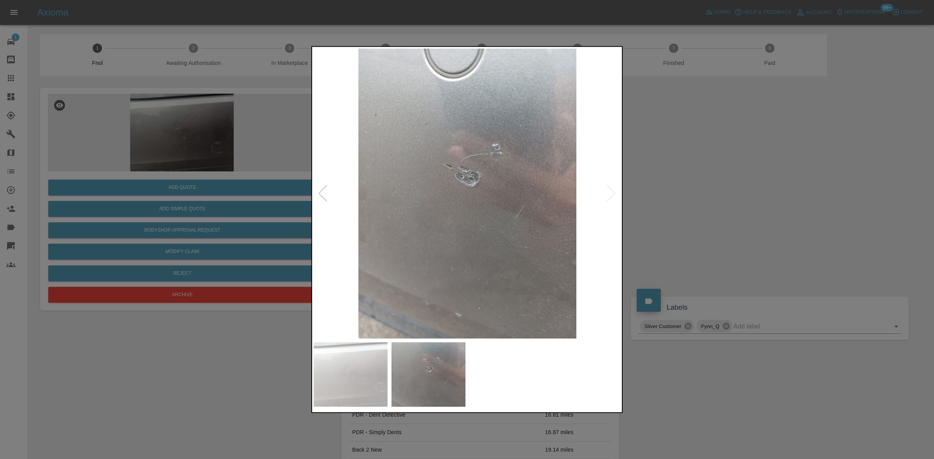
click at [366, 222] on img at bounding box center [467, 193] width 307 height 290
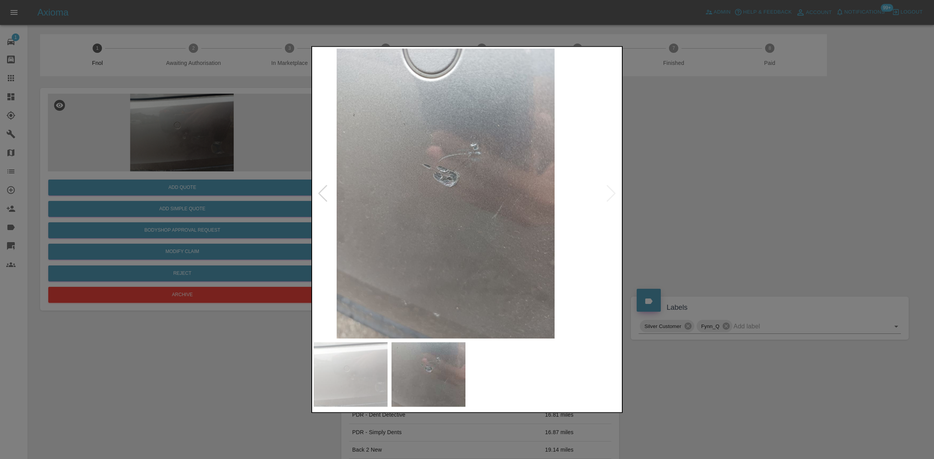
click at [349, 172] on img at bounding box center [445, 193] width 307 height 290
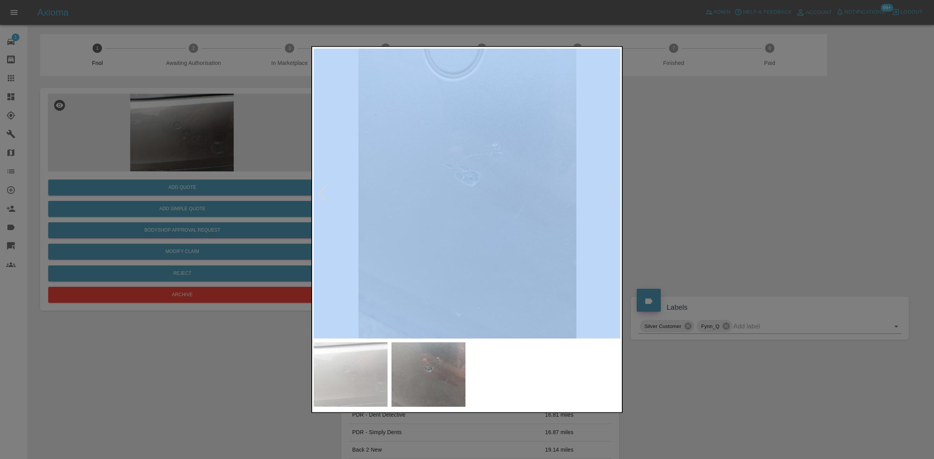
drag, startPoint x: 333, startPoint y: 195, endPoint x: 489, endPoint y: 220, distance: 158.0
click at [459, 215] on div at bounding box center [467, 193] width 307 height 290
click at [458, 209] on img at bounding box center [467, 193] width 307 height 290
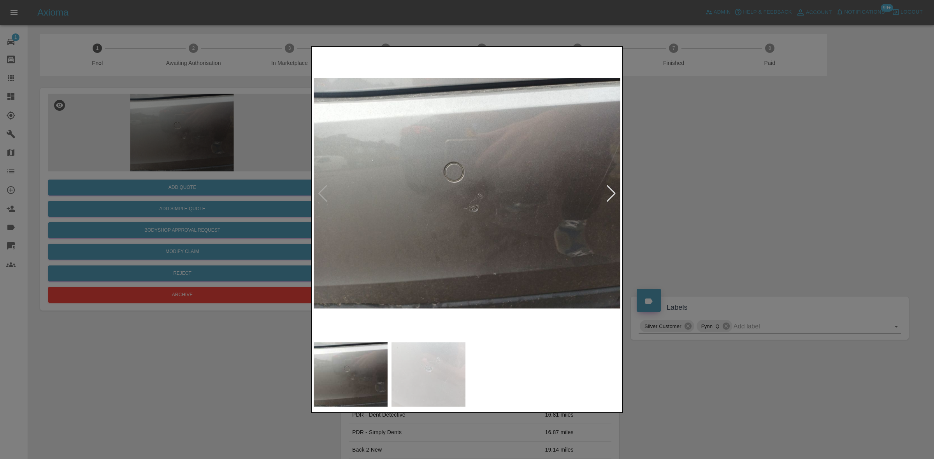
click at [63, 114] on div at bounding box center [467, 229] width 934 height 459
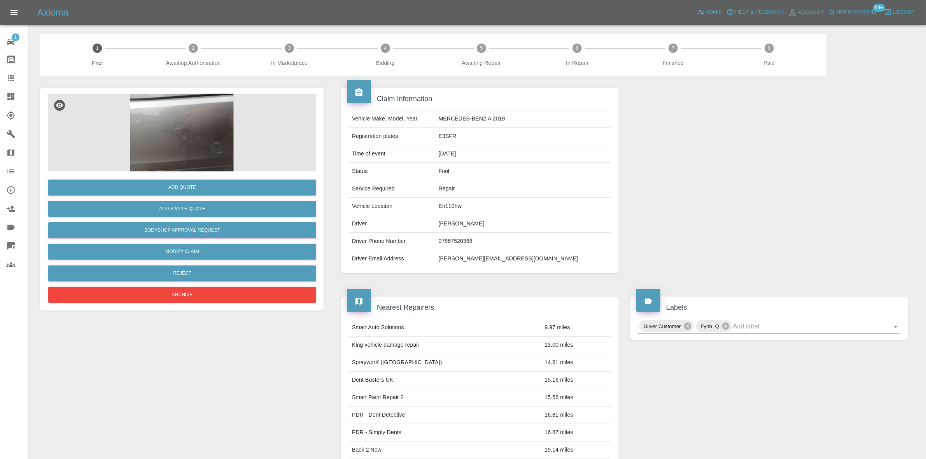
click at [152, 113] on img at bounding box center [182, 133] width 268 height 78
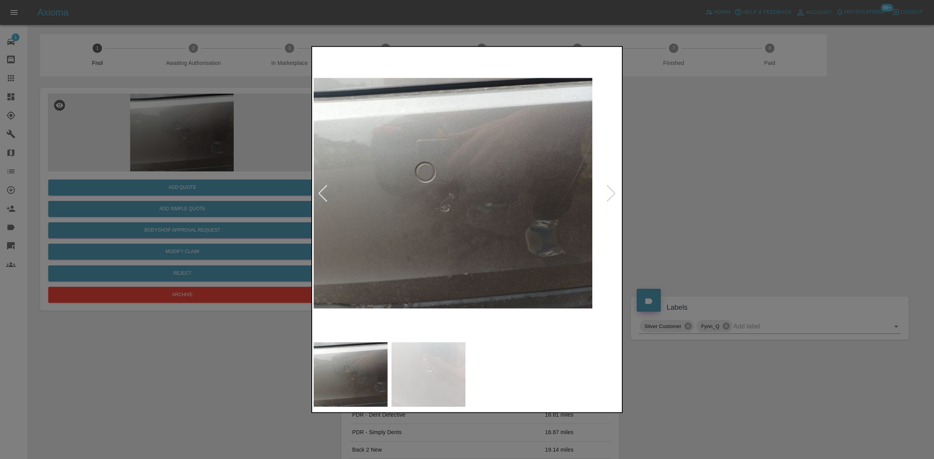
click at [426, 230] on img at bounding box center [438, 193] width 307 height 290
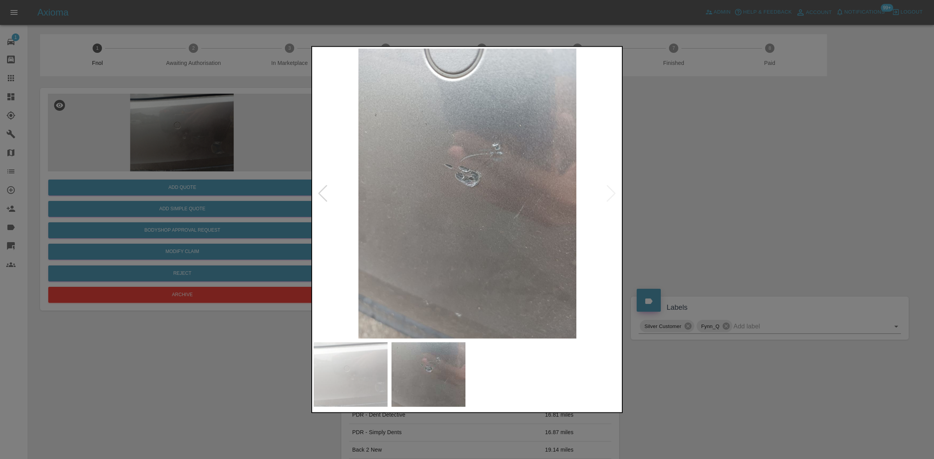
click at [485, 231] on img at bounding box center [467, 193] width 307 height 290
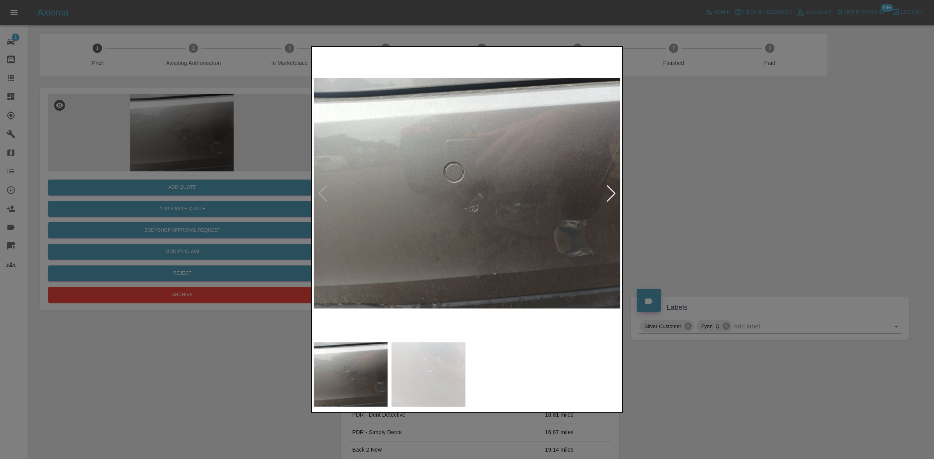
click at [550, 232] on img at bounding box center [467, 193] width 307 height 290
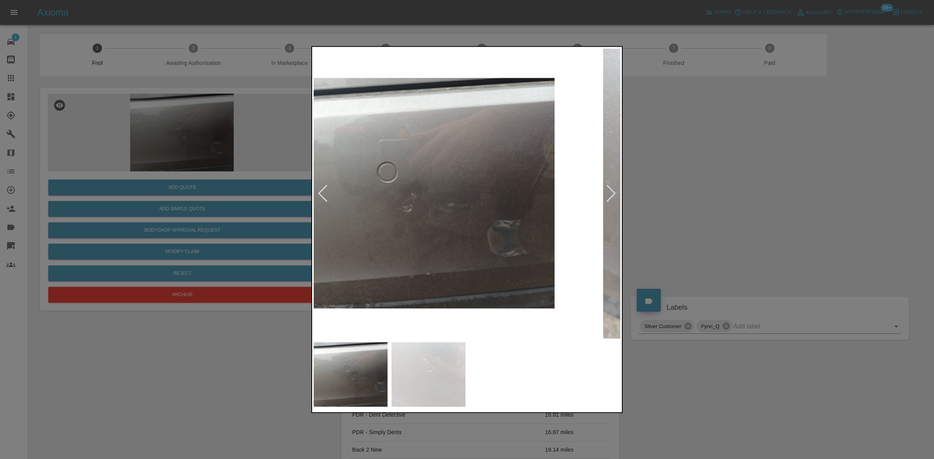
click at [400, 226] on img at bounding box center [400, 193] width 307 height 290
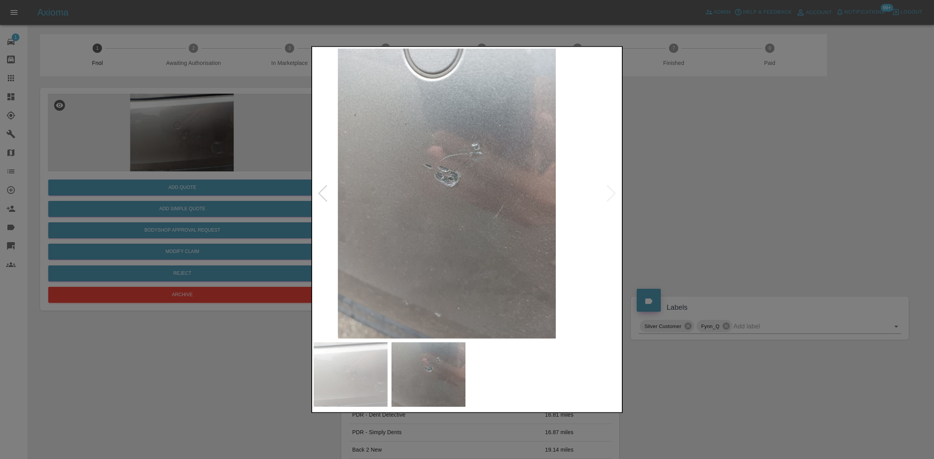
click at [307, 196] on div at bounding box center [467, 229] width 934 height 459
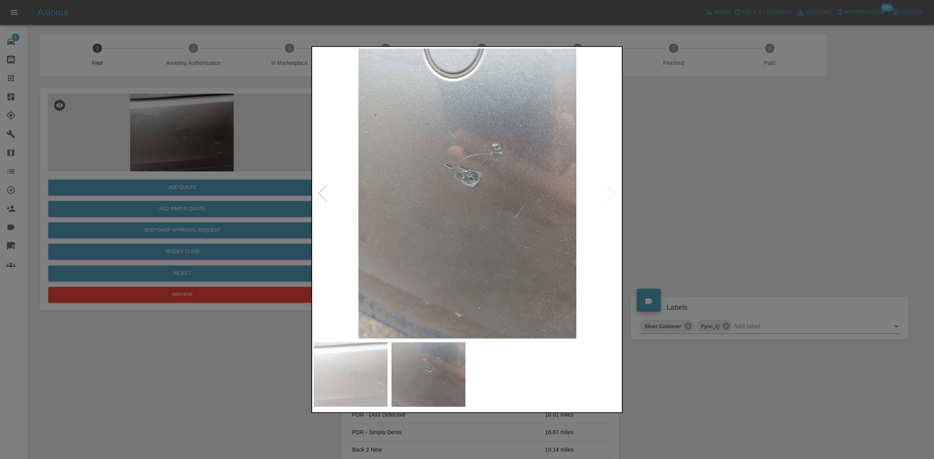
click at [273, 157] on div at bounding box center [467, 229] width 934 height 459
click at [200, 117] on div at bounding box center [467, 229] width 934 height 459
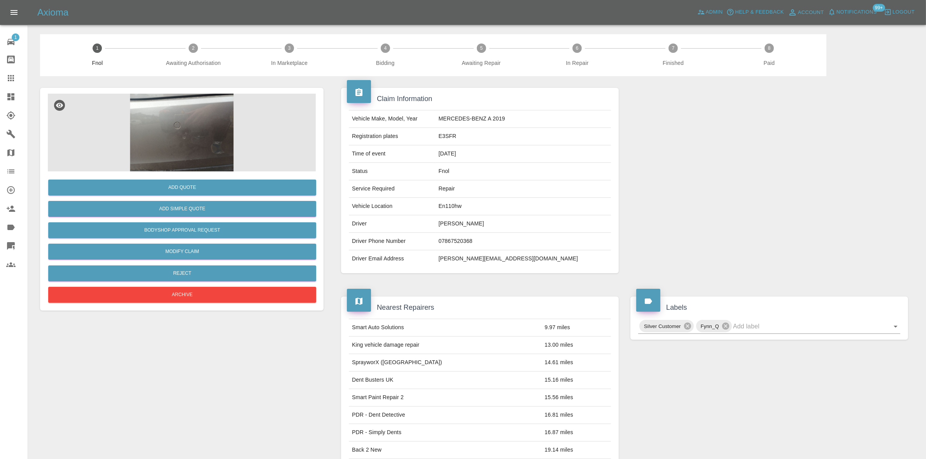
click at [189, 140] on img at bounding box center [182, 133] width 268 height 78
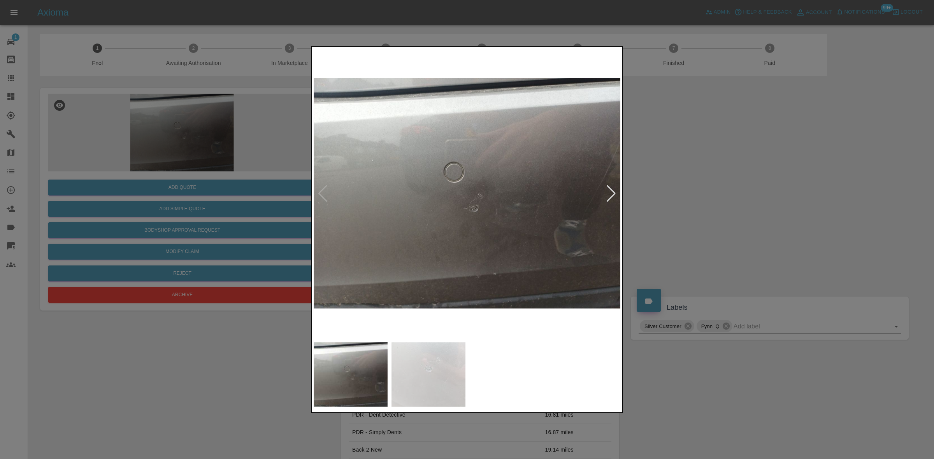
click at [396, 174] on img at bounding box center [467, 193] width 307 height 290
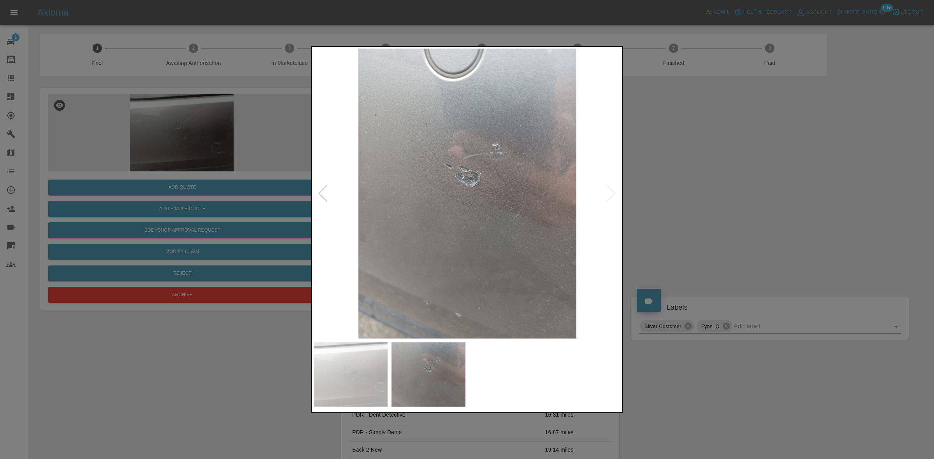
click at [440, 200] on img at bounding box center [467, 193] width 307 height 290
click at [549, 193] on img at bounding box center [467, 193] width 307 height 290
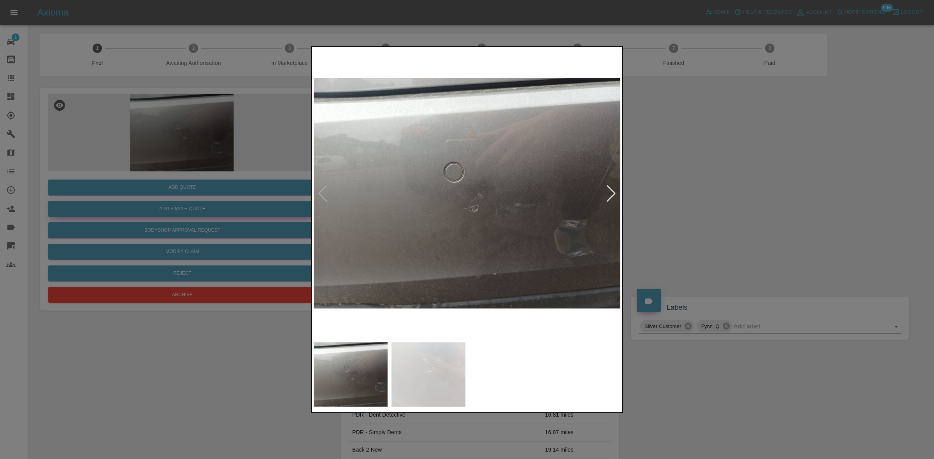
drag, startPoint x: 129, startPoint y: 142, endPoint x: 148, endPoint y: 206, distance: 66.7
click at [129, 145] on div at bounding box center [467, 229] width 934 height 459
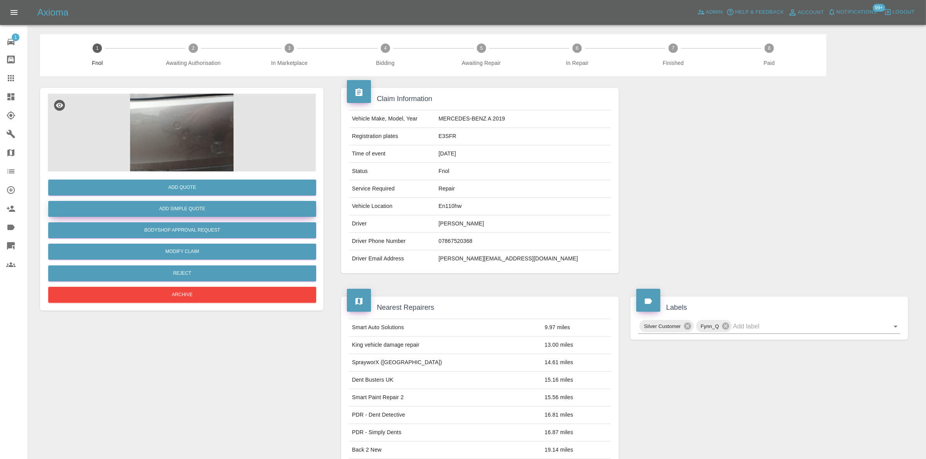
click at [189, 212] on button "Add Simple Quote" at bounding box center [182, 209] width 268 height 16
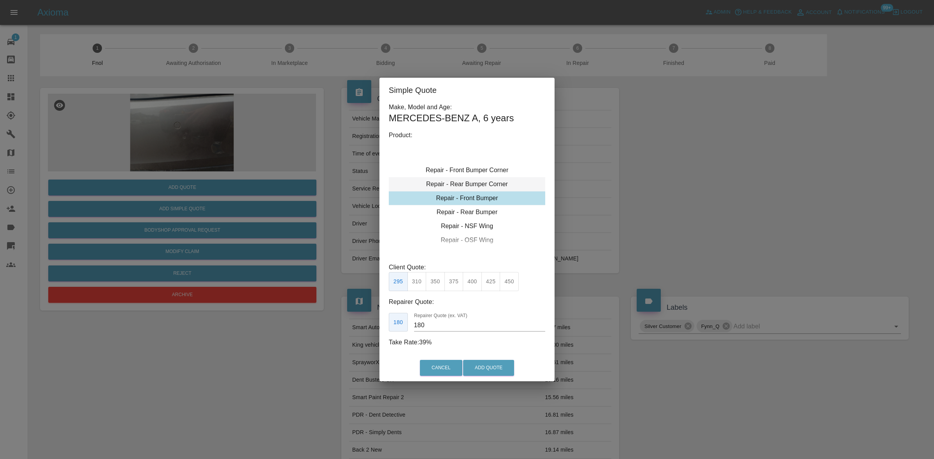
click at [469, 181] on div "Repair - Rear Bumper Corner" at bounding box center [467, 184] width 156 height 14
click at [470, 280] on button "270" at bounding box center [472, 281] width 19 height 19
click at [450, 283] on button "240" at bounding box center [453, 281] width 19 height 19
drag, startPoint x: 444, startPoint y: 324, endPoint x: 403, endPoint y: 323, distance: 41.6
click at [421, 328] on input "150" at bounding box center [479, 325] width 131 height 12
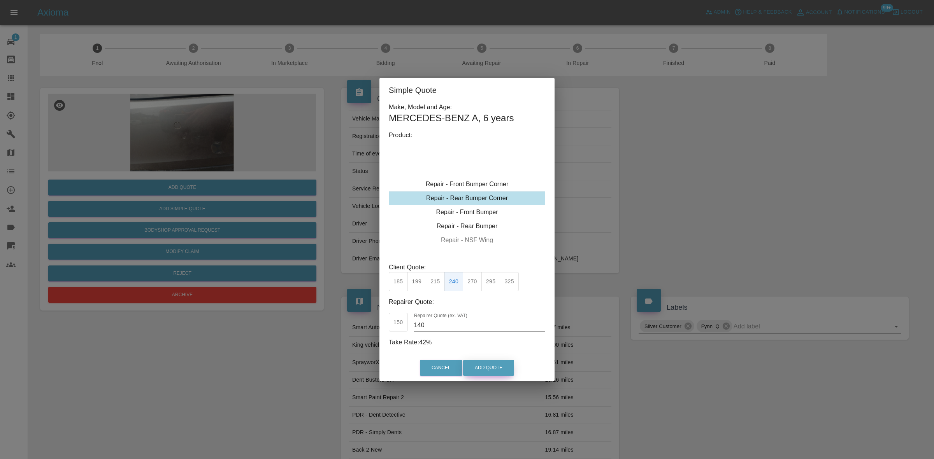
type input "140"
click at [489, 369] on button "Add Quote" at bounding box center [488, 368] width 51 height 16
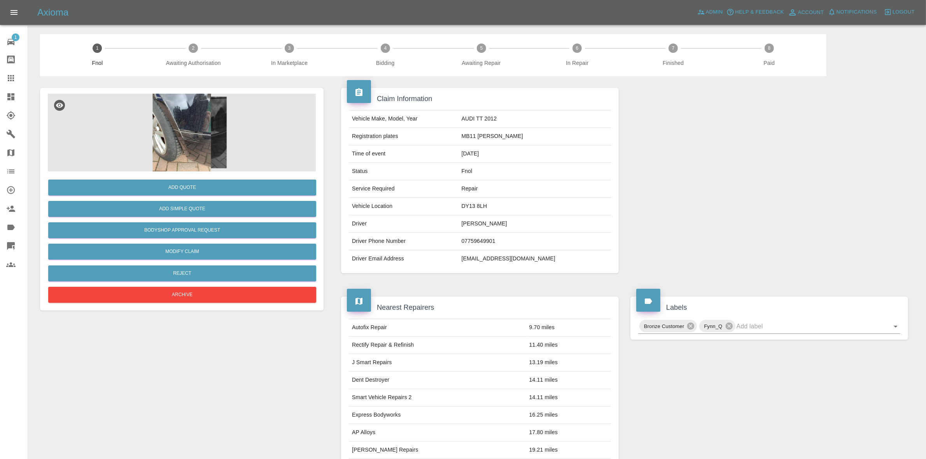
click at [209, 142] on img at bounding box center [182, 133] width 268 height 78
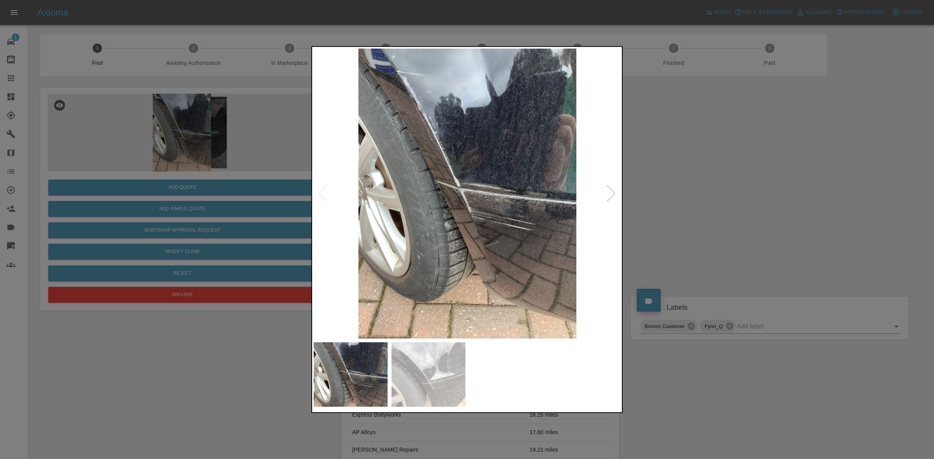
click at [454, 216] on img at bounding box center [467, 193] width 307 height 290
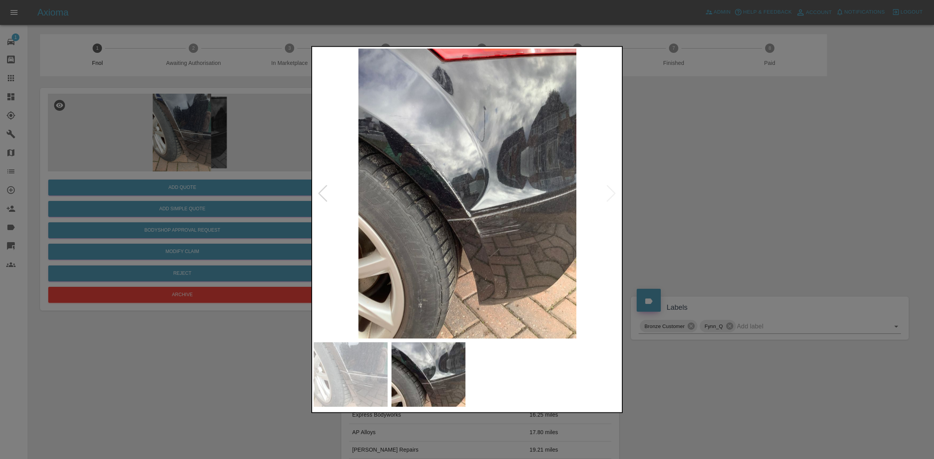
click at [436, 209] on img at bounding box center [467, 193] width 307 height 290
click at [438, 209] on img at bounding box center [467, 193] width 307 height 290
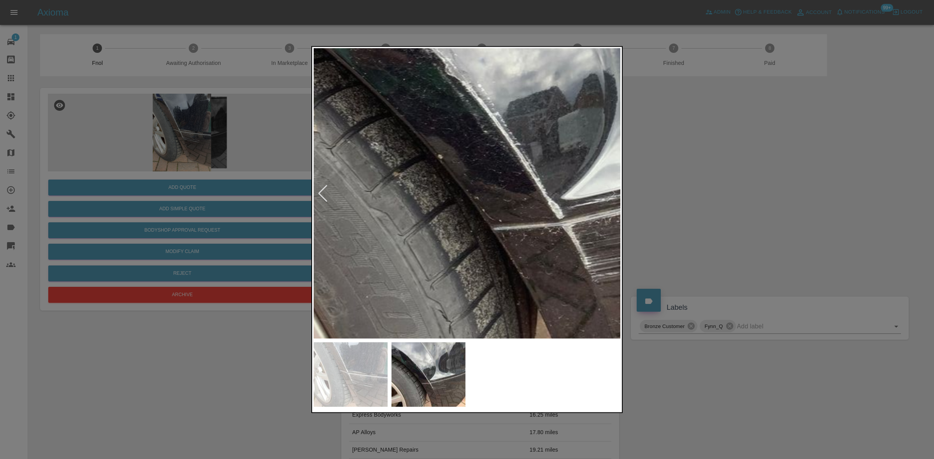
click at [238, 186] on div at bounding box center [467, 229] width 934 height 459
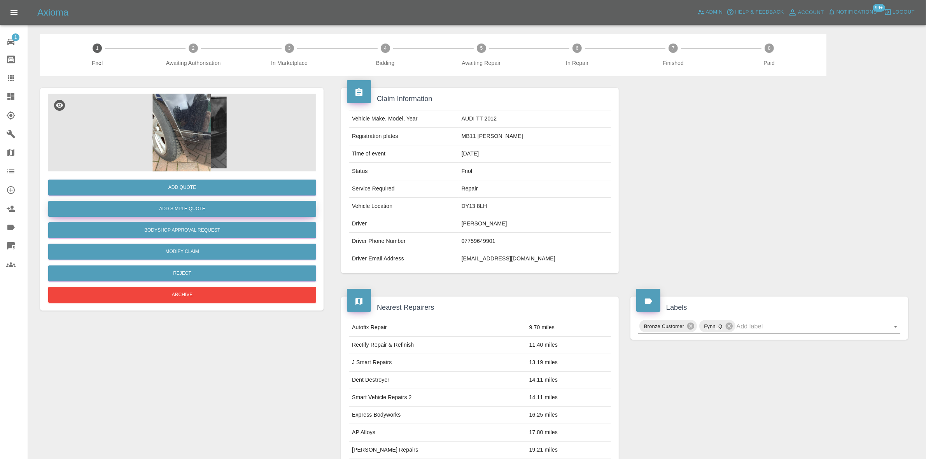
click at [226, 214] on button "Add Simple Quote" at bounding box center [182, 209] width 268 height 16
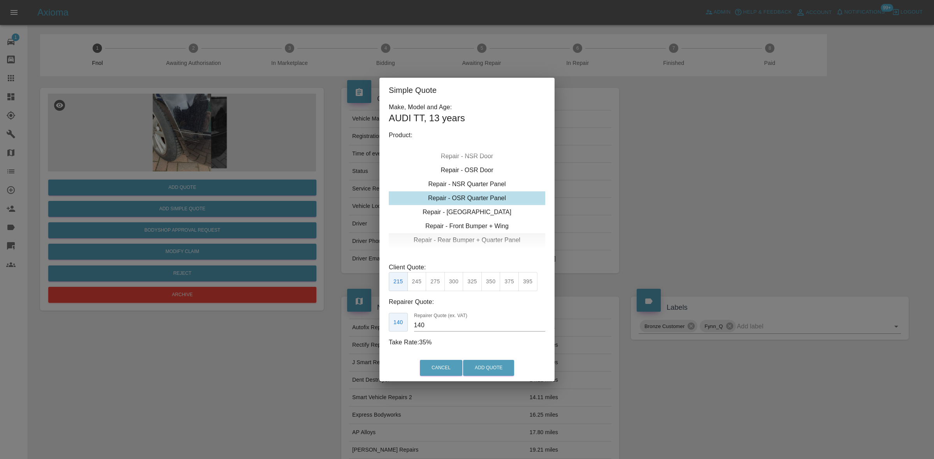
click at [454, 237] on div "Repair - Rear Bumper + Quarter Panel" at bounding box center [467, 240] width 156 height 14
click at [420, 281] on button "325" at bounding box center [416, 281] width 19 height 19
type input "200"
click at [471, 360] on div "Cancel Add Quote" at bounding box center [466, 368] width 175 height 26
click at [474, 366] on button "Add Quote" at bounding box center [488, 368] width 51 height 16
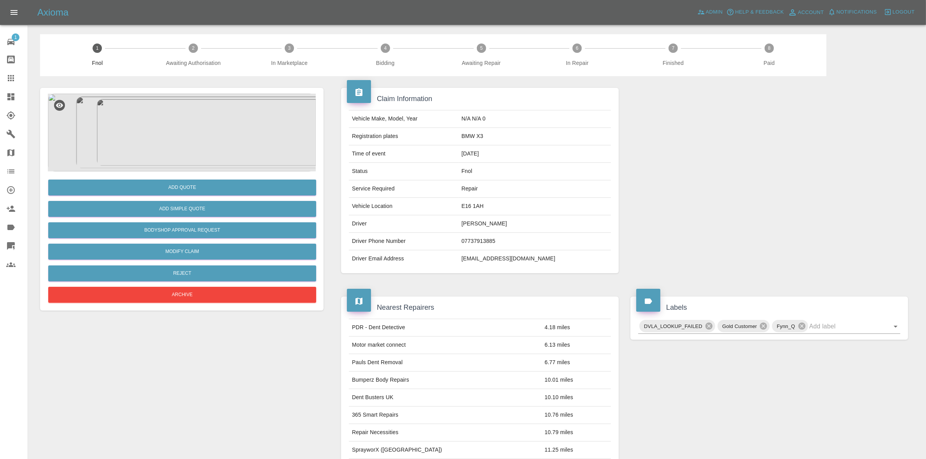
click at [200, 150] on img at bounding box center [182, 133] width 268 height 78
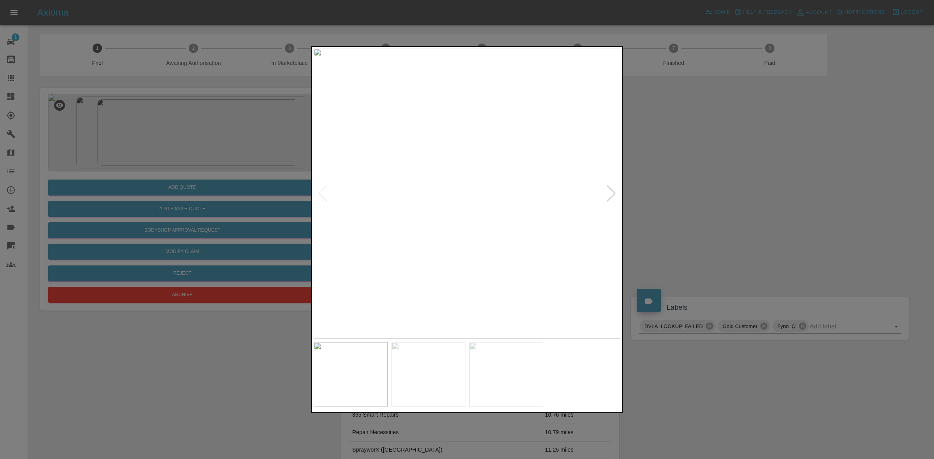
click at [430, 223] on img at bounding box center [467, 193] width 307 height 290
click at [396, 228] on img at bounding box center [467, 193] width 307 height 290
click at [420, 226] on img at bounding box center [467, 193] width 307 height 290
click at [298, 207] on div at bounding box center [467, 229] width 934 height 459
click at [401, 184] on img at bounding box center [467, 193] width 307 height 290
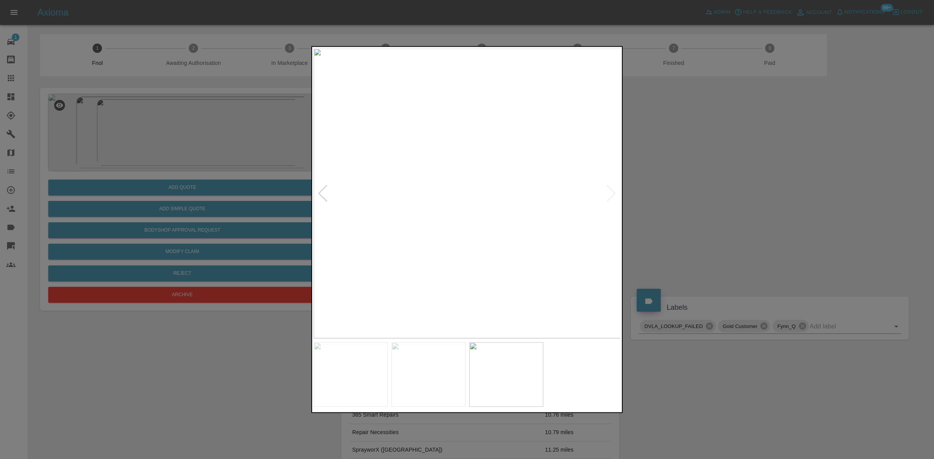
click at [417, 188] on img at bounding box center [467, 193] width 307 height 290
click at [399, 182] on img at bounding box center [615, 210] width 922 height 871
click at [198, 140] on div at bounding box center [467, 229] width 934 height 459
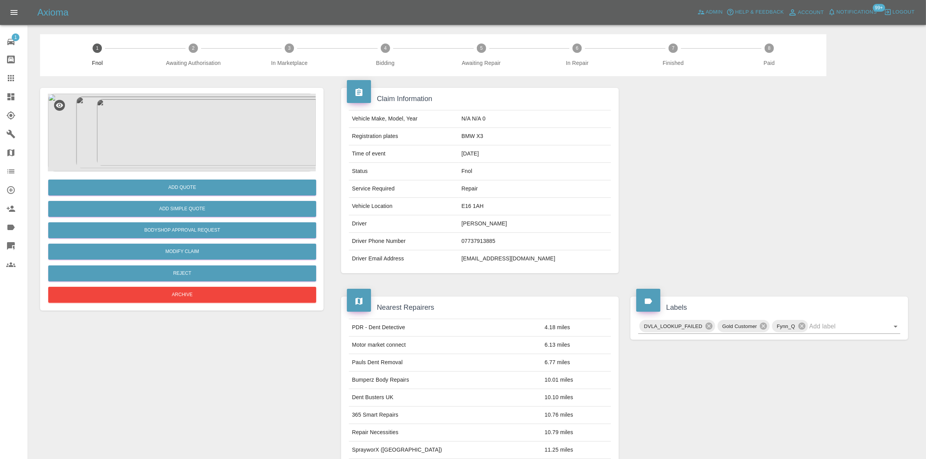
click at [221, 134] on img at bounding box center [182, 133] width 268 height 78
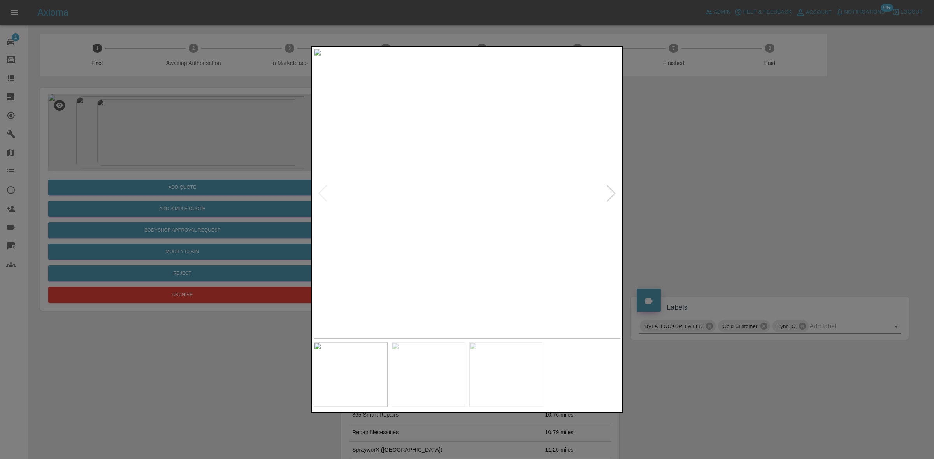
click at [421, 198] on img at bounding box center [467, 193] width 307 height 290
click at [407, 205] on img at bounding box center [422, 193] width 307 height 290
click at [261, 178] on div at bounding box center [467, 229] width 934 height 459
drag, startPoint x: 170, startPoint y: 163, endPoint x: 249, endPoint y: 172, distance: 79.9
click at [207, 164] on div at bounding box center [467, 229] width 934 height 459
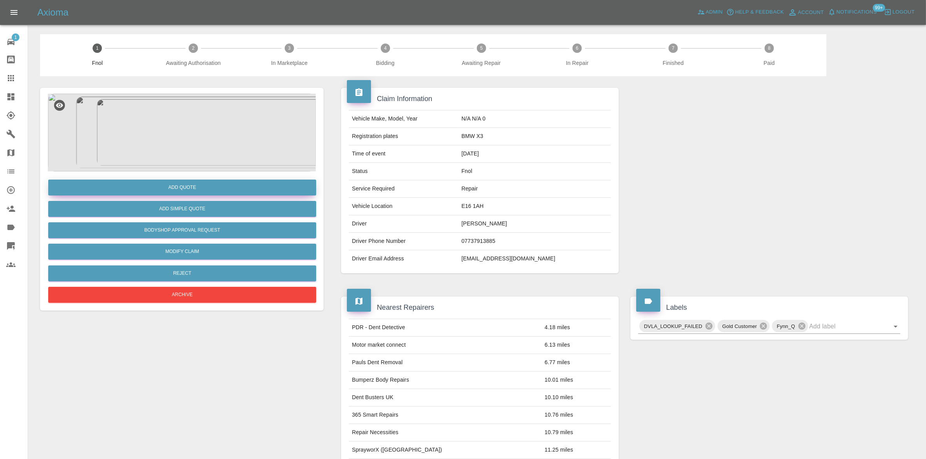
click at [222, 187] on button "Add Quote" at bounding box center [182, 188] width 268 height 16
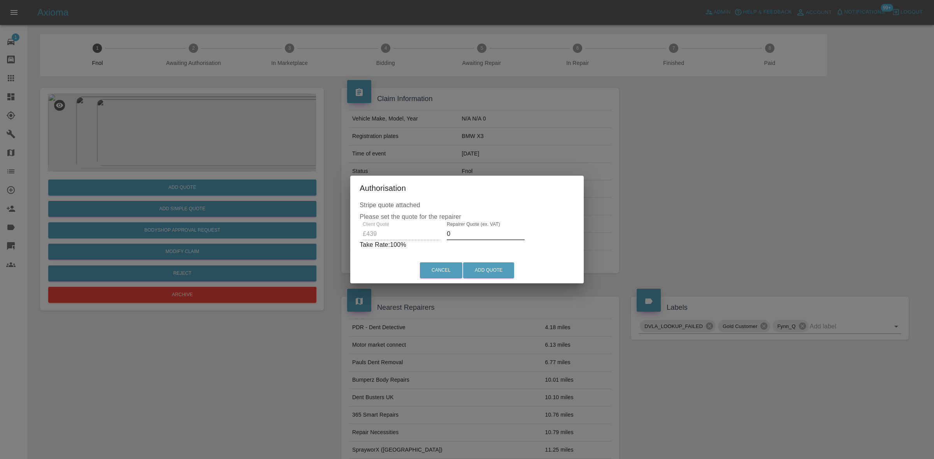
drag, startPoint x: 464, startPoint y: 232, endPoint x: 343, endPoint y: 224, distance: 121.7
click at [349, 224] on div "Authorisation Stripe quote attached Please set the quote for the repairer Clien…" at bounding box center [467, 229] width 934 height 459
type input "255"
click at [487, 263] on button "Add Quote" at bounding box center [488, 271] width 51 height 16
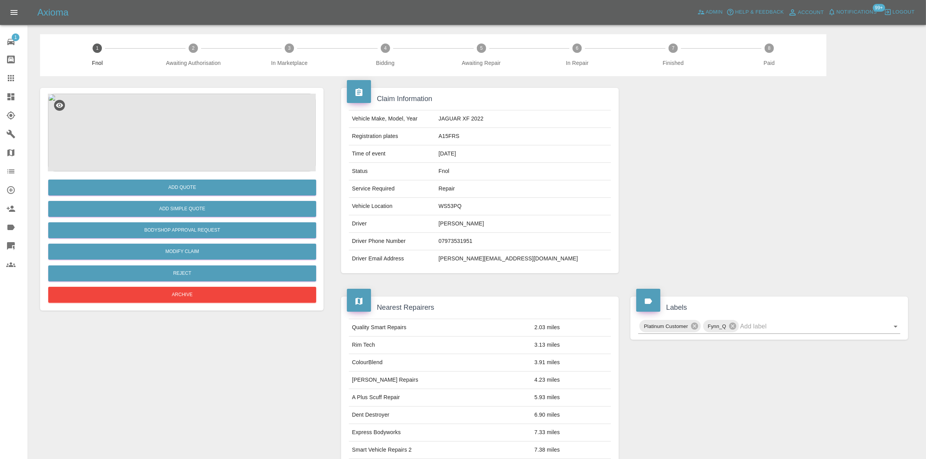
click at [172, 137] on img at bounding box center [182, 133] width 268 height 78
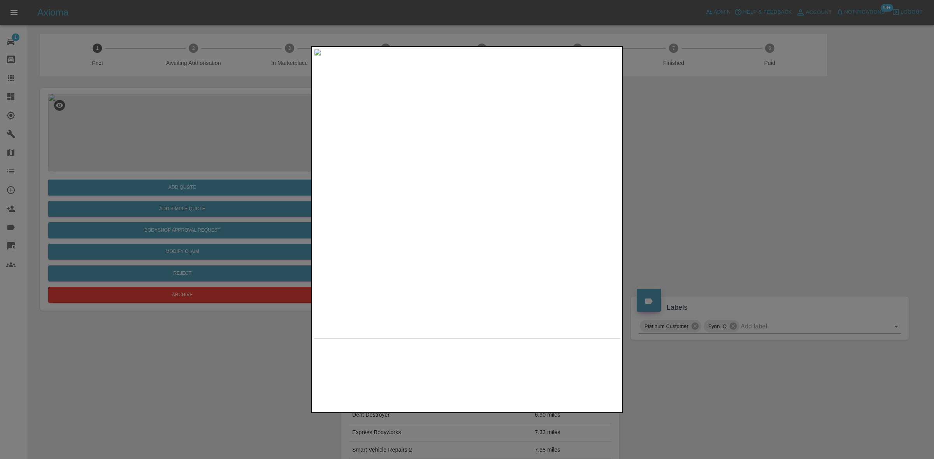
click at [420, 210] on img at bounding box center [467, 193] width 307 height 290
click at [388, 226] on img at bounding box center [467, 193] width 307 height 290
click at [412, 223] on img at bounding box center [467, 193] width 307 height 290
click at [463, 230] on img at bounding box center [467, 193] width 307 height 290
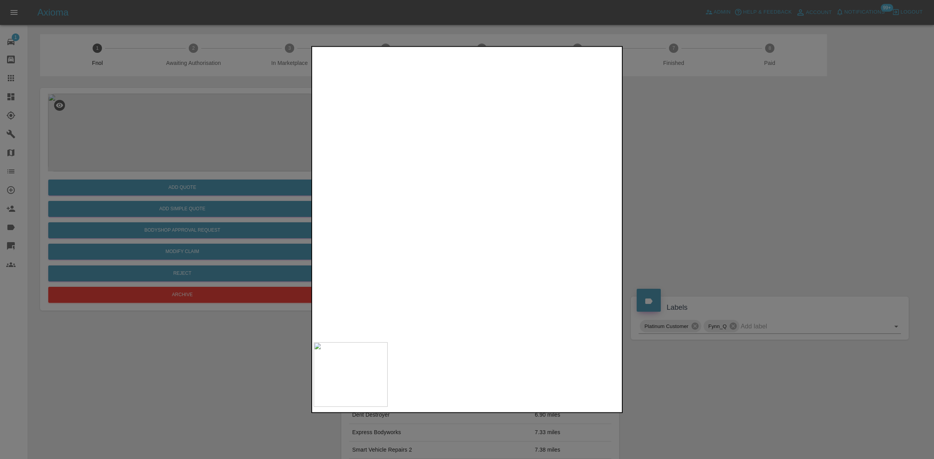
click at [464, 226] on img at bounding box center [479, 82] width 922 height 871
click at [412, 217] on img at bounding box center [467, 193] width 307 height 290
click at [490, 215] on img at bounding box center [467, 193] width 307 height 290
click at [464, 191] on img at bounding box center [467, 193] width 307 height 290
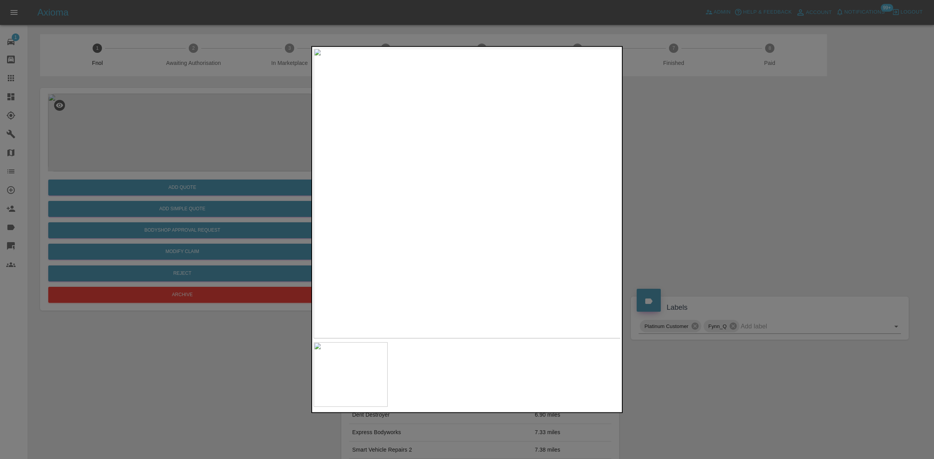
click at [463, 191] on img at bounding box center [467, 193] width 307 height 290
click at [522, 195] on img at bounding box center [476, 198] width 922 height 871
click at [363, 175] on img at bounding box center [577, 204] width 922 height 871
click at [393, 208] on img at bounding box center [428, 163] width 922 height 871
click at [373, 384] on div at bounding box center [466, 230] width 311 height 368
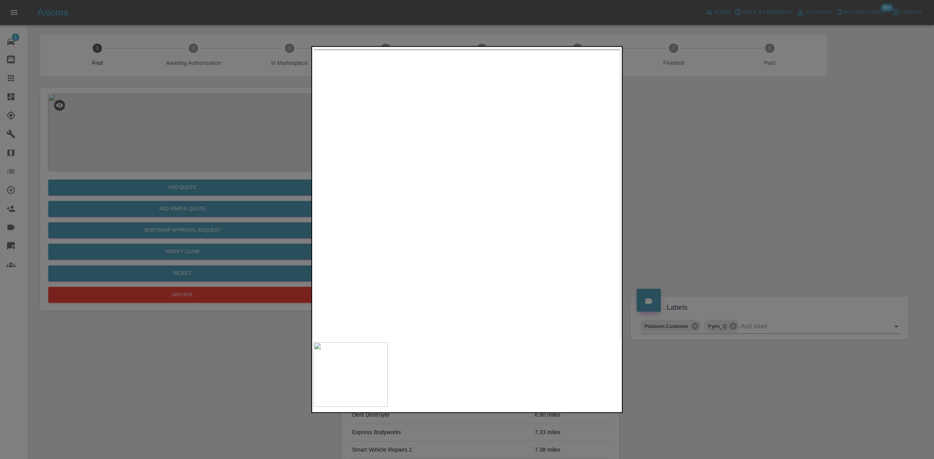
drag, startPoint x: 743, startPoint y: 255, endPoint x: 288, endPoint y: 396, distance: 476.6
click at [731, 255] on div at bounding box center [467, 229] width 934 height 459
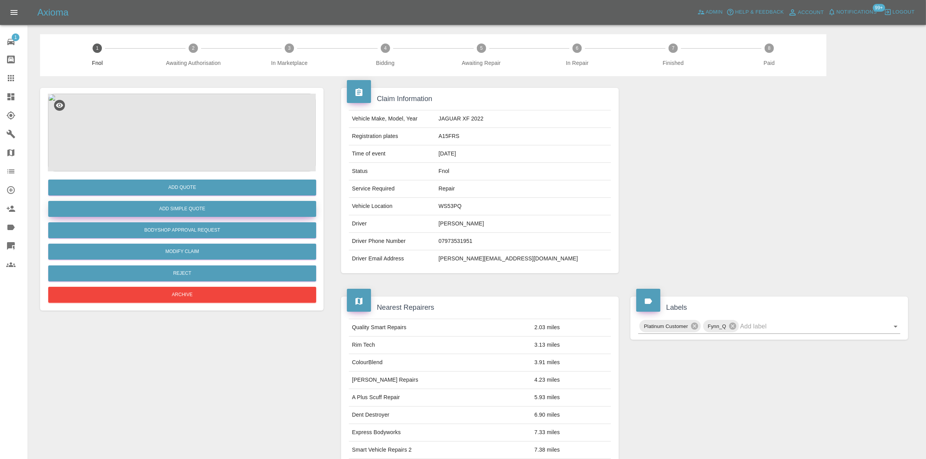
click at [177, 209] on button "Add Simple Quote" at bounding box center [182, 209] width 268 height 16
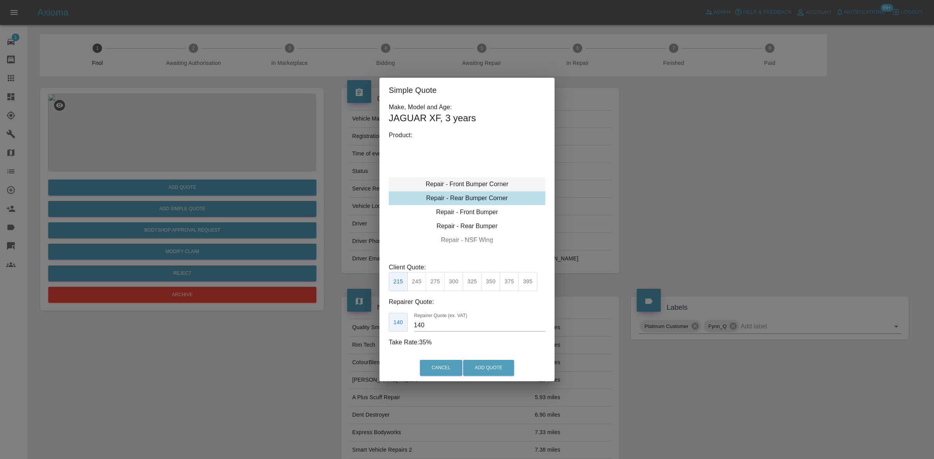
type input "120"
click at [465, 180] on div "Repair - Front Bumper Corner" at bounding box center [467, 184] width 156 height 14
click at [498, 181] on div "Repair - Front Bumper Corner" at bounding box center [467, 184] width 156 height 14
click at [411, 284] on button "199" at bounding box center [416, 281] width 19 height 19
click at [479, 368] on button "Add Quote" at bounding box center [488, 368] width 51 height 16
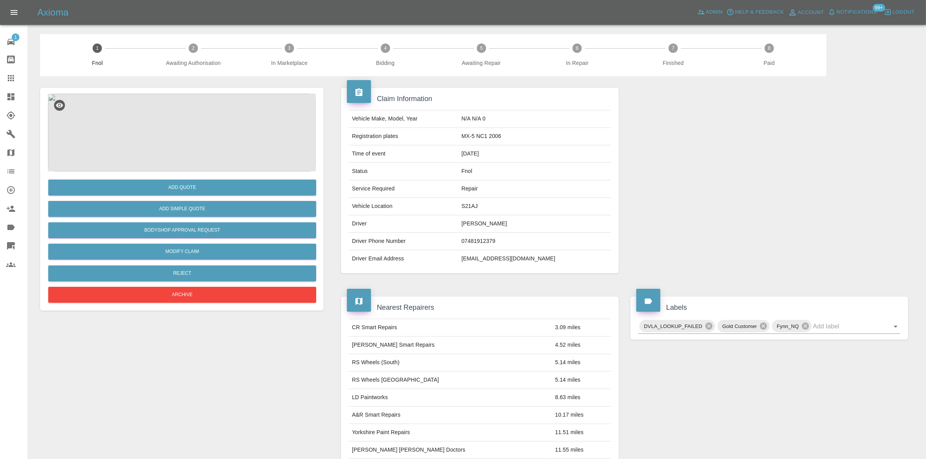
click at [221, 129] on img at bounding box center [182, 133] width 268 height 78
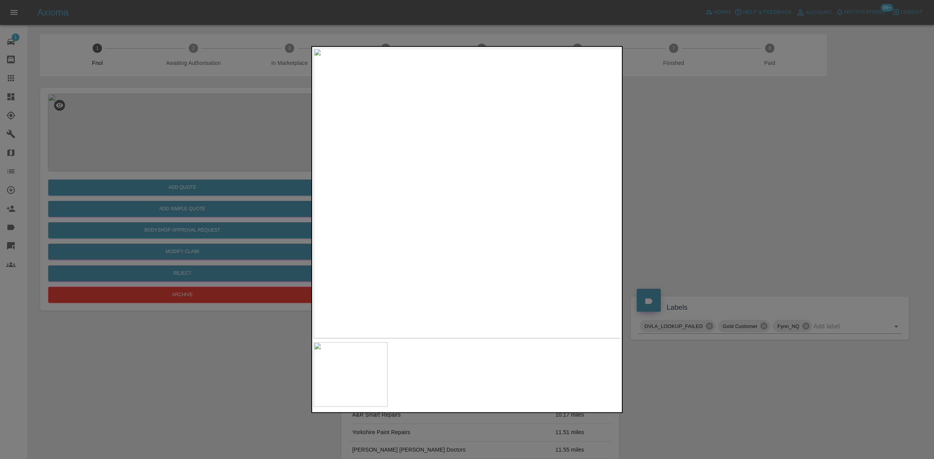
click at [392, 216] on img at bounding box center [467, 193] width 307 height 290
click at [431, 222] on img at bounding box center [467, 193] width 307 height 290
click at [423, 226] on img at bounding box center [467, 193] width 307 height 290
click at [296, 206] on div at bounding box center [467, 229] width 934 height 459
click at [145, 178] on div at bounding box center [467, 229] width 934 height 459
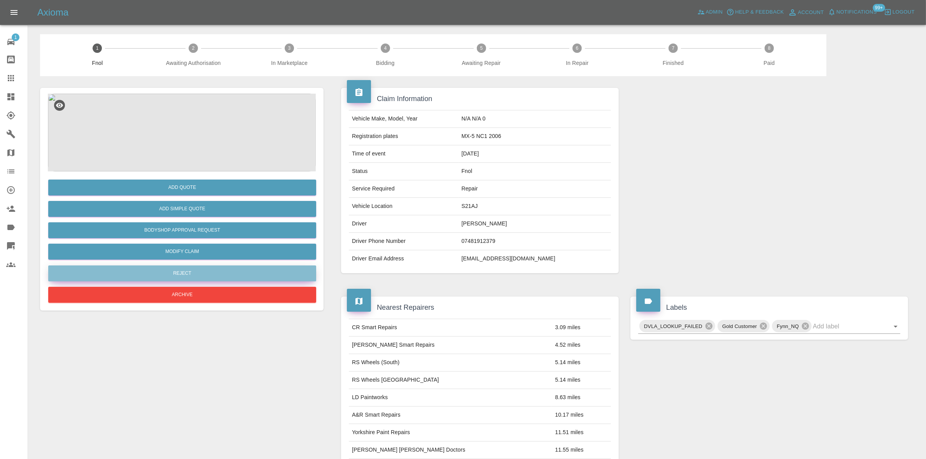
click at [191, 277] on button "Reject" at bounding box center [182, 274] width 268 height 16
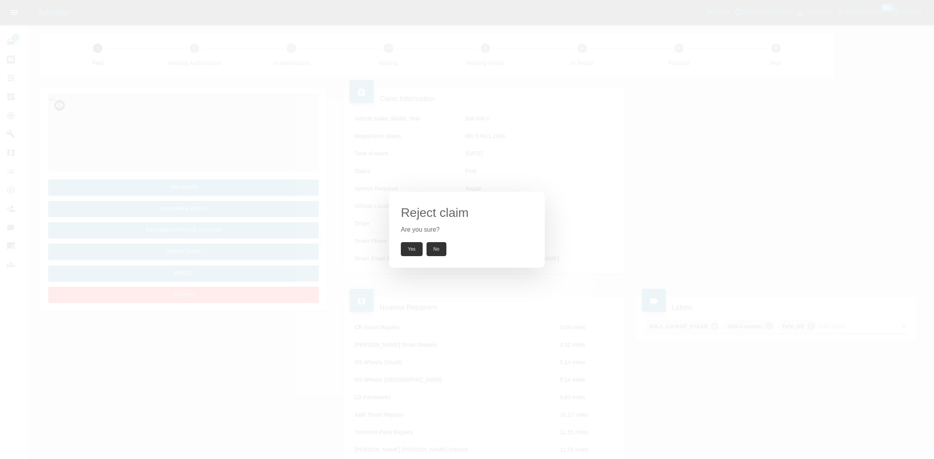
click at [410, 246] on button "Yes" at bounding box center [412, 249] width 22 height 14
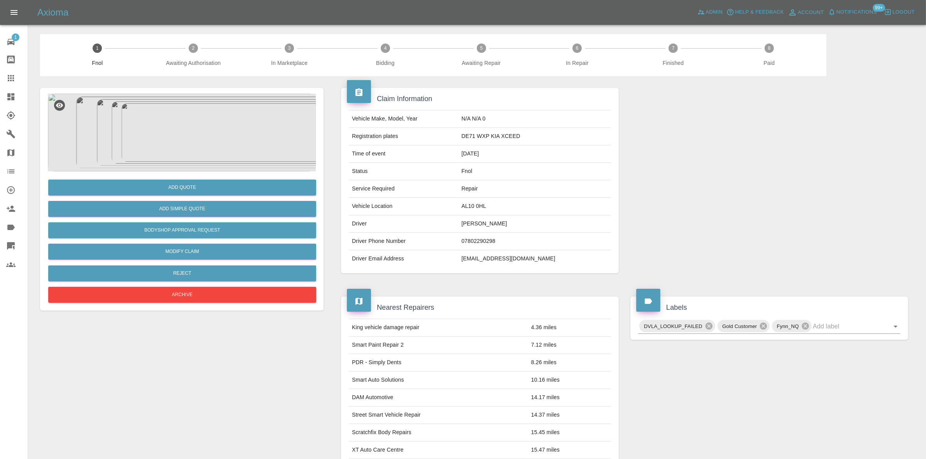
click at [192, 141] on img at bounding box center [182, 133] width 268 height 78
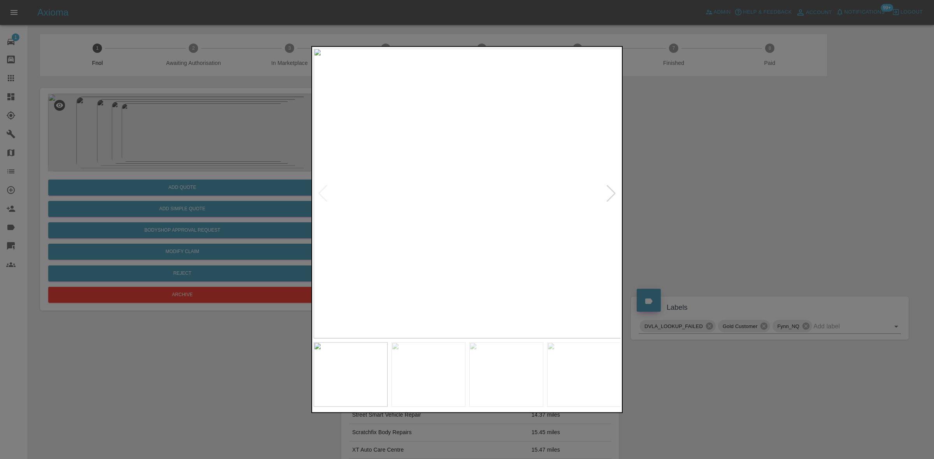
click at [426, 225] on img at bounding box center [467, 193] width 307 height 290
click at [428, 206] on img at bounding box center [467, 193] width 307 height 290
click at [335, 177] on img at bounding box center [467, 193] width 307 height 290
click at [475, 219] on img at bounding box center [467, 193] width 307 height 290
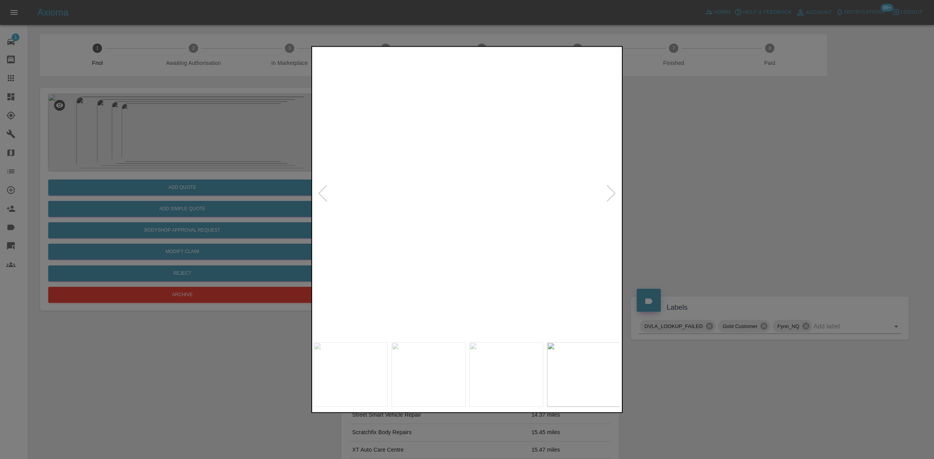
click at [473, 220] on img at bounding box center [441, 117] width 922 height 871
click at [473, 221] on img at bounding box center [440, 117] width 922 height 871
click at [342, 256] on img at bounding box center [467, 193] width 307 height 290
click at [177, 203] on div at bounding box center [467, 229] width 934 height 459
click at [464, 209] on img at bounding box center [467, 193] width 307 height 290
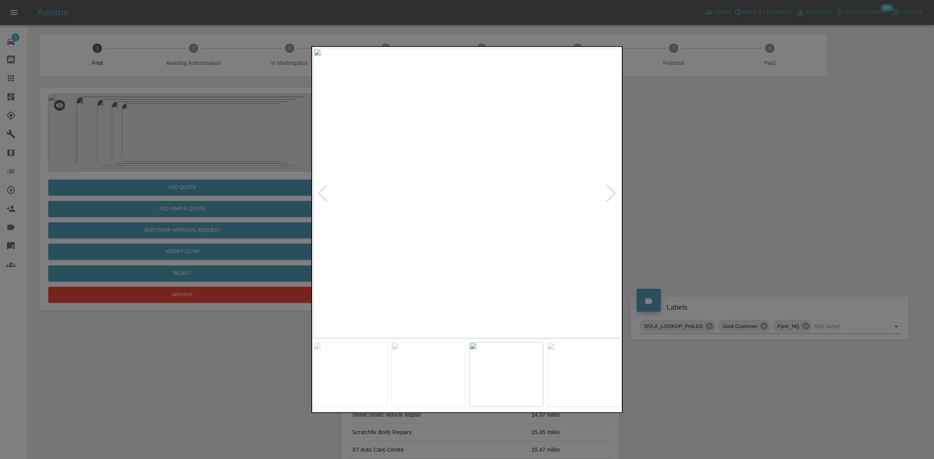
click at [416, 195] on img at bounding box center [467, 193] width 307 height 290
click at [410, 197] on img at bounding box center [467, 193] width 307 height 290
click at [447, 215] on div at bounding box center [466, 230] width 311 height 368
click at [464, 223] on img at bounding box center [467, 193] width 307 height 290
drag, startPoint x: 127, startPoint y: 181, endPoint x: 168, endPoint y: 256, distance: 85.5
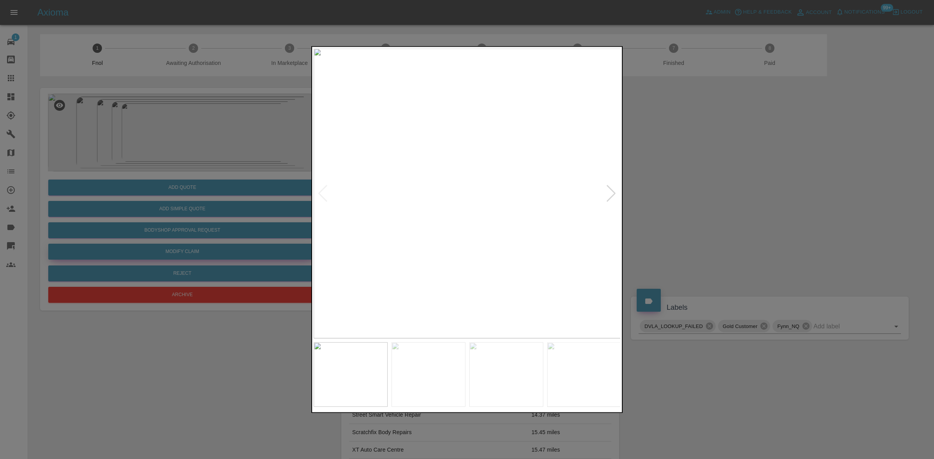
click at [133, 191] on div at bounding box center [467, 229] width 934 height 459
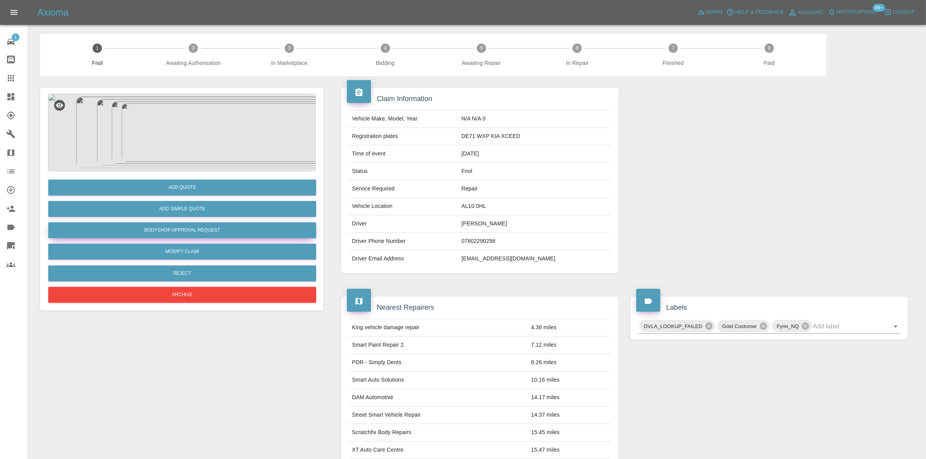
click at [203, 232] on button "Bodyshop Approval Request" at bounding box center [182, 231] width 268 height 16
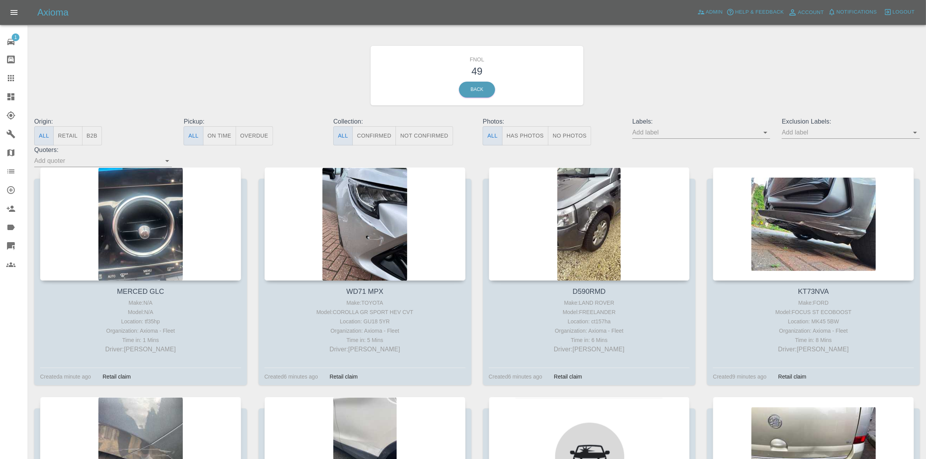
drag, startPoint x: 528, startPoint y: 140, endPoint x: 452, endPoint y: 130, distance: 77.0
click at [528, 140] on button "Has Photos" at bounding box center [525, 135] width 47 height 19
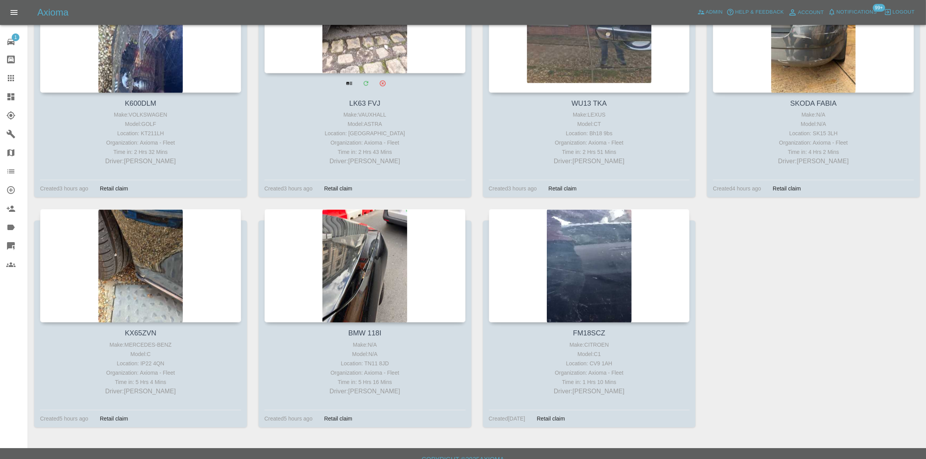
scroll to position [1799, 0]
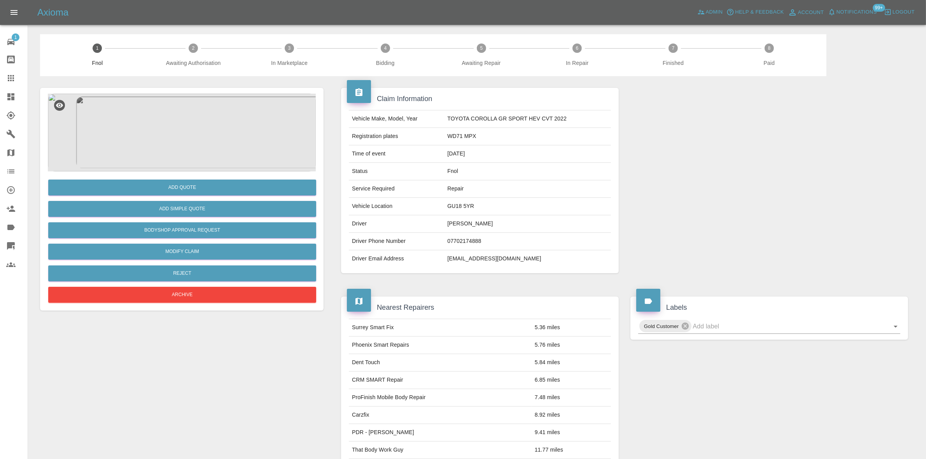
click at [181, 143] on img at bounding box center [182, 133] width 268 height 78
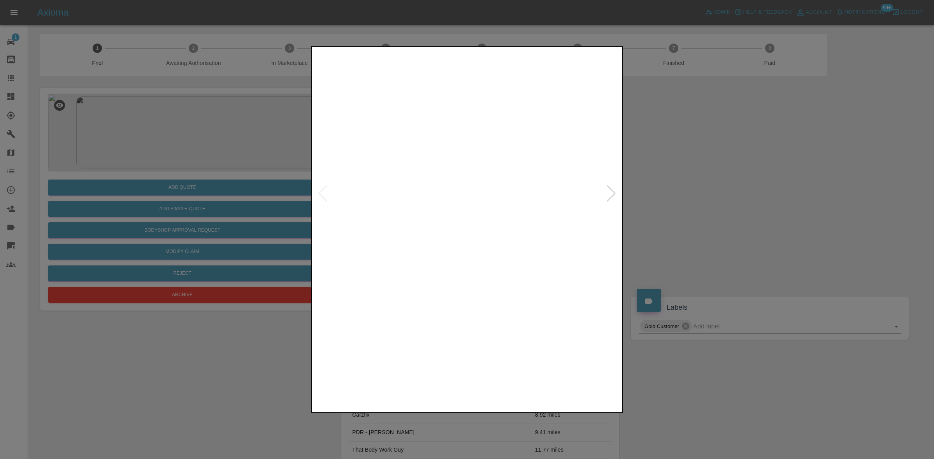
click at [466, 225] on img at bounding box center [467, 193] width 307 height 290
click at [467, 224] on img at bounding box center [469, 98] width 922 height 871
click at [465, 224] on img at bounding box center [469, 98] width 922 height 871
click at [477, 238] on img at bounding box center [467, 193] width 307 height 290
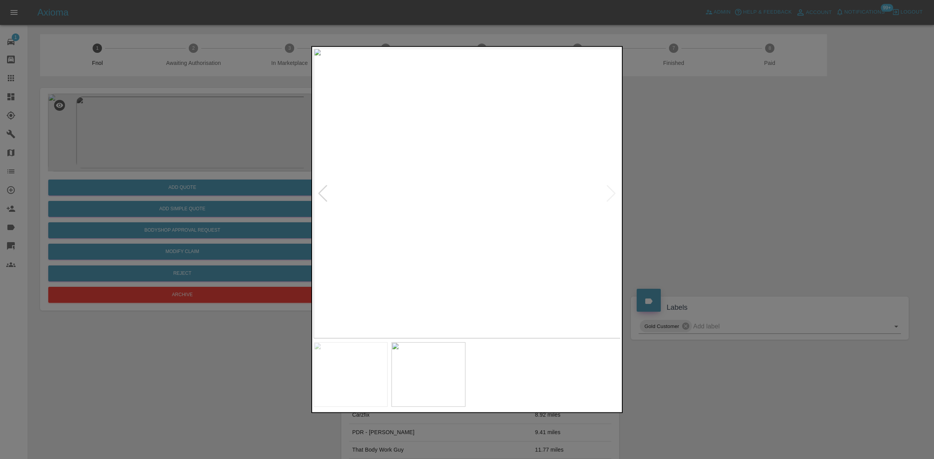
click at [479, 199] on img at bounding box center [467, 193] width 307 height 290
click at [555, 259] on img at bounding box center [546, 260] width 922 height 871
click at [403, 201] on img at bounding box center [569, 361] width 922 height 871
click at [431, 172] on img at bounding box center [473, 235] width 922 height 871
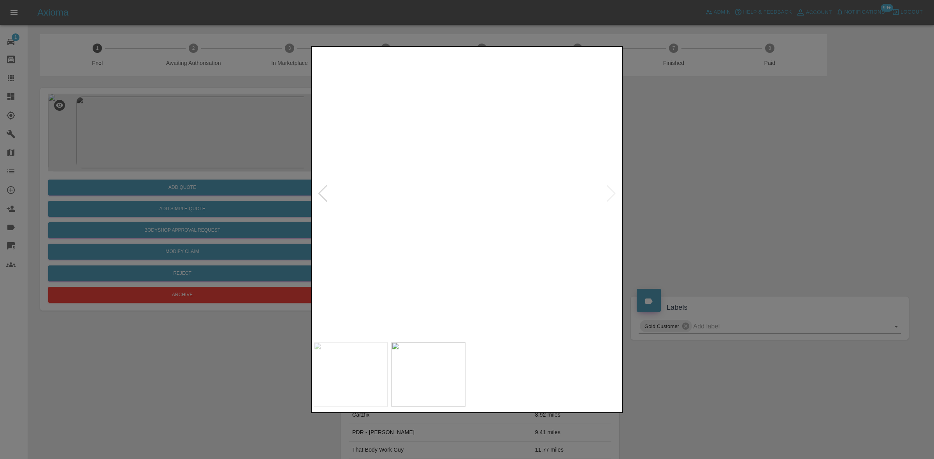
click at [450, 213] on img at bounding box center [412, 21] width 922 height 871
click at [241, 156] on div at bounding box center [467, 229] width 934 height 459
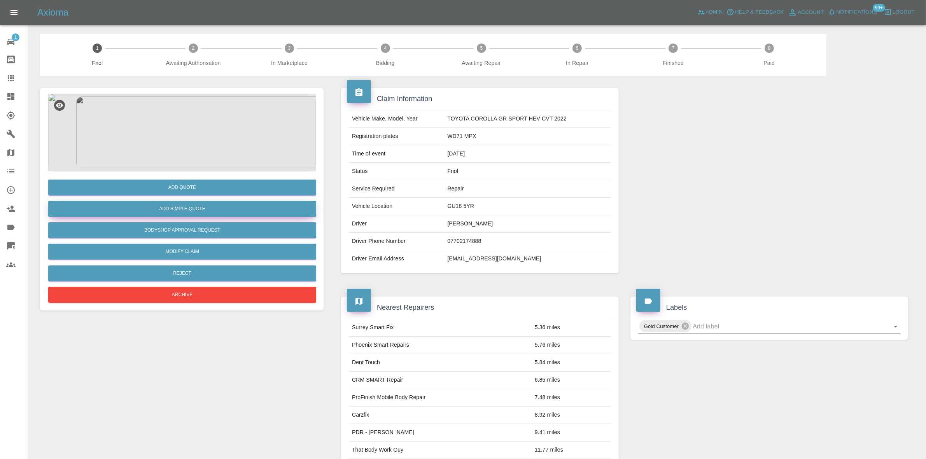
click at [205, 215] on button "Add Simple Quote" at bounding box center [182, 209] width 268 height 16
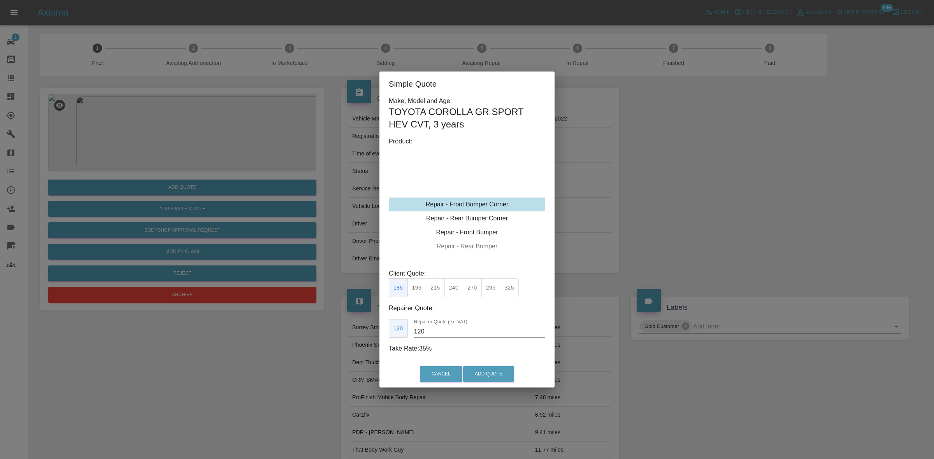
click at [460, 198] on div "Repair - Front Bumper Corner" at bounding box center [467, 205] width 156 height 14
drag, startPoint x: 440, startPoint y: 284, endPoint x: 435, endPoint y: 319, distance: 35.3
click at [439, 285] on button "215" at bounding box center [435, 288] width 19 height 19
drag, startPoint x: 437, startPoint y: 330, endPoint x: 278, endPoint y: 305, distance: 160.4
click at [328, 314] on div "Simple Quote Make, Model and Age: TOYOTA COROLLA GR SPORT HEV CVT , 3 years Pro…" at bounding box center [467, 229] width 934 height 459
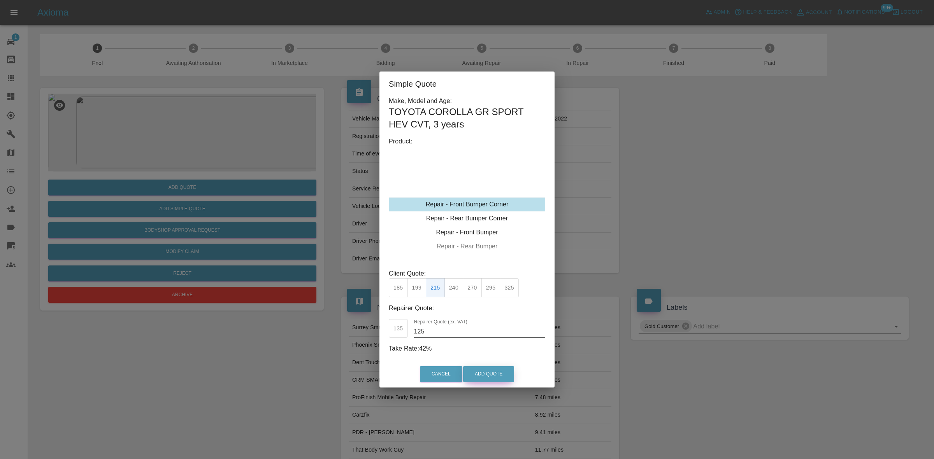
type input "125"
click at [486, 377] on button "Add Quote" at bounding box center [488, 374] width 51 height 16
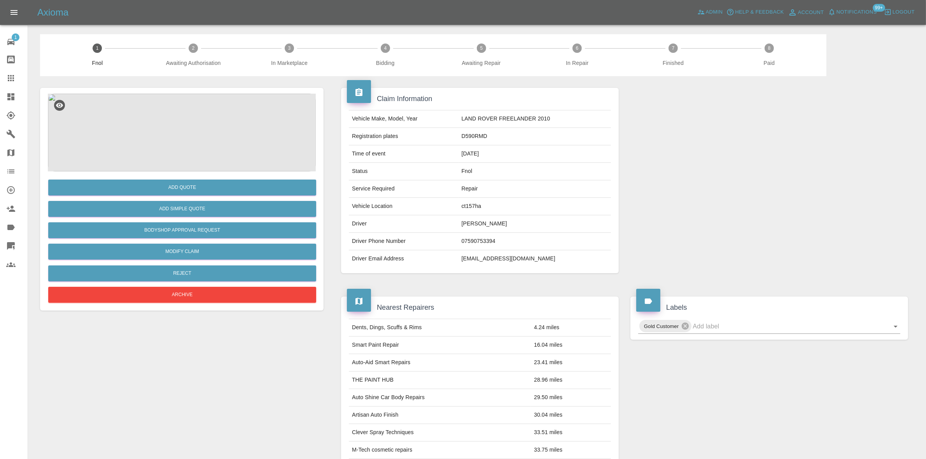
click at [195, 139] on img at bounding box center [182, 133] width 268 height 78
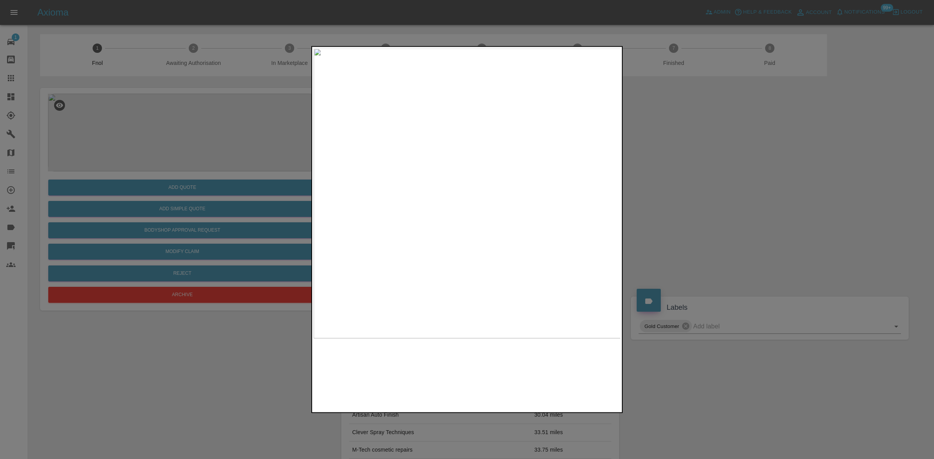
click at [466, 174] on img at bounding box center [467, 193] width 307 height 290
drag, startPoint x: 186, startPoint y: 180, endPoint x: 193, endPoint y: 209, distance: 29.6
click at [186, 188] on div at bounding box center [467, 229] width 934 height 459
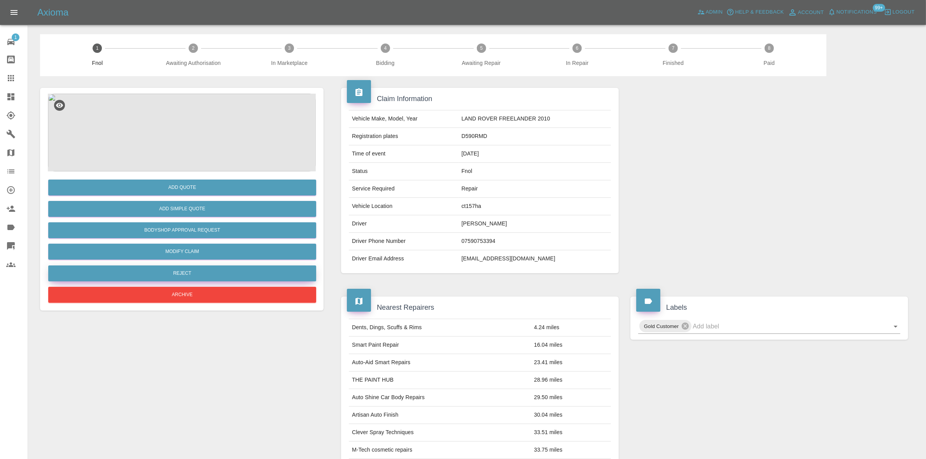
click at [202, 271] on button "Reject" at bounding box center [182, 274] width 268 height 16
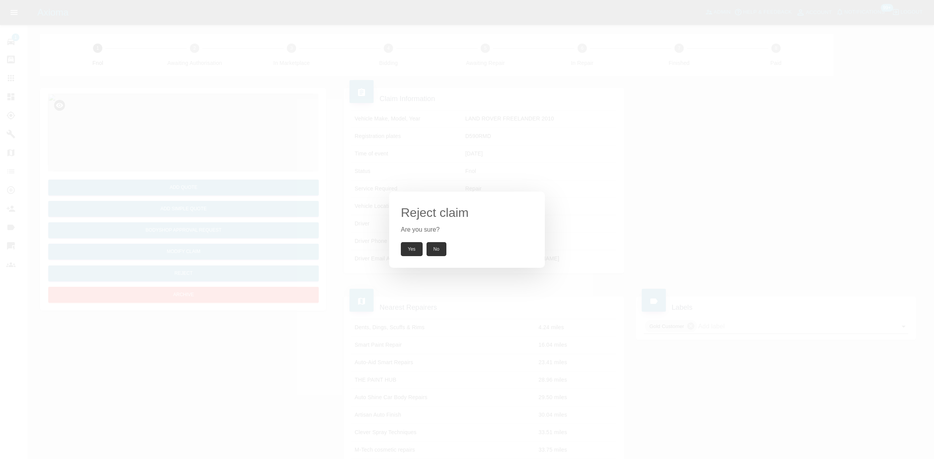
drag, startPoint x: 421, startPoint y: 256, endPoint x: 407, endPoint y: 233, distance: 26.2
click at [420, 256] on button "Yes" at bounding box center [412, 249] width 22 height 14
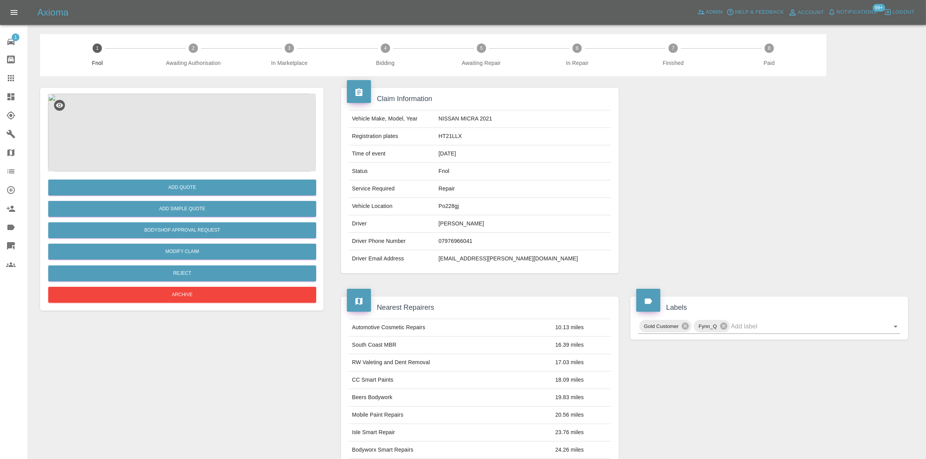
click at [209, 150] on img at bounding box center [182, 133] width 268 height 78
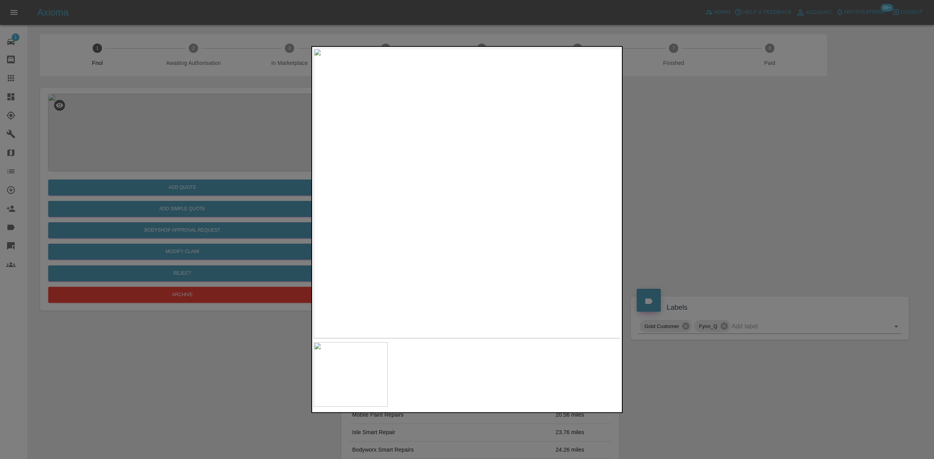
click at [473, 226] on img at bounding box center [467, 193] width 307 height 290
click at [389, 202] on img at bounding box center [467, 193] width 307 height 290
click at [219, 151] on div at bounding box center [467, 229] width 934 height 459
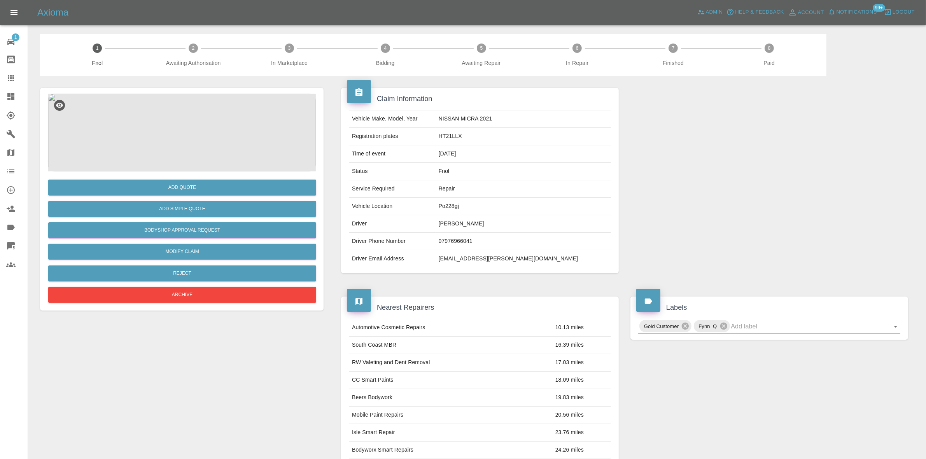
click at [195, 140] on img at bounding box center [182, 133] width 268 height 78
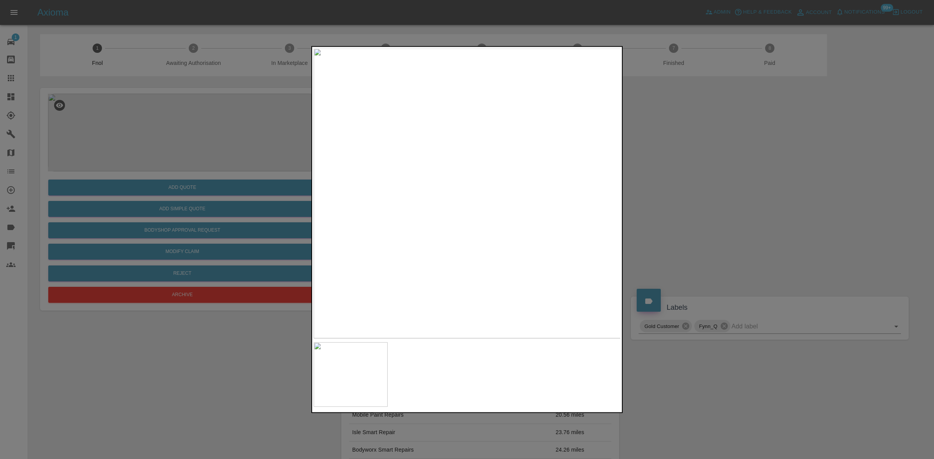
click at [412, 209] on img at bounding box center [467, 193] width 307 height 290
click at [500, 210] on img at bounding box center [467, 193] width 307 height 290
click at [386, 208] on img at bounding box center [467, 193] width 307 height 290
click at [494, 205] on img at bounding box center [467, 193] width 307 height 290
click at [422, 199] on img at bounding box center [467, 193] width 307 height 290
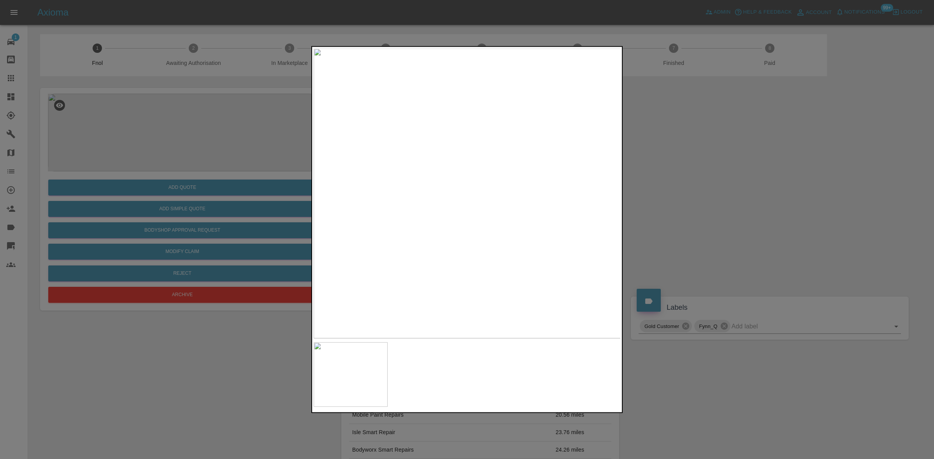
click at [518, 195] on img at bounding box center [467, 193] width 307 height 290
click at [442, 193] on img at bounding box center [467, 193] width 307 height 290
click at [515, 193] on img at bounding box center [467, 193] width 307 height 290
click at [462, 196] on img at bounding box center [467, 193] width 307 height 290
click at [513, 191] on img at bounding box center [467, 193] width 307 height 290
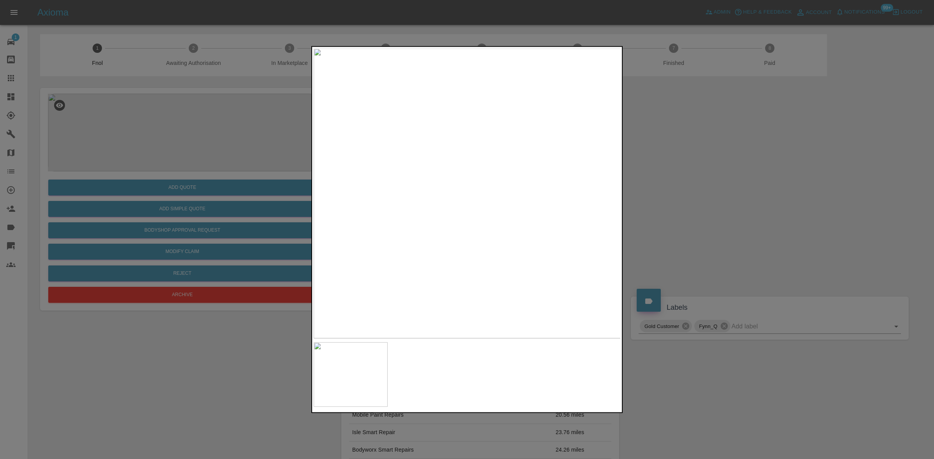
click at [407, 197] on img at bounding box center [467, 193] width 307 height 290
click at [464, 193] on img at bounding box center [467, 193] width 307 height 290
click at [382, 195] on img at bounding box center [467, 193] width 307 height 290
click at [510, 198] on img at bounding box center [467, 193] width 307 height 290
click at [247, 202] on div at bounding box center [467, 229] width 934 height 459
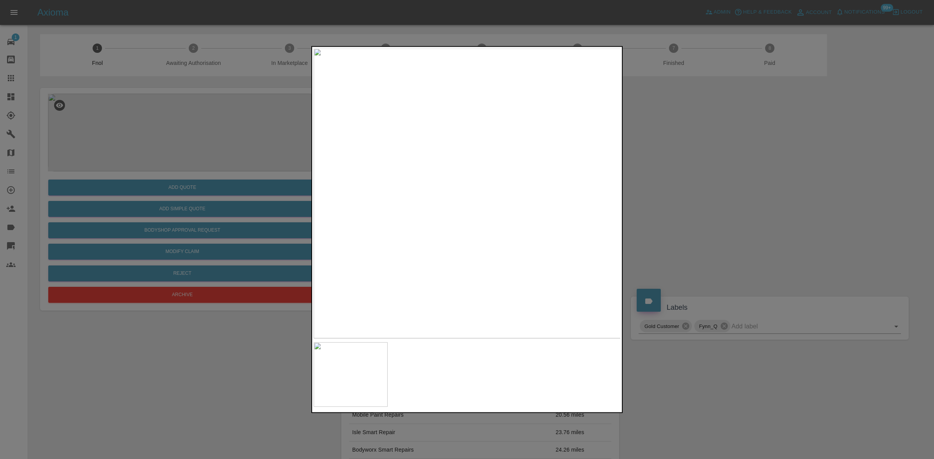
click at [170, 153] on div at bounding box center [467, 229] width 934 height 459
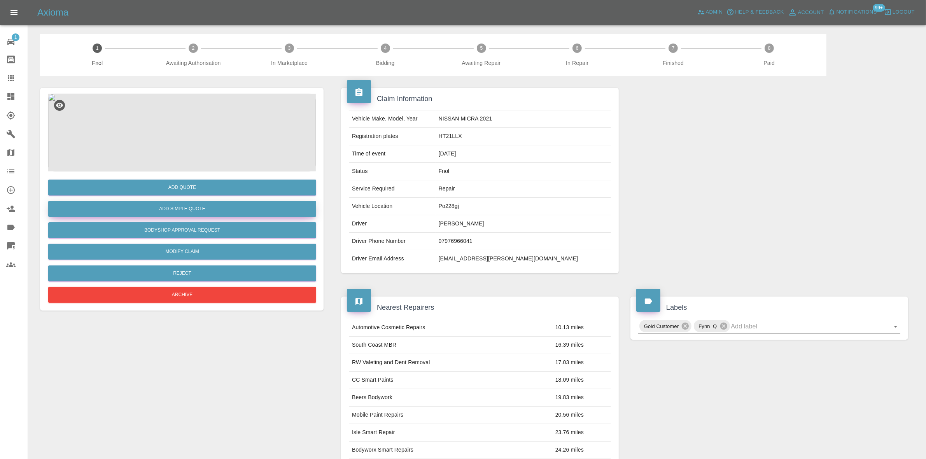
click at [207, 205] on button "Add Simple Quote" at bounding box center [182, 209] width 268 height 16
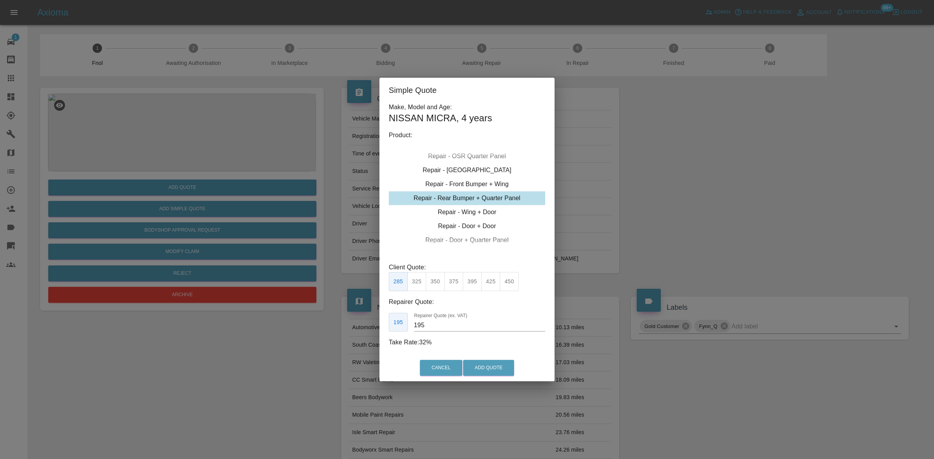
click at [468, 195] on div "Repair - Rear Bumper + Quarter Panel" at bounding box center [467, 198] width 156 height 14
click at [420, 281] on button "325" at bounding box center [416, 281] width 19 height 19
drag, startPoint x: 430, startPoint y: 329, endPoint x: 311, endPoint y: 364, distance: 123.8
click at [318, 358] on div "Simple Quote Make, Model and Age: NISSAN MICRA , 4 years Product: Repair - Fron…" at bounding box center [467, 229] width 934 height 459
type input "195"
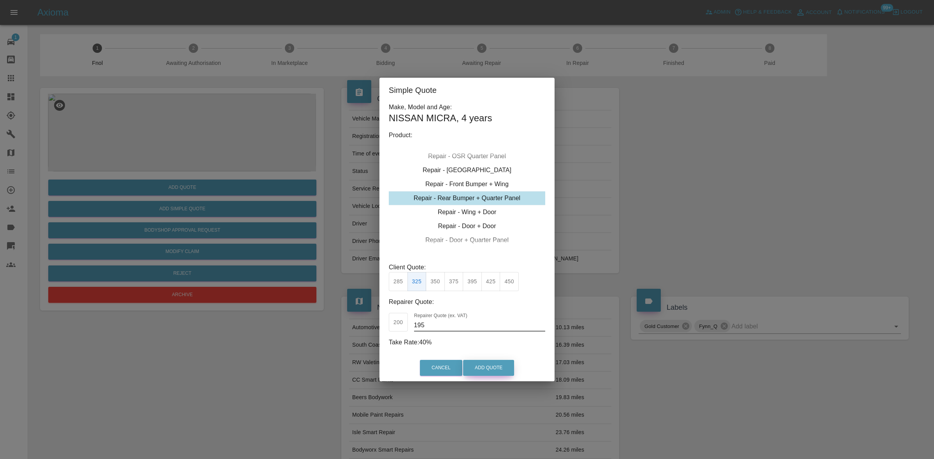
drag, startPoint x: 469, startPoint y: 368, endPoint x: 539, endPoint y: 425, distance: 90.2
click at [469, 368] on button "Add Quote" at bounding box center [488, 368] width 51 height 16
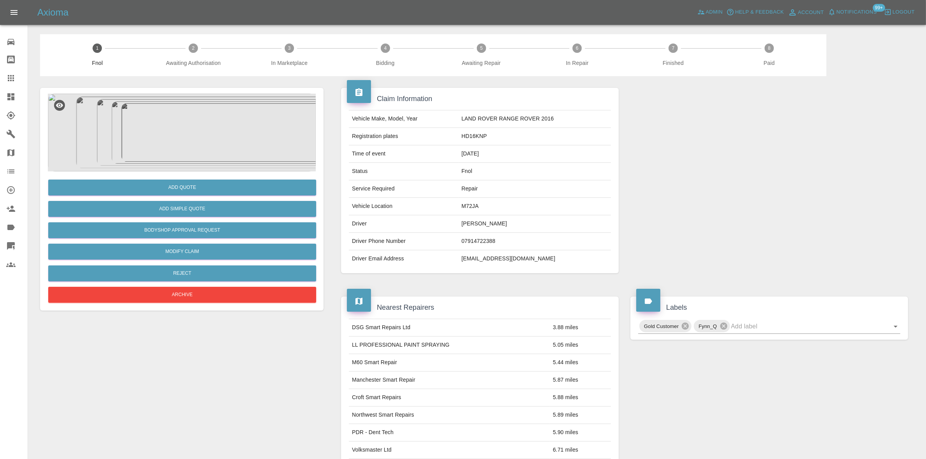
click at [198, 123] on img at bounding box center [182, 133] width 268 height 78
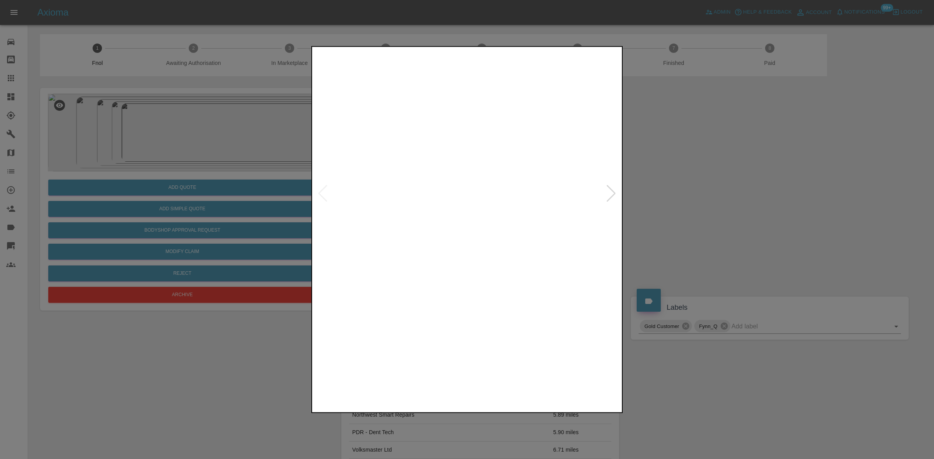
click at [465, 178] on img at bounding box center [467, 193] width 307 height 290
click at [461, 167] on img at bounding box center [472, 238] width 922 height 871
click at [454, 196] on img at bounding box center [467, 193] width 307 height 290
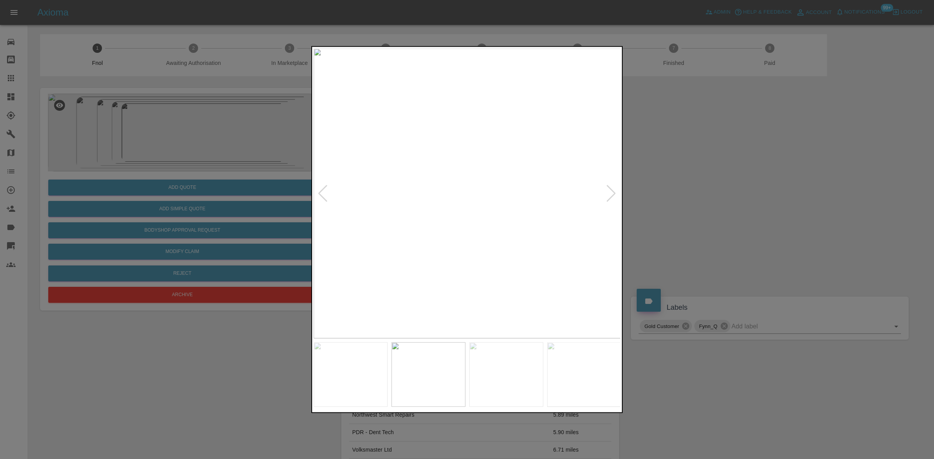
click at [464, 217] on img at bounding box center [467, 193] width 307 height 290
click at [442, 216] on img at bounding box center [467, 193] width 307 height 290
click at [469, 220] on img at bounding box center [467, 193] width 307 height 290
click at [418, 215] on img at bounding box center [467, 193] width 307 height 290
click at [366, 197] on img at bounding box center [467, 193] width 307 height 290
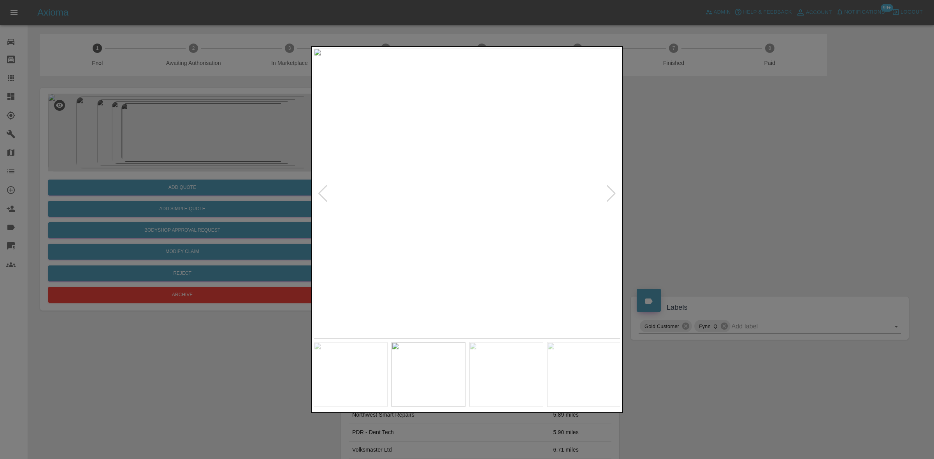
click at [341, 149] on img at bounding box center [467, 193] width 307 height 290
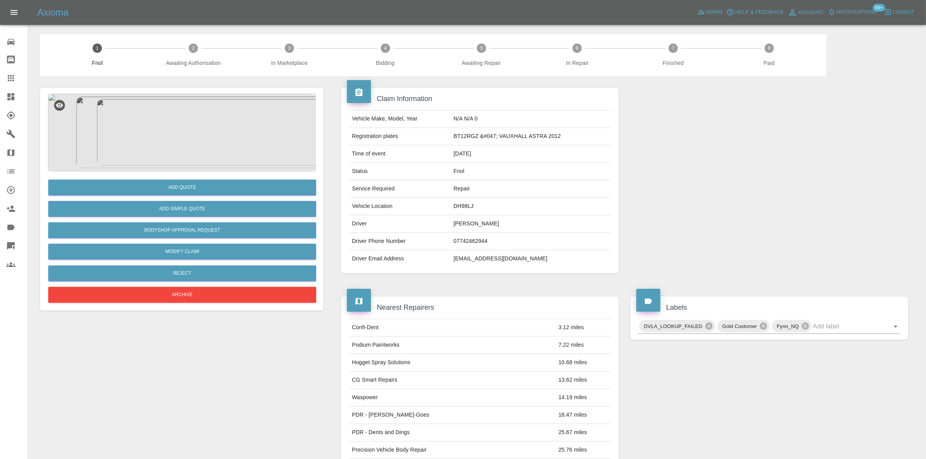
click at [177, 135] on img at bounding box center [182, 133] width 268 height 78
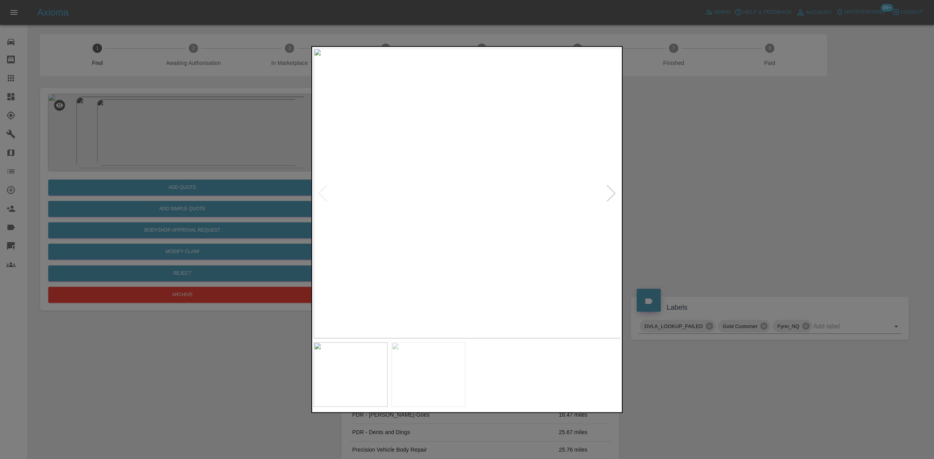
click at [400, 176] on img at bounding box center [467, 193] width 307 height 290
click at [347, 184] on img at bounding box center [467, 193] width 307 height 290
click at [357, 182] on img at bounding box center [467, 193] width 307 height 290
click at [541, 236] on img at bounding box center [467, 193] width 307 height 290
click at [520, 239] on img at bounding box center [467, 193] width 307 height 290
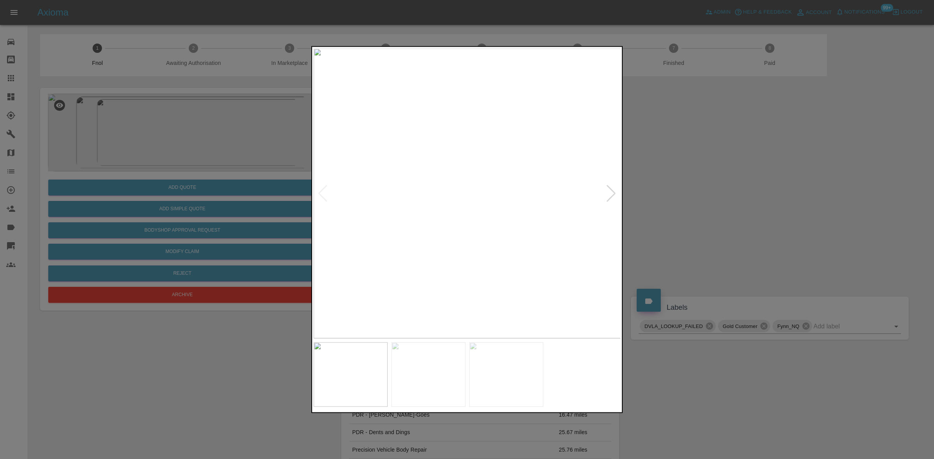
click at [510, 232] on img at bounding box center [467, 193] width 307 height 290
click at [409, 235] on img at bounding box center [400, 193] width 307 height 290
click at [531, 137] on img at bounding box center [467, 193] width 307 height 290
click at [521, 211] on img at bounding box center [265, 433] width 922 height 871
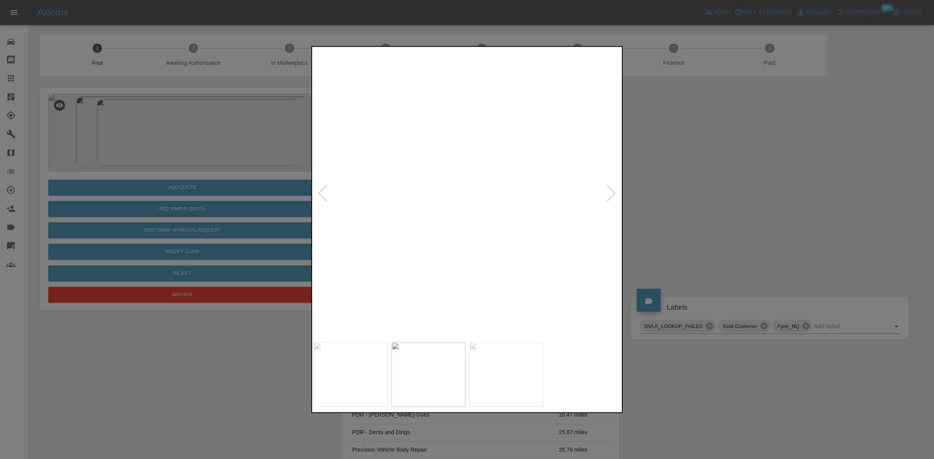
click at [521, 211] on img at bounding box center [265, 435] width 922 height 871
click at [449, 207] on img at bounding box center [467, 193] width 307 height 290
click at [409, 226] on img at bounding box center [467, 193] width 307 height 290
click at [296, 169] on div at bounding box center [467, 229] width 934 height 459
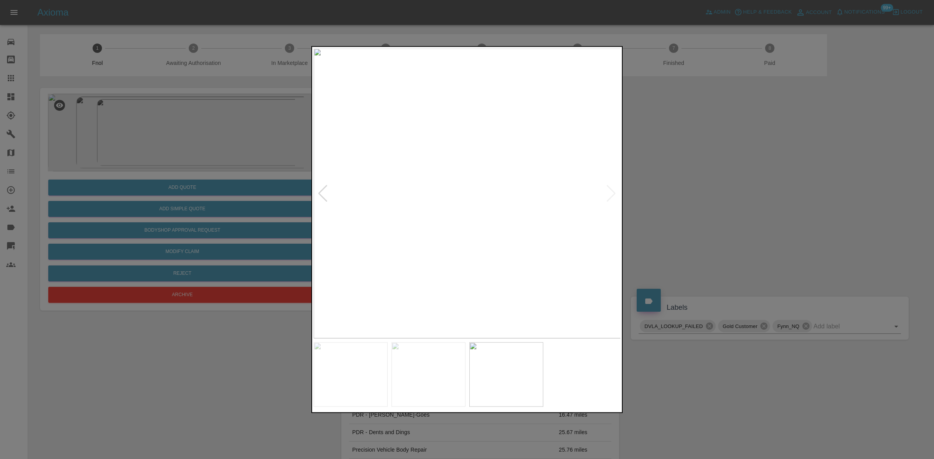
drag, startPoint x: 174, startPoint y: 135, endPoint x: 176, endPoint y: 174, distance: 38.6
click at [174, 163] on div at bounding box center [467, 229] width 934 height 459
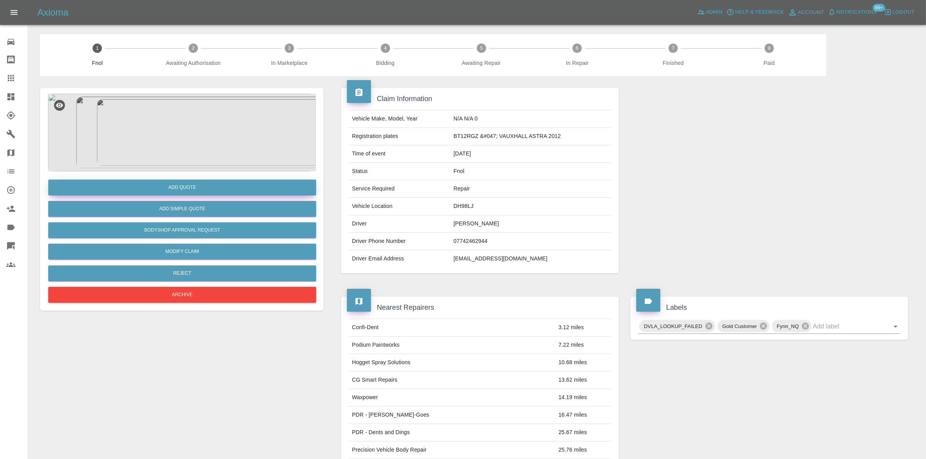
click at [191, 188] on button "Add Quote" at bounding box center [182, 188] width 268 height 16
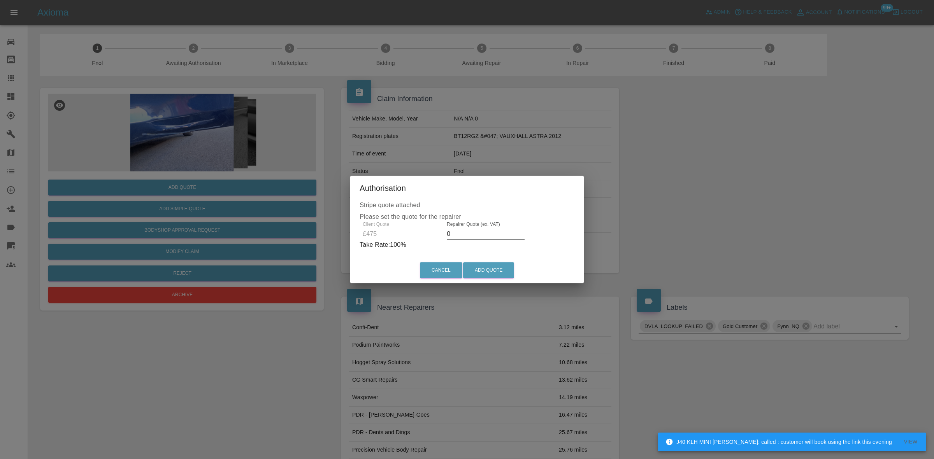
drag, startPoint x: 454, startPoint y: 231, endPoint x: 442, endPoint y: 236, distance: 13.3
click at [444, 236] on div "Repairer Quote (ex. VAT) 0" at bounding box center [486, 231] width 84 height 19
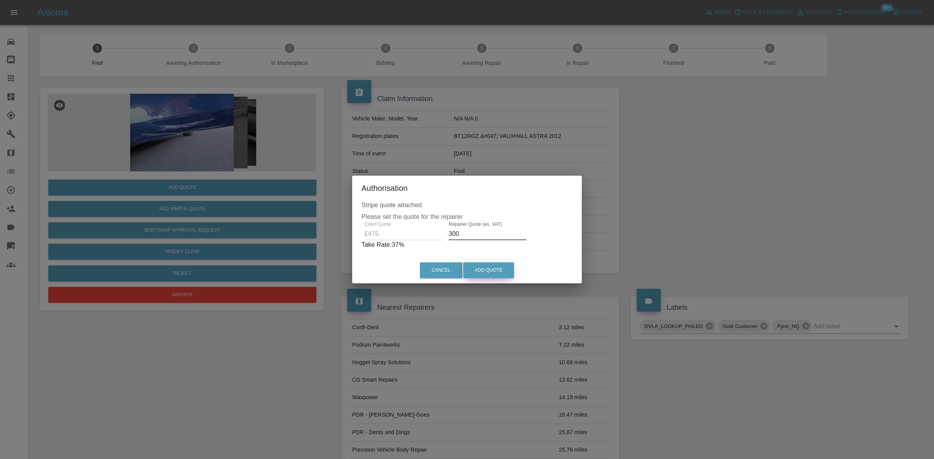
type input "300"
click at [488, 272] on button "Add Quote" at bounding box center [488, 271] width 51 height 16
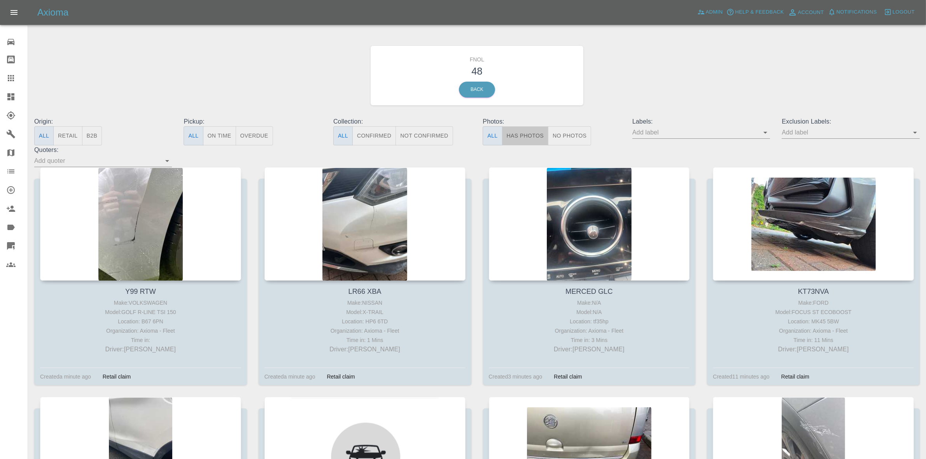
click at [517, 139] on button "Has Photos" at bounding box center [525, 135] width 47 height 19
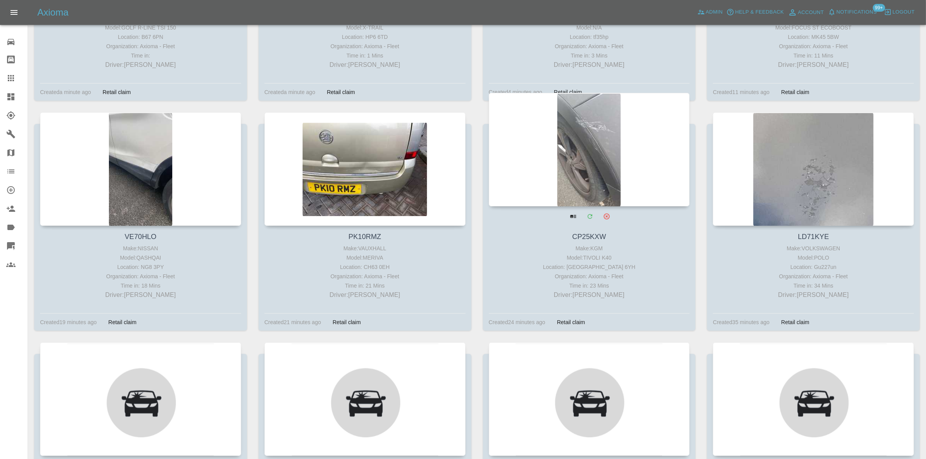
scroll to position [292, 0]
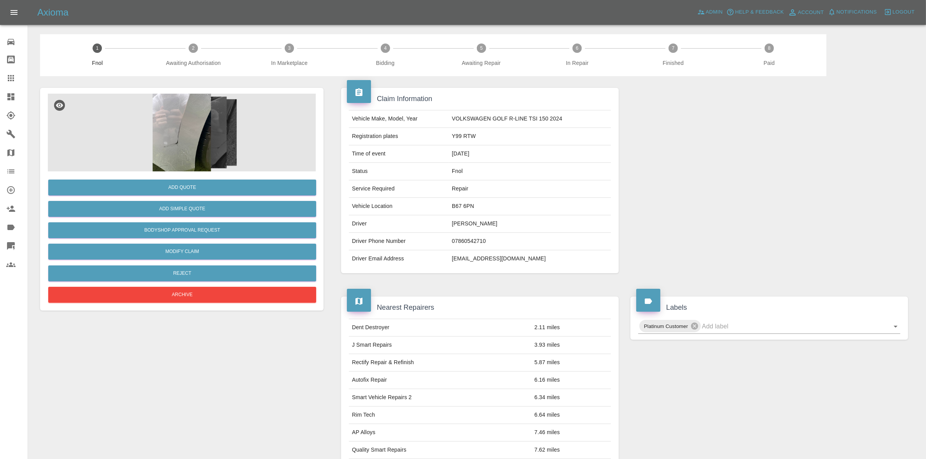
click at [182, 123] on img at bounding box center [182, 133] width 268 height 78
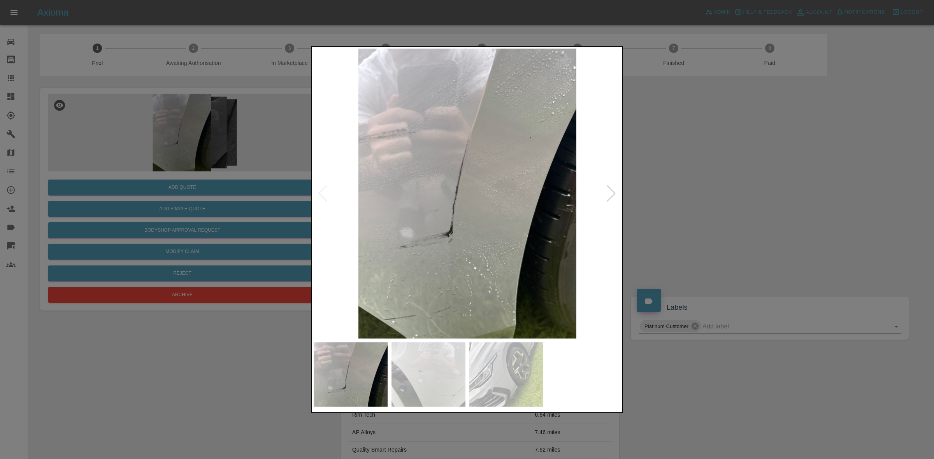
click at [393, 192] on img at bounding box center [467, 193] width 307 height 290
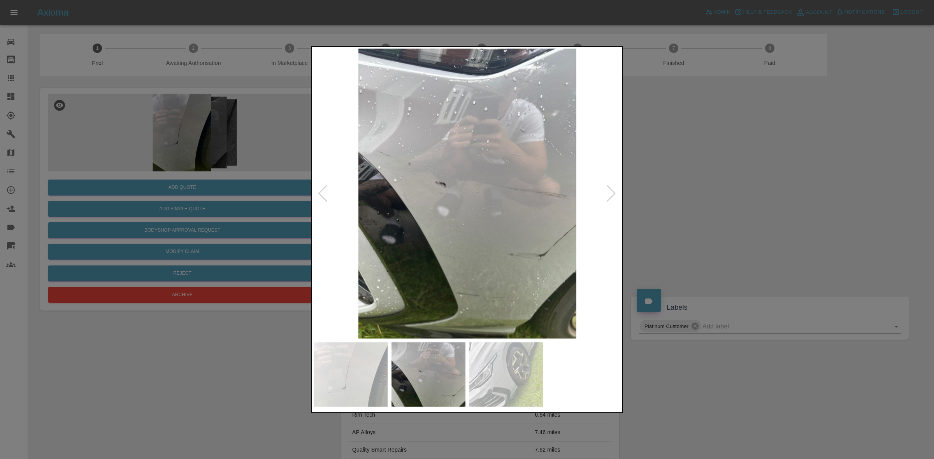
click at [421, 221] on img at bounding box center [467, 193] width 307 height 290
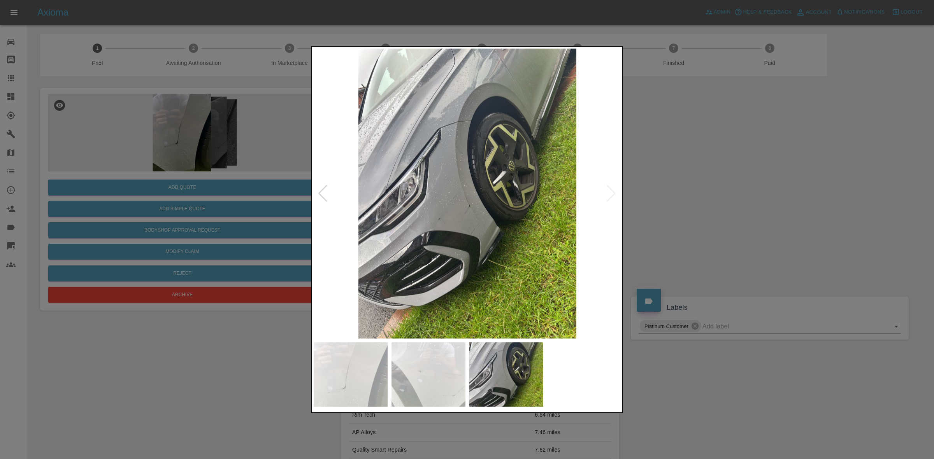
click at [383, 252] on img at bounding box center [467, 193] width 307 height 290
click at [469, 201] on img at bounding box center [467, 193] width 307 height 290
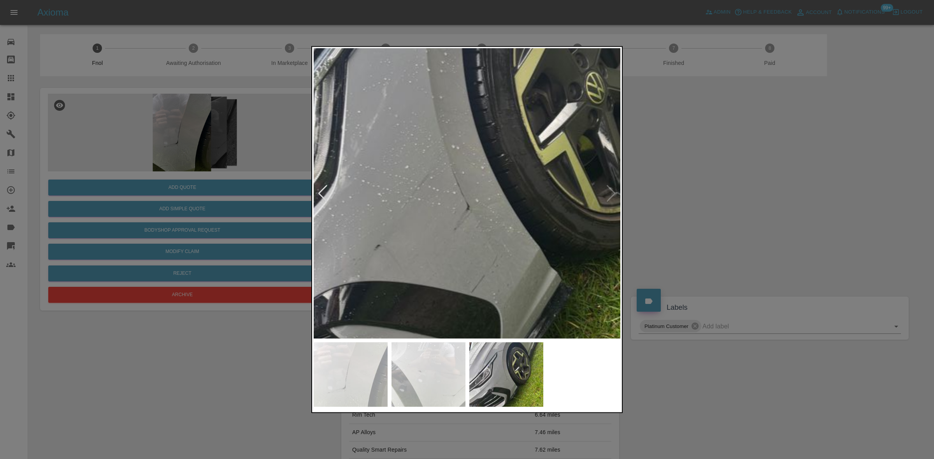
click at [436, 245] on img at bounding box center [462, 169] width 922 height 871
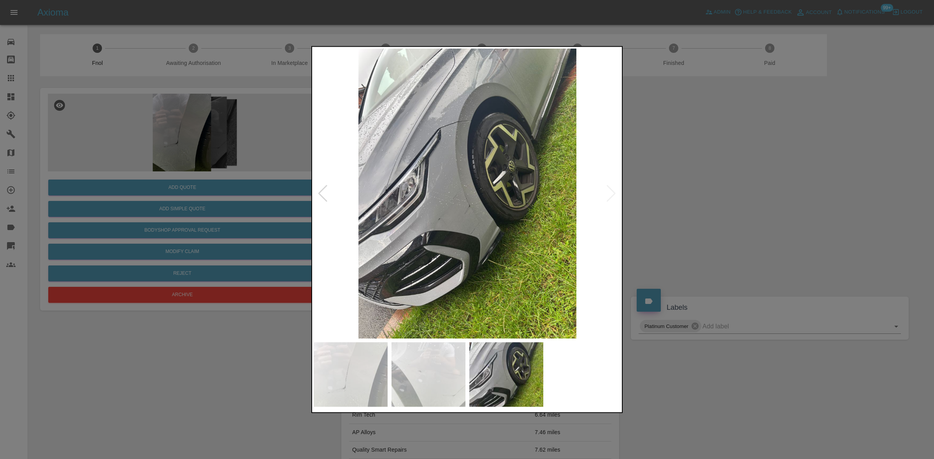
click at [506, 257] on img at bounding box center [467, 193] width 307 height 290
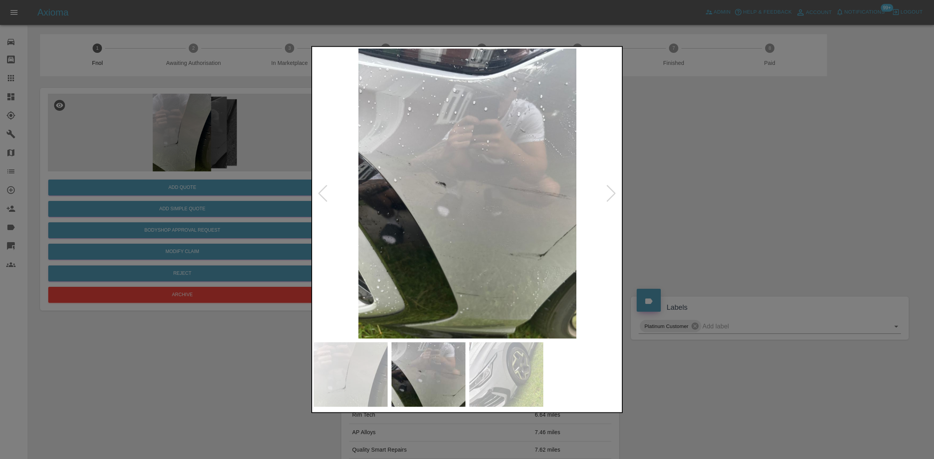
click at [412, 234] on img at bounding box center [467, 193] width 307 height 290
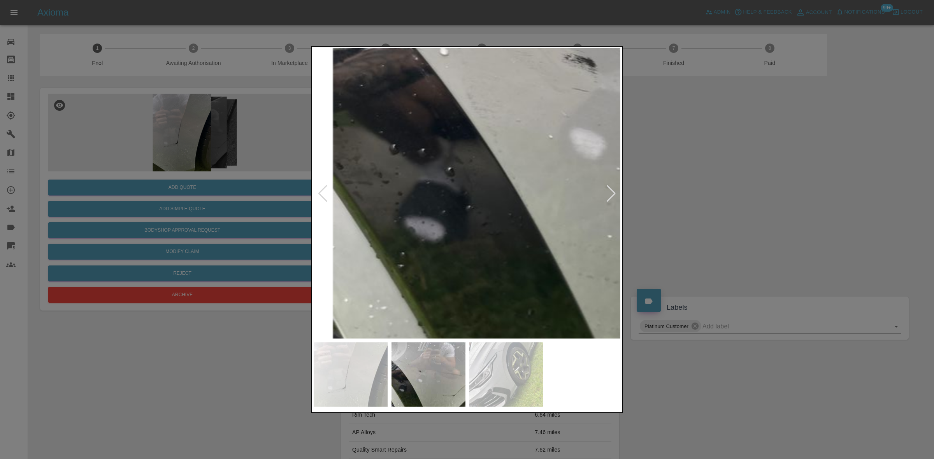
click at [409, 153] on img at bounding box center [659, 90] width 922 height 871
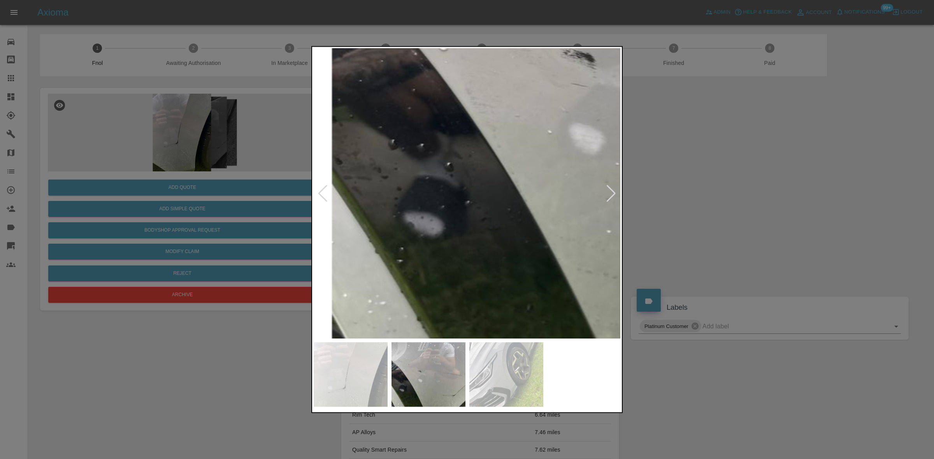
click at [450, 195] on img at bounding box center [659, 85] width 922 height 871
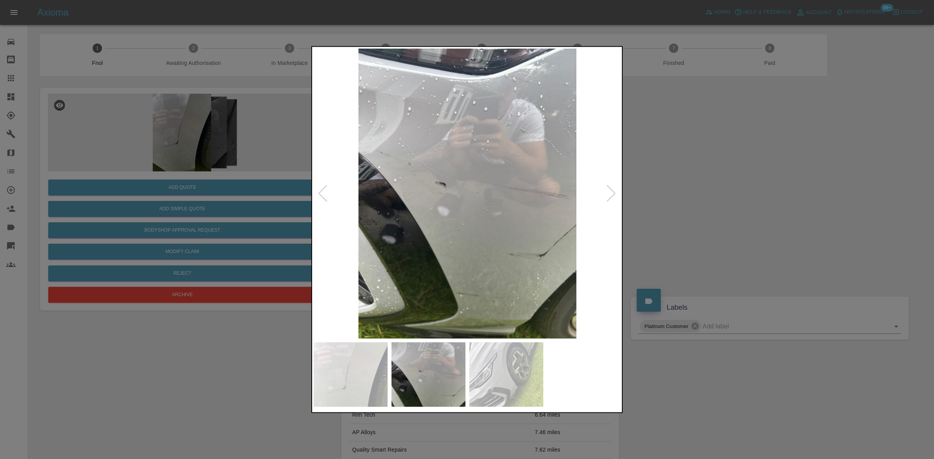
click at [508, 210] on img at bounding box center [467, 193] width 307 height 290
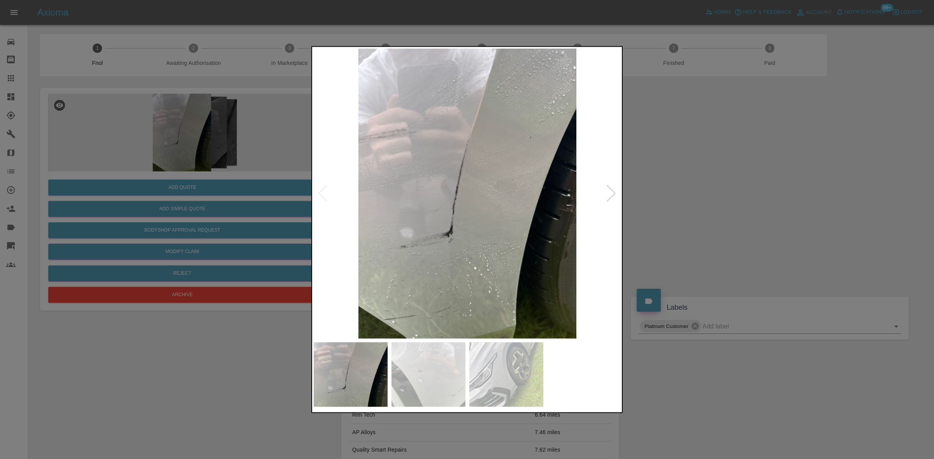
click at [535, 191] on img at bounding box center [467, 193] width 307 height 290
click at [446, 195] on img at bounding box center [467, 193] width 307 height 290
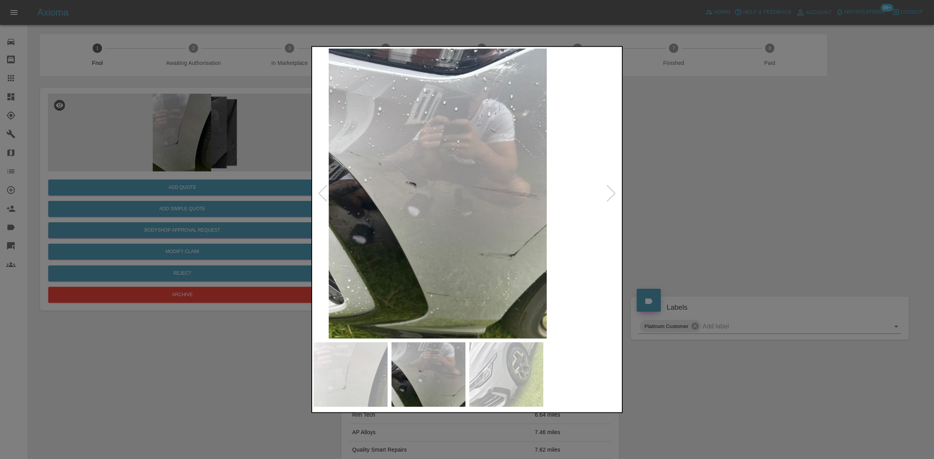
click at [454, 205] on img at bounding box center [437, 193] width 307 height 290
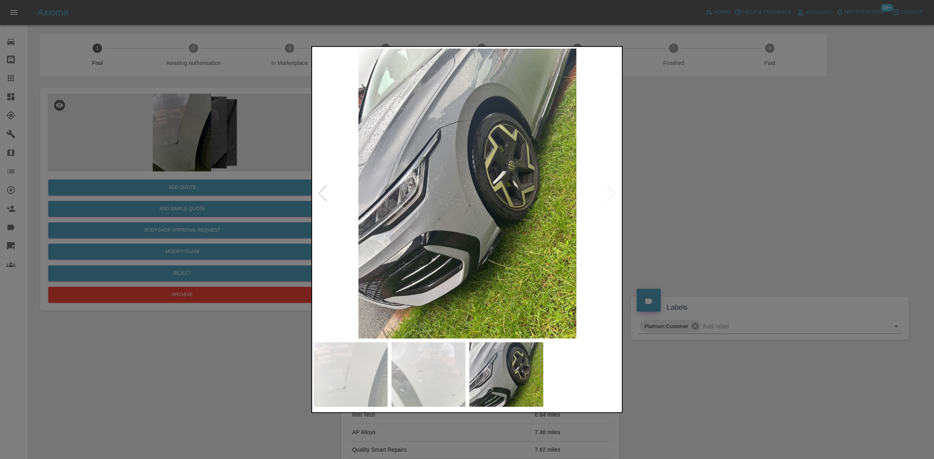
click at [456, 216] on img at bounding box center [467, 193] width 307 height 290
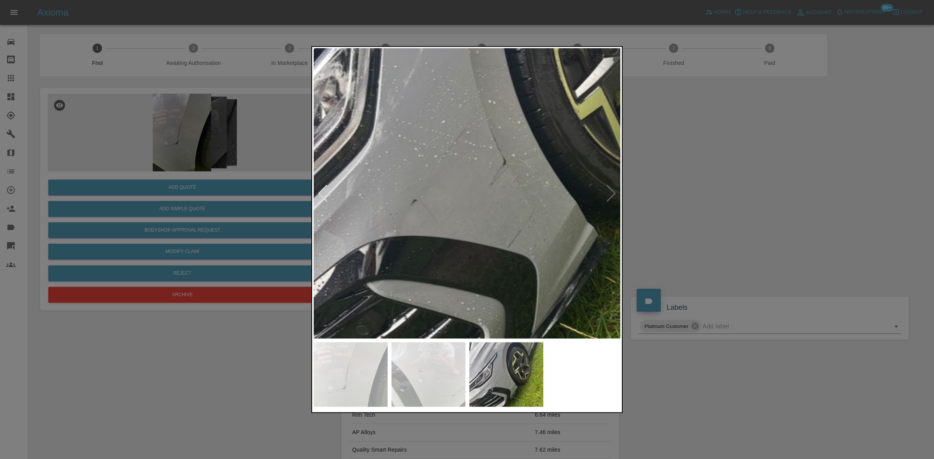
click at [259, 235] on div at bounding box center [467, 229] width 934 height 459
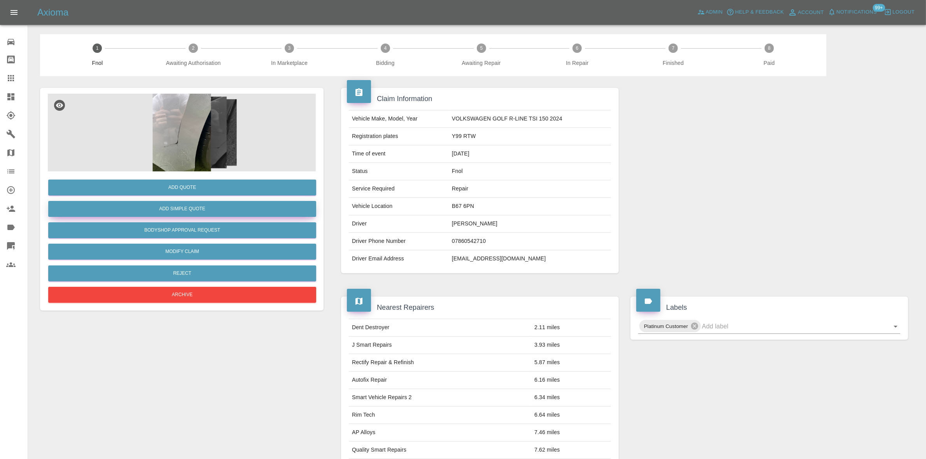
click at [222, 217] on button "Add Simple Quote" at bounding box center [182, 209] width 268 height 16
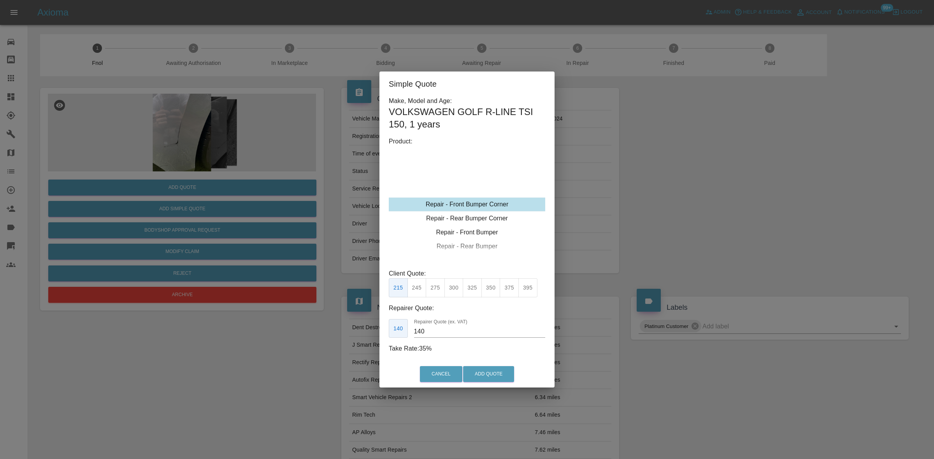
type input "120"
click at [468, 195] on div "Repair - Front Bumper Corner Repair - Rear Bumper Corner Repair - Front Bumper …" at bounding box center [467, 204] width 156 height 117
click at [468, 201] on div "Repair - Front Bumper Corner" at bounding box center [467, 205] width 156 height 14
drag, startPoint x: 414, startPoint y: 293, endPoint x: 428, endPoint y: 326, distance: 36.1
click at [414, 293] on button "199" at bounding box center [416, 288] width 19 height 19
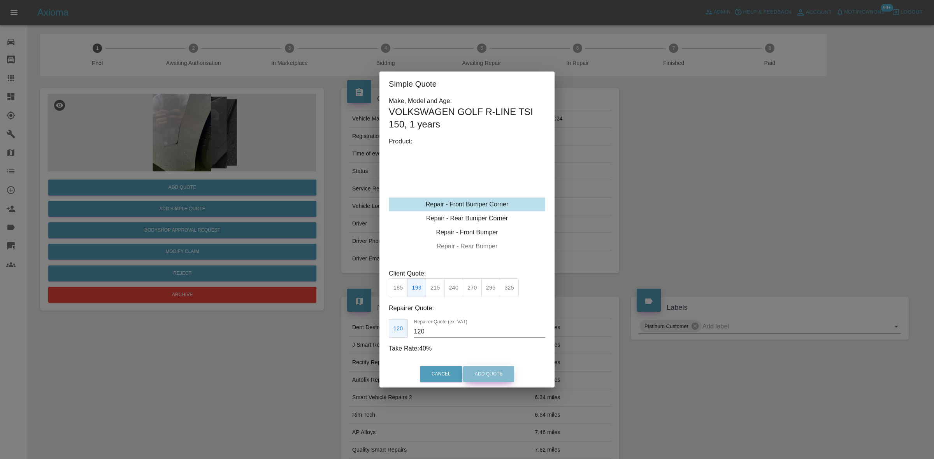
click at [491, 377] on button "Add Quote" at bounding box center [488, 374] width 51 height 16
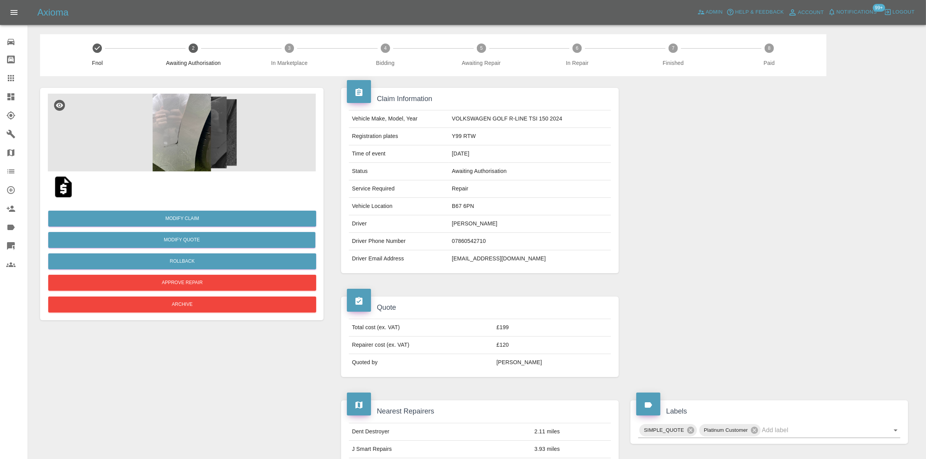
click at [200, 153] on img at bounding box center [182, 133] width 268 height 78
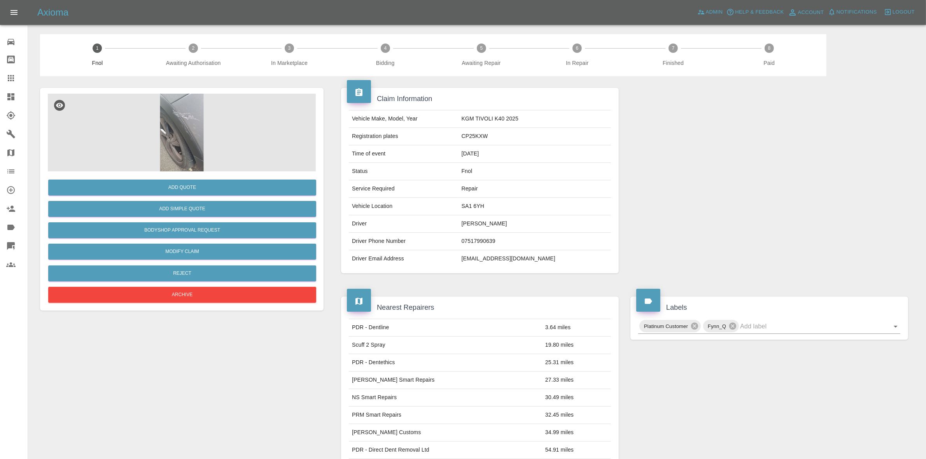
click at [185, 112] on img at bounding box center [182, 133] width 268 height 78
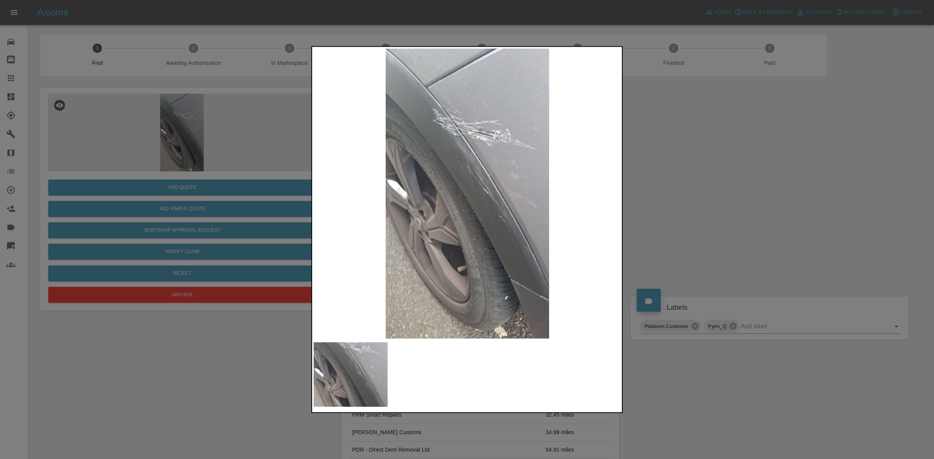
click at [486, 137] on img at bounding box center [467, 193] width 307 height 290
click at [485, 137] on img at bounding box center [467, 193] width 307 height 290
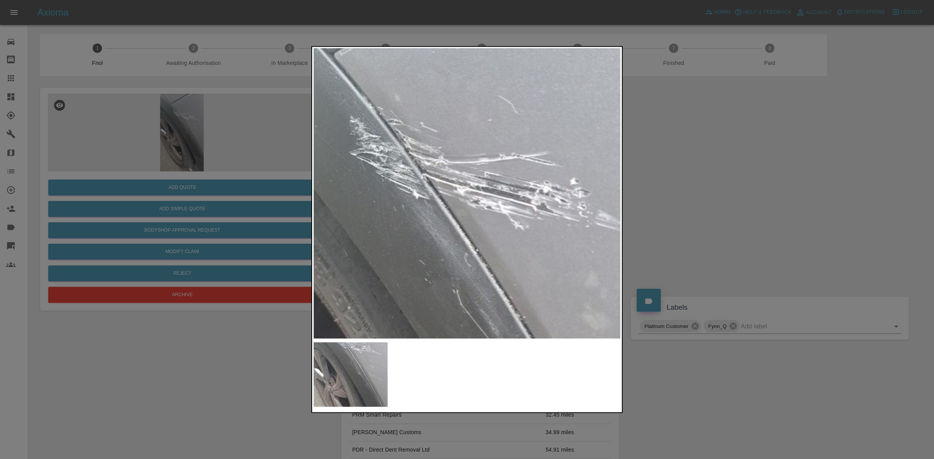
click at [519, 188] on img at bounding box center [453, 372] width 922 height 871
click at [493, 196] on img at bounding box center [453, 372] width 922 height 871
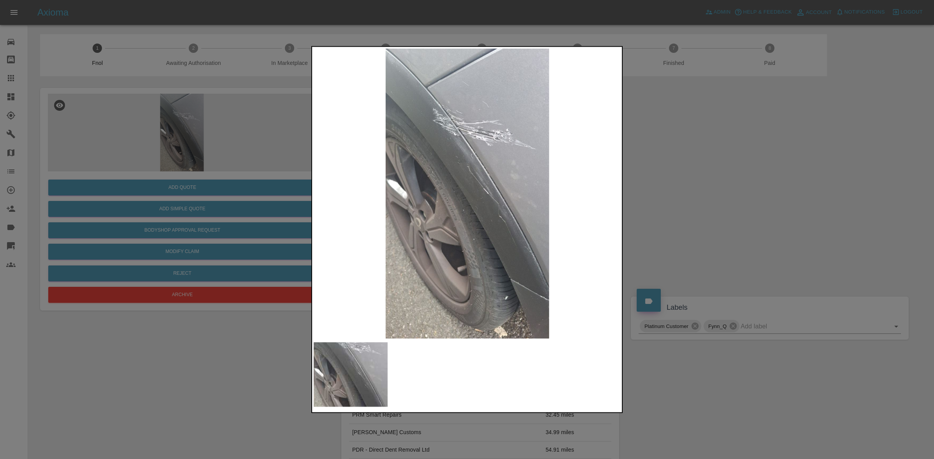
click at [230, 200] on div at bounding box center [467, 229] width 934 height 459
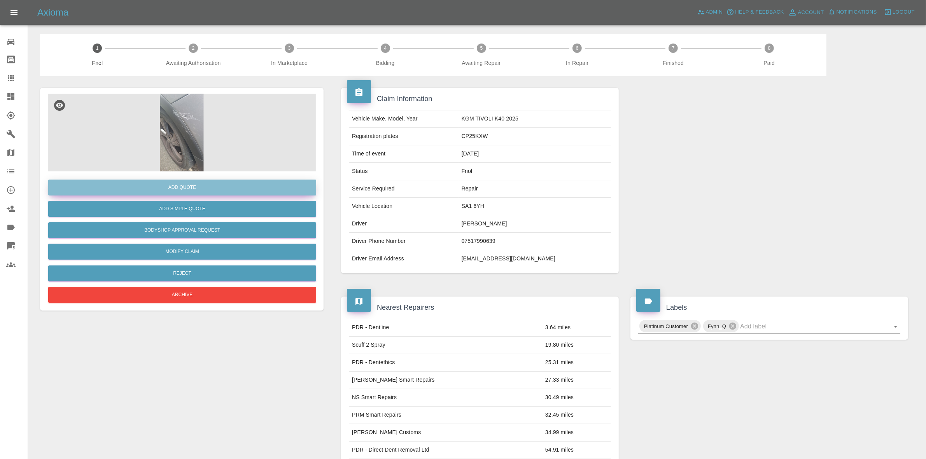
click at [219, 191] on button "Add Quote" at bounding box center [182, 188] width 268 height 16
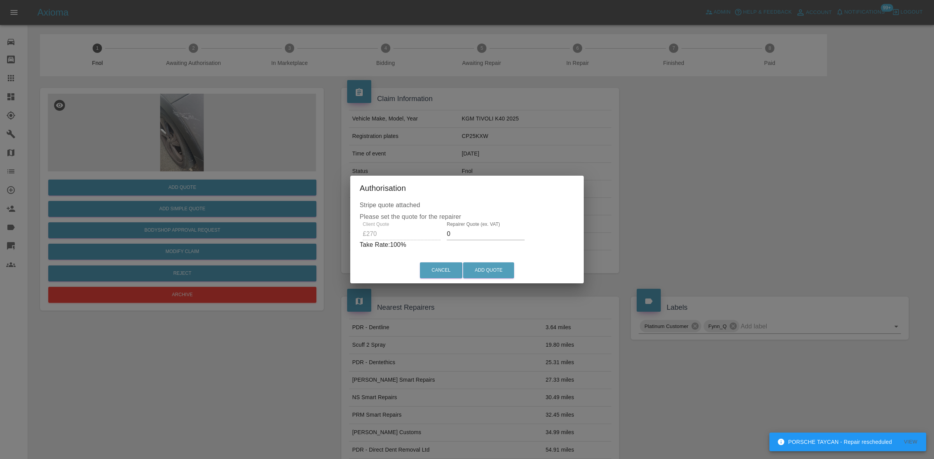
drag, startPoint x: 477, startPoint y: 238, endPoint x: 437, endPoint y: 239, distance: 40.1
click at [451, 239] on input "0" at bounding box center [486, 234] width 78 height 12
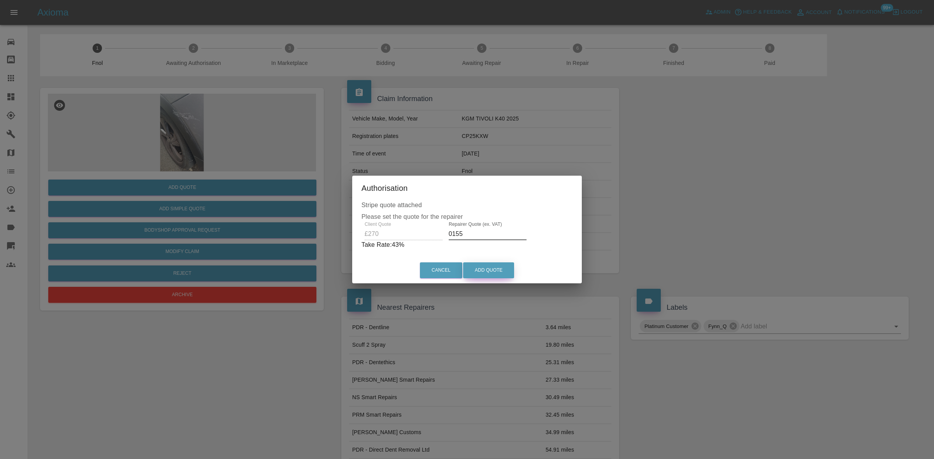
type input "0155"
click at [486, 271] on button "Add Quote" at bounding box center [488, 271] width 51 height 16
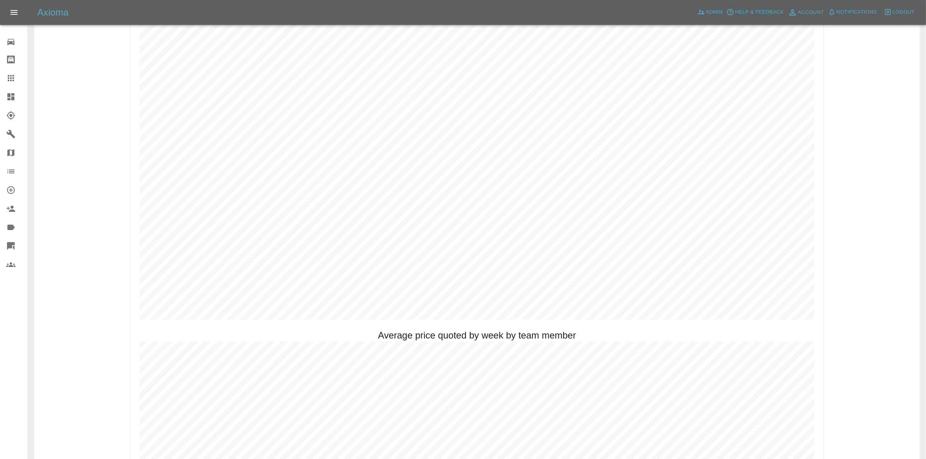
scroll to position [438, 0]
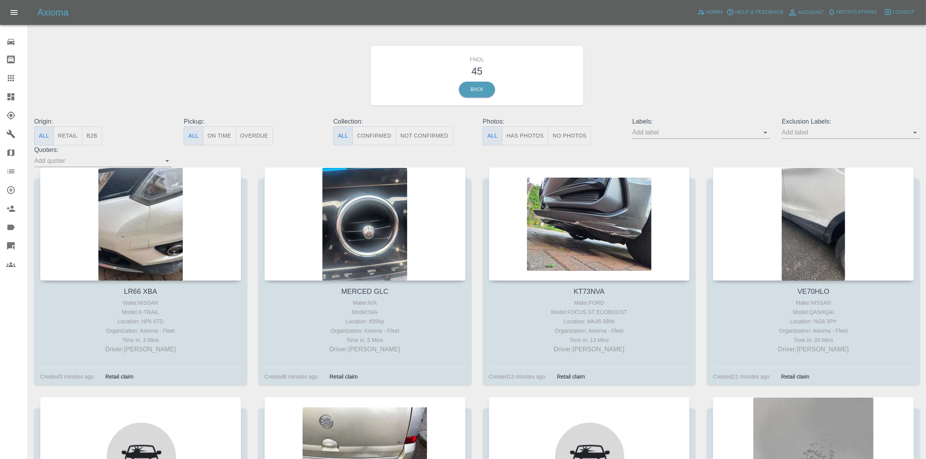
click at [512, 131] on button "Has Photos" at bounding box center [525, 135] width 47 height 19
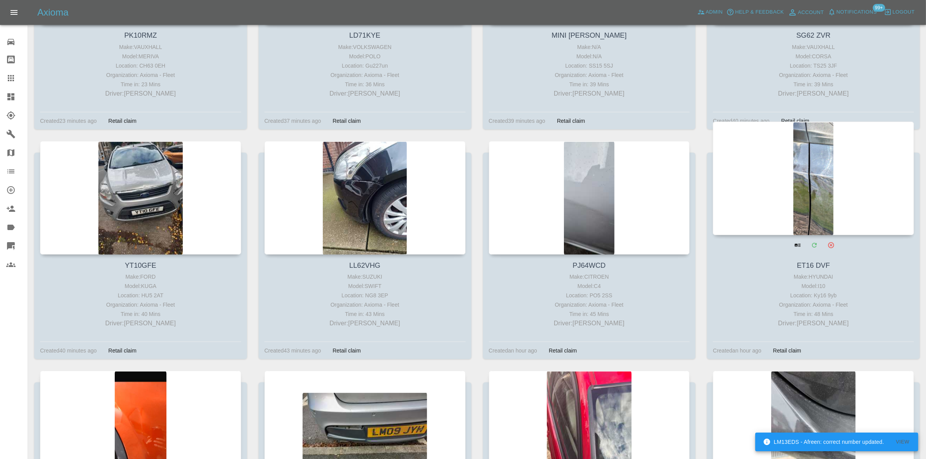
scroll to position [584, 0]
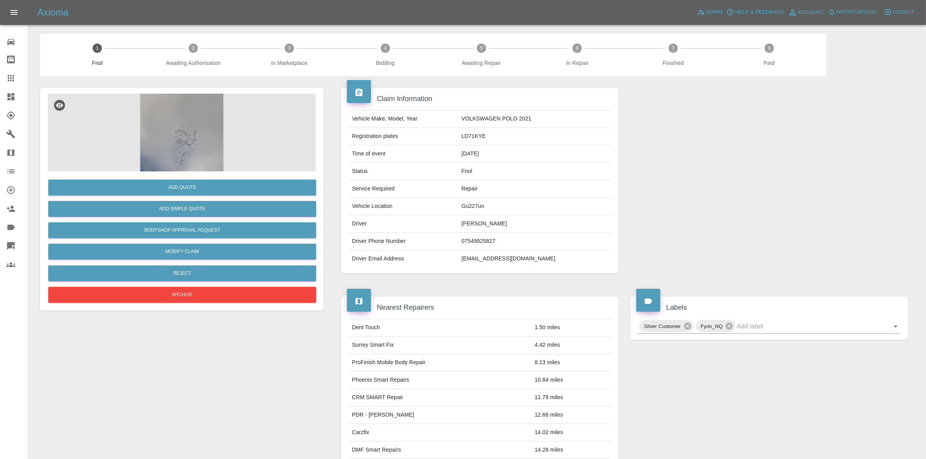
click at [212, 137] on img at bounding box center [182, 133] width 268 height 78
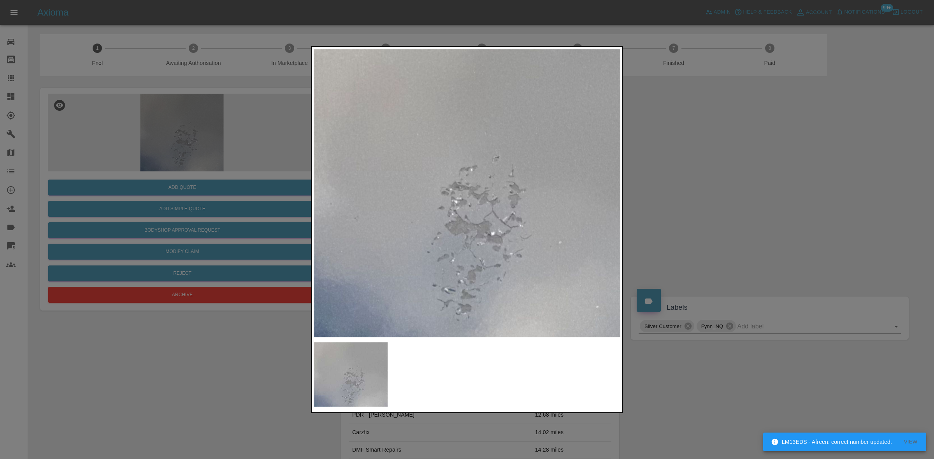
click at [285, 193] on div at bounding box center [467, 229] width 934 height 459
click at [328, 224] on img at bounding box center [467, 193] width 307 height 290
click at [191, 133] on div at bounding box center [467, 229] width 934 height 459
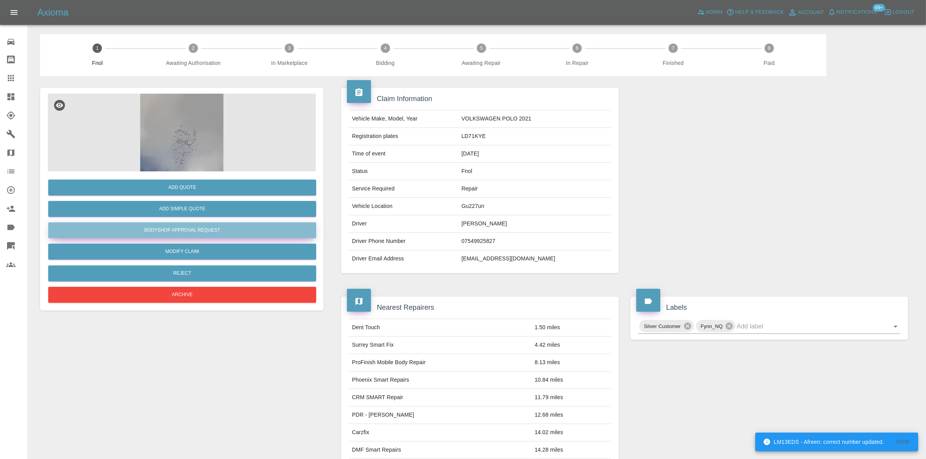
click at [207, 235] on button "Bodyshop Approval Request" at bounding box center [182, 231] width 268 height 16
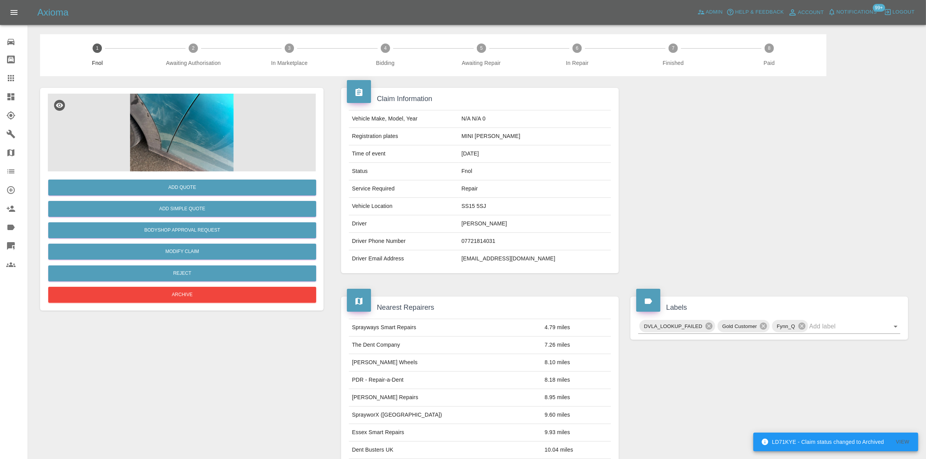
click at [191, 111] on img at bounding box center [182, 133] width 268 height 78
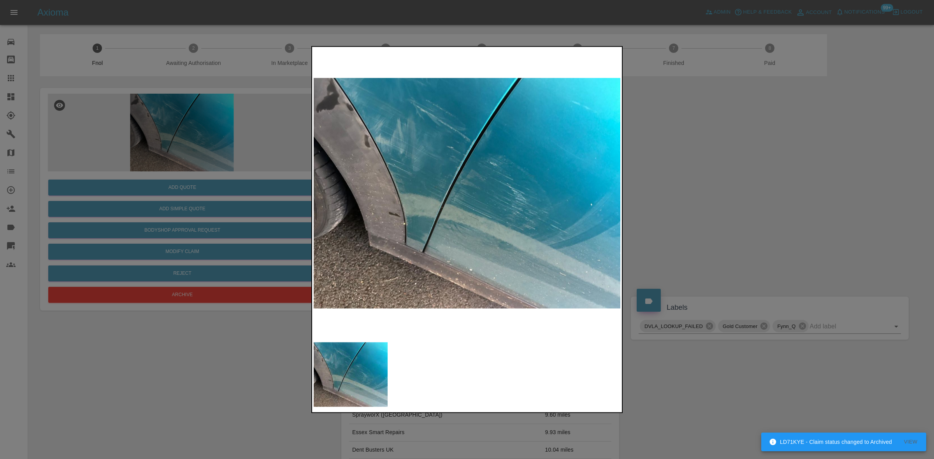
click at [393, 211] on img at bounding box center [467, 193] width 307 height 290
click at [459, 238] on img at bounding box center [467, 193] width 307 height 290
click at [435, 251] on img at bounding box center [467, 193] width 307 height 290
click at [395, 158] on img at bounding box center [467, 193] width 307 height 290
click at [349, 147] on img at bounding box center [467, 193] width 307 height 290
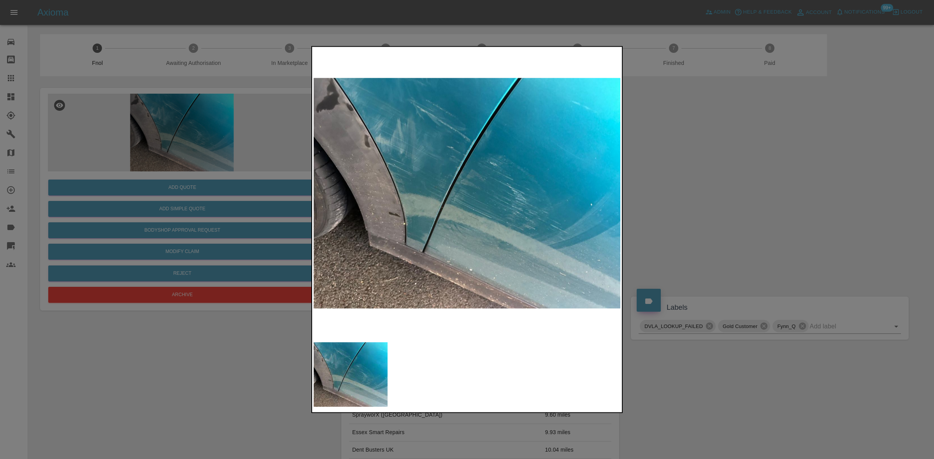
click at [395, 182] on img at bounding box center [467, 193] width 307 height 290
click at [394, 182] on img at bounding box center [467, 193] width 307 height 290
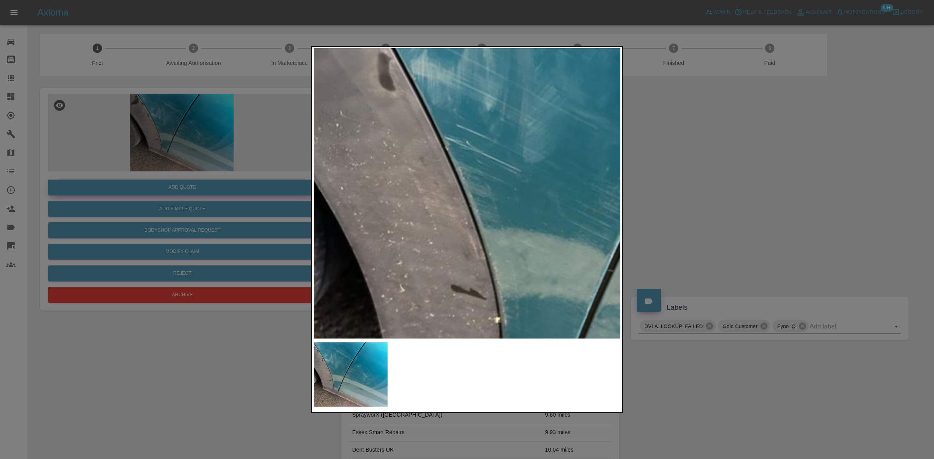
drag, startPoint x: 250, startPoint y: 159, endPoint x: 230, endPoint y: 191, distance: 38.4
click at [244, 164] on div at bounding box center [467, 229] width 934 height 459
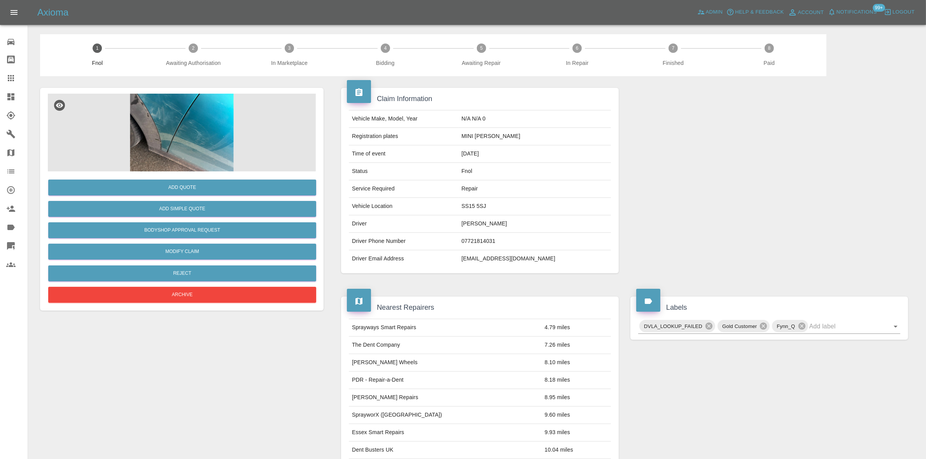
click at [229, 197] on div "Add Quote" at bounding box center [182, 188] width 268 height 20
click at [232, 189] on button "Add Quote" at bounding box center [182, 188] width 268 height 16
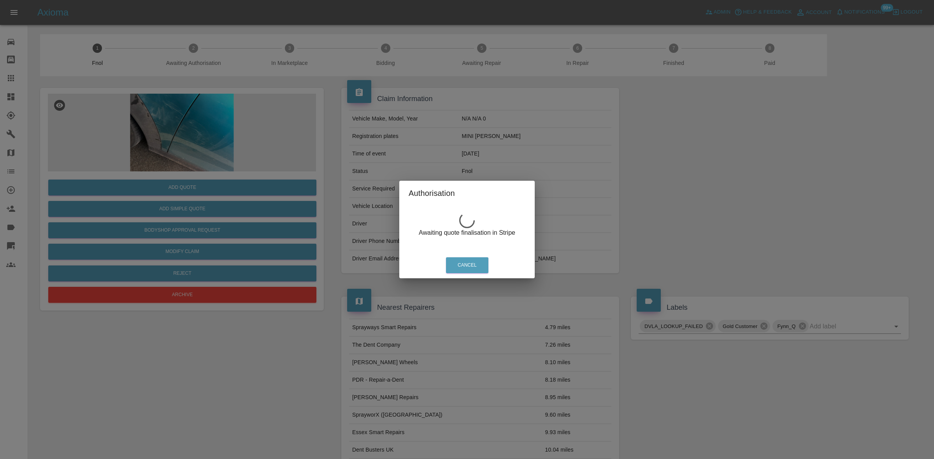
click at [188, 240] on div "Authorisation Awaiting quote finalisation in Stripe Cancel" at bounding box center [467, 229] width 934 height 459
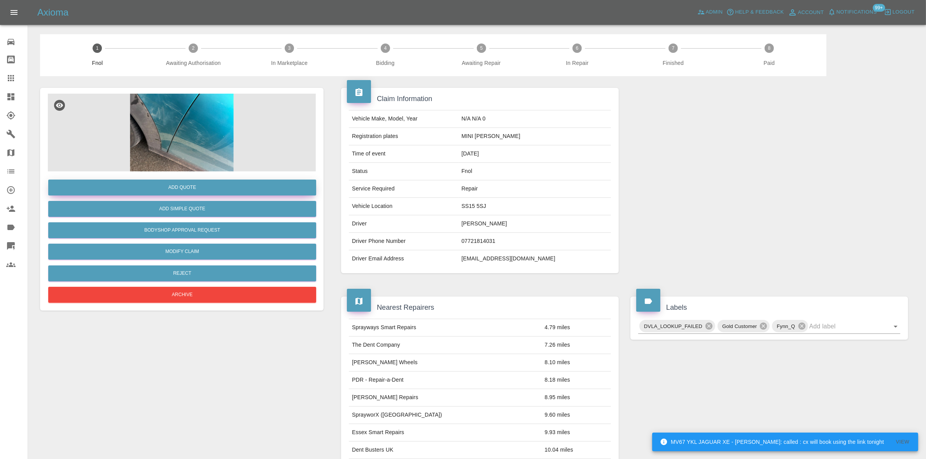
click at [193, 187] on button "Add Quote" at bounding box center [182, 188] width 268 height 16
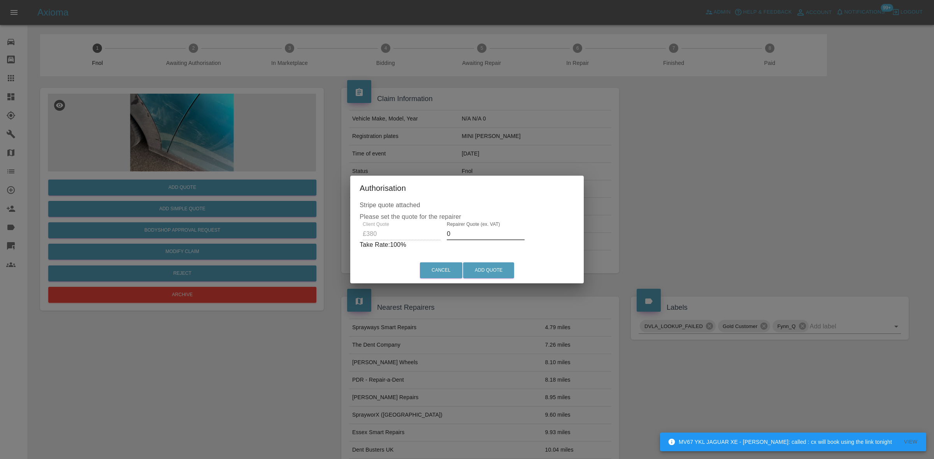
drag, startPoint x: 454, startPoint y: 237, endPoint x: 390, endPoint y: 242, distance: 64.4
click at [406, 240] on div "Client Quote £380 Repairer Quote (ex. VAT) 0 Take Rate: 100 %" at bounding box center [466, 236] width 215 height 28
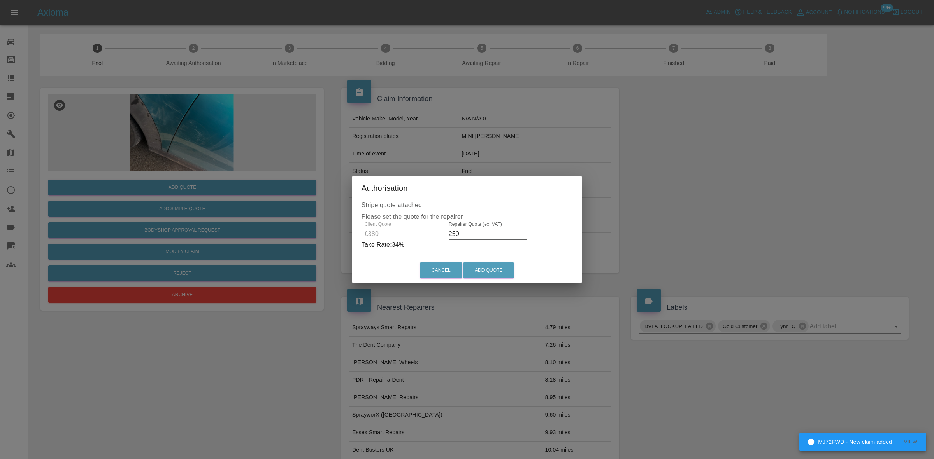
drag, startPoint x: 475, startPoint y: 240, endPoint x: 355, endPoint y: 254, distance: 120.7
click at [377, 248] on div "Client Quote £380 Repairer Quote (ex. VAT) 250 Take Rate: 34 %" at bounding box center [466, 236] width 211 height 28
type input "235"
click at [491, 271] on button "Add Quote" at bounding box center [488, 271] width 51 height 16
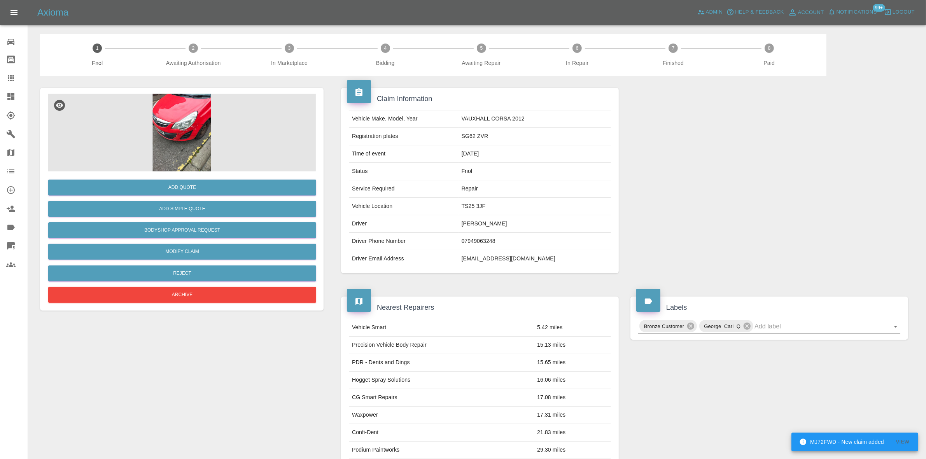
click at [189, 123] on img at bounding box center [182, 133] width 268 height 78
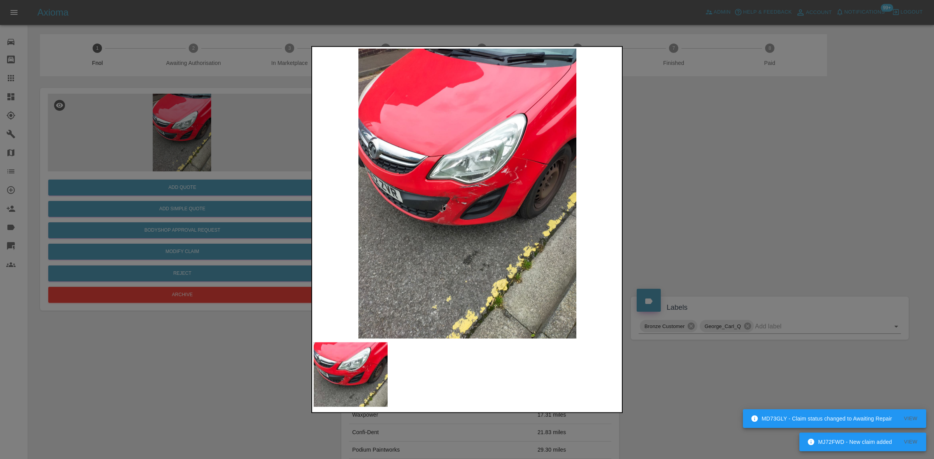
click at [490, 172] on img at bounding box center [467, 193] width 307 height 290
click at [489, 172] on img at bounding box center [467, 193] width 307 height 290
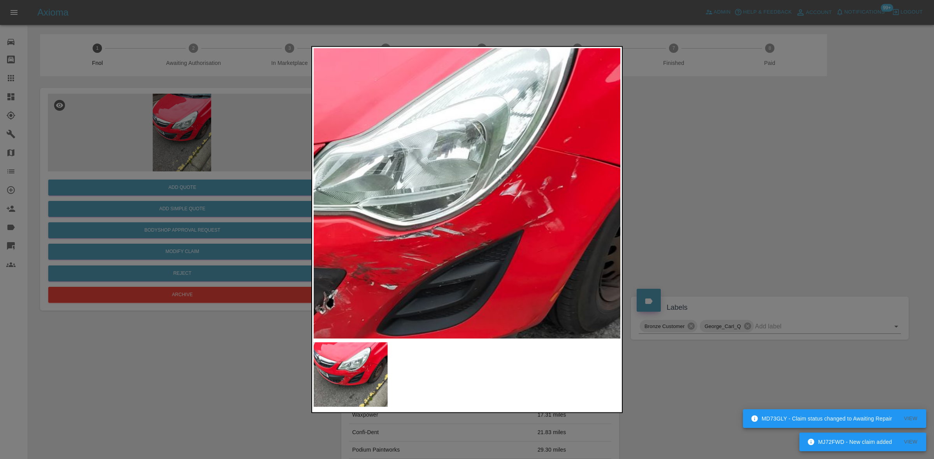
click at [530, 165] on img at bounding box center [399, 257] width 922 height 871
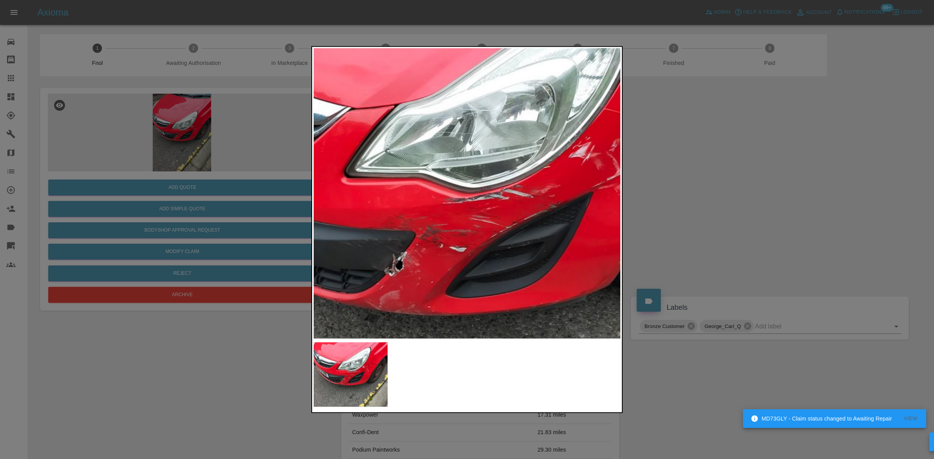
click at [501, 185] on img at bounding box center [468, 219] width 922 height 871
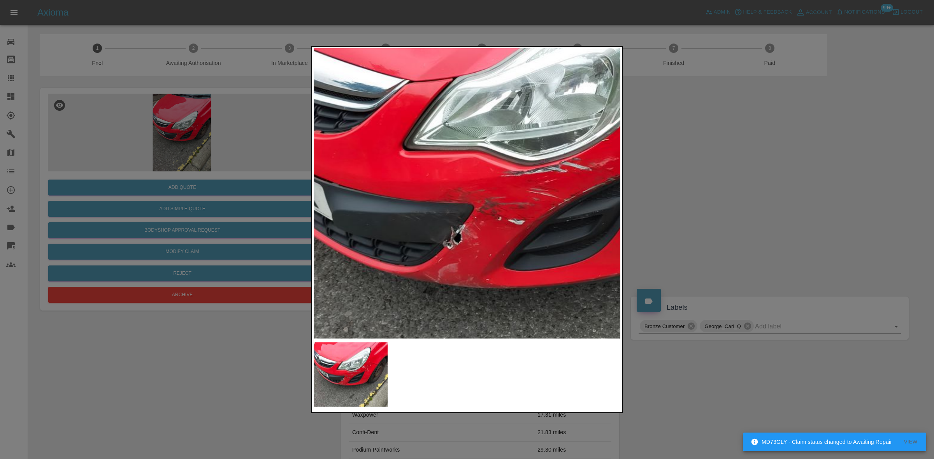
click at [388, 199] on img at bounding box center [526, 192] width 922 height 871
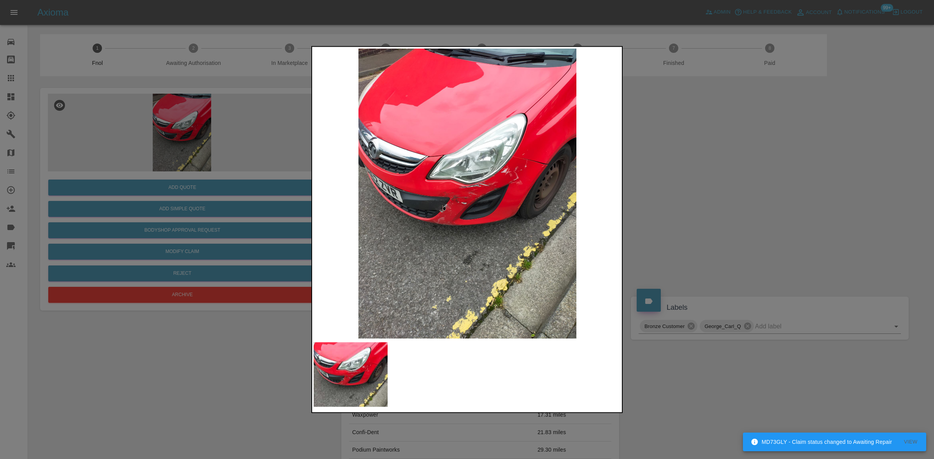
click at [380, 236] on img at bounding box center [467, 193] width 307 height 290
drag, startPoint x: 220, startPoint y: 178, endPoint x: 215, endPoint y: 218, distance: 40.4
click at [219, 185] on div at bounding box center [467, 229] width 934 height 459
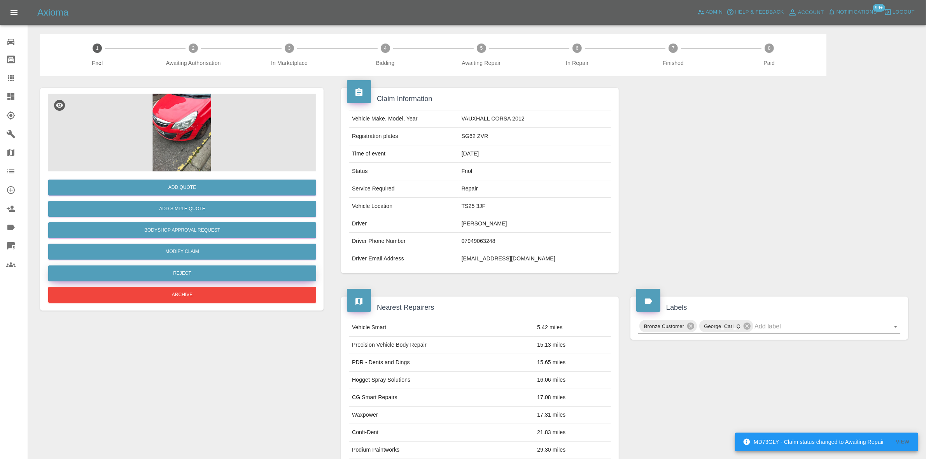
click at [207, 271] on button "Reject" at bounding box center [182, 274] width 268 height 16
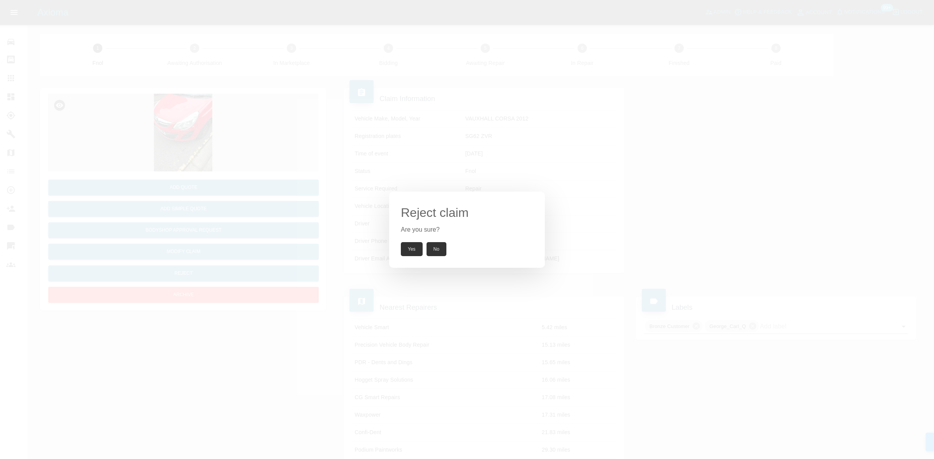
click at [410, 252] on button "Yes" at bounding box center [412, 249] width 22 height 14
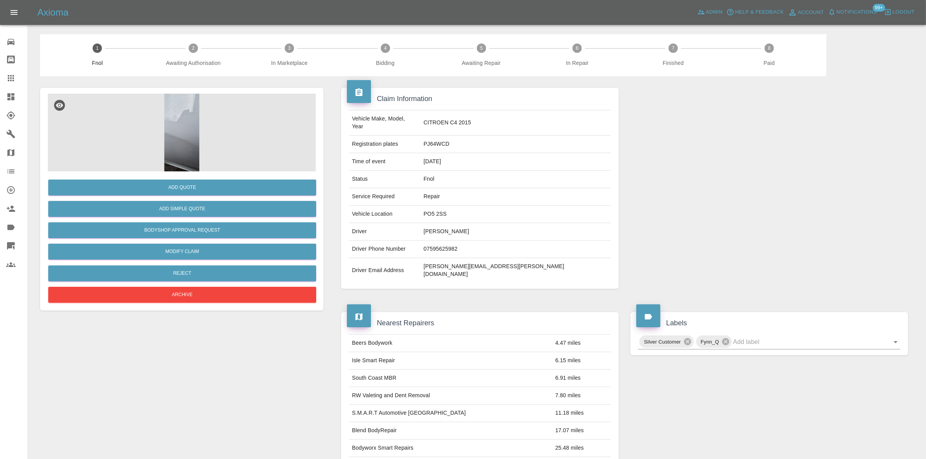
click at [186, 127] on img at bounding box center [182, 133] width 268 height 78
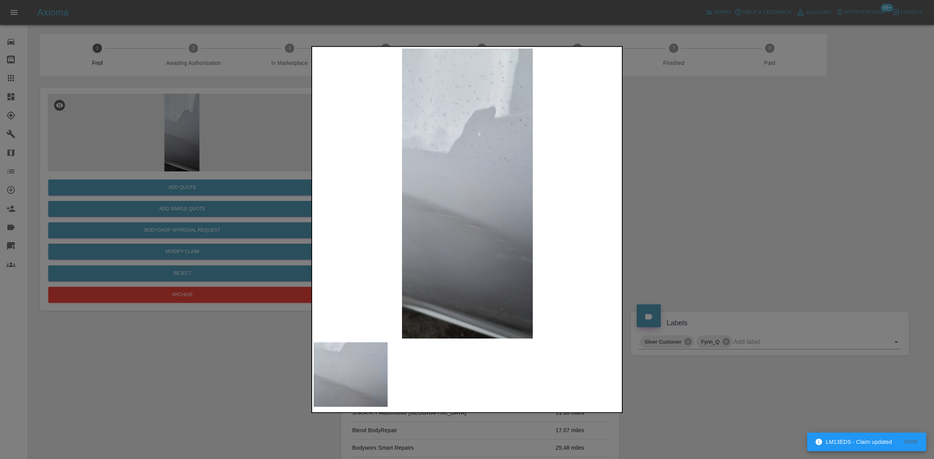
click at [403, 211] on img at bounding box center [467, 193] width 307 height 290
click at [428, 244] on img at bounding box center [467, 193] width 307 height 290
click at [401, 241] on img at bounding box center [467, 193] width 307 height 290
click at [456, 239] on img at bounding box center [467, 193] width 307 height 290
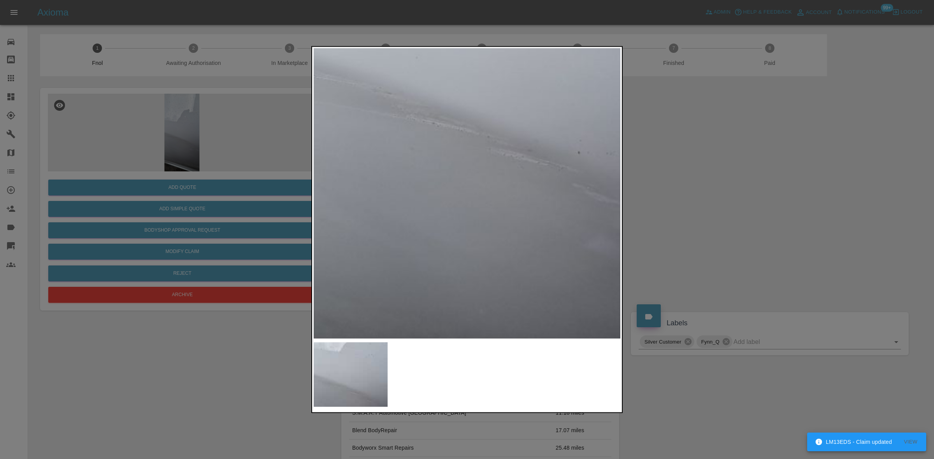
click at [456, 238] on img at bounding box center [500, 56] width 922 height 871
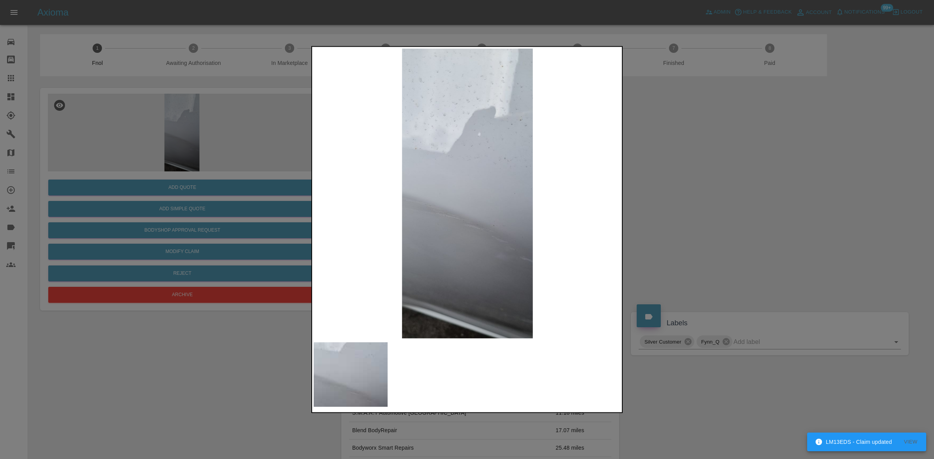
click at [456, 219] on img at bounding box center [467, 193] width 307 height 290
click at [176, 156] on div at bounding box center [467, 229] width 934 height 459
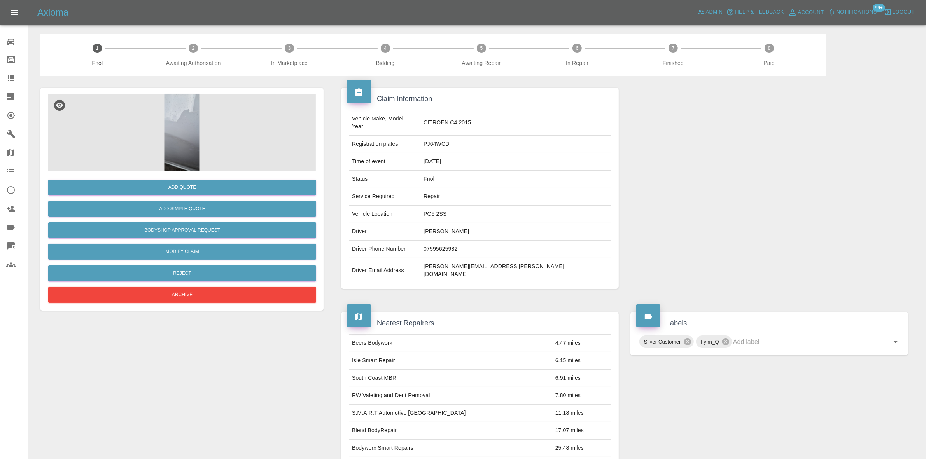
click at [189, 119] on img at bounding box center [182, 133] width 268 height 78
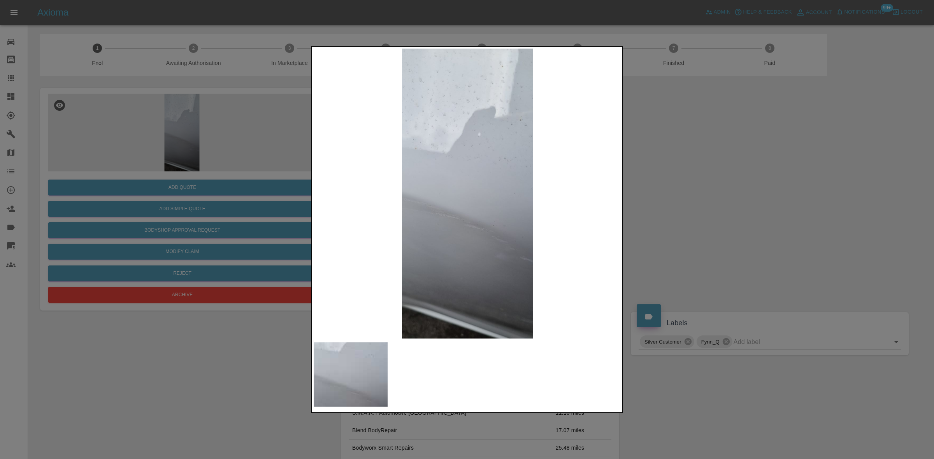
click at [475, 209] on img at bounding box center [467, 193] width 307 height 290
drag, startPoint x: 193, startPoint y: 181, endPoint x: 197, endPoint y: 191, distance: 10.6
click at [193, 183] on div at bounding box center [467, 229] width 934 height 459
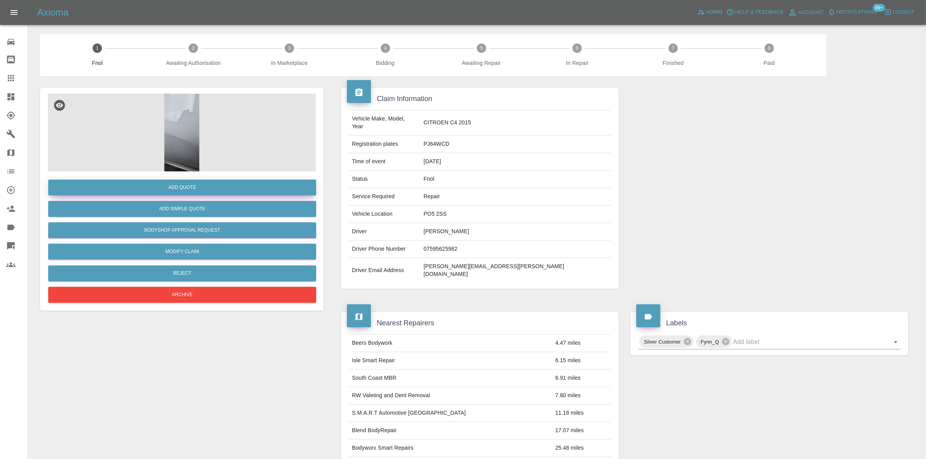
click at [197, 191] on button "Add Quote" at bounding box center [182, 188] width 268 height 16
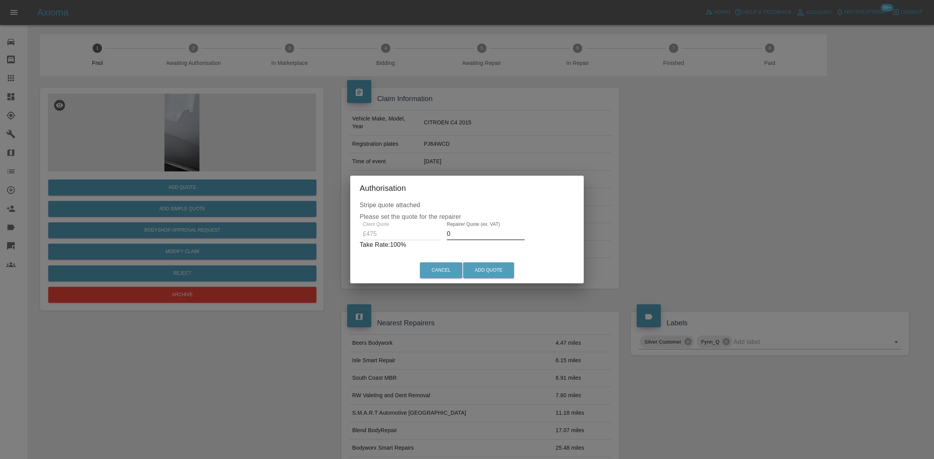
click at [422, 235] on div "Client Quote £475 Repairer Quote (ex. VAT) 0 Take Rate: 100 %" at bounding box center [466, 236] width 215 height 28
type input "300"
click at [493, 271] on button "Add Quote" at bounding box center [488, 271] width 51 height 16
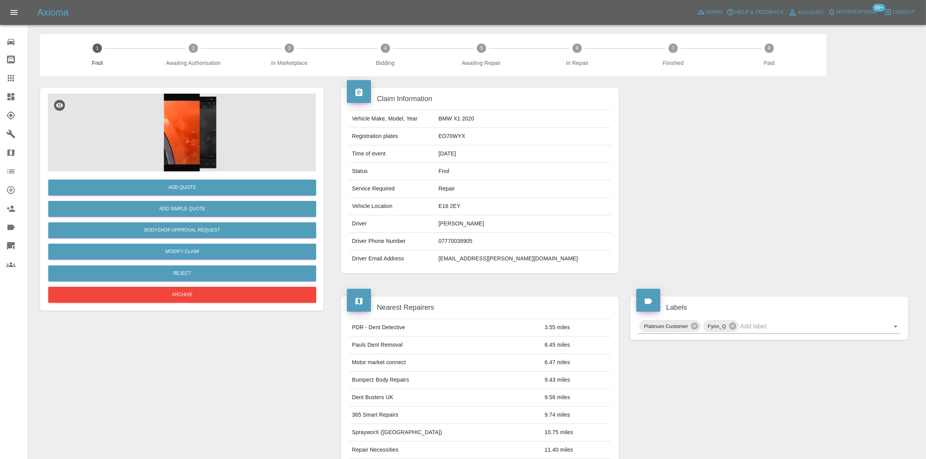
click at [186, 127] on img at bounding box center [182, 133] width 268 height 78
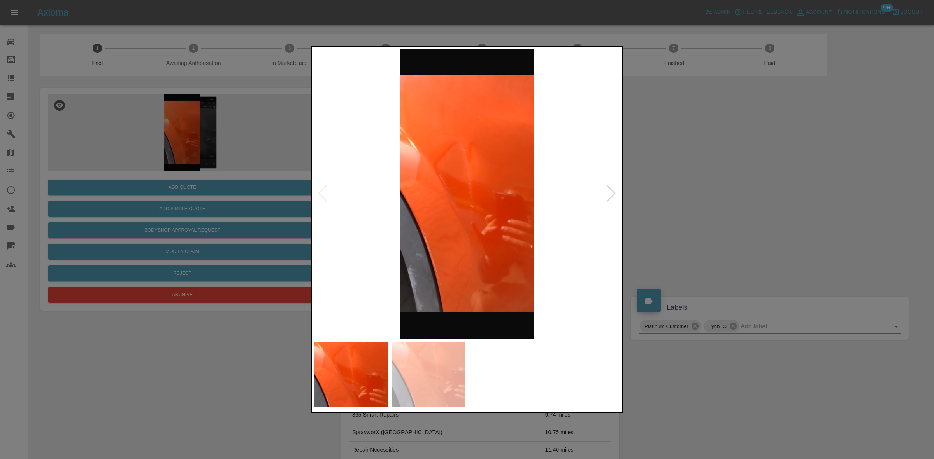
click at [469, 193] on img at bounding box center [467, 193] width 307 height 290
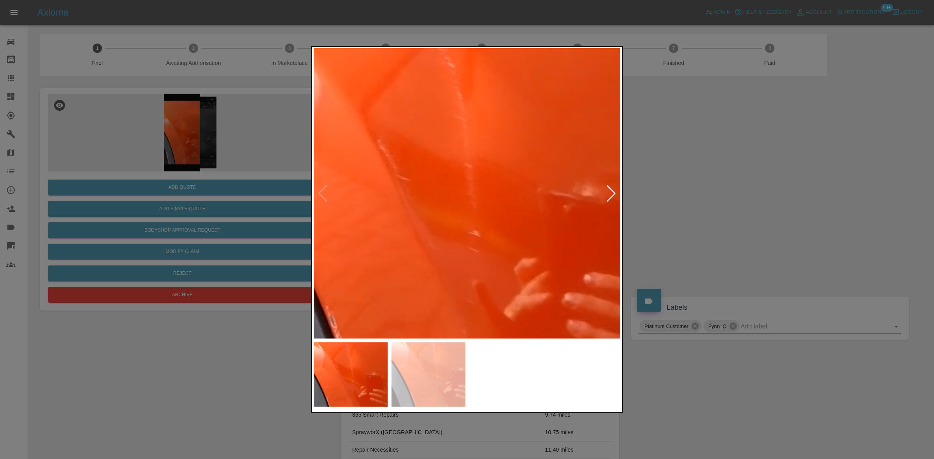
click at [467, 197] on img at bounding box center [462, 194] width 922 height 871
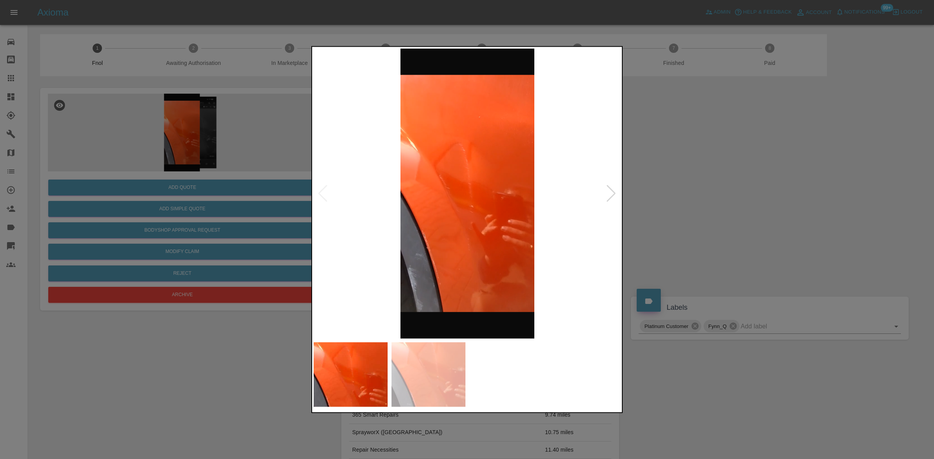
click at [442, 245] on img at bounding box center [467, 193] width 307 height 290
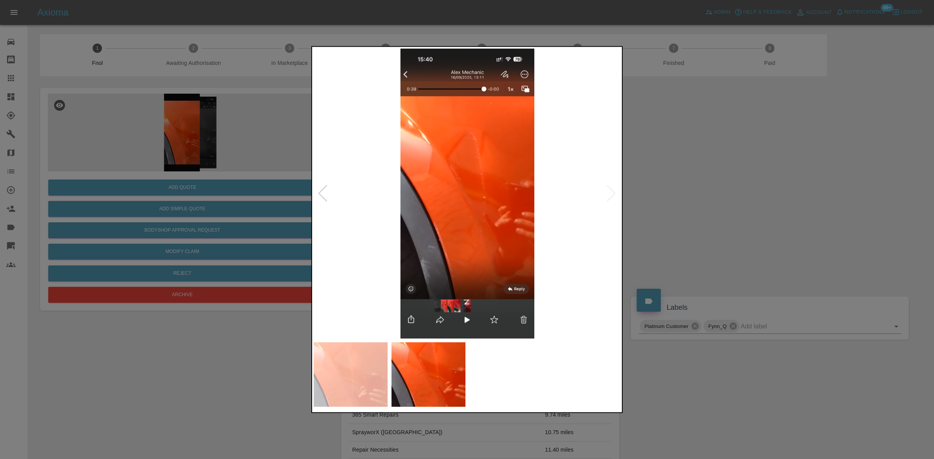
click at [454, 215] on img at bounding box center [467, 193] width 307 height 290
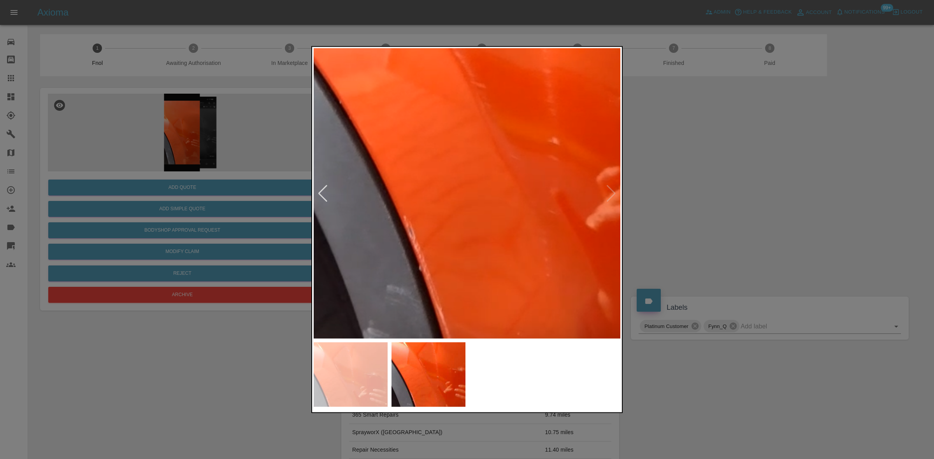
click at [490, 168] on img at bounding box center [504, 128] width 922 height 871
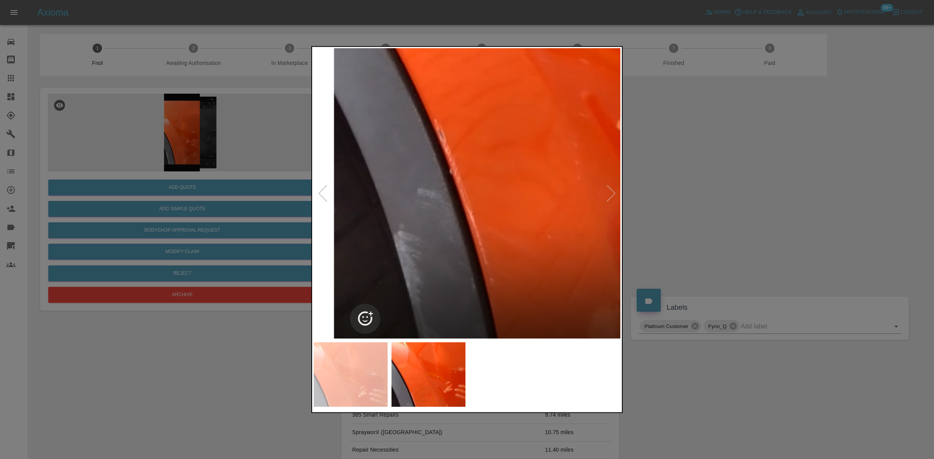
click at [479, 161] on img at bounding box center [535, 32] width 922 height 871
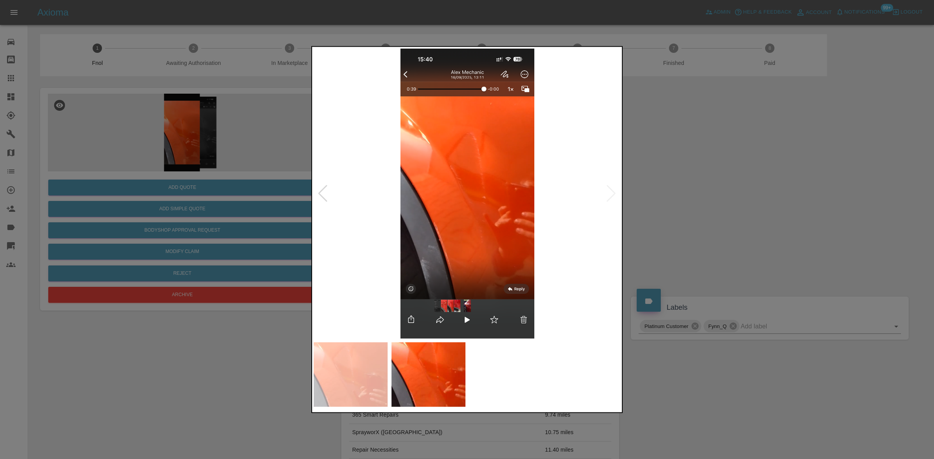
click at [471, 163] on img at bounding box center [467, 193] width 307 height 290
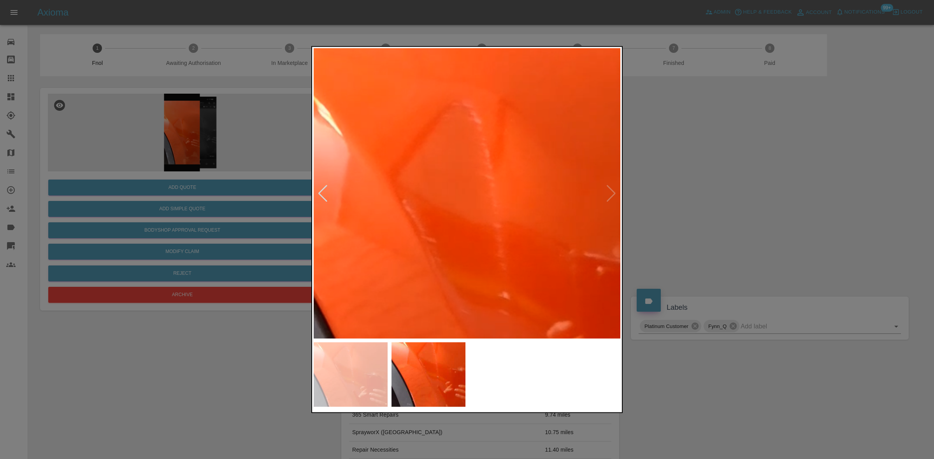
click at [471, 165] on img at bounding box center [454, 283] width 922 height 871
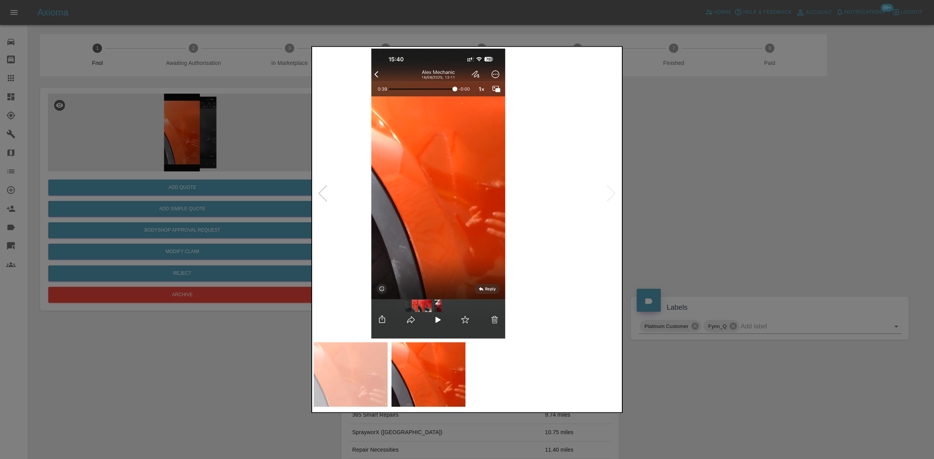
click at [425, 188] on img at bounding box center [437, 193] width 307 height 290
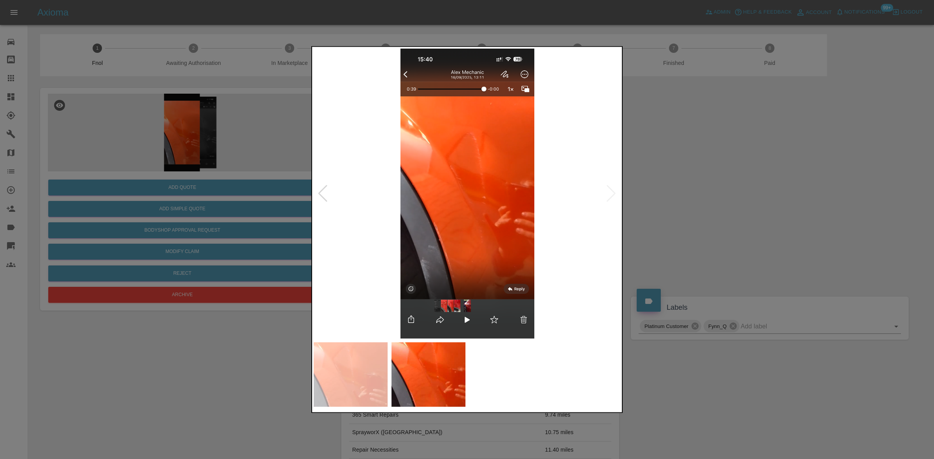
click at [547, 215] on img at bounding box center [467, 193] width 307 height 290
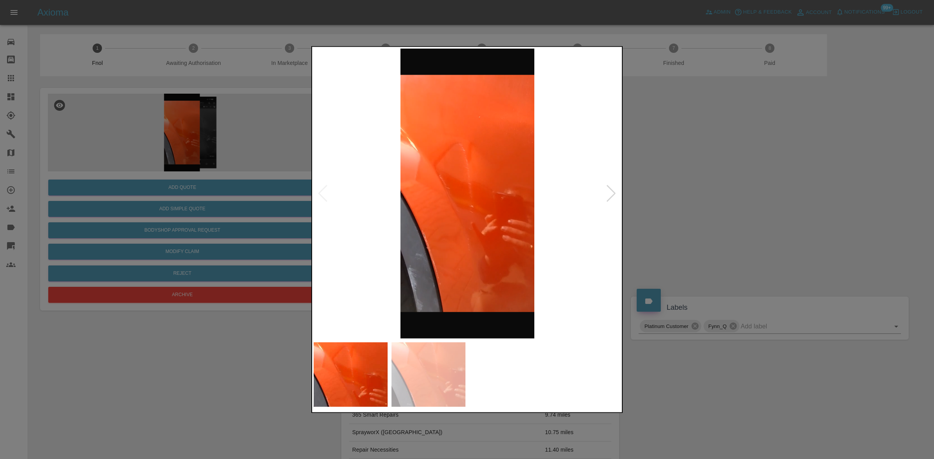
click at [243, 181] on div at bounding box center [467, 229] width 934 height 459
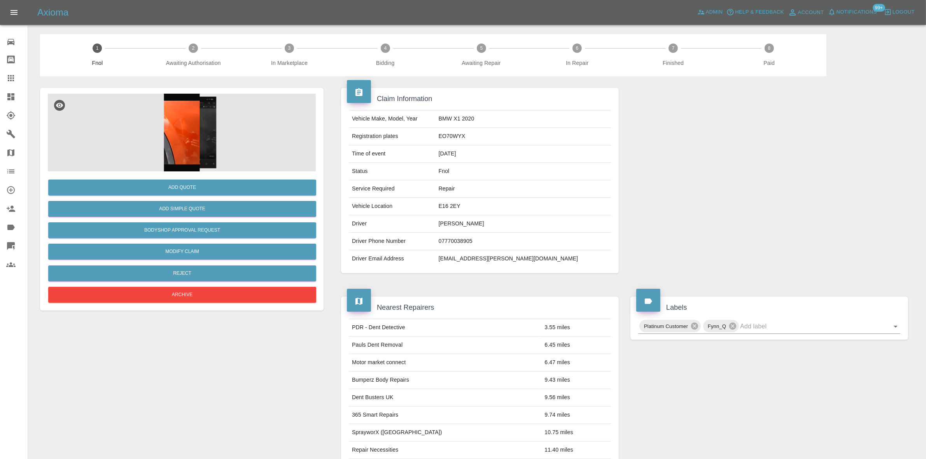
click at [181, 139] on img at bounding box center [182, 133] width 268 height 78
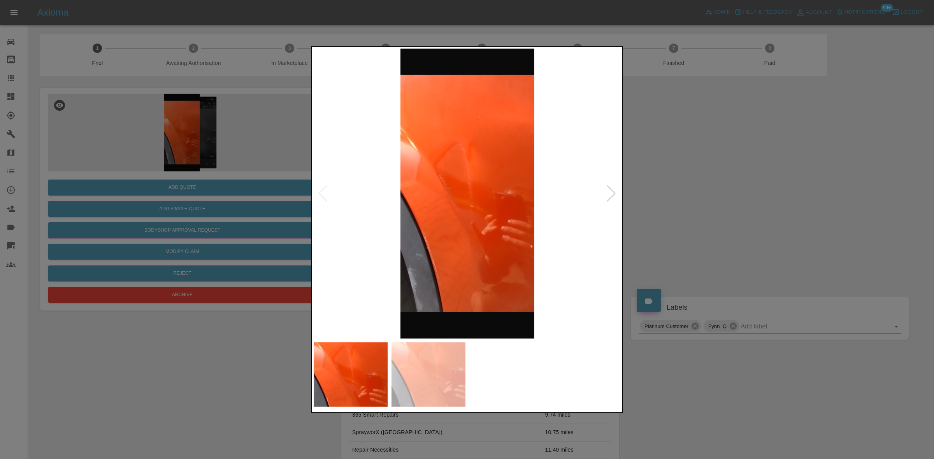
click at [489, 216] on img at bounding box center [467, 193] width 307 height 290
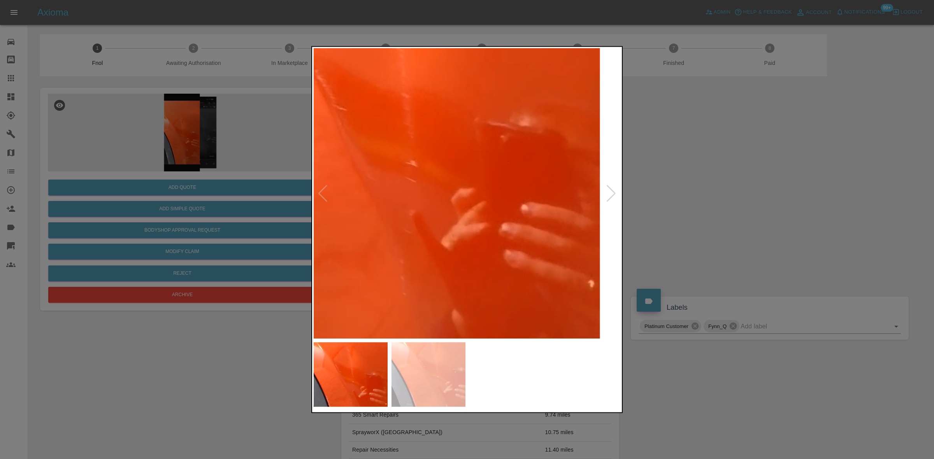
click at [489, 223] on img at bounding box center [399, 124] width 922 height 871
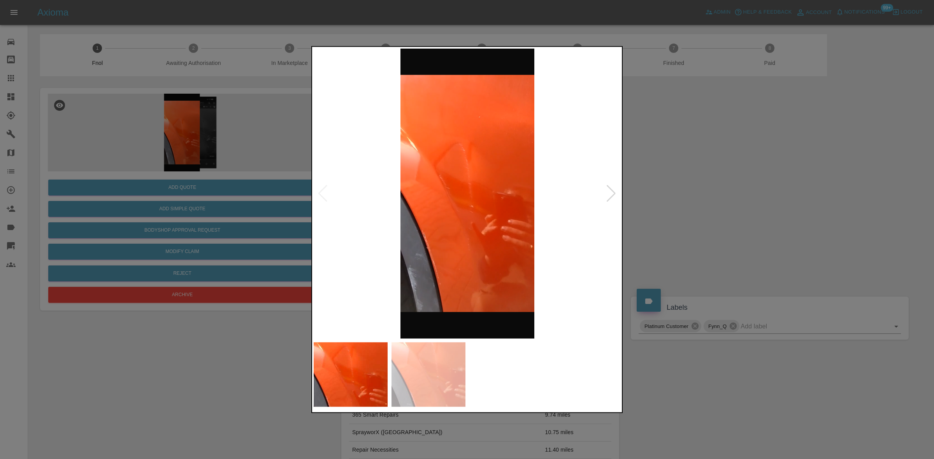
click at [185, 211] on div at bounding box center [467, 229] width 934 height 459
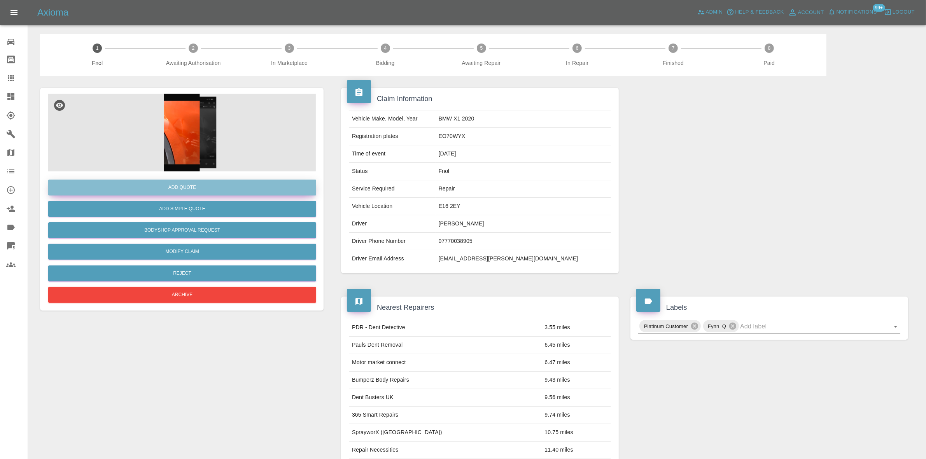
click at [189, 183] on button "Add Quote" at bounding box center [182, 188] width 268 height 16
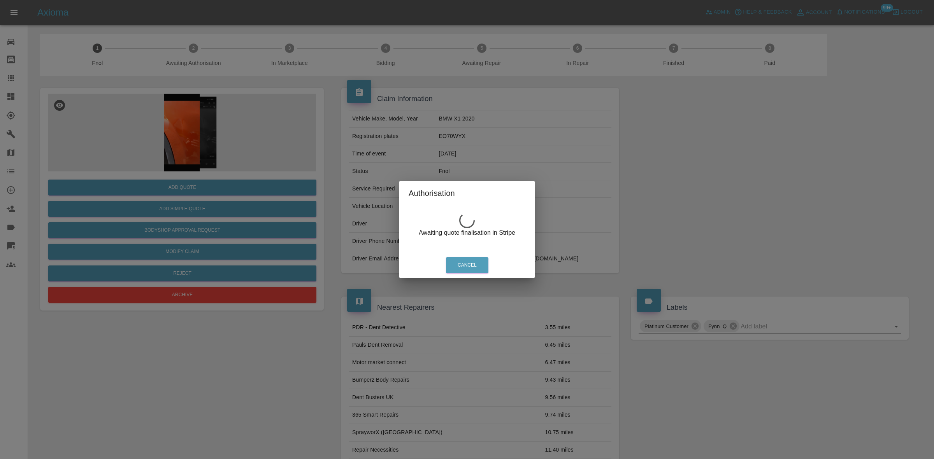
click at [219, 133] on div "Authorisation Awaiting quote finalisation in Stripe Cancel" at bounding box center [467, 229] width 934 height 459
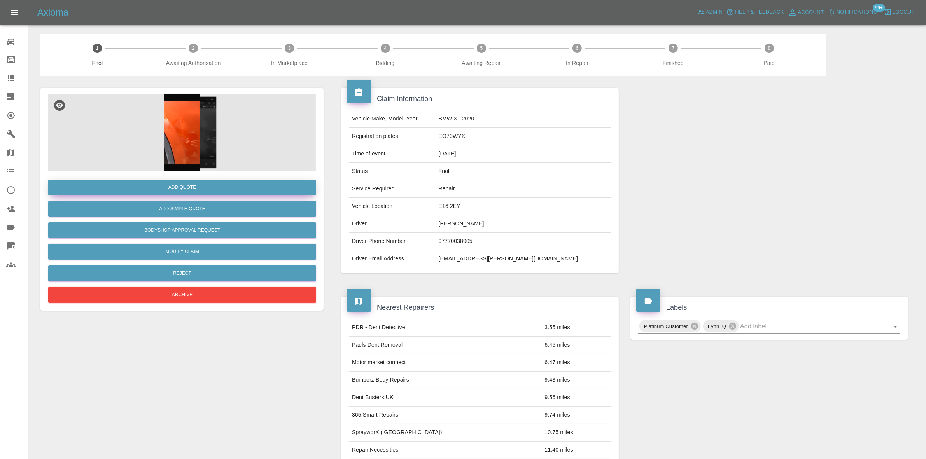
click at [187, 191] on button "Add Quote" at bounding box center [182, 188] width 268 height 16
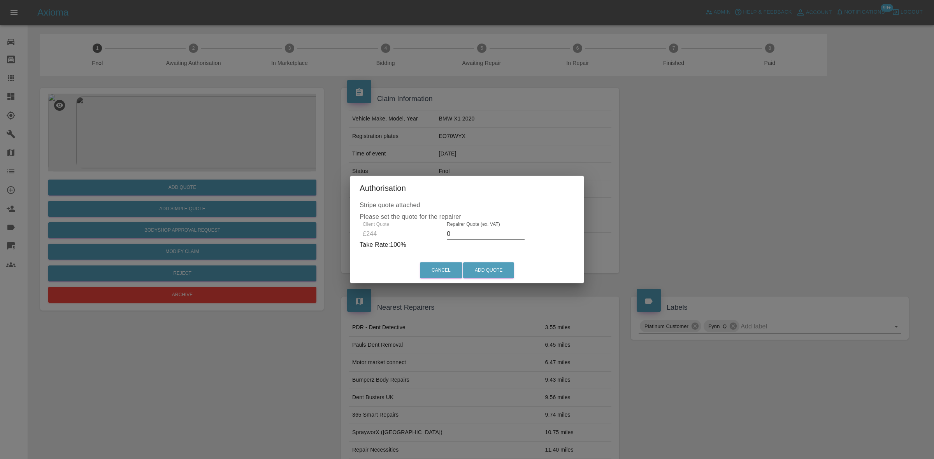
click at [399, 231] on div "Client Quote £244 Repairer Quote (ex. VAT) 0 Take Rate: 100 %" at bounding box center [466, 236] width 215 height 28
type input "150"
click at [485, 267] on button "Add Quote" at bounding box center [488, 271] width 51 height 16
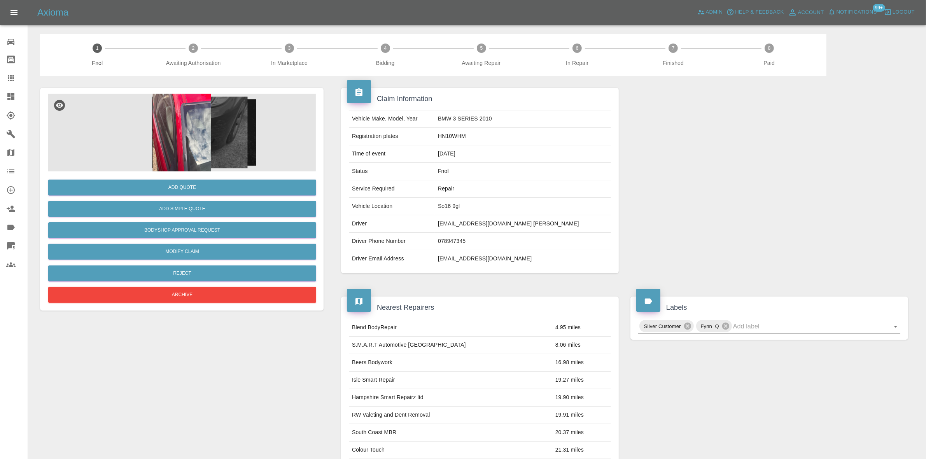
click at [176, 139] on img at bounding box center [182, 133] width 268 height 78
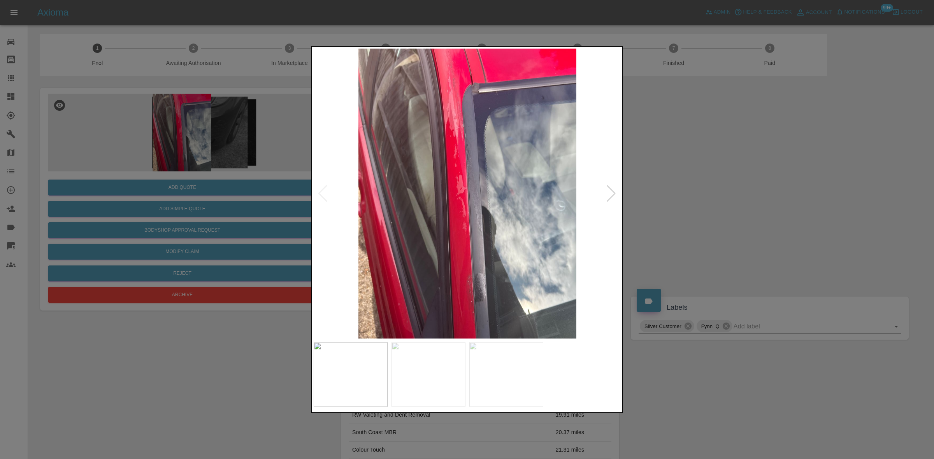
click at [440, 172] on img at bounding box center [467, 193] width 307 height 290
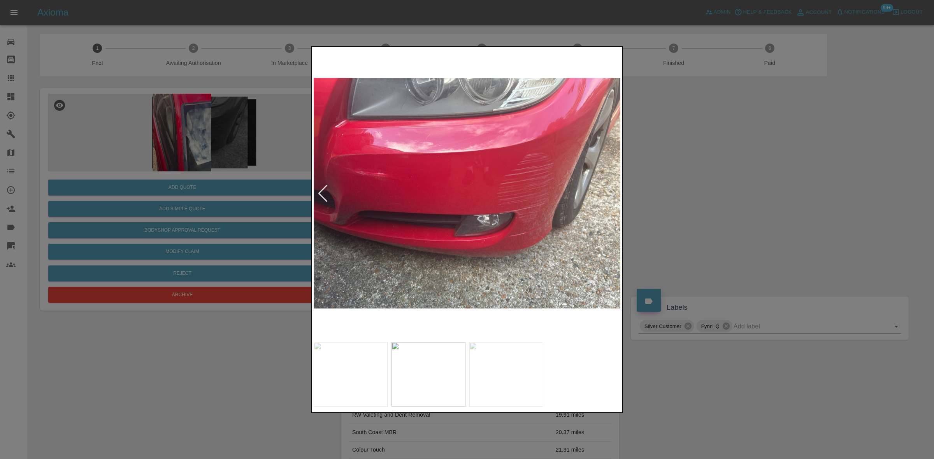
click at [403, 223] on img at bounding box center [467, 193] width 307 height 290
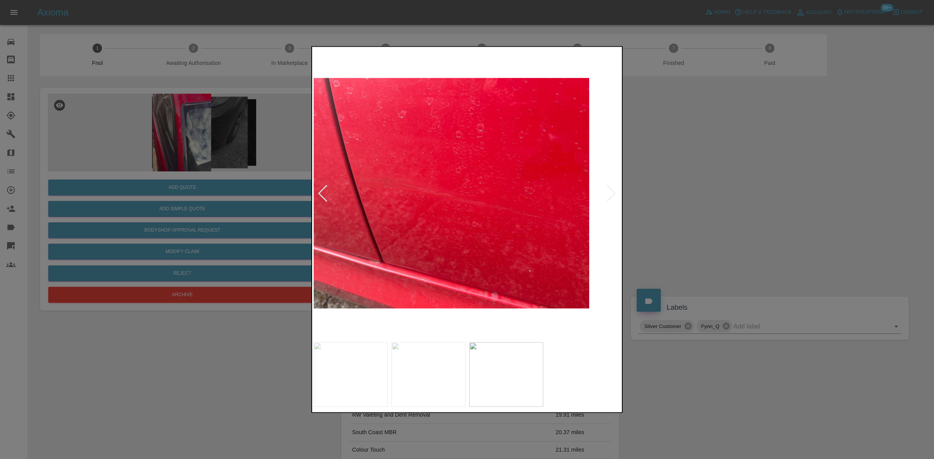
click at [360, 219] on img at bounding box center [435, 193] width 307 height 290
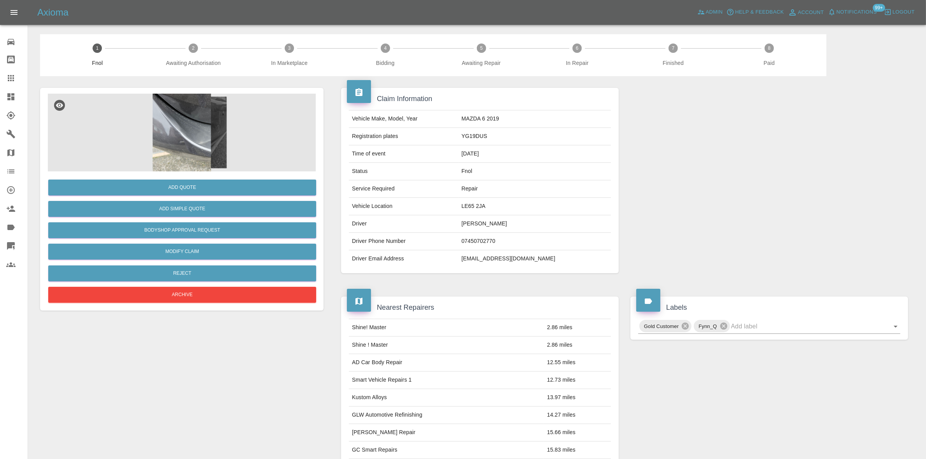
click at [213, 158] on img at bounding box center [182, 133] width 268 height 78
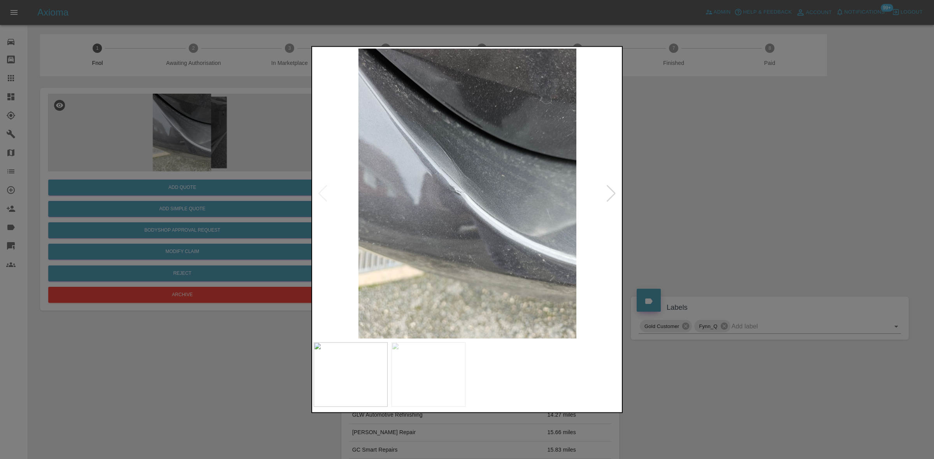
click at [434, 216] on img at bounding box center [467, 193] width 307 height 290
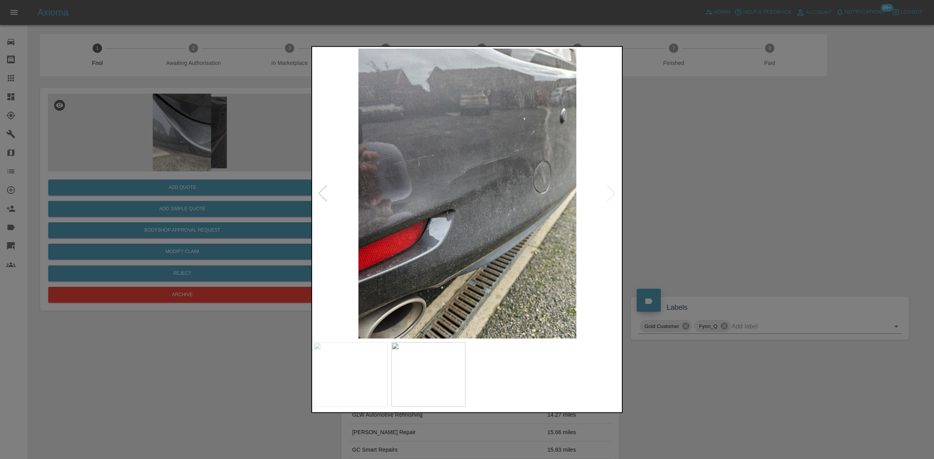
click at [435, 230] on img at bounding box center [467, 193] width 307 height 290
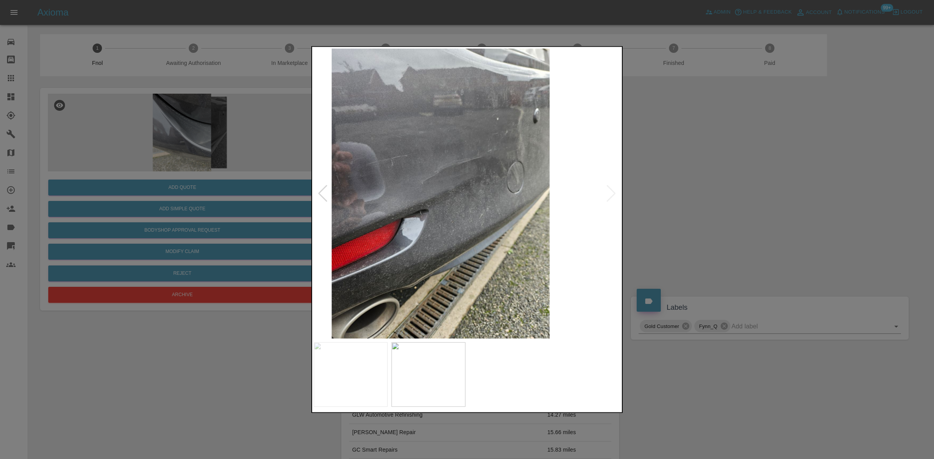
click at [460, 228] on img at bounding box center [440, 193] width 307 height 290
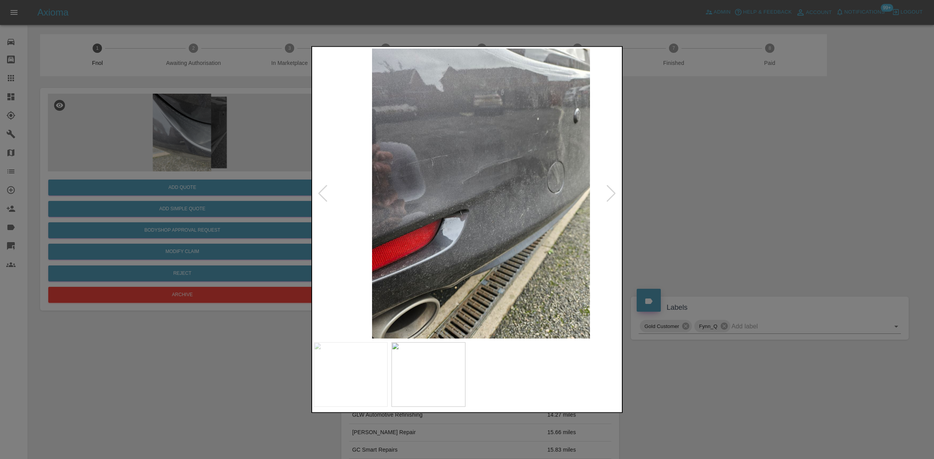
click at [492, 191] on img at bounding box center [480, 193] width 307 height 290
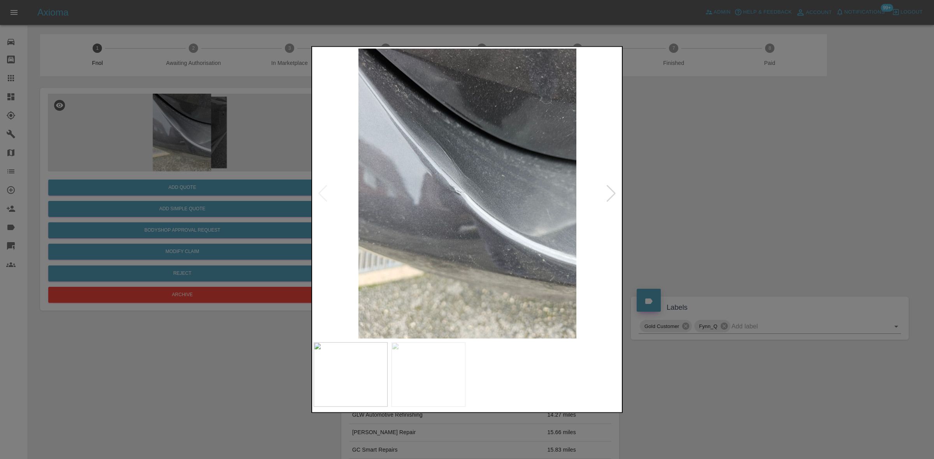
click at [461, 204] on img at bounding box center [467, 193] width 307 height 290
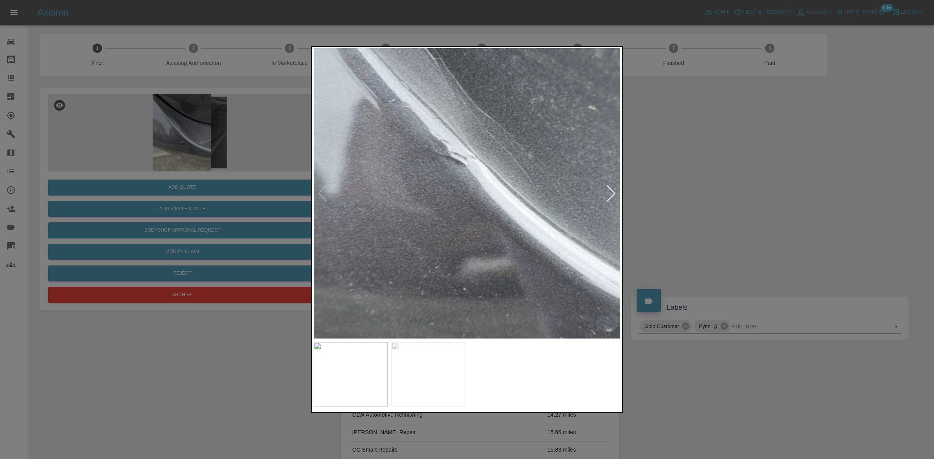
click at [461, 205] on img at bounding box center [485, 161] width 922 height 871
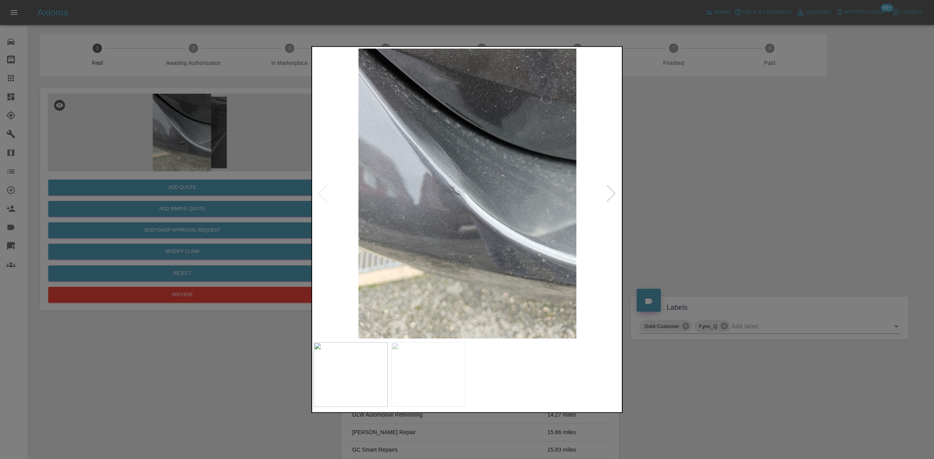
click at [370, 220] on img at bounding box center [467, 193] width 307 height 290
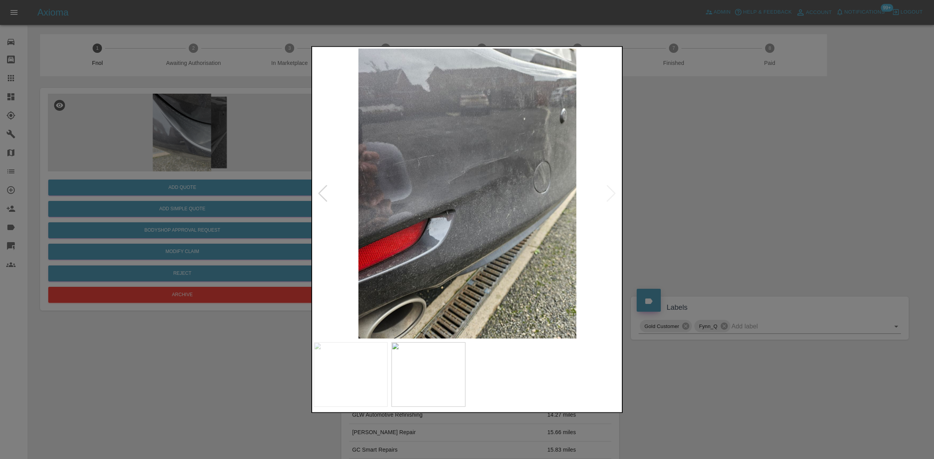
click at [448, 200] on img at bounding box center [467, 193] width 307 height 290
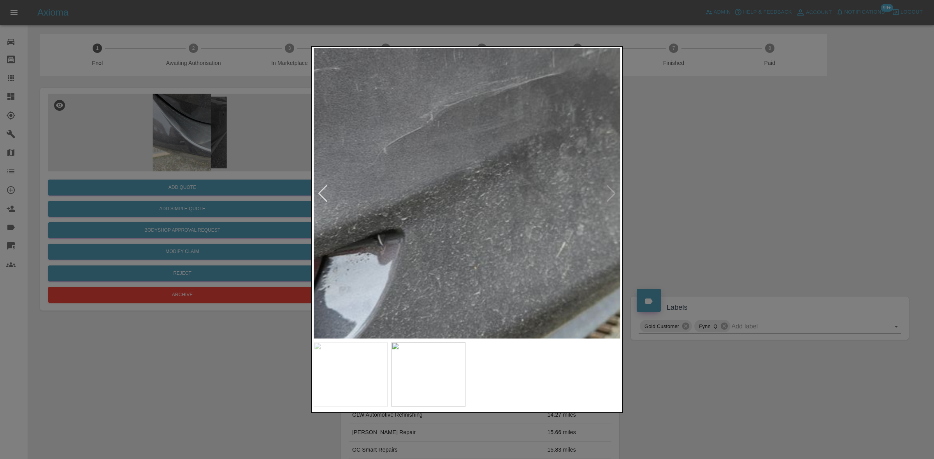
click at [350, 201] on img at bounding box center [440, 181] width 922 height 871
click at [479, 263] on img at bounding box center [440, 181] width 922 height 871
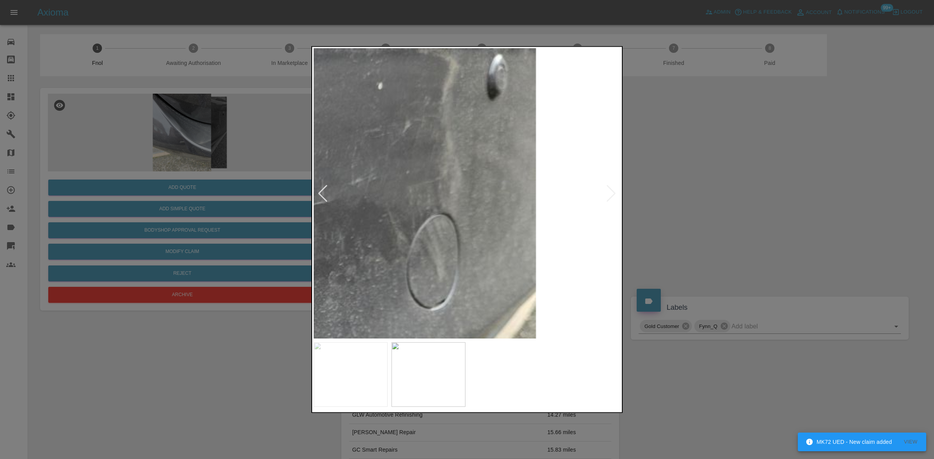
click at [465, 246] on img at bounding box center [209, 309] width 922 height 871
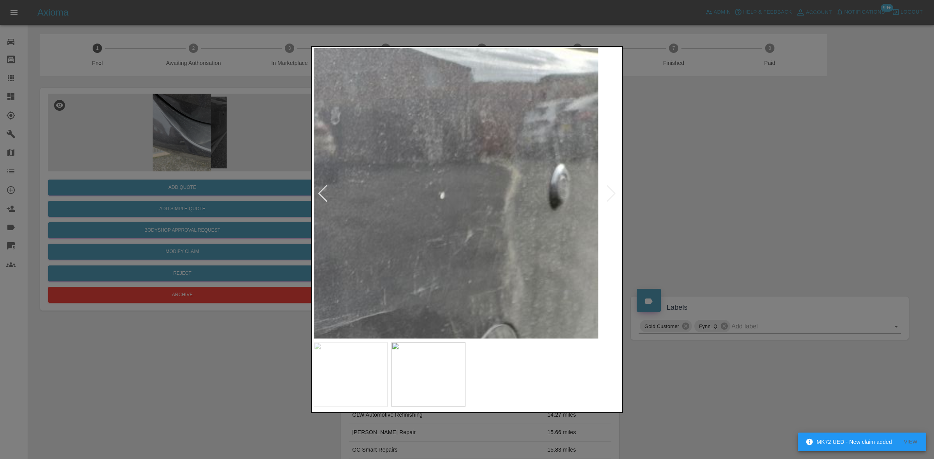
click at [442, 198] on img at bounding box center [271, 419] width 922 height 871
click at [442, 198] on img at bounding box center [271, 421] width 922 height 871
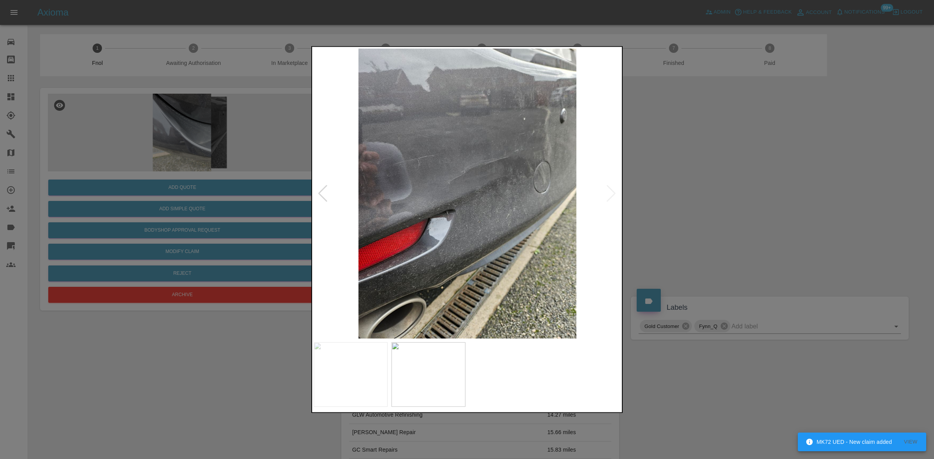
click at [281, 135] on div at bounding box center [467, 229] width 934 height 459
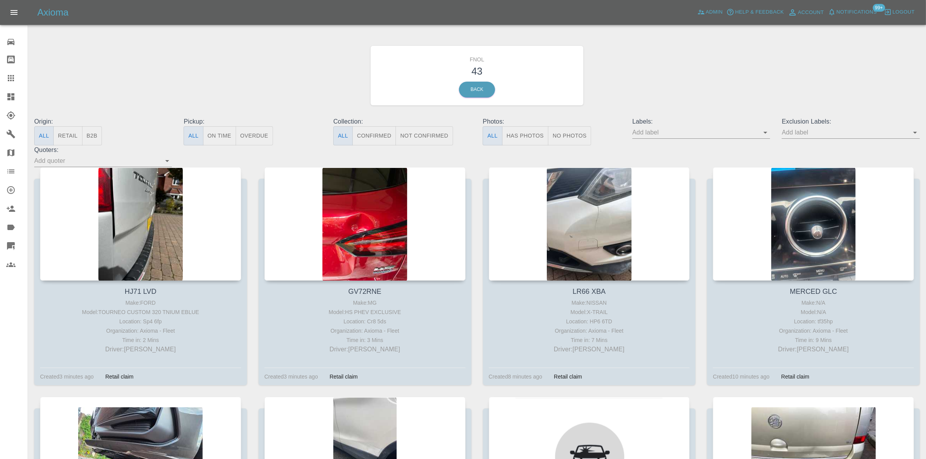
drag, startPoint x: 369, startPoint y: 184, endPoint x: 226, endPoint y: 82, distance: 174.7
click at [228, 82] on div "FNOL 43 Back" at bounding box center [477, 75] width 898 height 83
click at [3, 98] on link "Dashboard" at bounding box center [14, 97] width 28 height 19
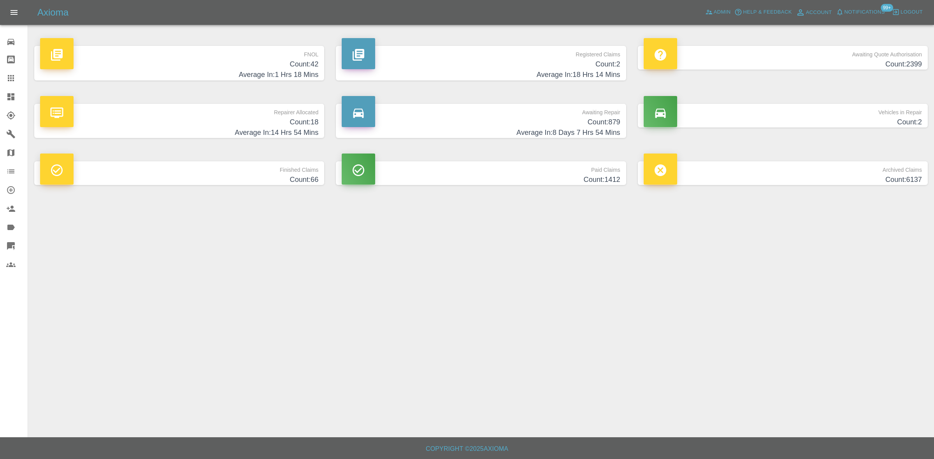
click at [615, 128] on h4 "Average In: 8 Days 7 Hrs 54 Mins" at bounding box center [481, 133] width 278 height 11
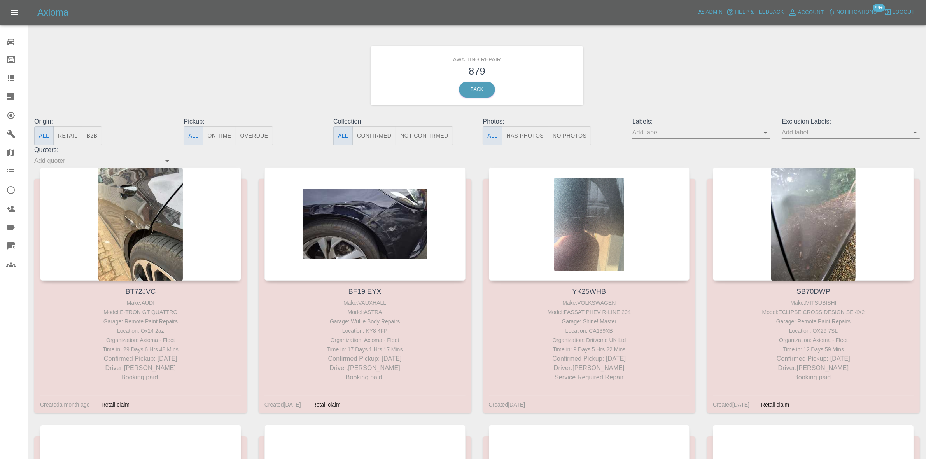
click at [100, 136] on button "B2B" at bounding box center [92, 135] width 20 height 19
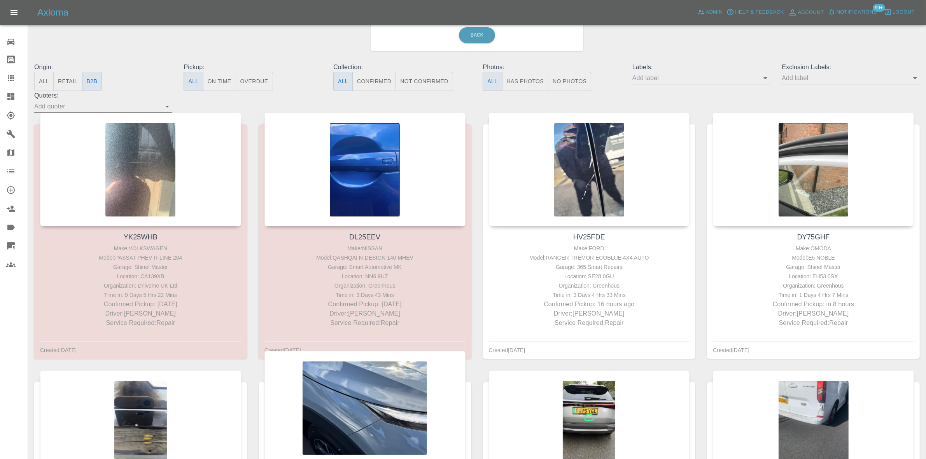
scroll to position [49, 0]
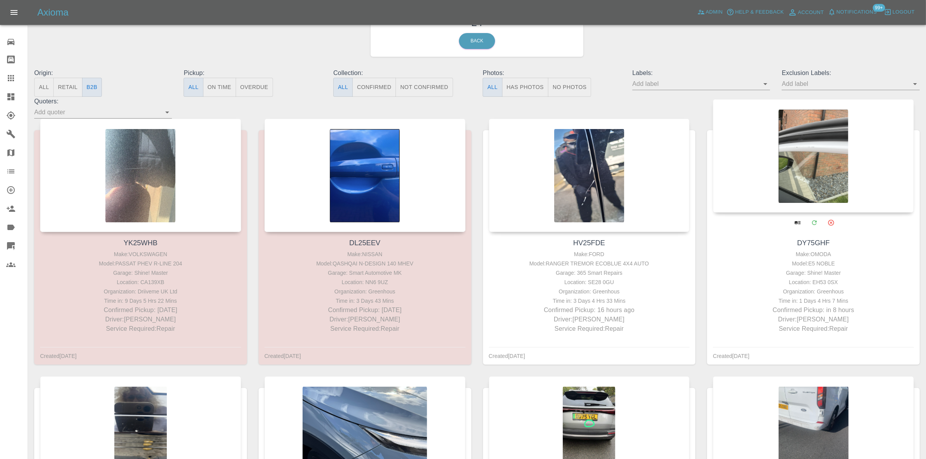
drag, startPoint x: 549, startPoint y: 149, endPoint x: 811, endPoint y: 172, distance: 262.8
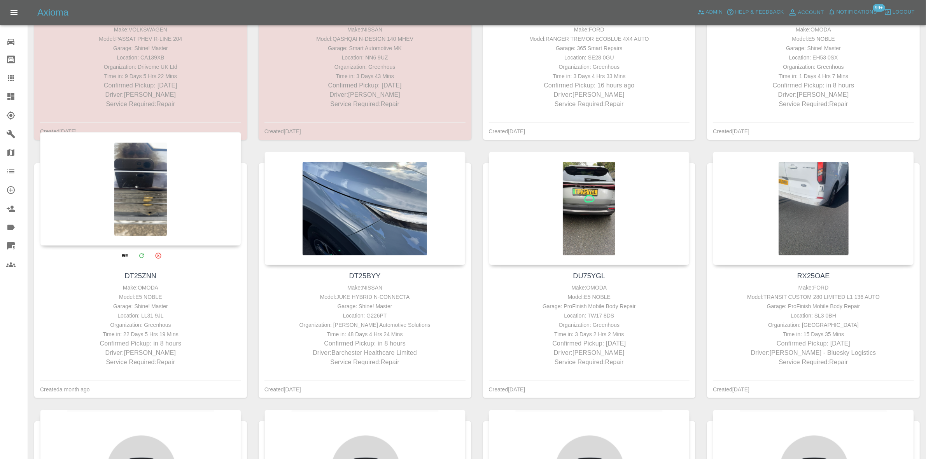
scroll to position [292, 0]
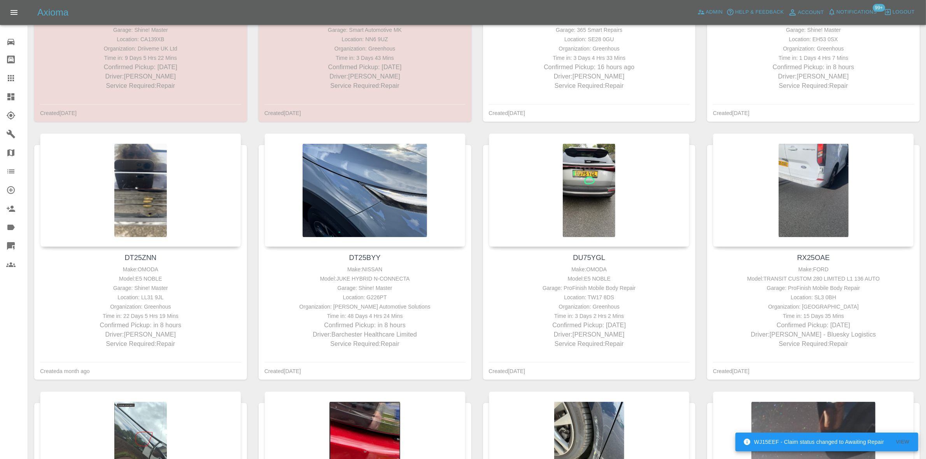
click at [18, 96] on div at bounding box center [17, 96] width 22 height 9
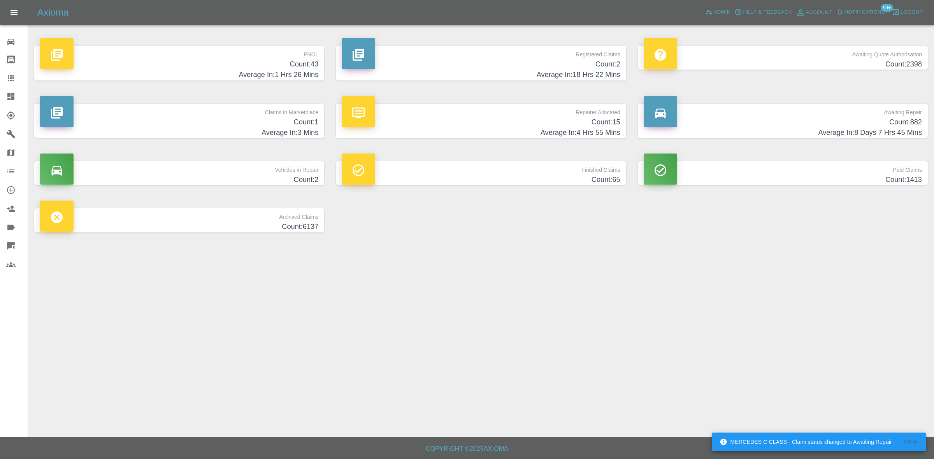
click at [597, 64] on h4 "Count: 2" at bounding box center [481, 64] width 278 height 11
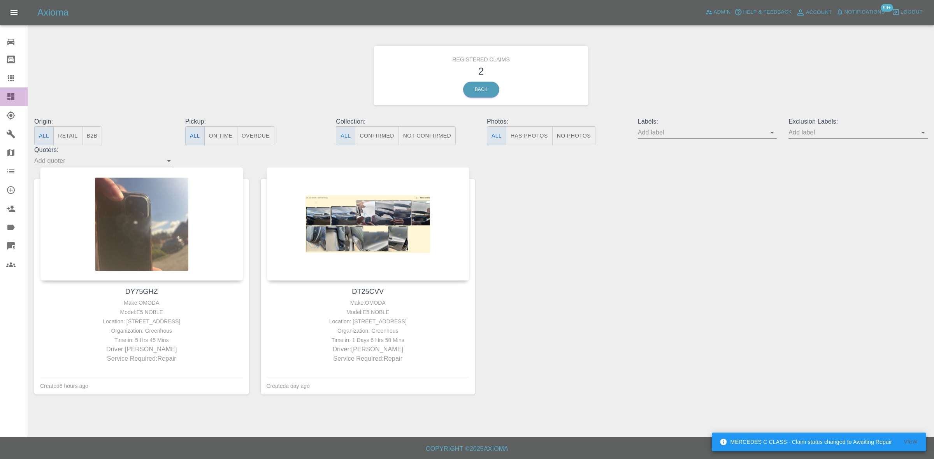
click at [17, 91] on link "Dashboard" at bounding box center [14, 97] width 28 height 19
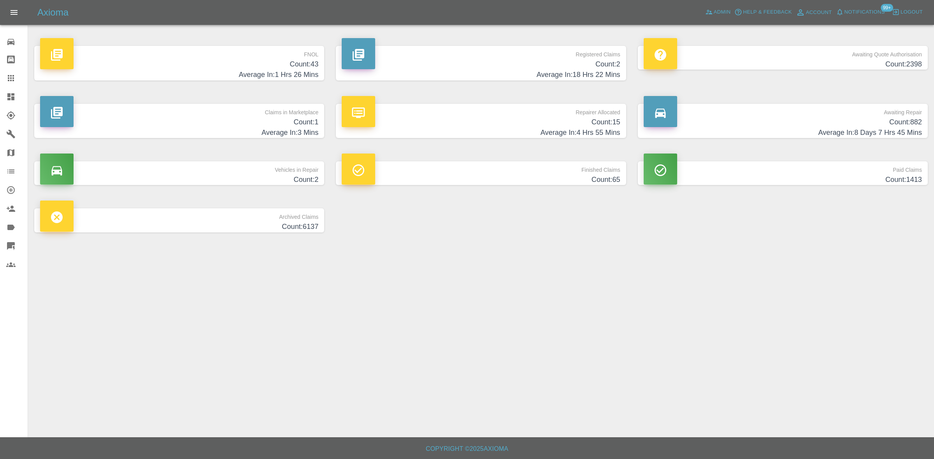
click at [304, 71] on h4 "Average In: 1 Hrs 26 Mins" at bounding box center [179, 75] width 278 height 11
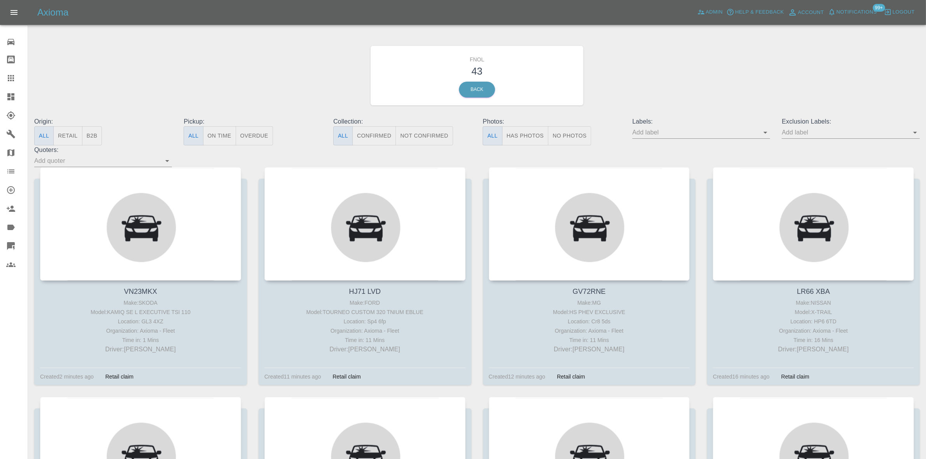
click at [532, 133] on button "Has Photos" at bounding box center [525, 135] width 47 height 19
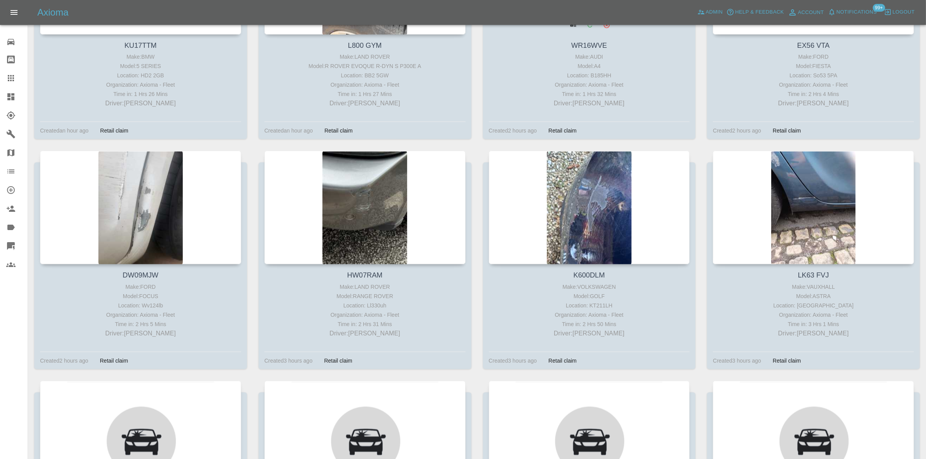
scroll to position [1167, 0]
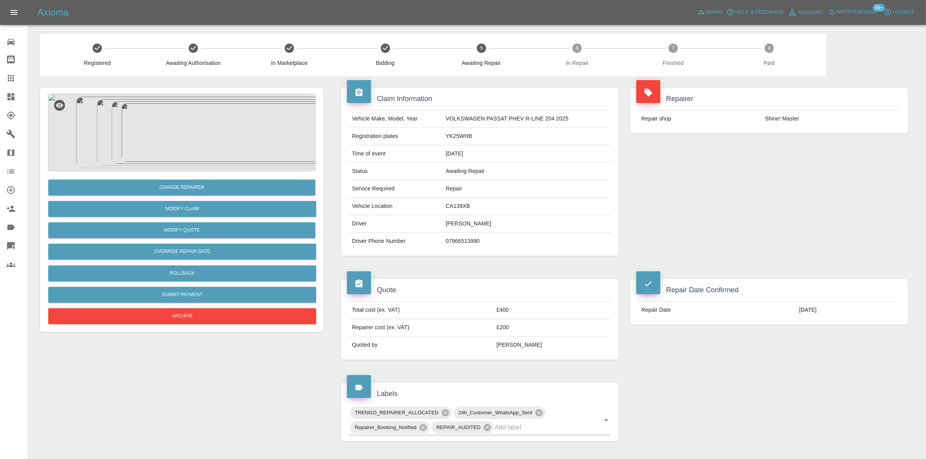
click at [459, 135] on td "YK25WHB" at bounding box center [527, 137] width 168 height 18
copy td "YK25WHB"
click at [170, 126] on img at bounding box center [182, 133] width 268 height 78
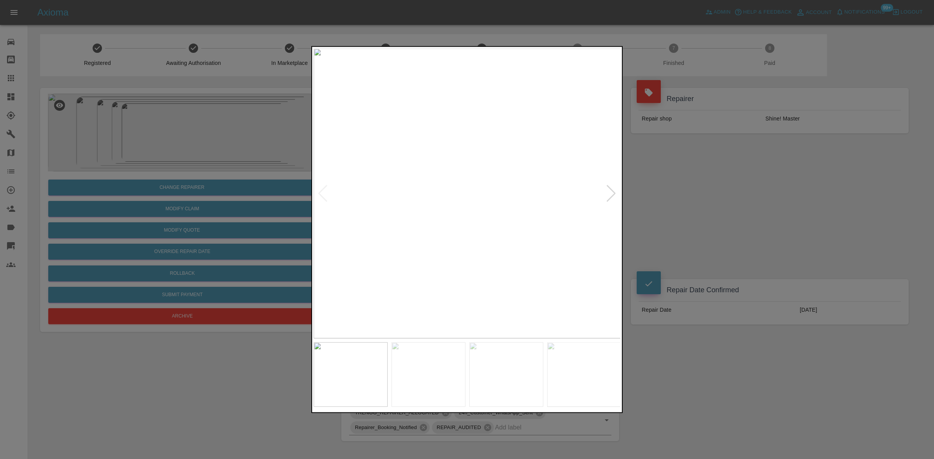
click at [426, 197] on img at bounding box center [467, 193] width 307 height 290
click at [435, 209] on img at bounding box center [467, 193] width 307 height 290
click at [464, 213] on img at bounding box center [433, 193] width 307 height 290
click at [459, 201] on img at bounding box center [467, 193] width 307 height 290
click at [462, 189] on img at bounding box center [467, 193] width 307 height 290
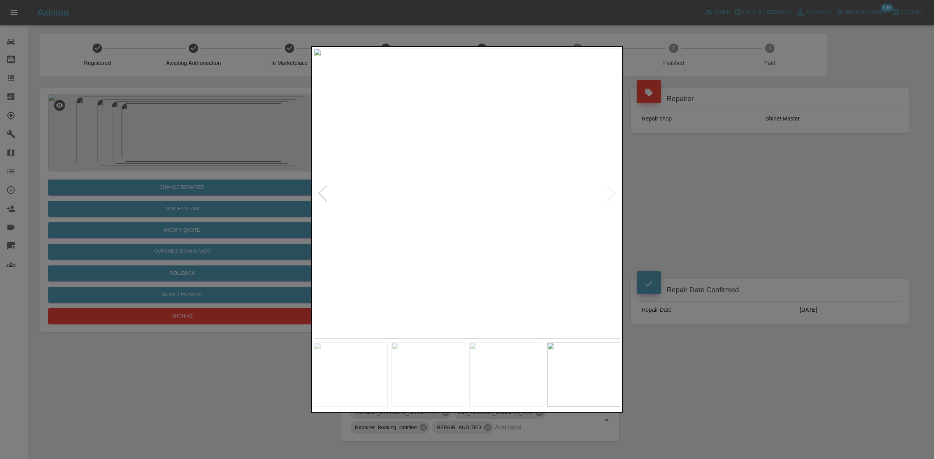
click at [479, 180] on img at bounding box center [467, 193] width 307 height 290
click at [329, 166] on img at bounding box center [467, 193] width 307 height 290
click at [252, 152] on div at bounding box center [467, 229] width 934 height 459
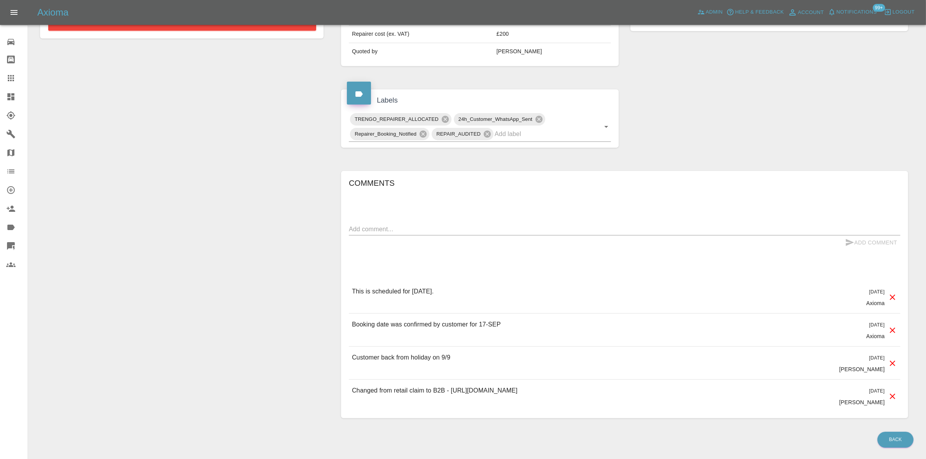
scroll to position [317, 0]
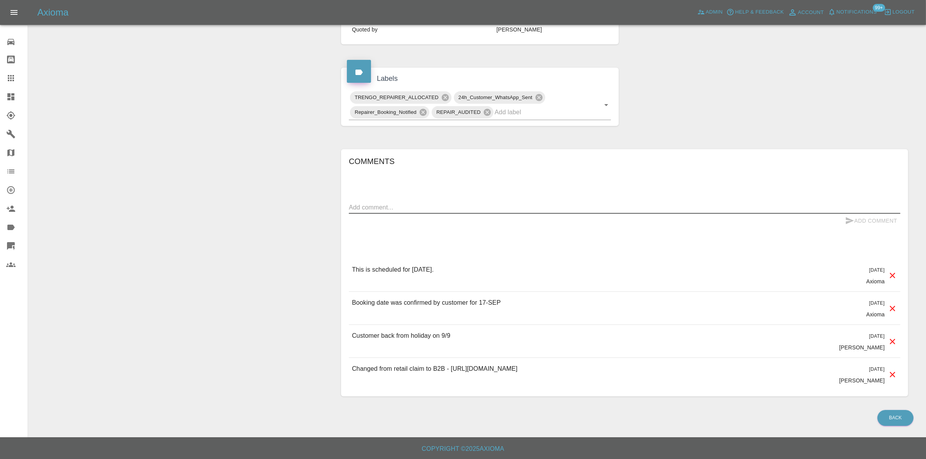
click at [376, 205] on textarea at bounding box center [625, 207] width 552 height 9
click at [417, 203] on textarea "chased twice" at bounding box center [625, 207] width 552 height 9
type textarea "chased twice if its done"
drag, startPoint x: 504, startPoint y: 235, endPoint x: 510, endPoint y: 234, distance: 6.2
click at [504, 234] on div "Comments chased twice if its done x Add Comment This is scheduled for [DATE]. […" at bounding box center [625, 273] width 552 height 236
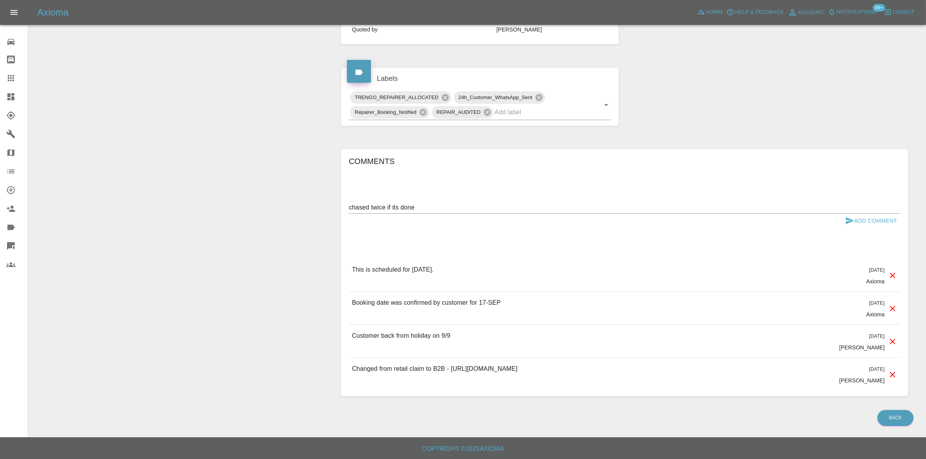
click at [866, 222] on button "Add Comment" at bounding box center [871, 221] width 58 height 14
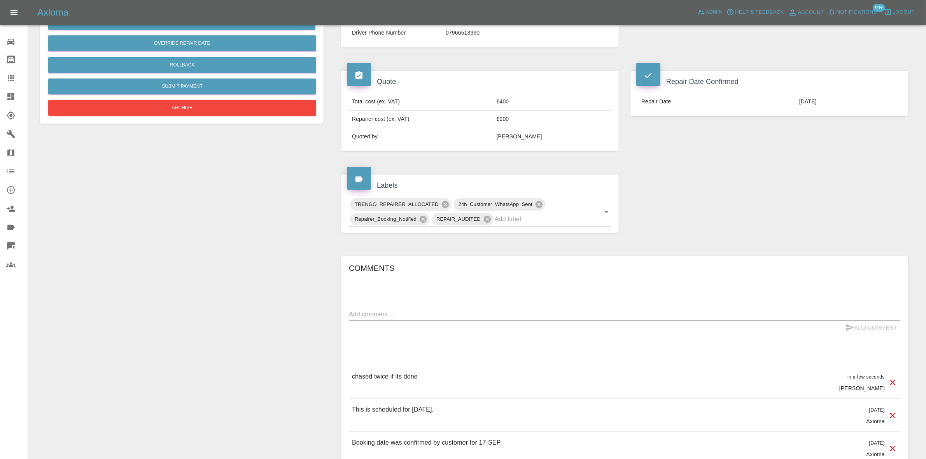
scroll to position [25, 0]
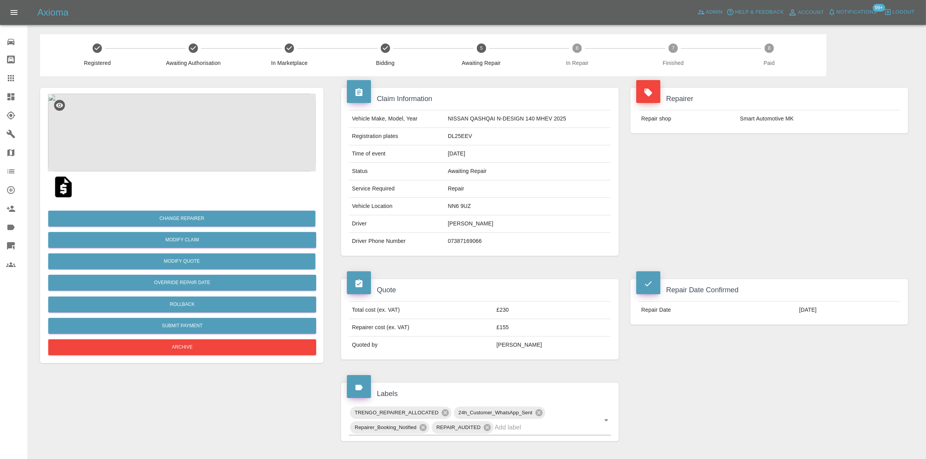
click at [462, 137] on td "DL25EEV" at bounding box center [528, 137] width 166 height 18
click at [461, 137] on td "DL25EEV" at bounding box center [528, 137] width 166 height 18
copy td "DL25EEV"
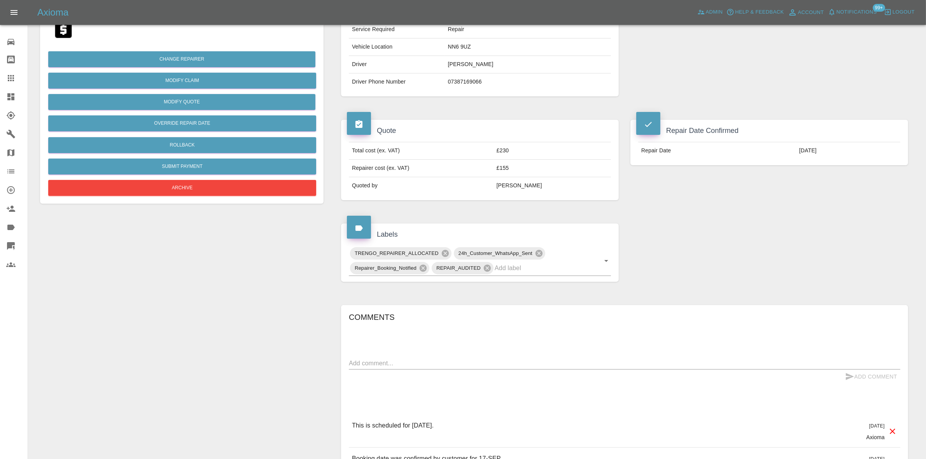
scroll to position [340, 0]
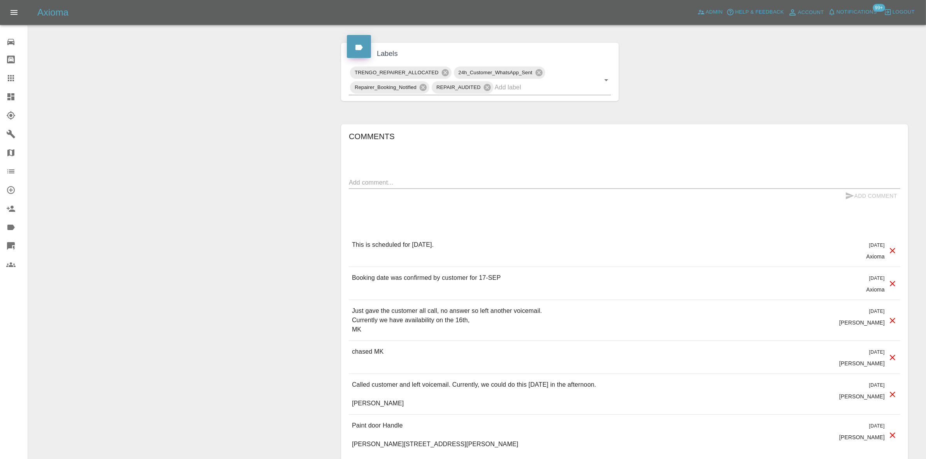
click at [398, 183] on textarea at bounding box center [625, 182] width 552 height 9
paste textarea "chased twice if its done"
type textarea "chased twice if its done"
click at [855, 194] on button "Add Comment" at bounding box center [871, 196] width 58 height 14
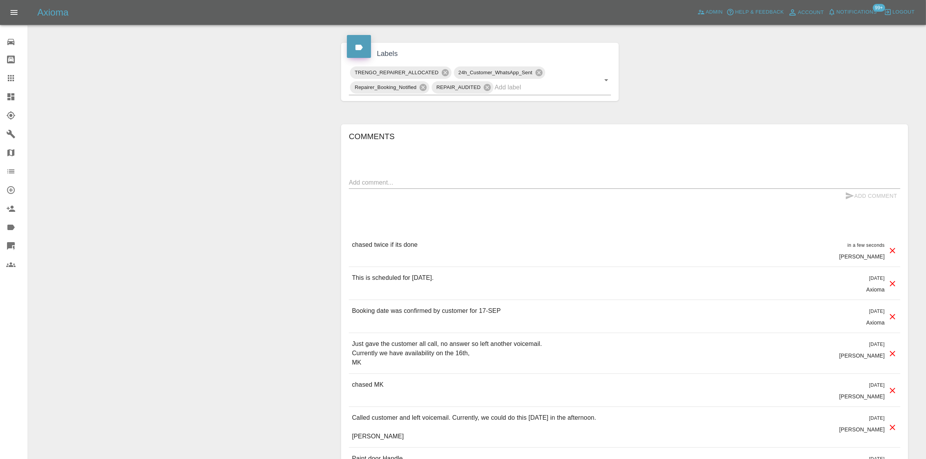
scroll to position [97, 0]
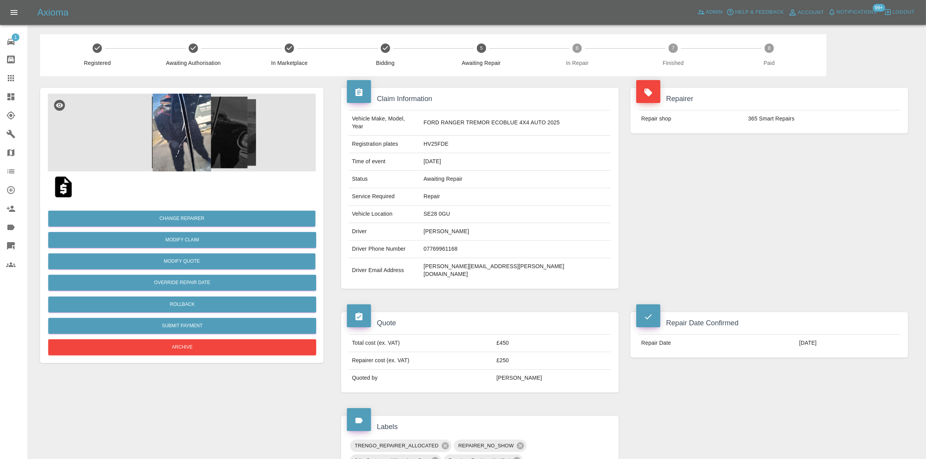
click at [826, 388] on div "Repair Date Confirmed Repair Date [DATE]" at bounding box center [769, 353] width 289 height 104
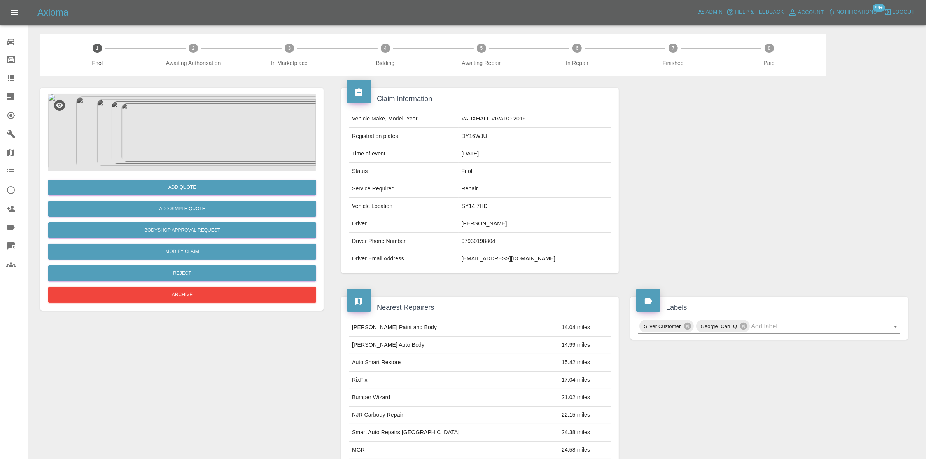
click at [189, 149] on img at bounding box center [182, 133] width 268 height 78
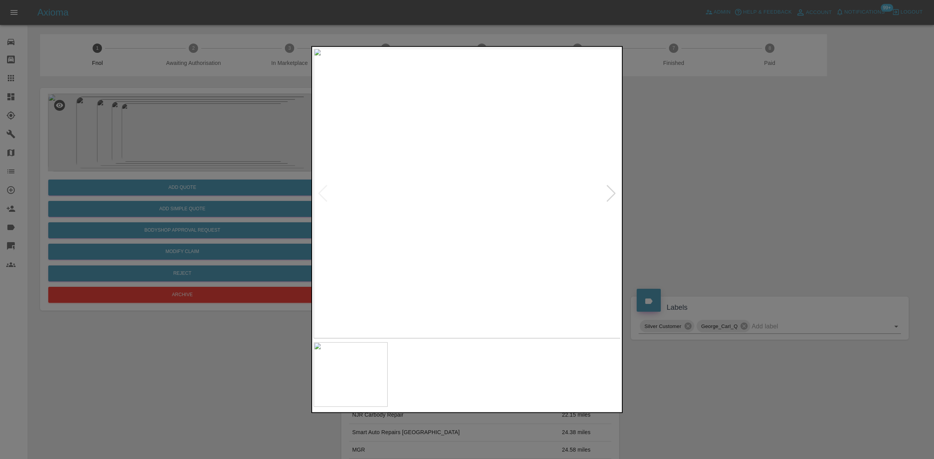
click at [472, 207] on img at bounding box center [467, 193] width 307 height 290
click at [438, 229] on img at bounding box center [458, 193] width 307 height 290
click at [477, 214] on img at bounding box center [467, 193] width 307 height 290
click at [152, 199] on div at bounding box center [467, 229] width 934 height 459
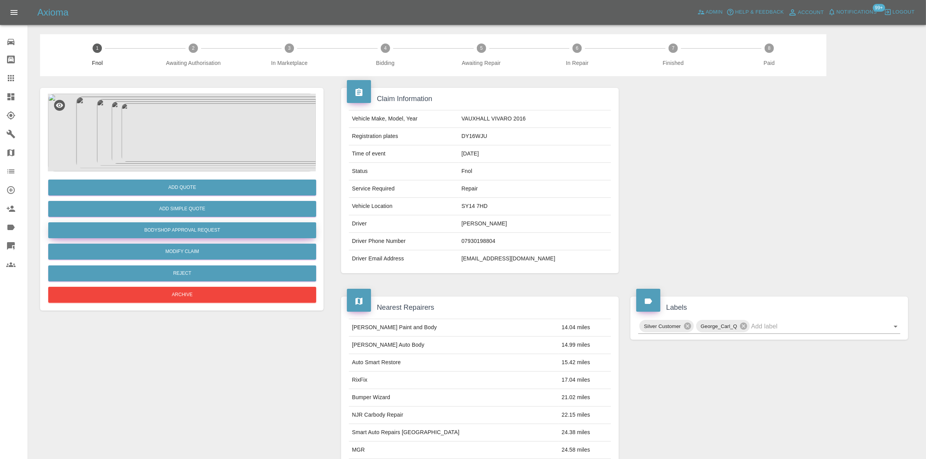
click at [195, 228] on button "Bodyshop Approval Request" at bounding box center [182, 231] width 268 height 16
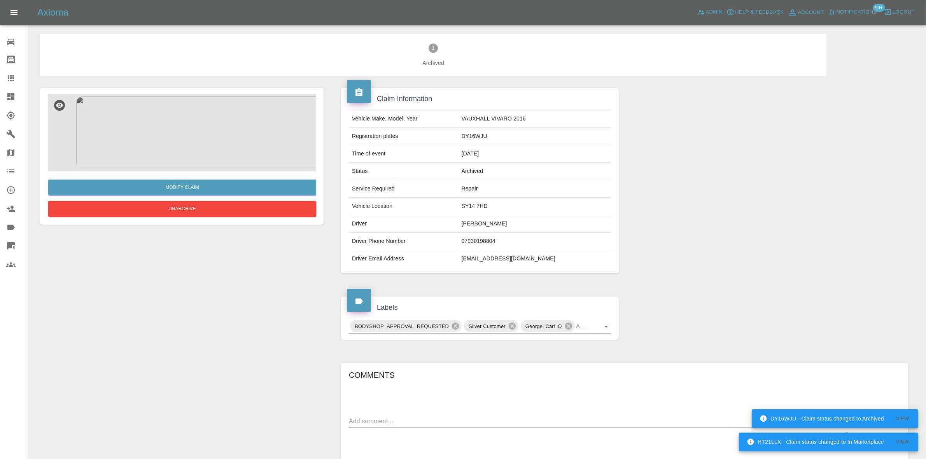
click at [197, 132] on img at bounding box center [182, 133] width 268 height 78
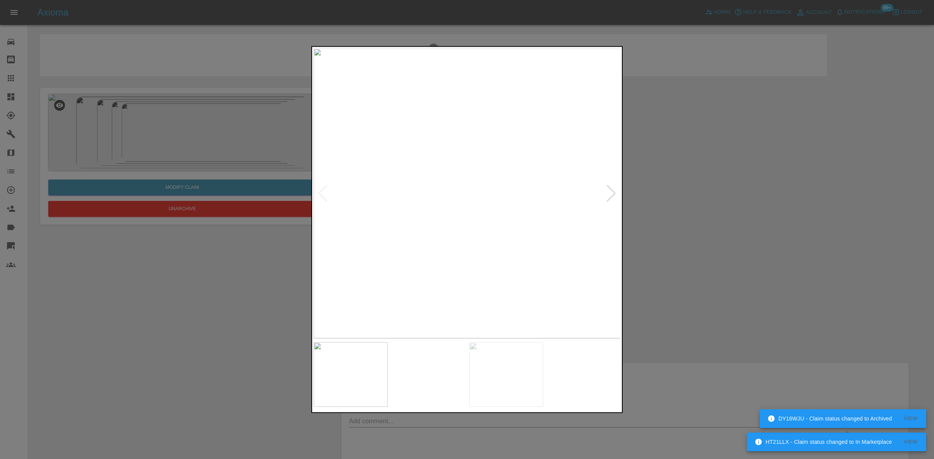
click at [446, 222] on img at bounding box center [467, 193] width 307 height 290
click at [471, 221] on img at bounding box center [467, 193] width 307 height 290
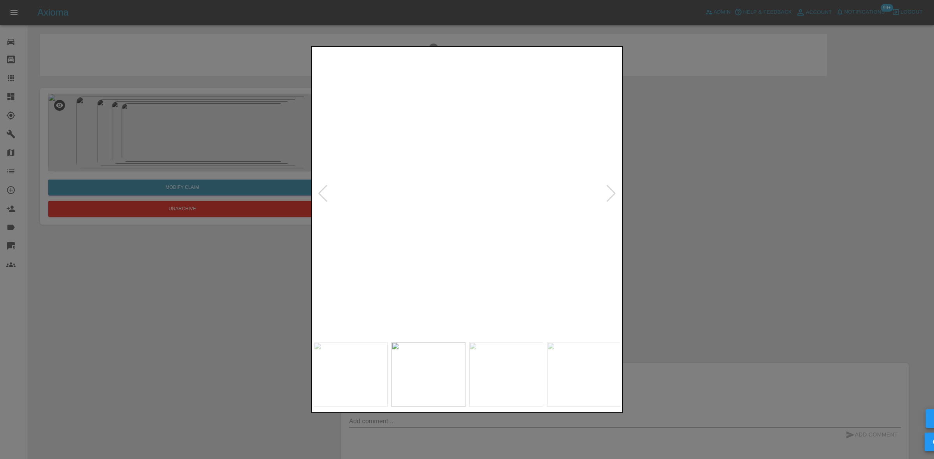
click at [452, 242] on img at bounding box center [454, 110] width 922 height 871
click at [423, 243] on img at bounding box center [457, 193] width 307 height 290
click at [476, 230] on img at bounding box center [467, 193] width 307 height 290
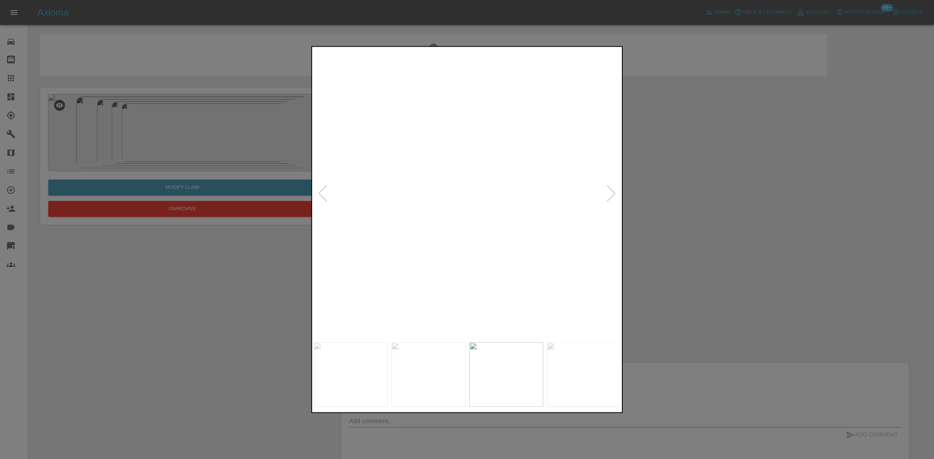
click at [503, 184] on img at bounding box center [440, 82] width 922 height 871
click at [502, 184] on img at bounding box center [436, 83] width 922 height 871
click at [579, 193] on img at bounding box center [467, 193] width 307 height 290
click at [577, 191] on img at bounding box center [467, 193] width 307 height 290
click at [525, 304] on img at bounding box center [160, 198] width 922 height 871
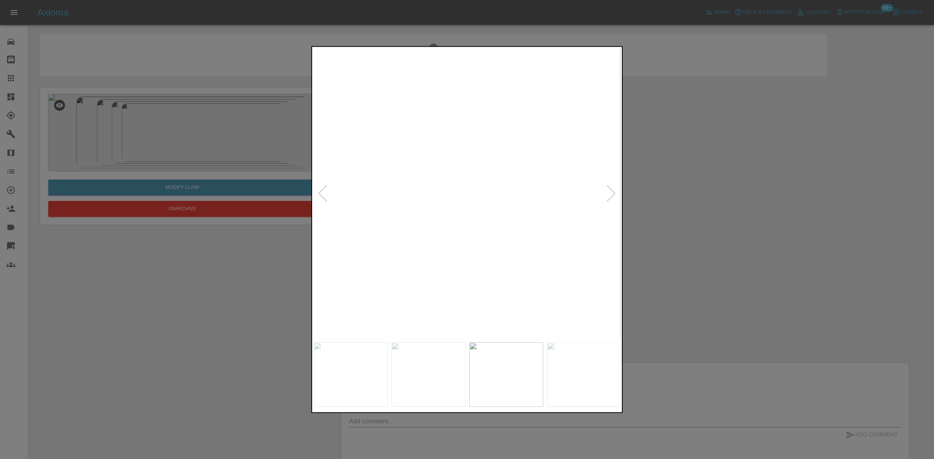
click at [487, 286] on img at bounding box center [160, 198] width 922 height 871
click at [489, 256] on img at bounding box center [160, 342] width 922 height 871
click at [481, 226] on img at bounding box center [160, 362] width 922 height 871
click at [209, 199] on div at bounding box center [467, 229] width 934 height 459
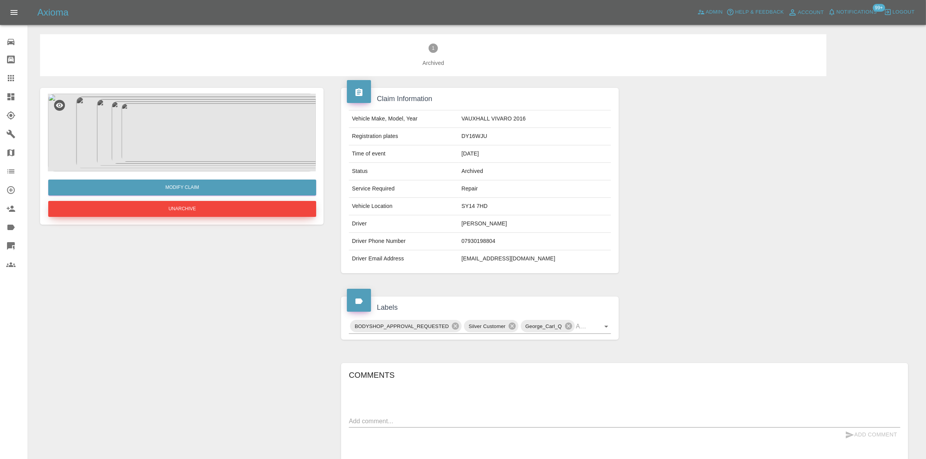
click at [210, 209] on button "Unarchive" at bounding box center [182, 209] width 268 height 16
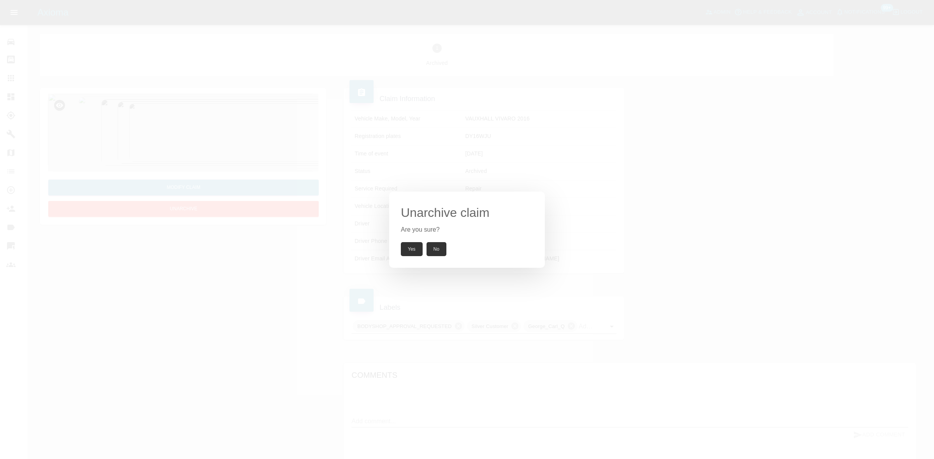
click at [405, 252] on button "Yes" at bounding box center [412, 249] width 22 height 14
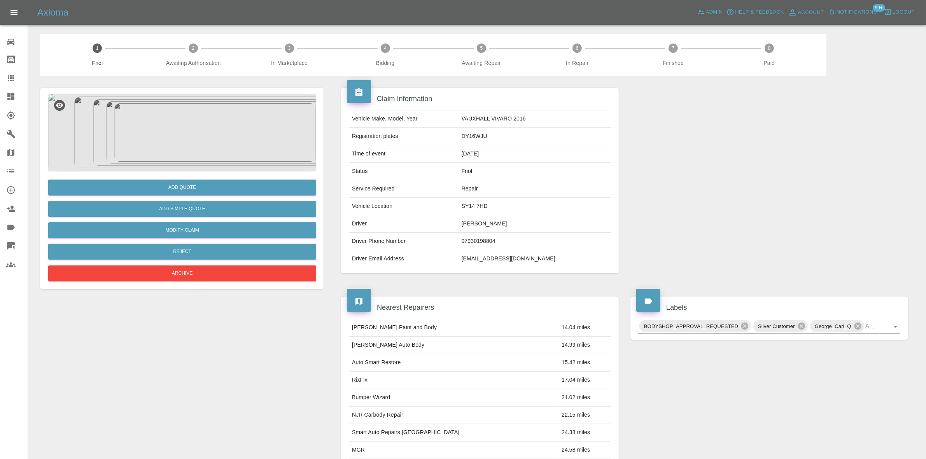
click at [181, 132] on img at bounding box center [182, 133] width 268 height 78
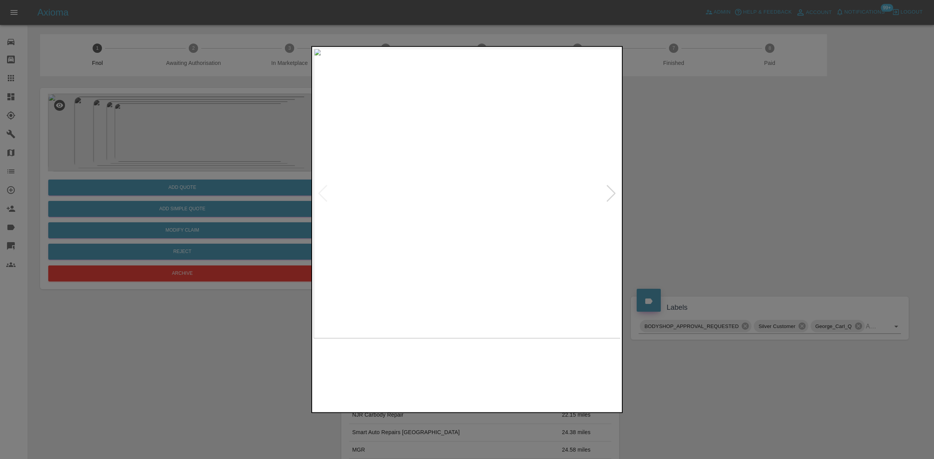
click at [460, 181] on img at bounding box center [467, 193] width 307 height 290
click at [393, 193] on img at bounding box center [467, 193] width 307 height 290
click at [425, 195] on img at bounding box center [422, 193] width 307 height 290
drag, startPoint x: 740, startPoint y: 170, endPoint x: 533, endPoint y: 410, distance: 316.4
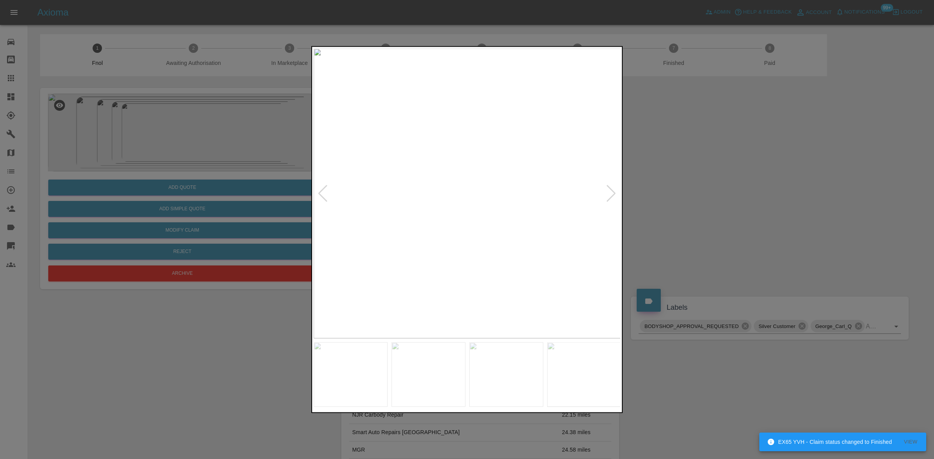
click at [713, 194] on div at bounding box center [467, 229] width 934 height 459
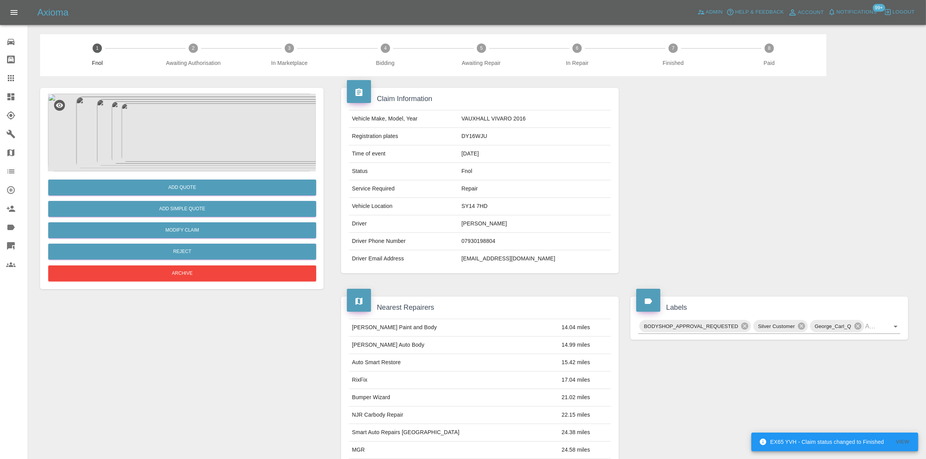
drag, startPoint x: 745, startPoint y: 330, endPoint x: 735, endPoint y: 336, distance: 11.9
click at [746, 330] on icon at bounding box center [745, 326] width 7 height 7
click at [220, 158] on img at bounding box center [182, 133] width 268 height 78
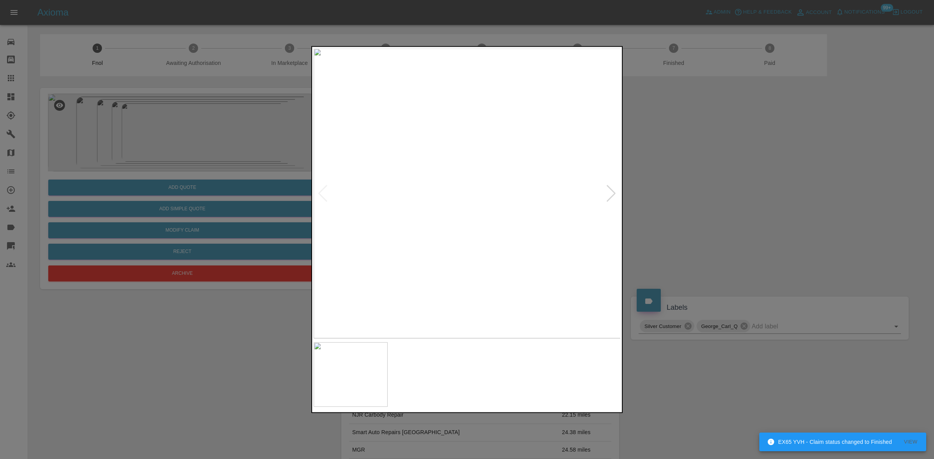
click at [534, 241] on img at bounding box center [467, 193] width 307 height 290
click at [456, 205] on img at bounding box center [467, 193] width 307 height 290
click at [471, 219] on img at bounding box center [467, 193] width 307 height 290
click at [468, 223] on img at bounding box center [467, 193] width 307 height 290
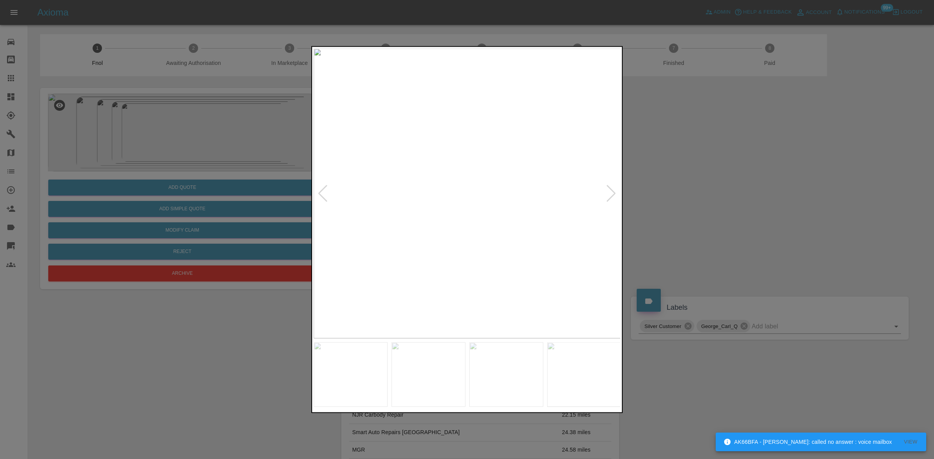
click at [468, 223] on img at bounding box center [467, 193] width 307 height 290
click at [468, 223] on img at bounding box center [463, 104] width 922 height 871
click at [155, 196] on div at bounding box center [467, 229] width 934 height 459
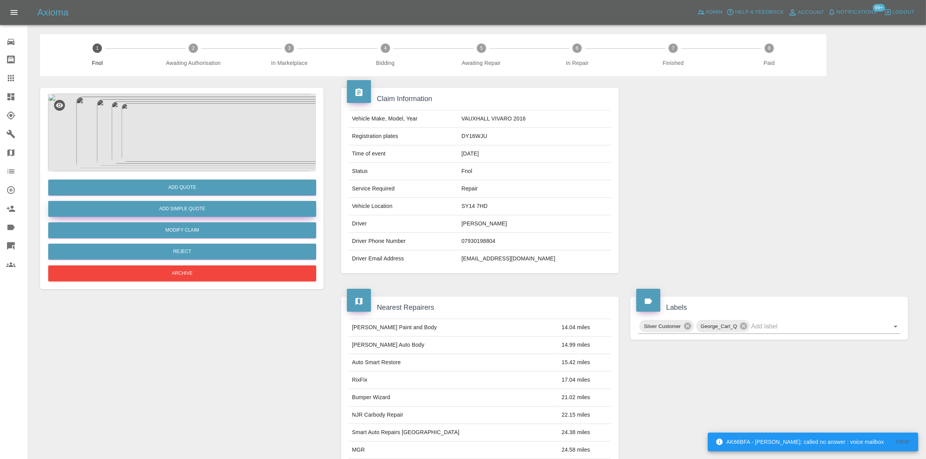
click at [175, 210] on button "Add Simple Quote" at bounding box center [182, 209] width 268 height 16
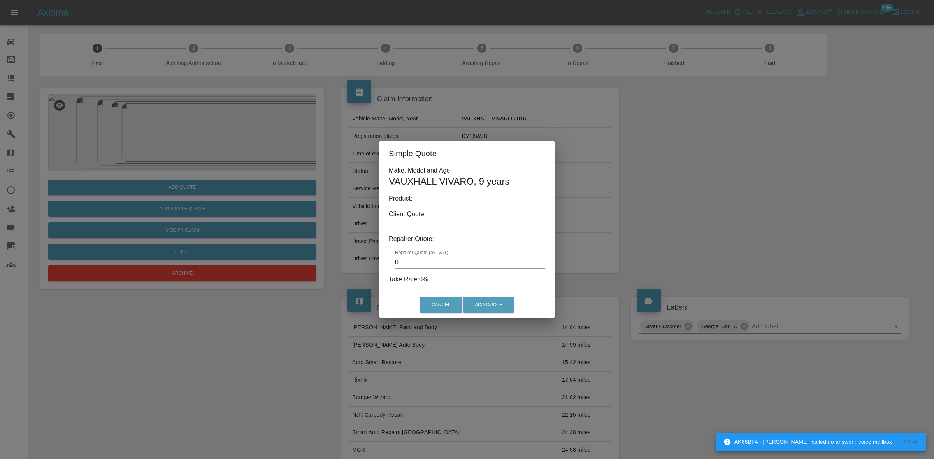
type input "140"
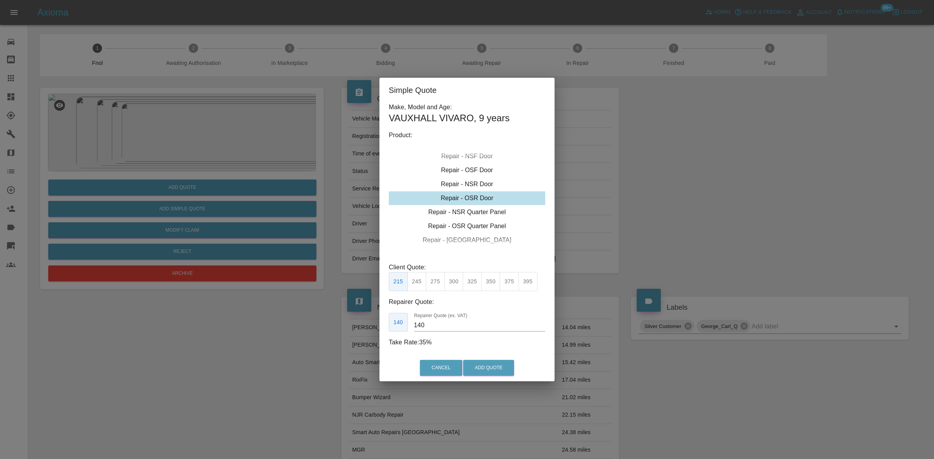
click at [302, 166] on div "Simple Quote Make, Model and Age: VAUXHALL VIVARO , 9 years Product: Repair - F…" at bounding box center [467, 229] width 934 height 459
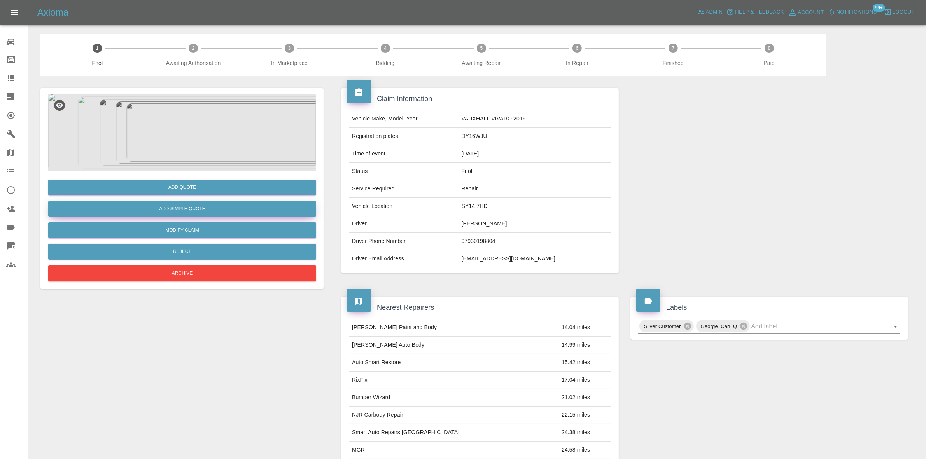
click at [203, 206] on button "Add Simple Quote" at bounding box center [182, 209] width 268 height 16
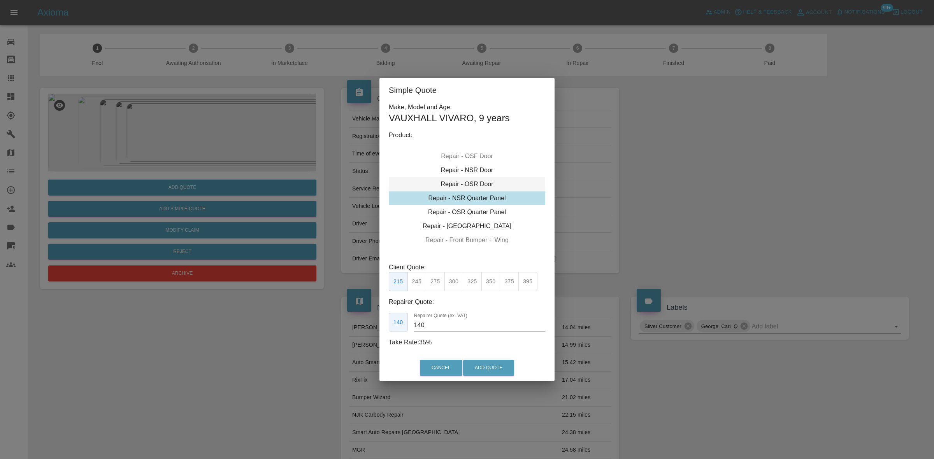
click at [471, 184] on div "Repair - OSR Door" at bounding box center [467, 184] width 156 height 14
drag, startPoint x: 255, startPoint y: 188, endPoint x: 237, endPoint y: 185, distance: 17.7
click at [254, 187] on div "Simple Quote Make, Model and Age: VAUXHALL VIVARO , 9 years Product: Repair - F…" at bounding box center [467, 229] width 934 height 459
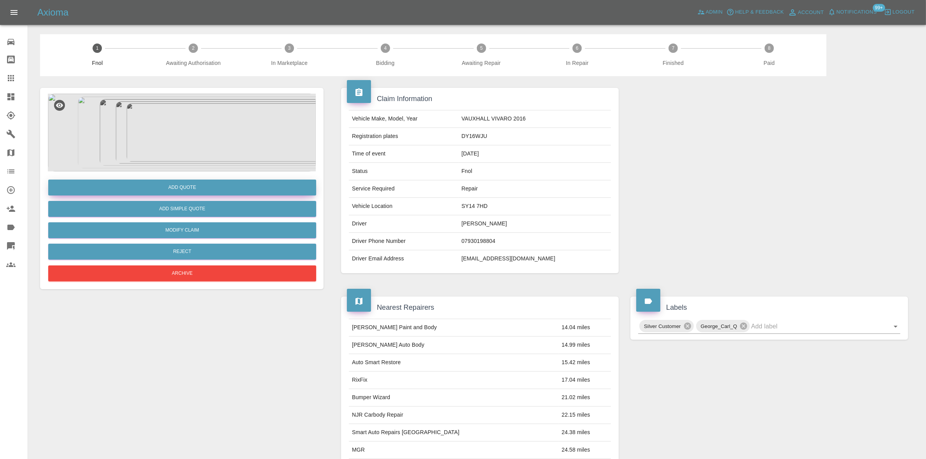
click at [154, 193] on button "Add Quote" at bounding box center [182, 188] width 268 height 16
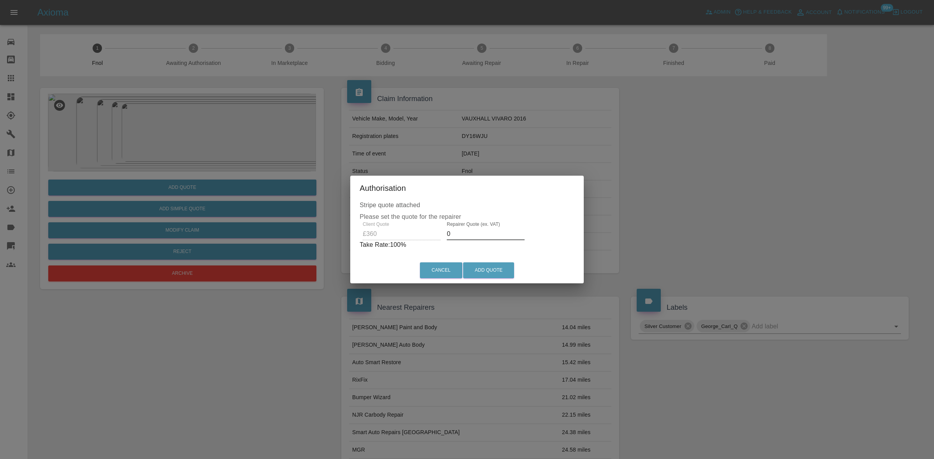
click at [407, 237] on div "Client Quote £360 Repairer Quote (ex. VAT) 0 Take Rate: 100 %" at bounding box center [466, 236] width 215 height 28
type input "200"
click at [491, 265] on button "Add Quote" at bounding box center [488, 271] width 51 height 16
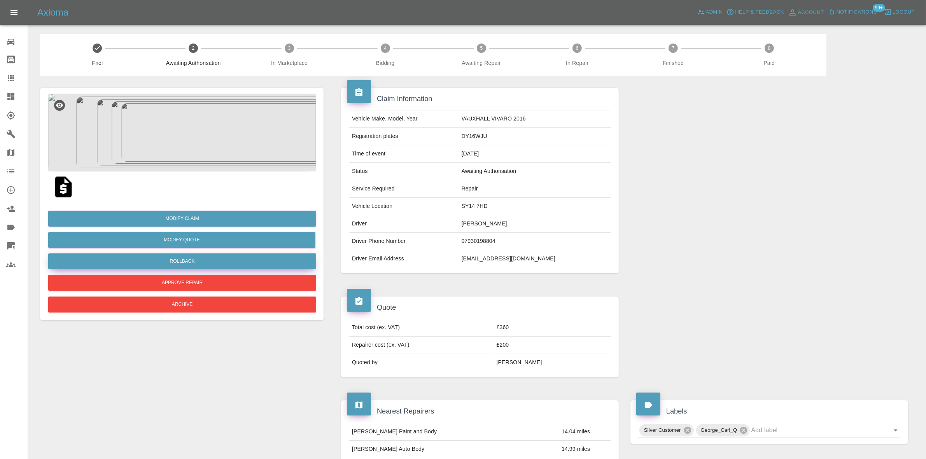
click at [194, 260] on button "Rollback" at bounding box center [182, 262] width 268 height 16
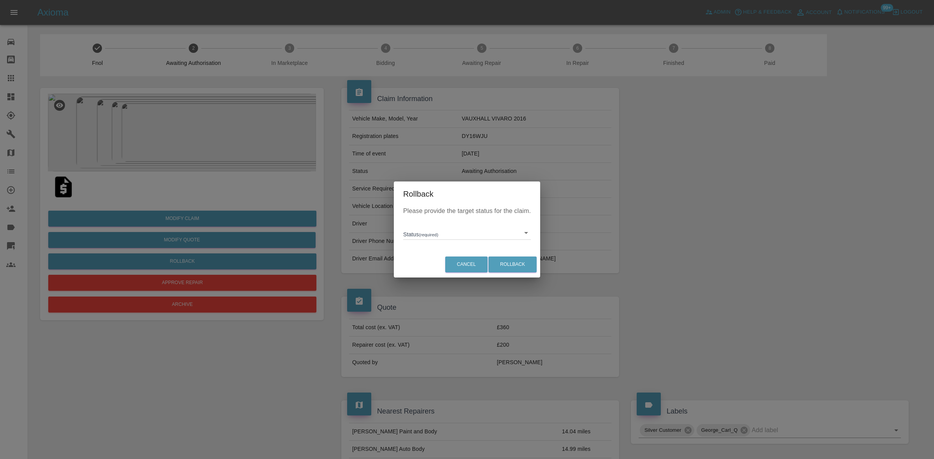
click at [435, 235] on body "Axioma Admin Help & Feedback Account Notifications 99+ Logout Repair home Bodys…" at bounding box center [467, 430] width 934 height 860
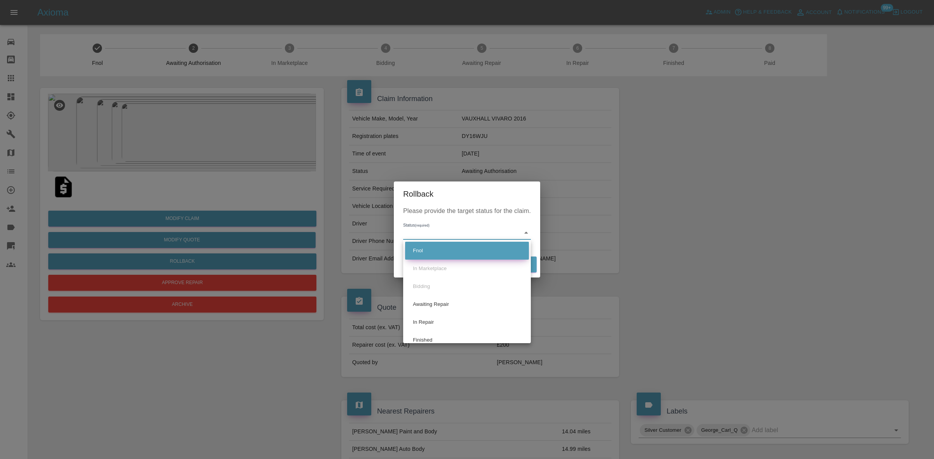
click at [433, 252] on li "Fnol" at bounding box center [467, 251] width 124 height 18
type input "fnol"
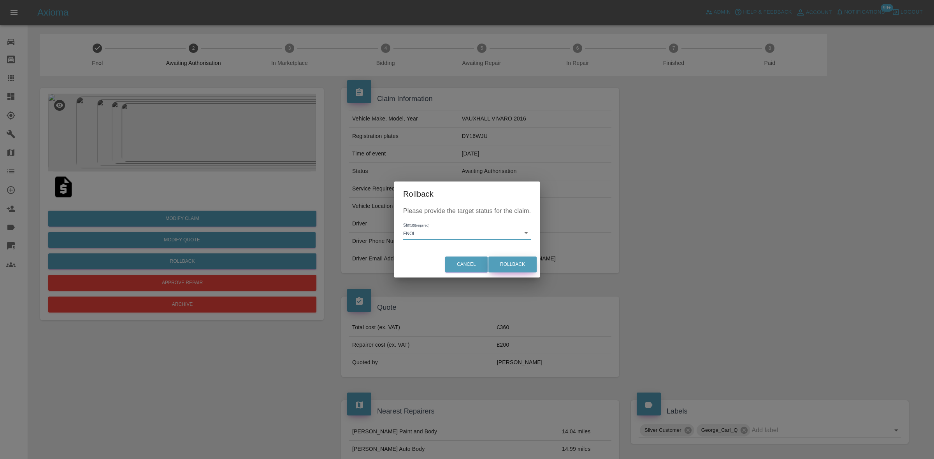
click at [516, 264] on button "Rollback" at bounding box center [512, 265] width 48 height 16
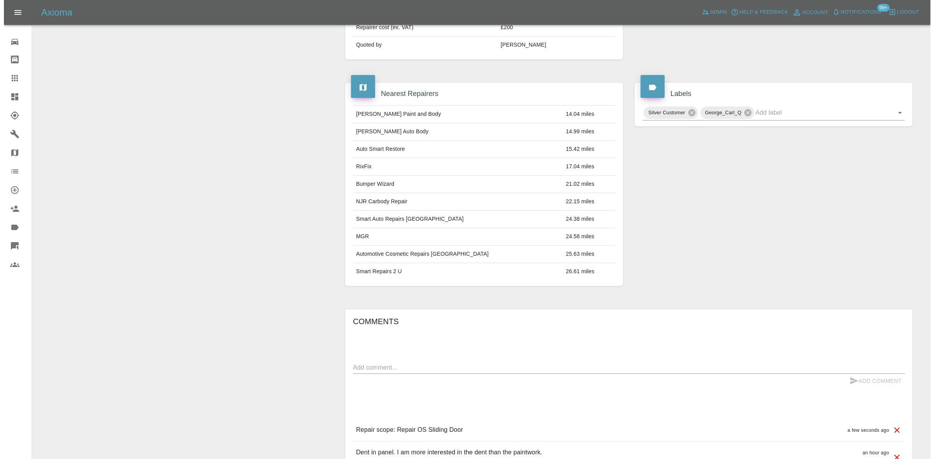
scroll to position [403, 0]
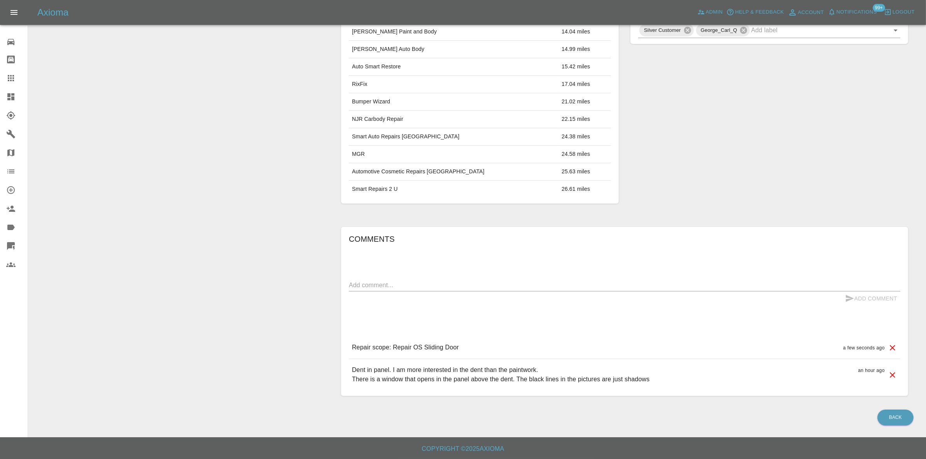
click at [893, 347] on icon at bounding box center [892, 348] width 9 height 9
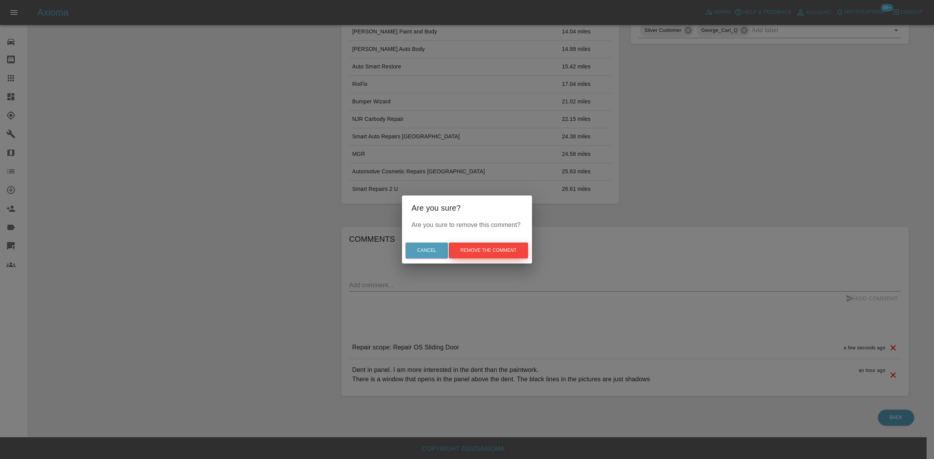
click at [501, 252] on button "Remove the comment" at bounding box center [488, 251] width 79 height 16
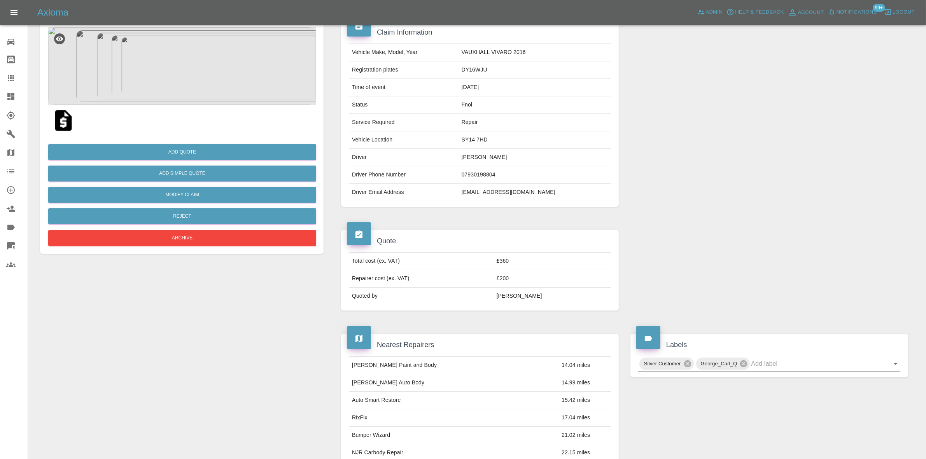
scroll to position [0, 0]
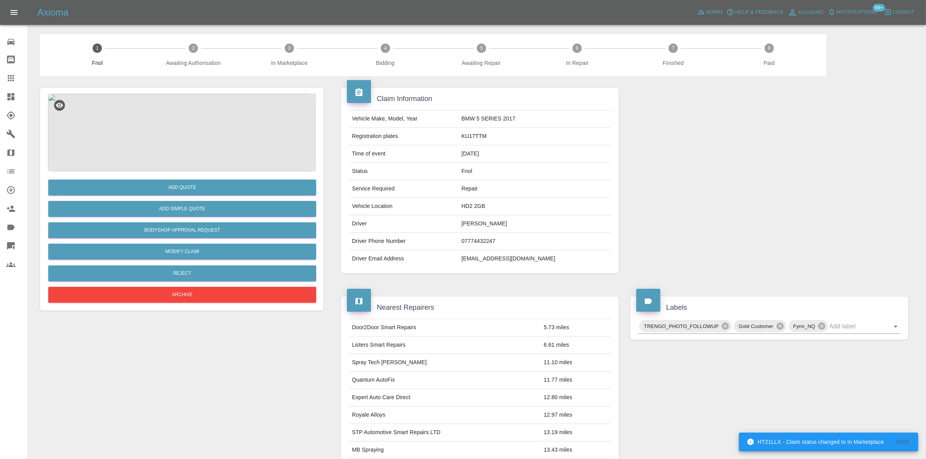
click at [224, 147] on img at bounding box center [182, 133] width 268 height 78
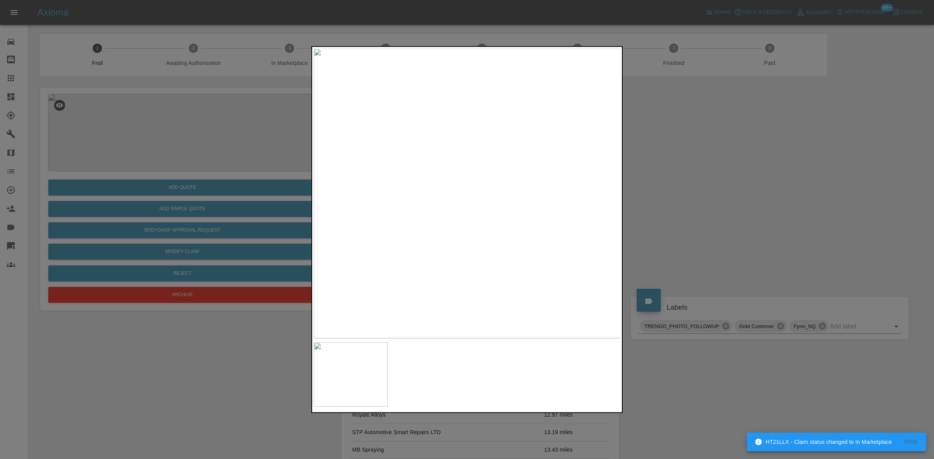
click at [442, 183] on img at bounding box center [467, 193] width 307 height 290
click at [427, 206] on img at bounding box center [467, 193] width 307 height 290
click at [452, 217] on img at bounding box center [467, 193] width 307 height 290
click at [152, 183] on div at bounding box center [467, 229] width 934 height 459
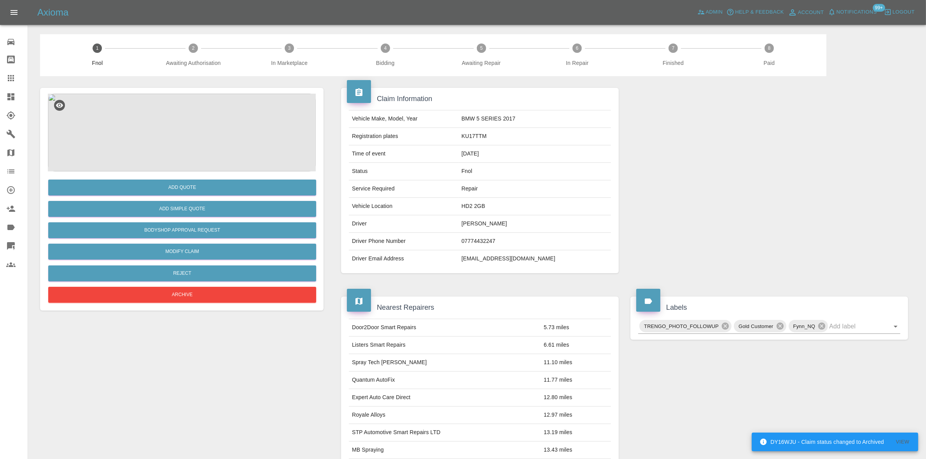
click at [179, 100] on img at bounding box center [182, 133] width 268 height 78
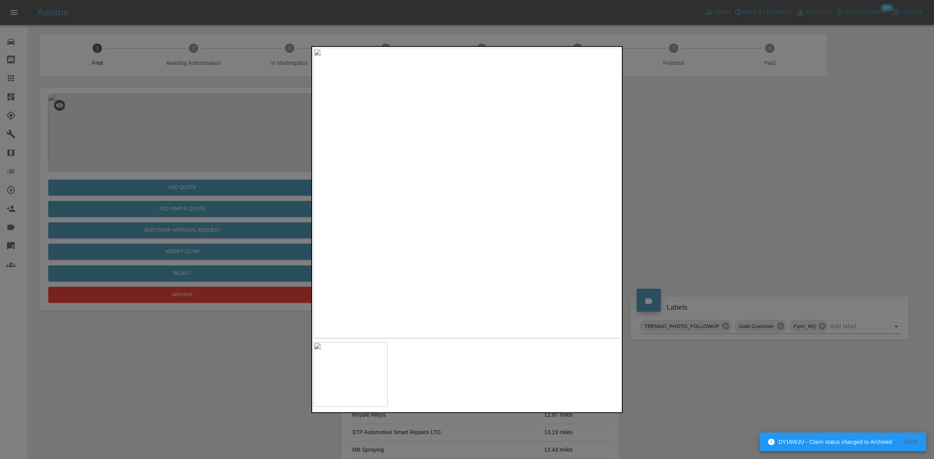
click at [221, 111] on div at bounding box center [467, 229] width 934 height 459
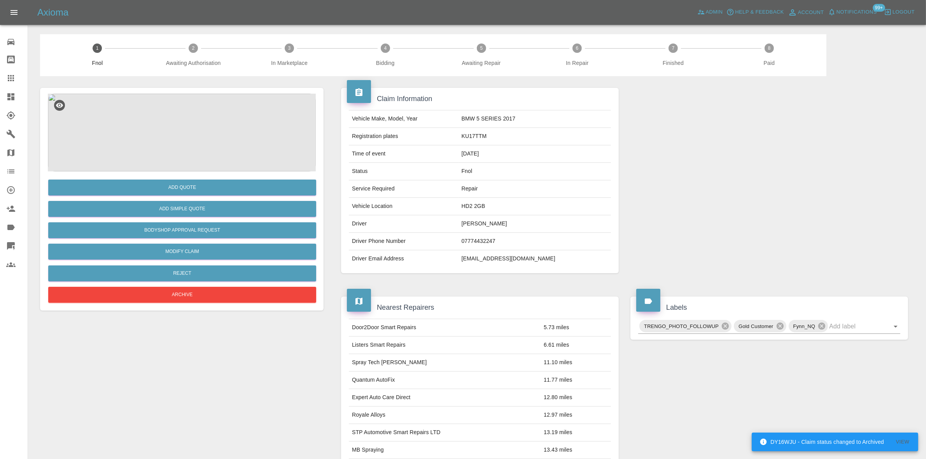
click at [218, 121] on img at bounding box center [182, 133] width 268 height 78
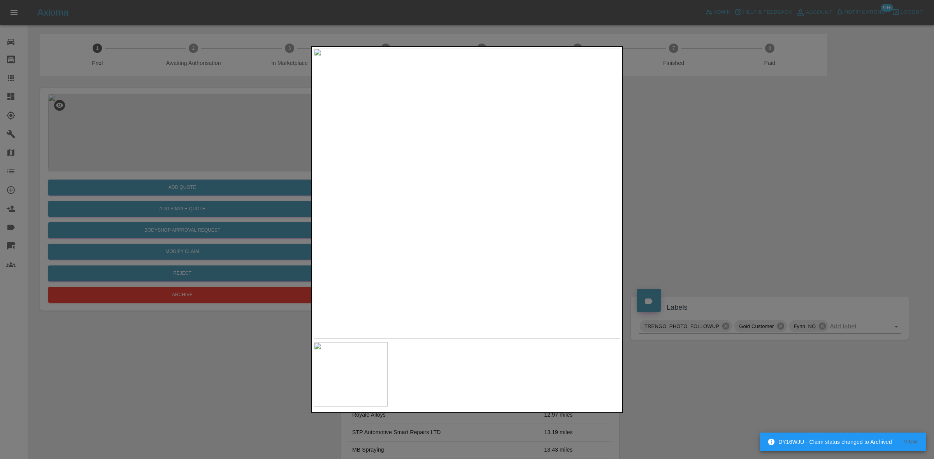
click at [333, 174] on img at bounding box center [467, 193] width 307 height 290
click at [289, 132] on div at bounding box center [467, 229] width 934 height 459
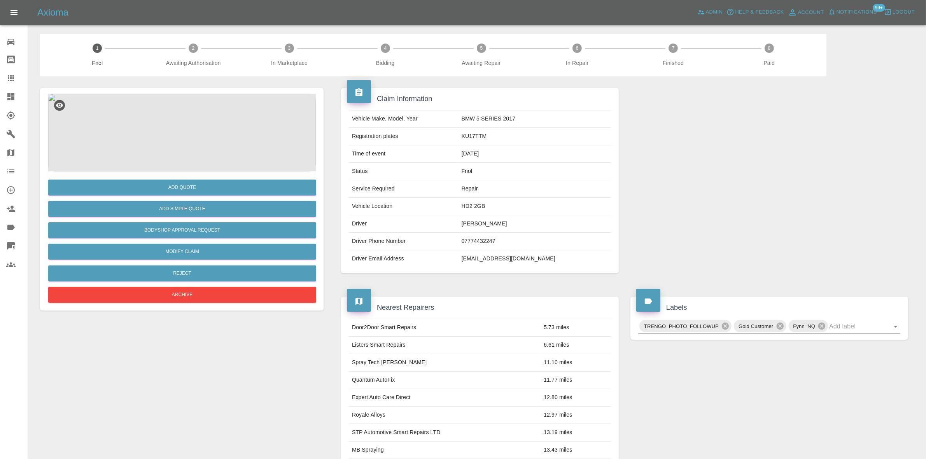
click at [193, 148] on img at bounding box center [182, 133] width 268 height 78
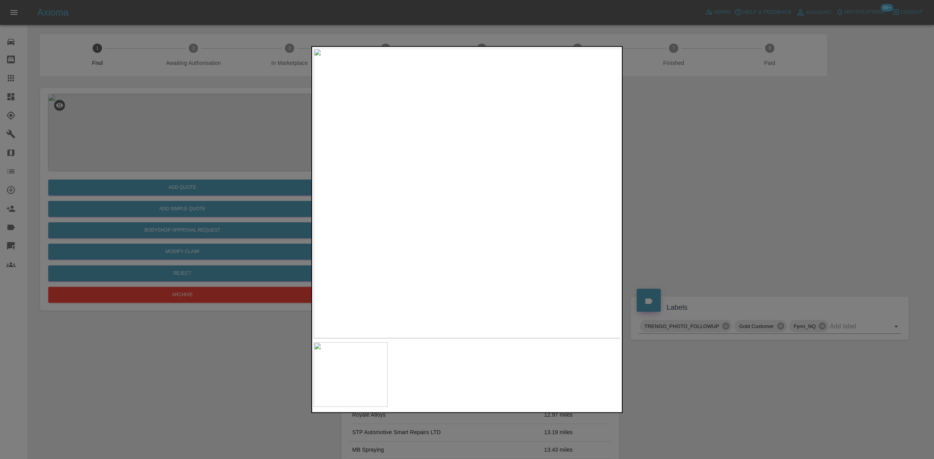
drag, startPoint x: 655, startPoint y: 183, endPoint x: 182, endPoint y: 198, distance: 472.9
click at [646, 183] on div at bounding box center [467, 229] width 934 height 459
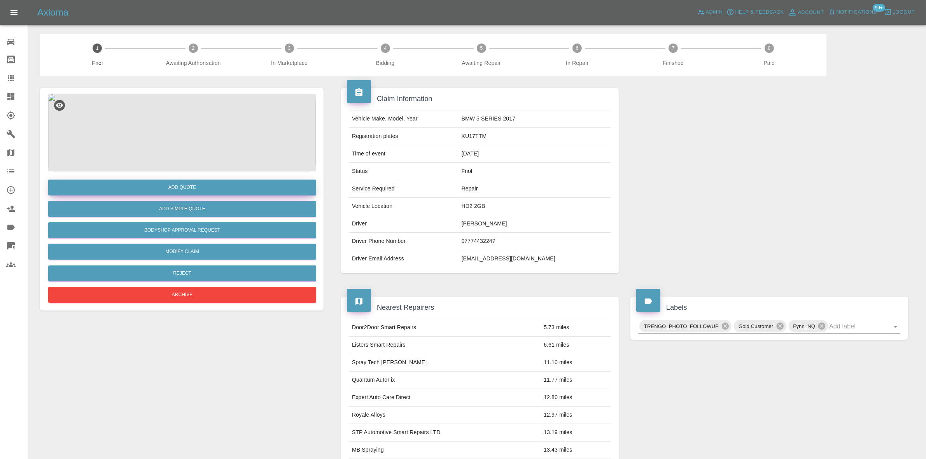
click at [200, 185] on button "Add Quote" at bounding box center [182, 188] width 268 height 16
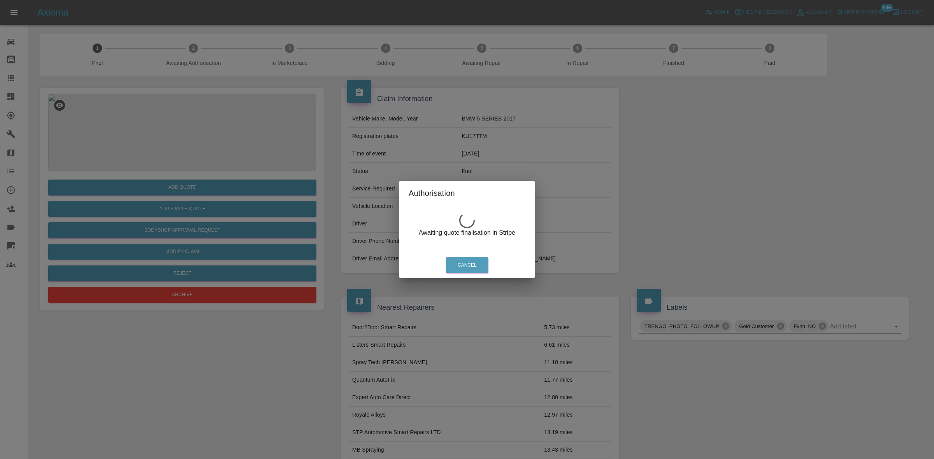
click at [220, 174] on div "Authorisation Awaiting quote finalisation in Stripe Cancel" at bounding box center [467, 229] width 934 height 459
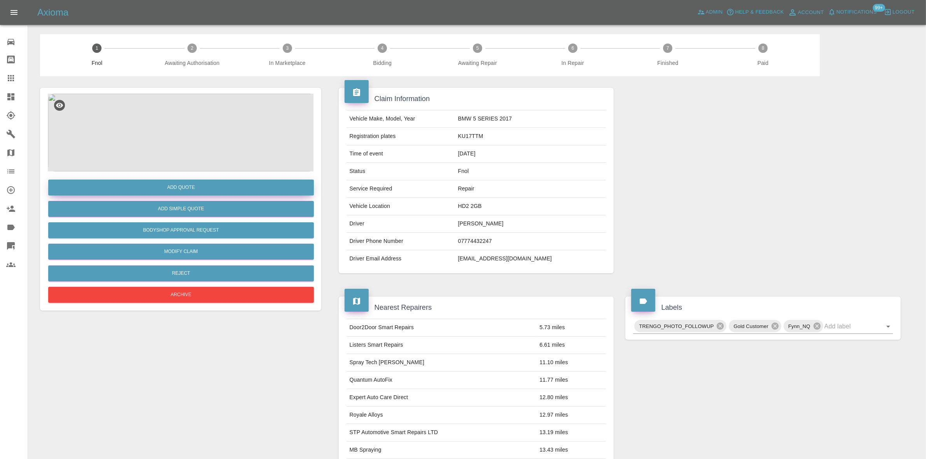
click at [212, 189] on button "Add Quote" at bounding box center [181, 188] width 266 height 16
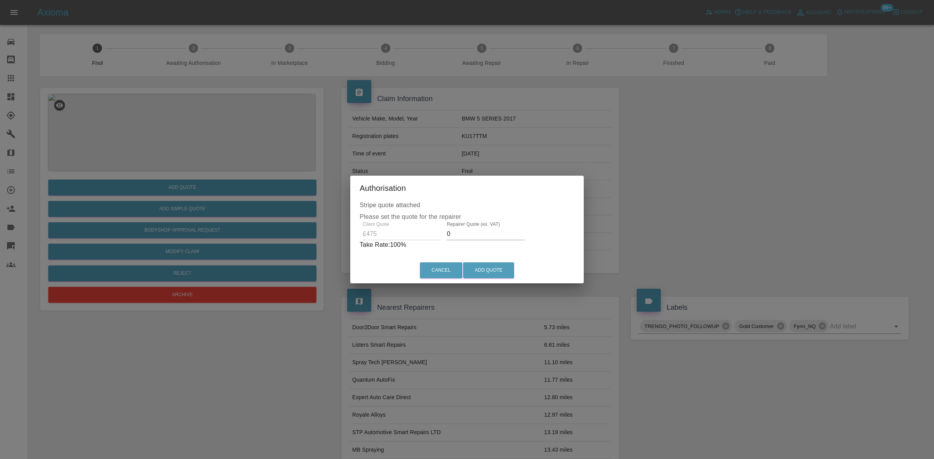
click at [424, 237] on div "Client Quote £475 Repairer Quote (ex. VAT) 0 Take Rate: 100 %" at bounding box center [466, 236] width 215 height 28
type input "295"
click at [489, 267] on button "Add Quote" at bounding box center [488, 271] width 51 height 16
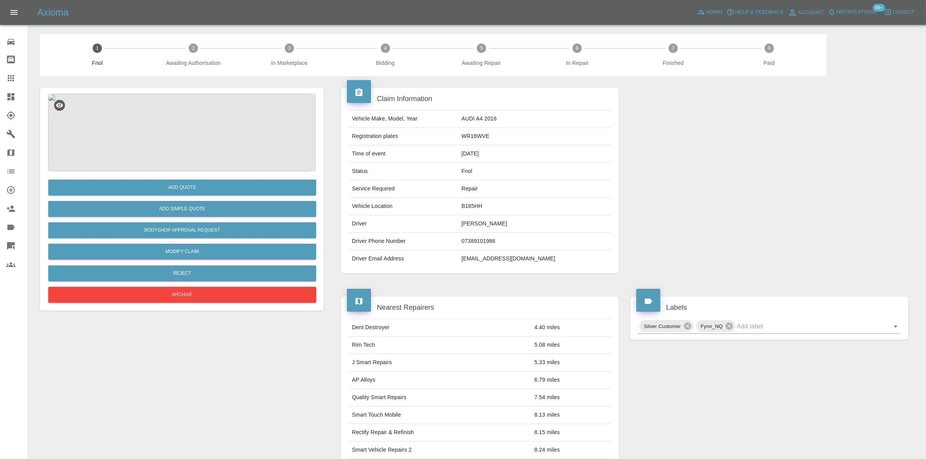
click at [184, 123] on img at bounding box center [182, 133] width 268 height 78
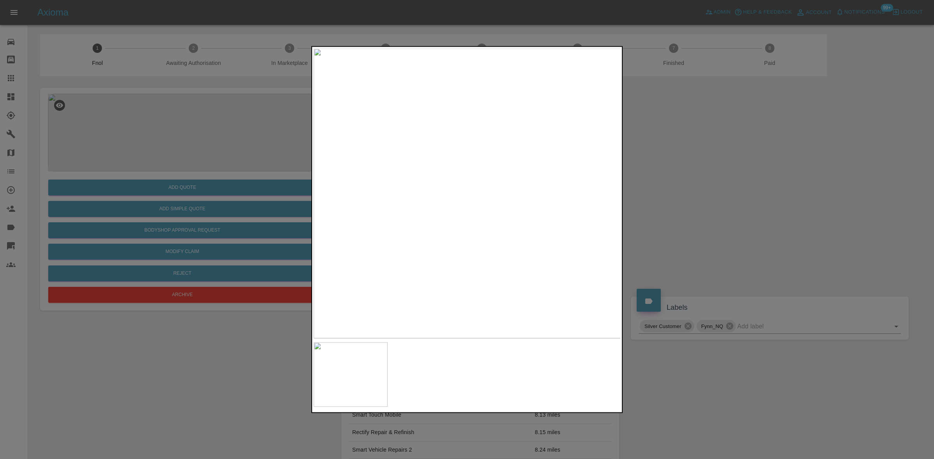
click at [409, 206] on img at bounding box center [467, 193] width 307 height 290
click at [372, 219] on img at bounding box center [467, 193] width 307 height 290
click at [449, 237] on img at bounding box center [467, 193] width 307 height 290
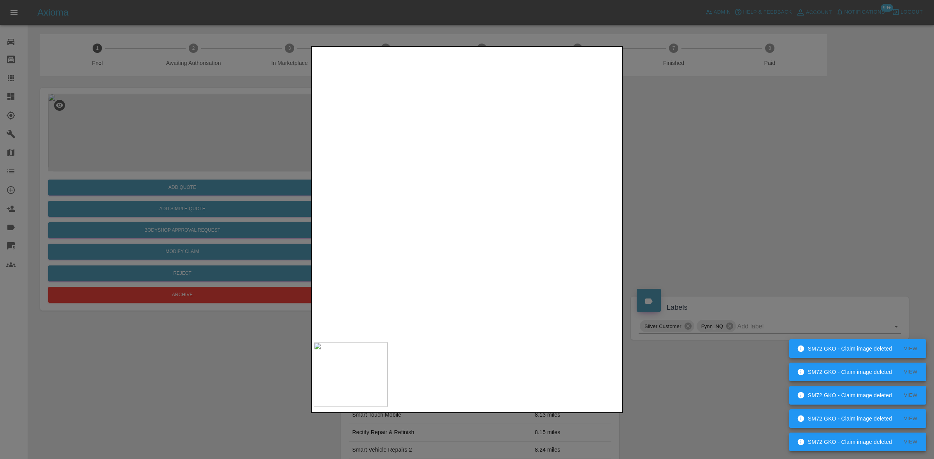
click at [380, 328] on img at bounding box center [470, 130] width 922 height 871
drag, startPoint x: 198, startPoint y: 181, endPoint x: 164, endPoint y: 188, distance: 34.1
click at [197, 180] on div at bounding box center [467, 229] width 934 height 459
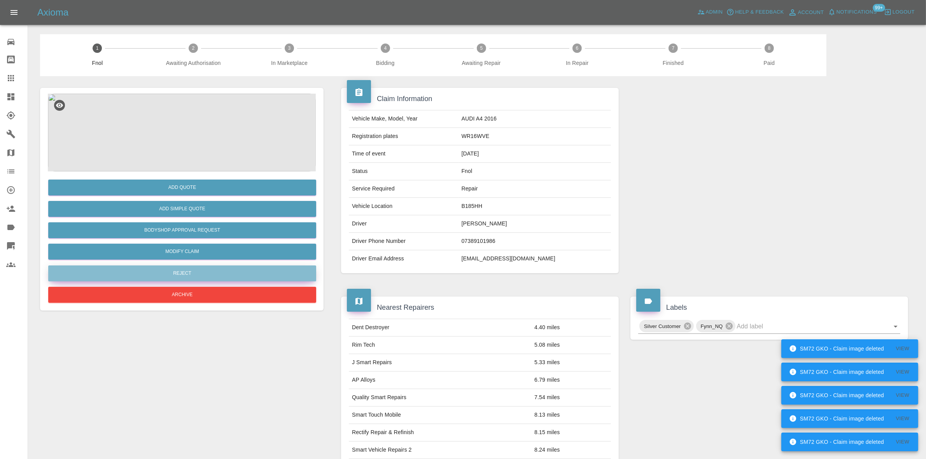
click at [175, 276] on button "Reject" at bounding box center [182, 274] width 268 height 16
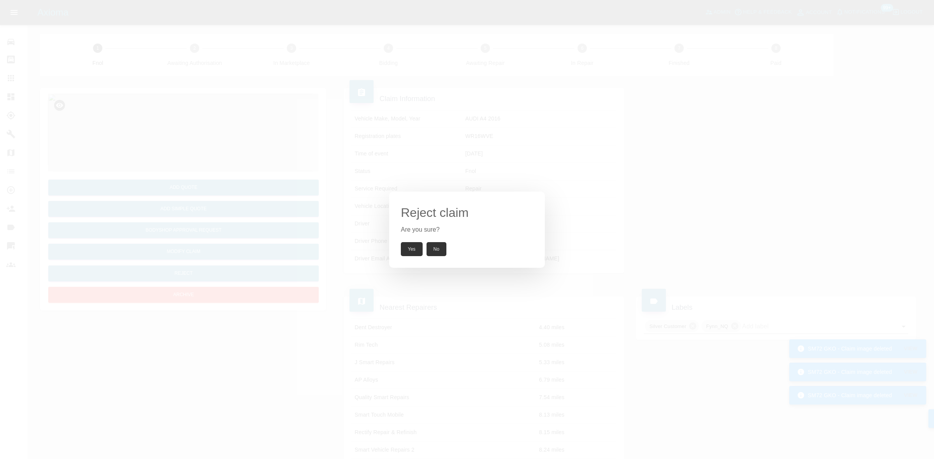
click at [407, 251] on button "Yes" at bounding box center [412, 249] width 22 height 14
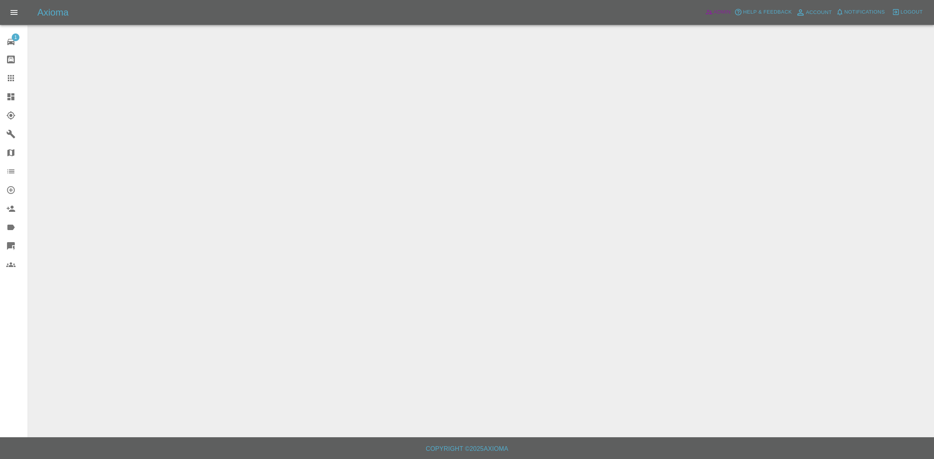
drag, startPoint x: 711, startPoint y: 11, endPoint x: 740, endPoint y: 18, distance: 30.2
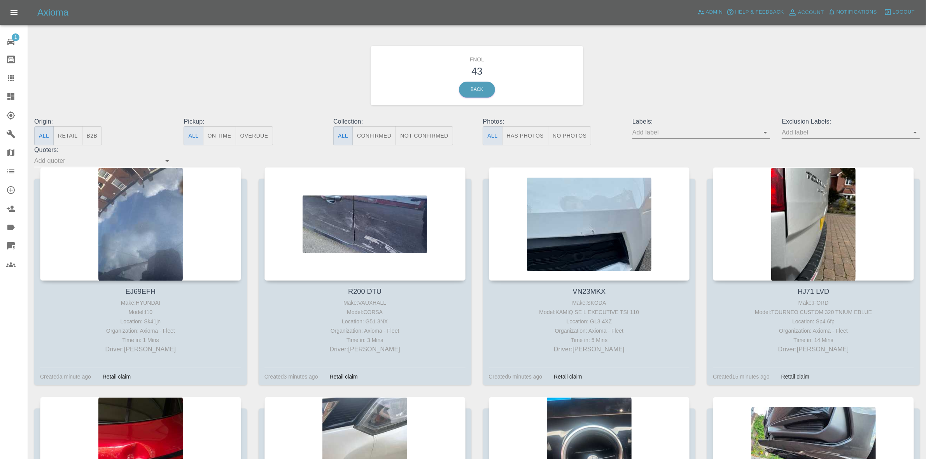
click at [534, 135] on button "Has Photos" at bounding box center [525, 135] width 47 height 19
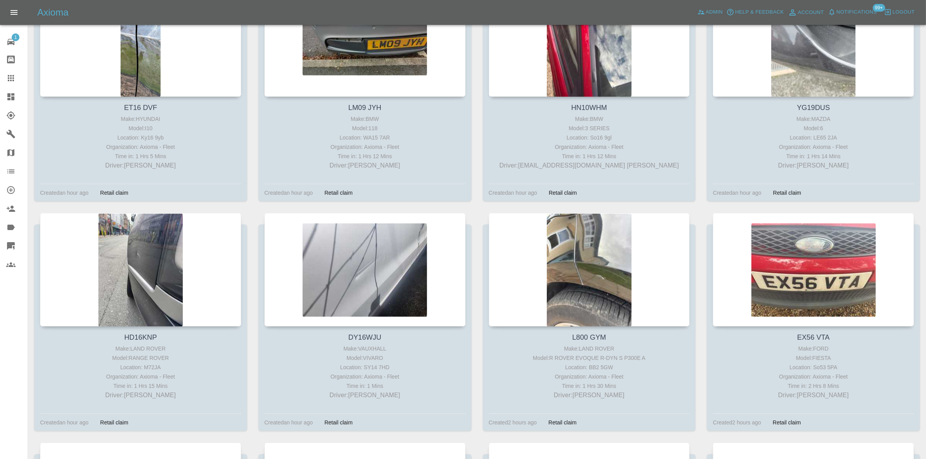
scroll to position [875, 0]
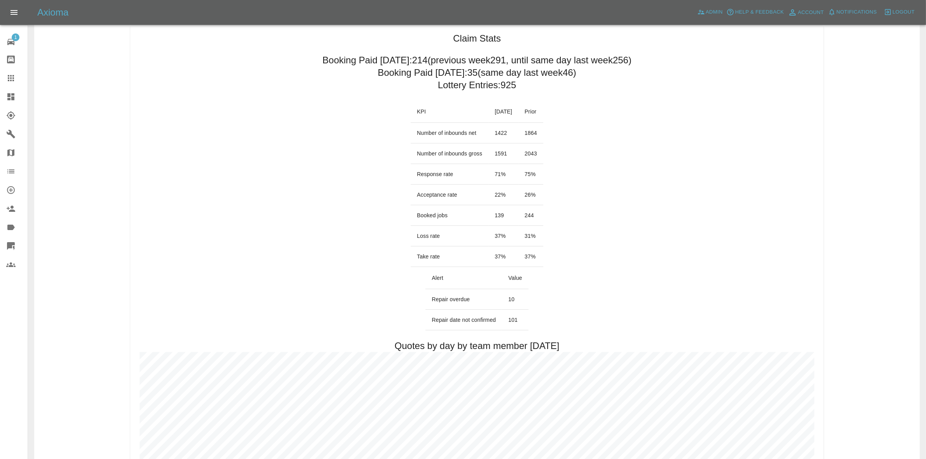
scroll to position [340, 0]
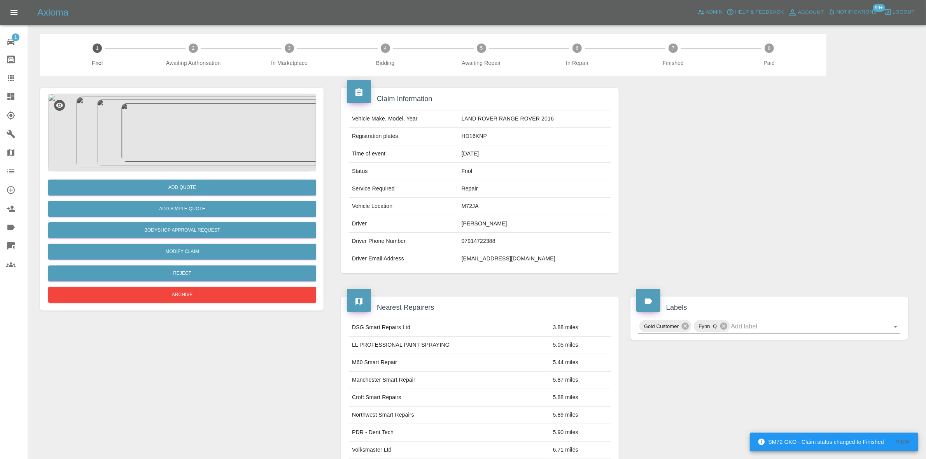
click at [171, 133] on img at bounding box center [182, 133] width 268 height 78
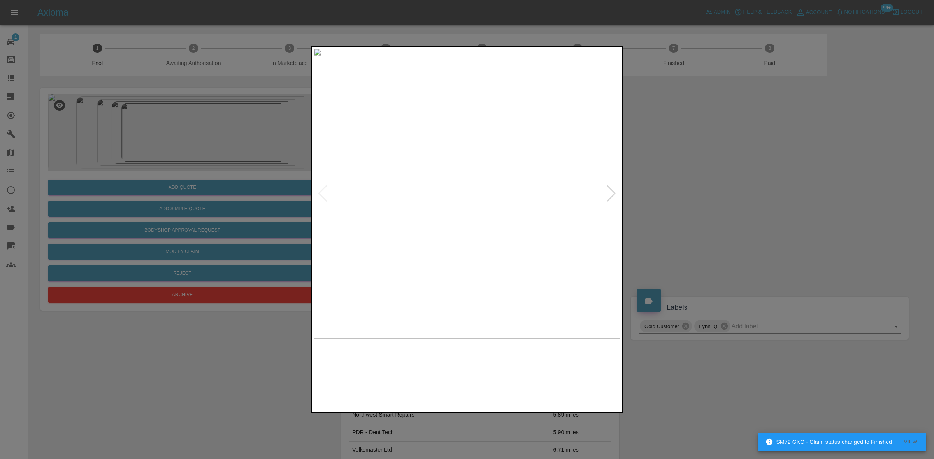
click at [451, 196] on img at bounding box center [467, 193] width 307 height 290
click at [446, 202] on img at bounding box center [467, 193] width 307 height 290
click at [379, 192] on img at bounding box center [467, 193] width 307 height 290
